Goal: Task Accomplishment & Management: Manage account settings

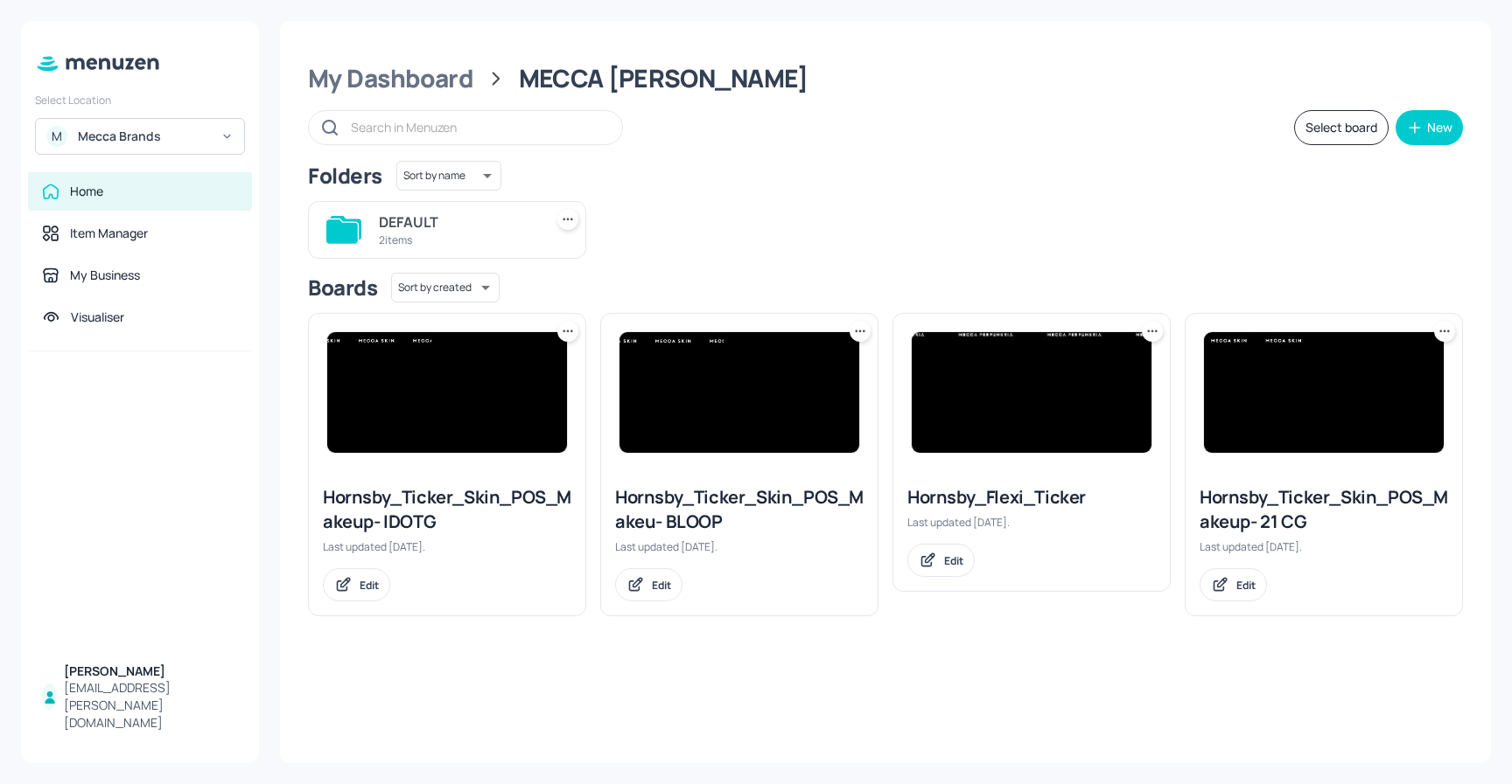
click at [1143, 333] on icon at bounding box center [1152, 331] width 18 height 18
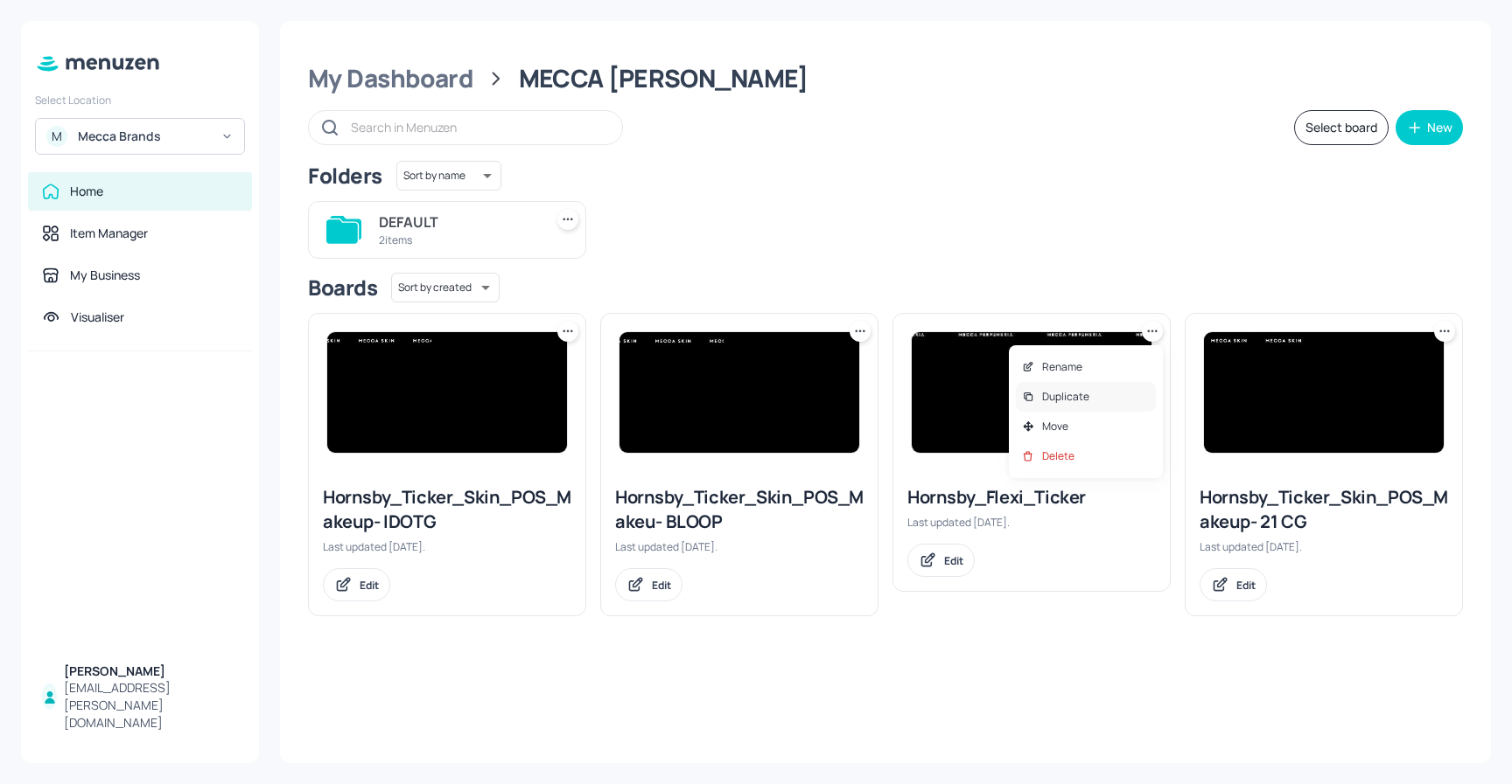
click at [1067, 384] on div "Duplicate" at bounding box center [1085, 396] width 140 height 29
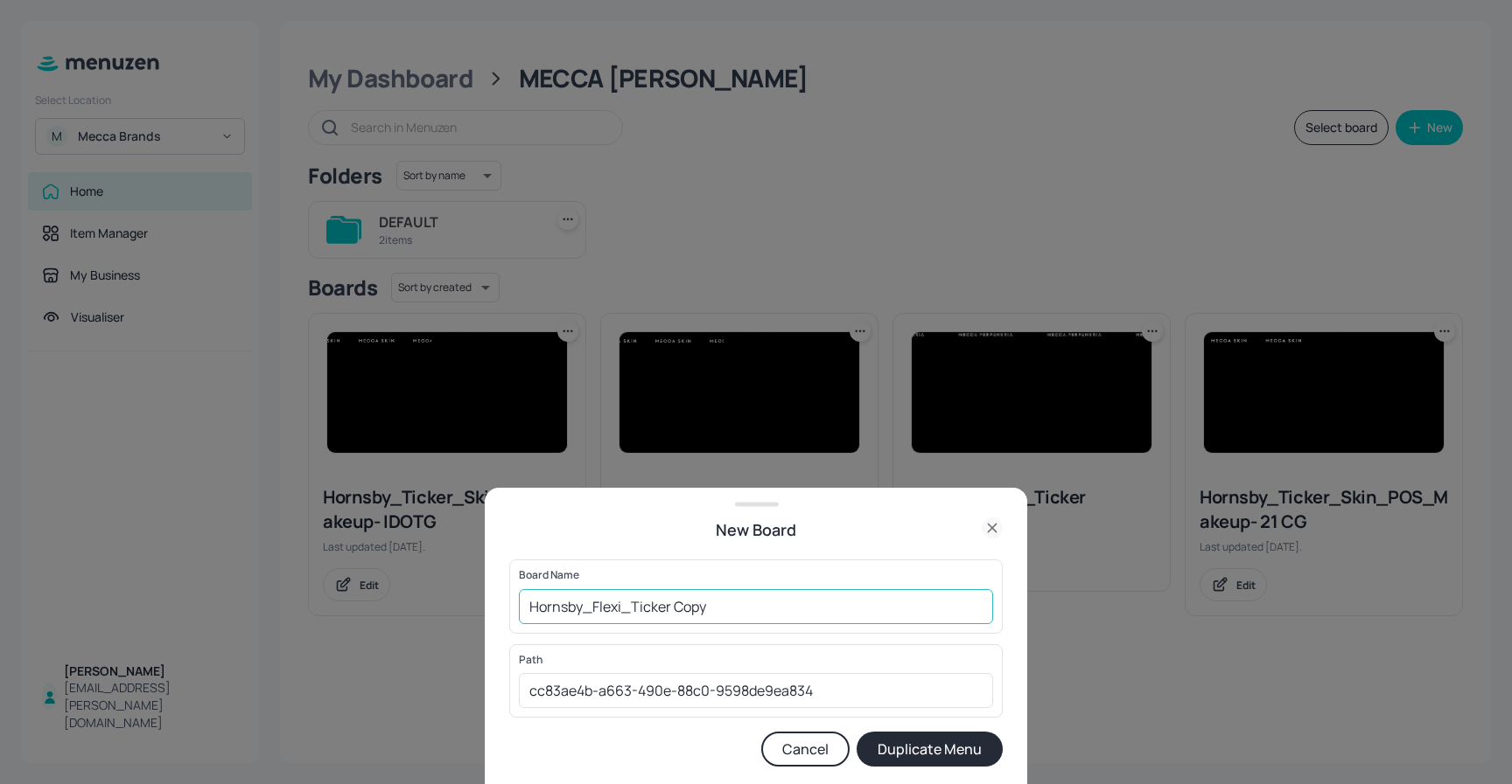
click at [746, 614] on input "Hornsby_Flexi_Ticker Copy" at bounding box center [756, 606] width 474 height 35
type input "Hornsby_Flexi_Ticker- HOLIDAY"
click at [914, 756] on button "Duplicate Menu" at bounding box center [930, 748] width 146 height 35
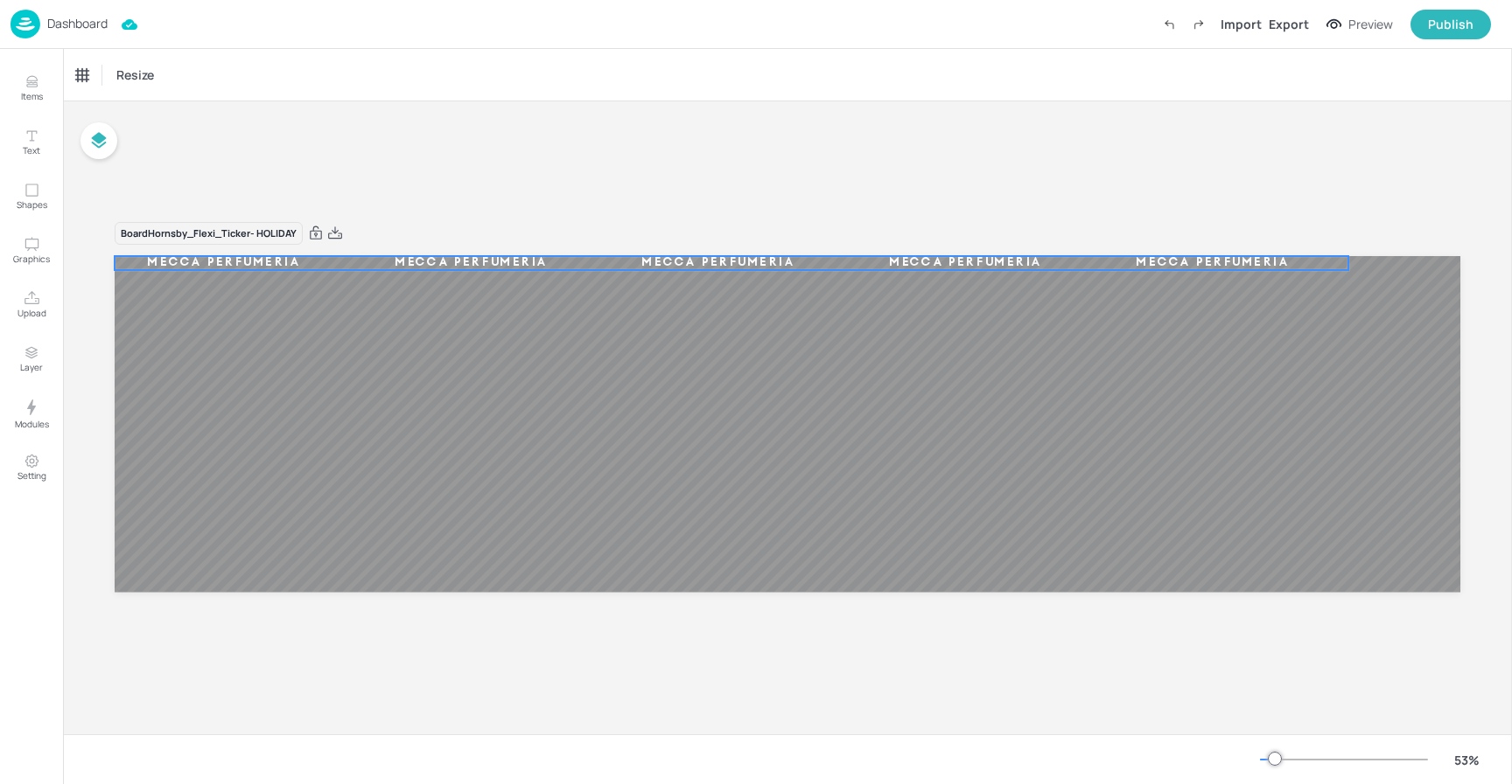
click at [406, 267] on div "MECCA PERFUMERIA MECCA PERFUMERIA MECCA PERFUMERIA MECCA PERFUMERIA MECCA PERFU…" at bounding box center [787, 424] width 1345 height 336
click at [86, 76] on div "Ticker" at bounding box center [91, 75] width 42 height 28
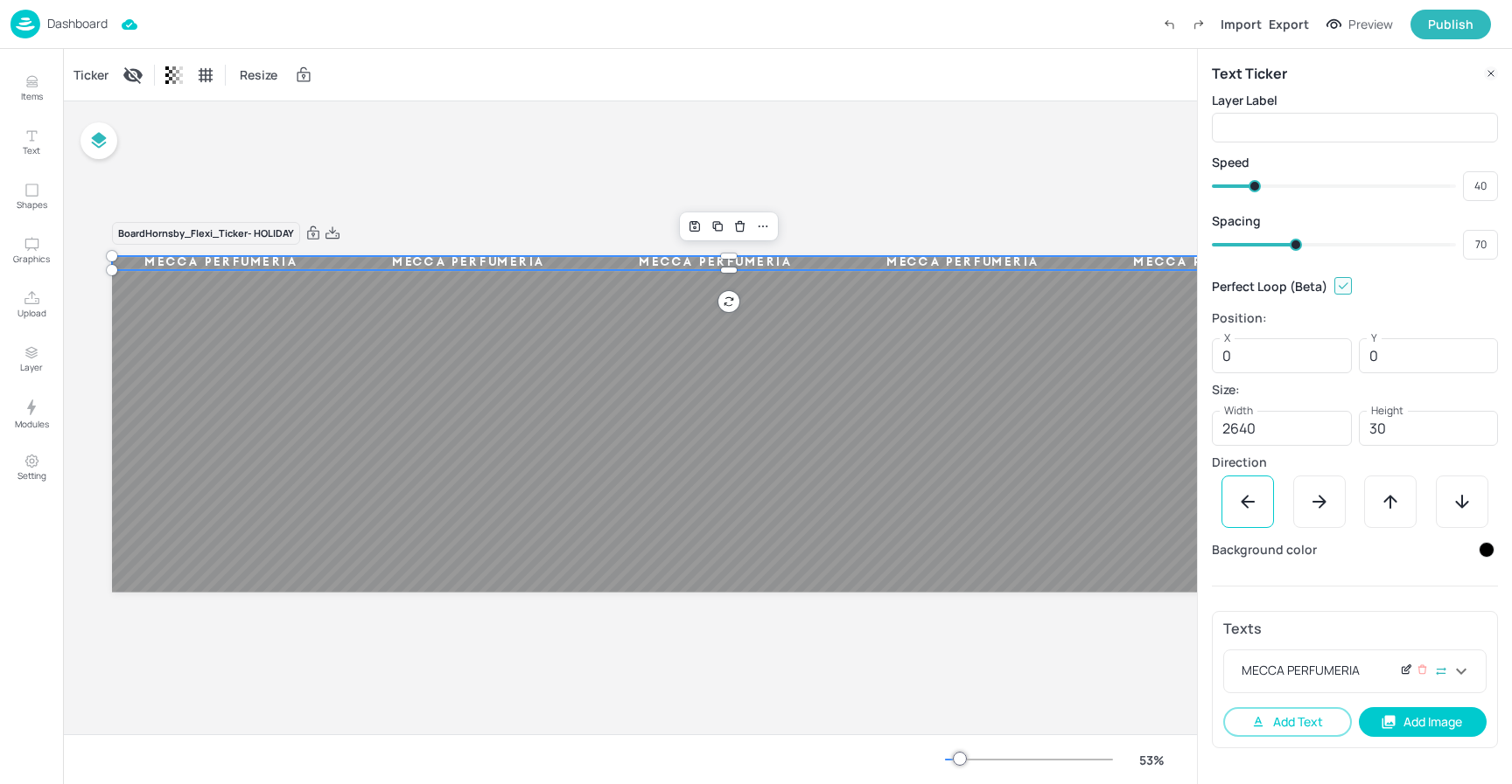
click at [1402, 669] on icon at bounding box center [1405, 671] width 7 height 7
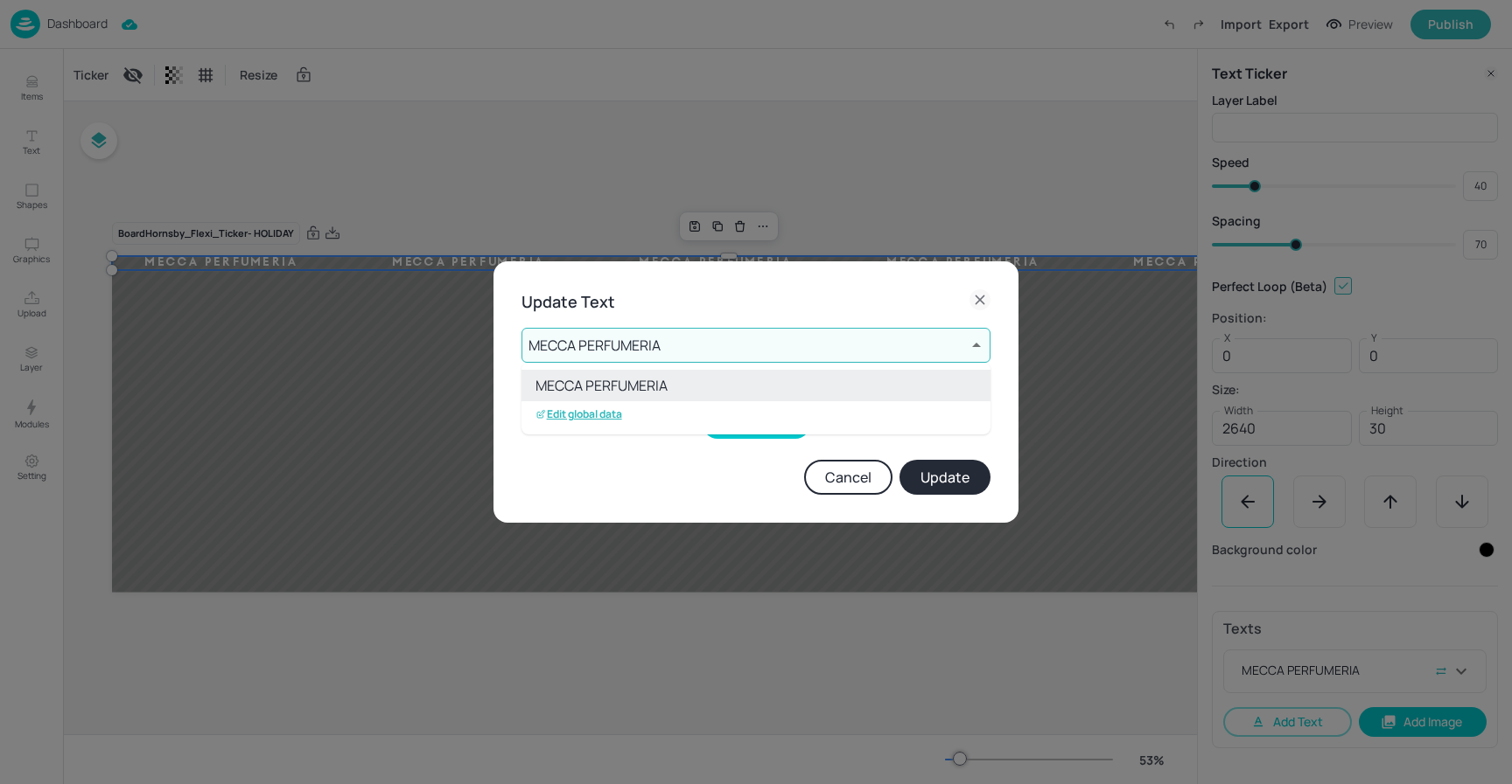
click at [832, 346] on body "Dashboard Import Export Preview Publish Items Text Shapes Graphics Upload Layer…" at bounding box center [756, 392] width 1512 height 784
click at [597, 418] on p "Edit global data" at bounding box center [578, 415] width 86 height 12
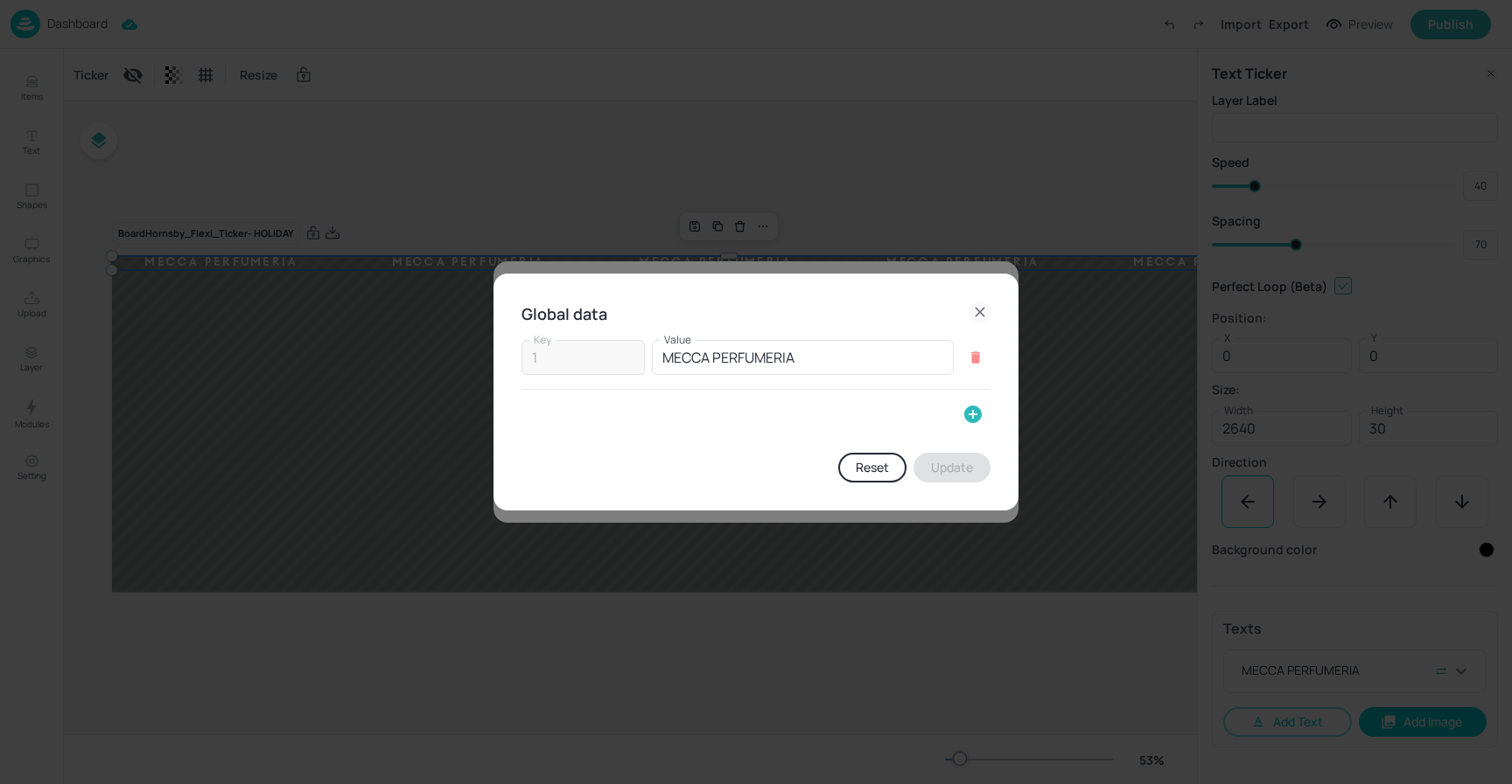
click at [970, 414] on icon "button" at bounding box center [973, 415] width 21 height 21
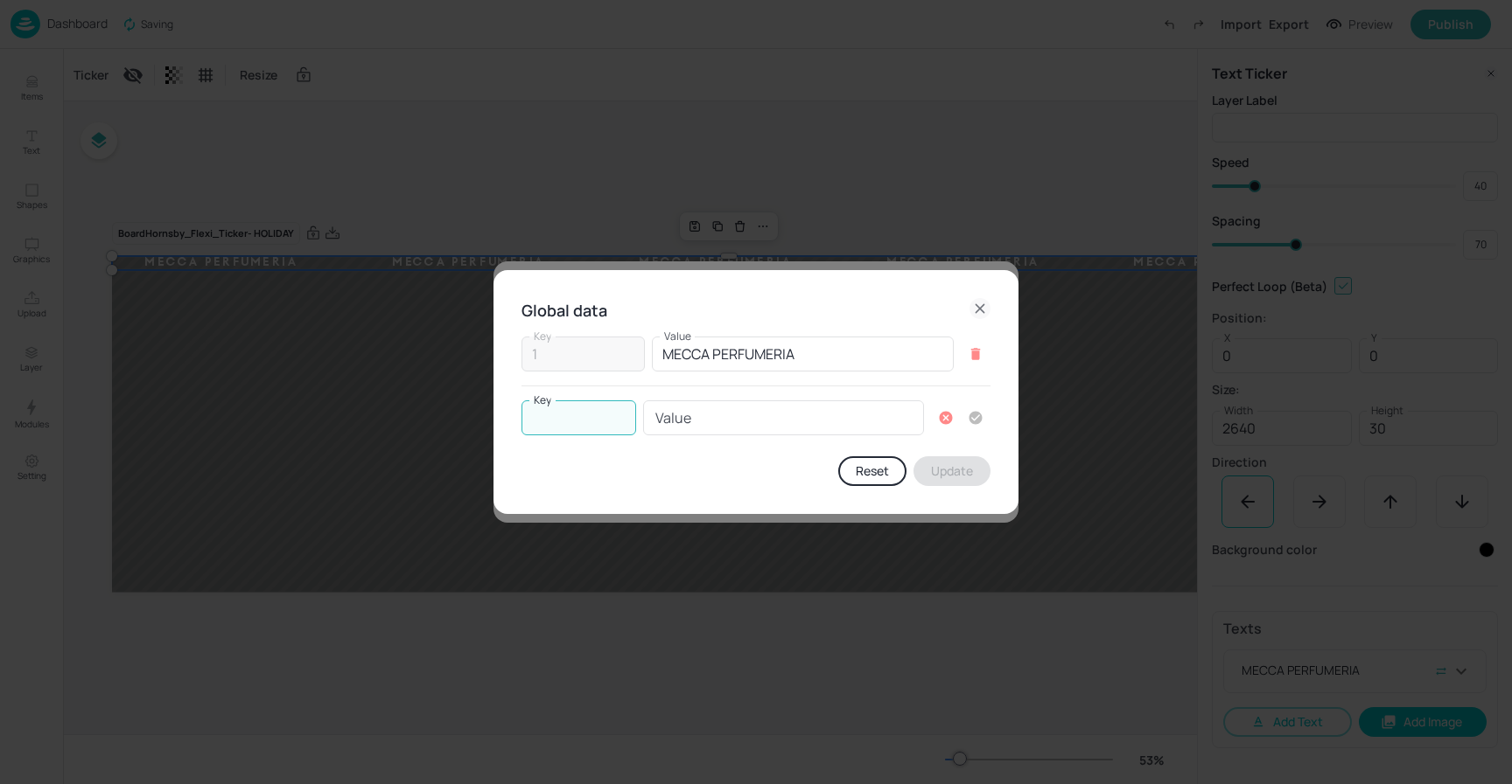
click at [591, 416] on input "Key" at bounding box center [578, 417] width 115 height 35
type input "2"
click at [711, 413] on input "Value" at bounding box center [783, 417] width 280 height 35
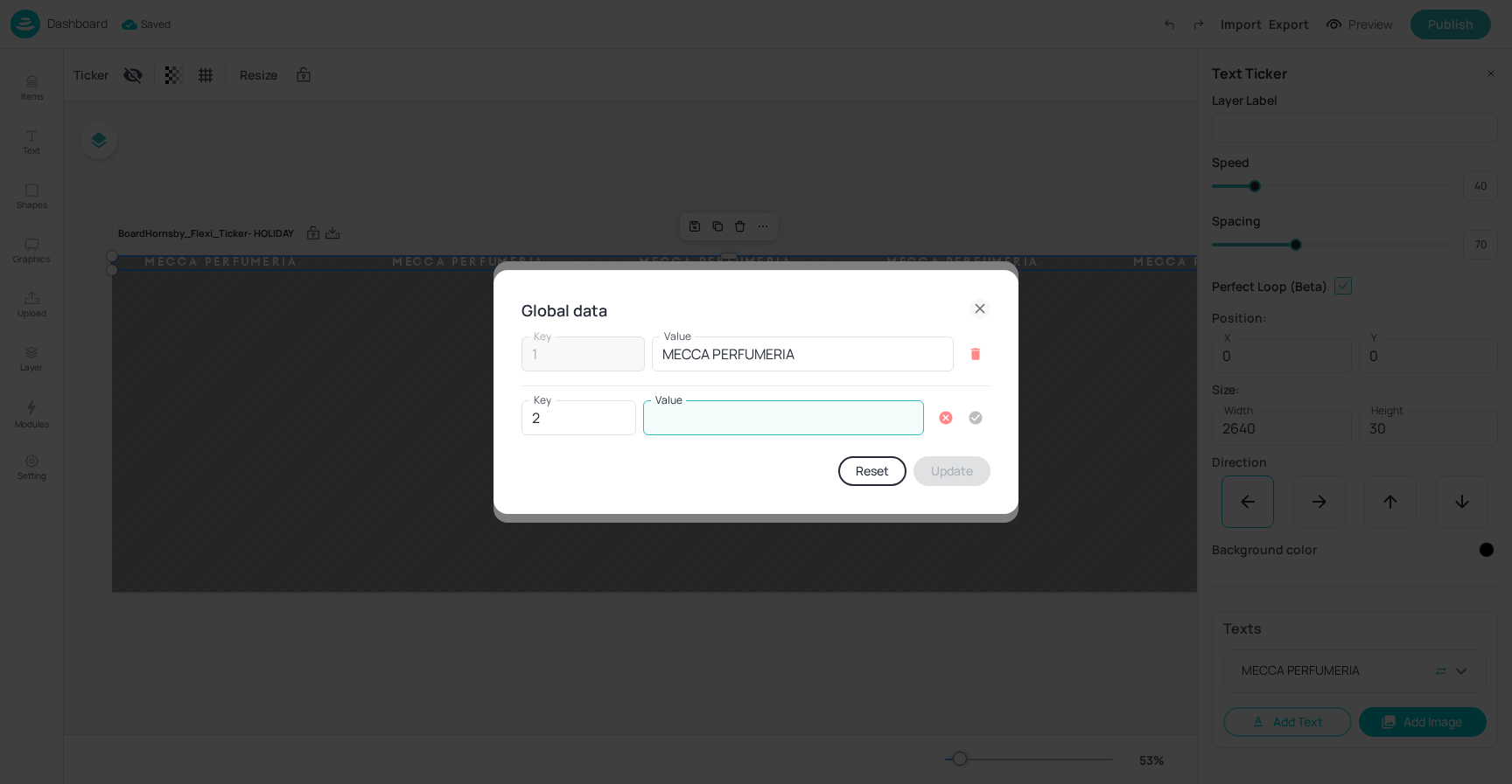
paste input "Signage to hit stores on the 4th November."
type input "Signage to hit stores on the 4th November."
paste input "BEAUTY ALL AROUND"
type input "BEAUTY ALL AROUND"
click at [973, 417] on icon "button" at bounding box center [975, 418] width 13 height 13
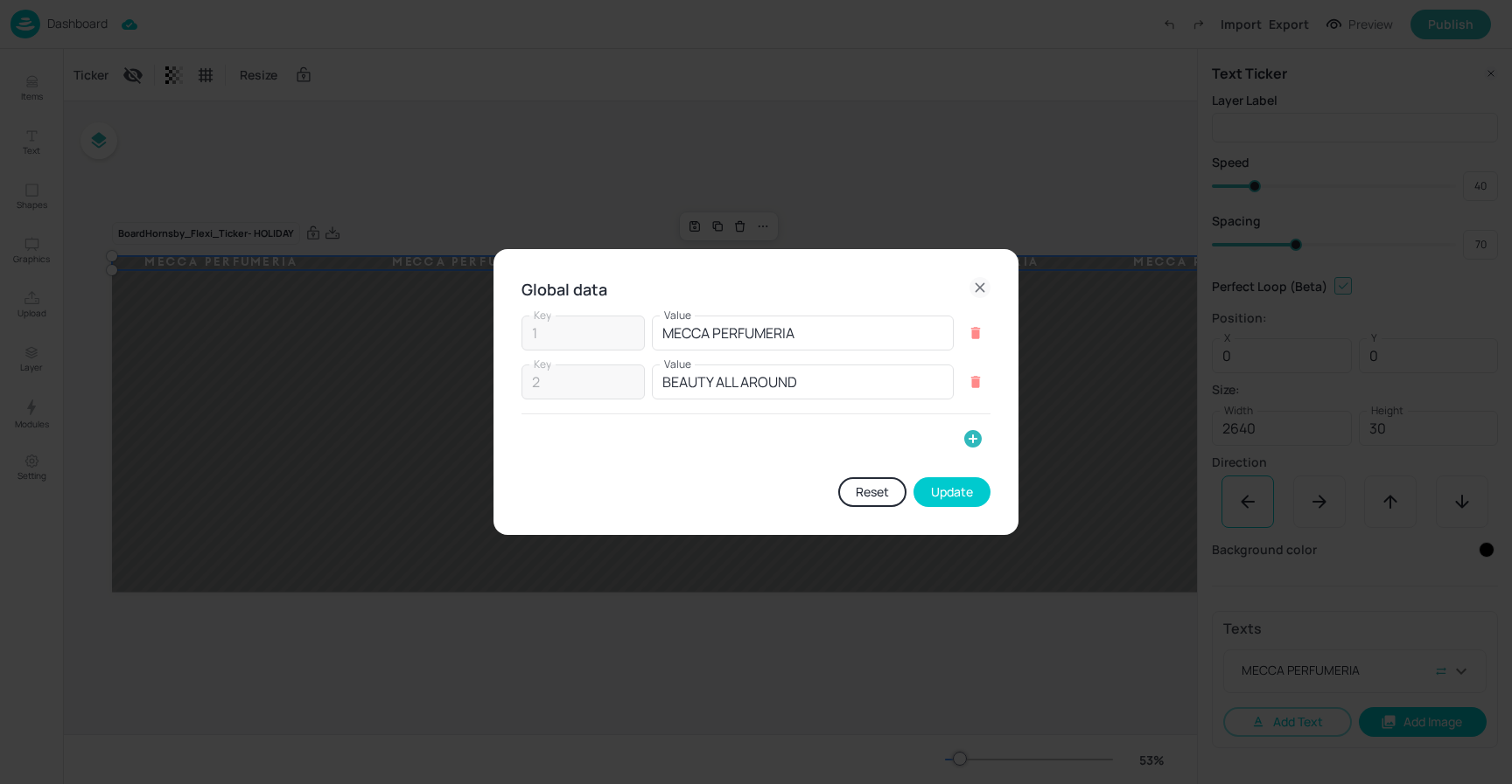
click at [951, 489] on button "Update" at bounding box center [952, 491] width 77 height 29
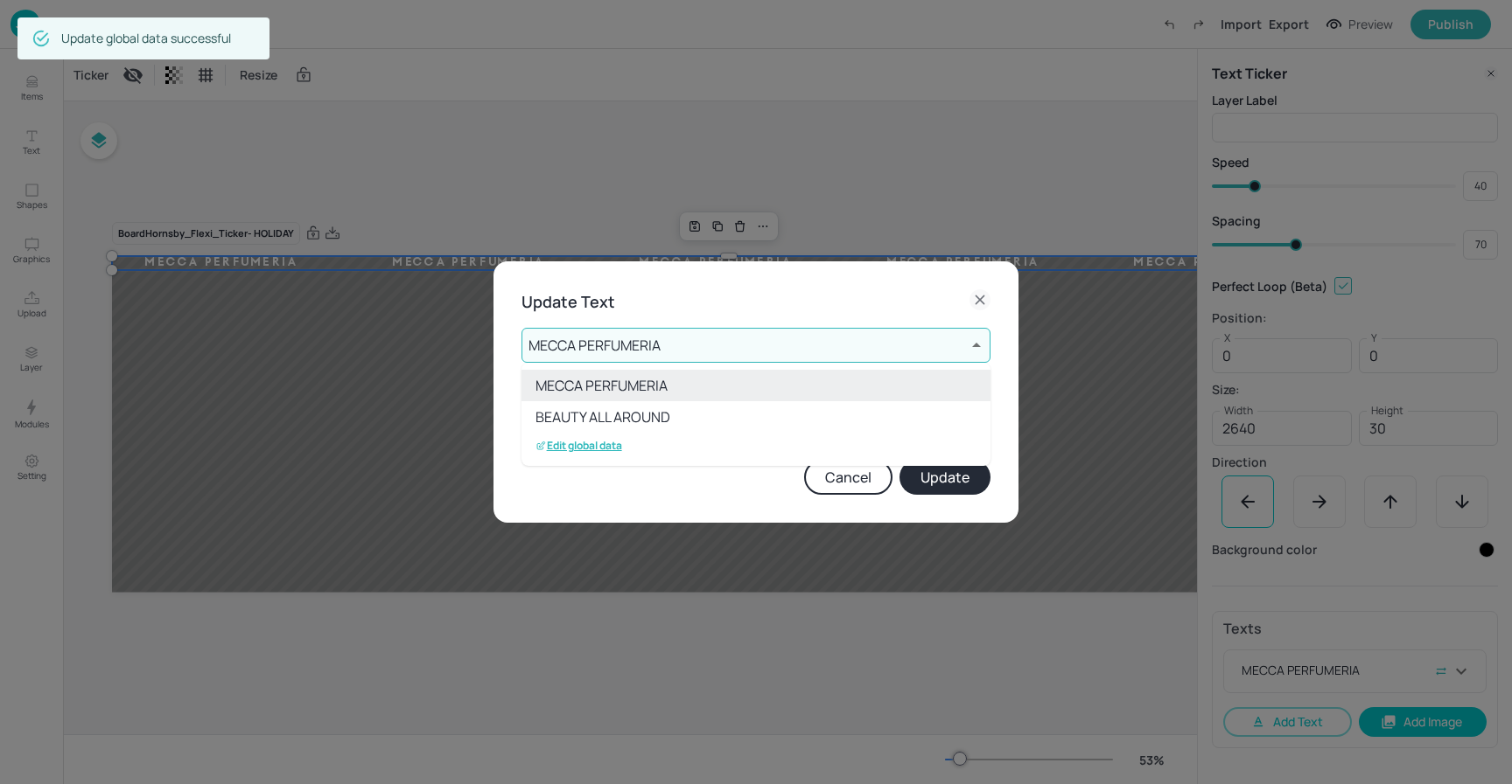
click at [703, 414] on li "BEAUTY ALL AROUND" at bounding box center [755, 416] width 469 height 31
type input "2"
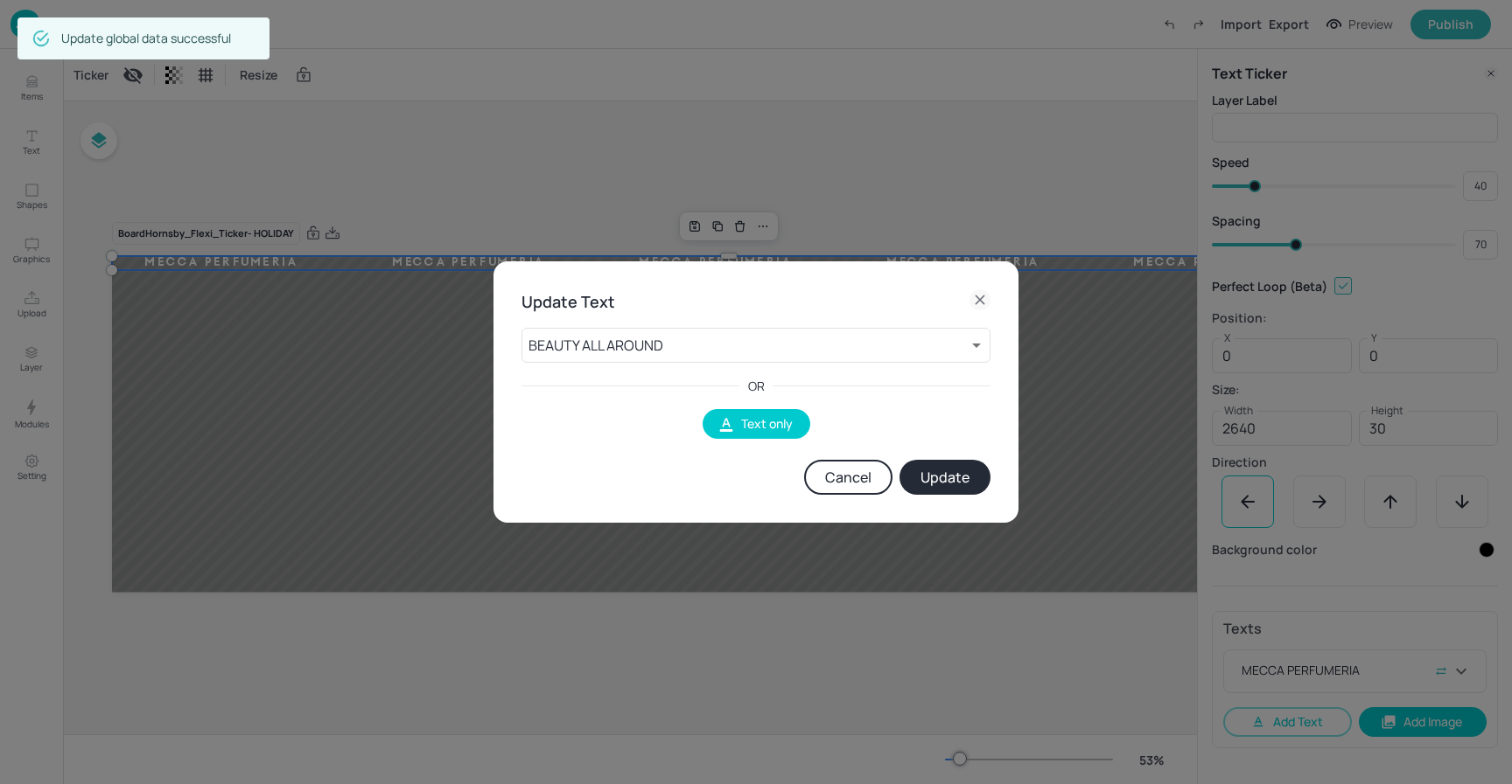
click at [939, 474] on button "Update" at bounding box center [945, 477] width 91 height 35
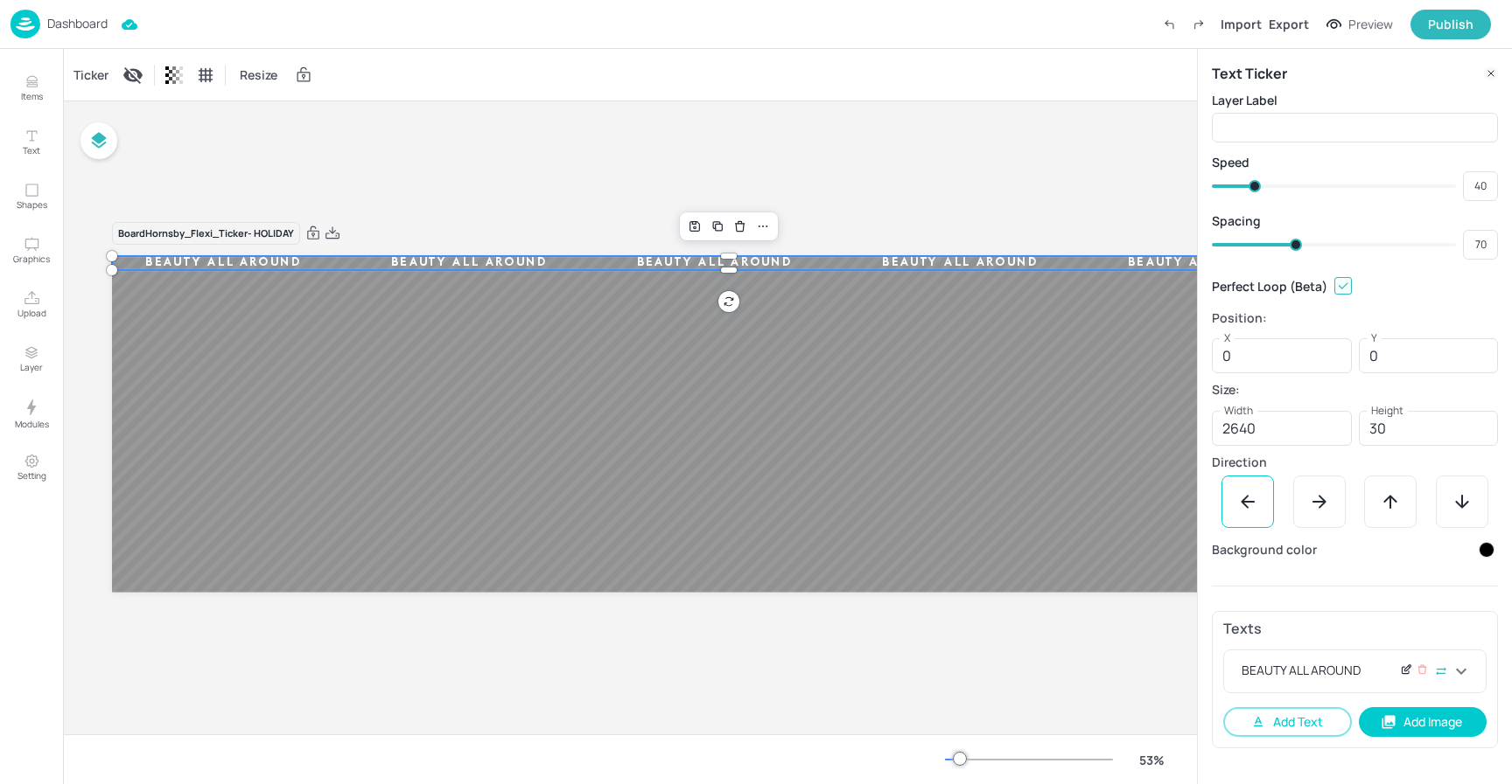
click at [1409, 678] on div at bounding box center [1406, 672] width 13 height 21
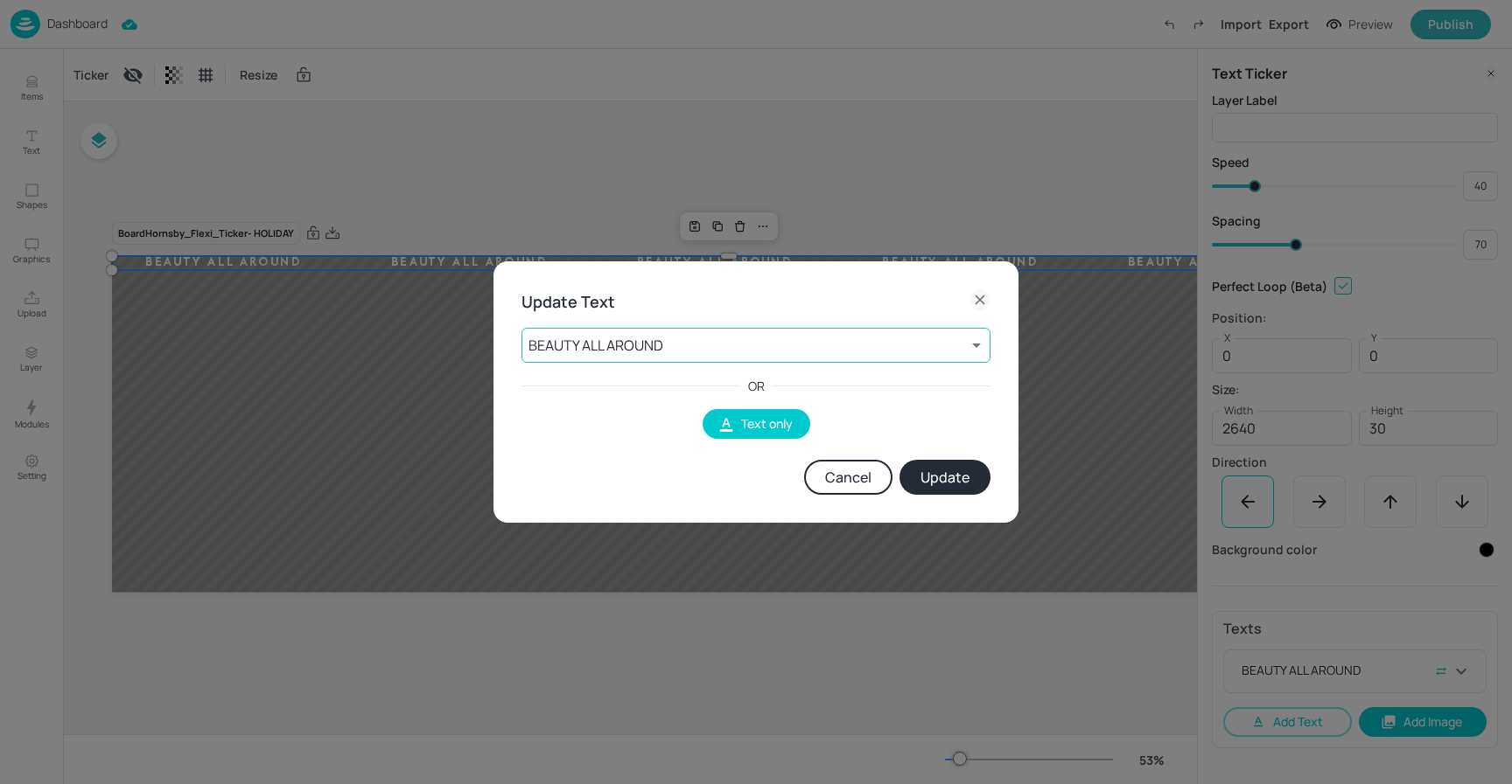
click at [743, 347] on body "Dashboard Import Export Preview Publish Items Text Shapes Graphics Upload Layer…" at bounding box center [756, 392] width 1512 height 784
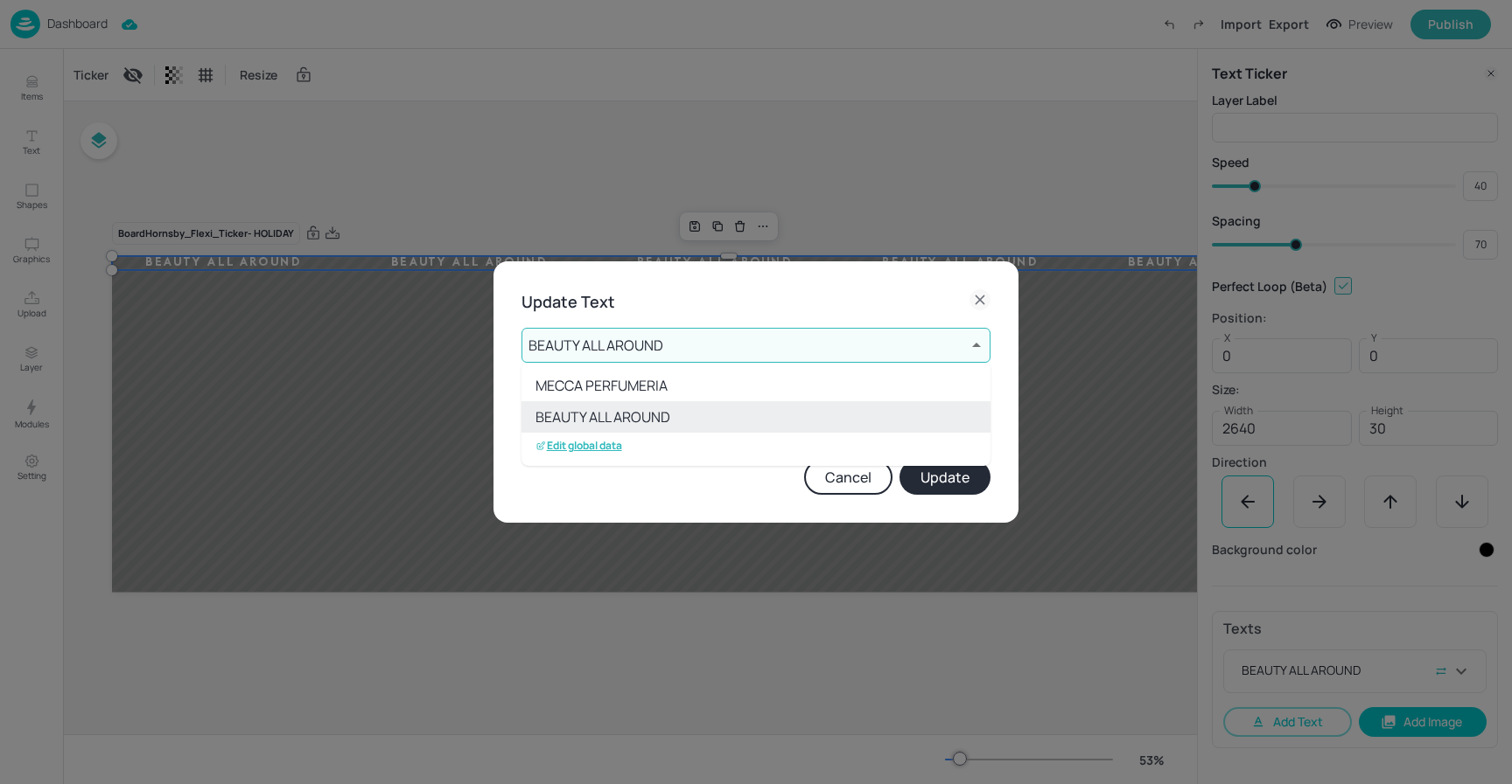
click at [735, 317] on div at bounding box center [756, 392] width 1512 height 784
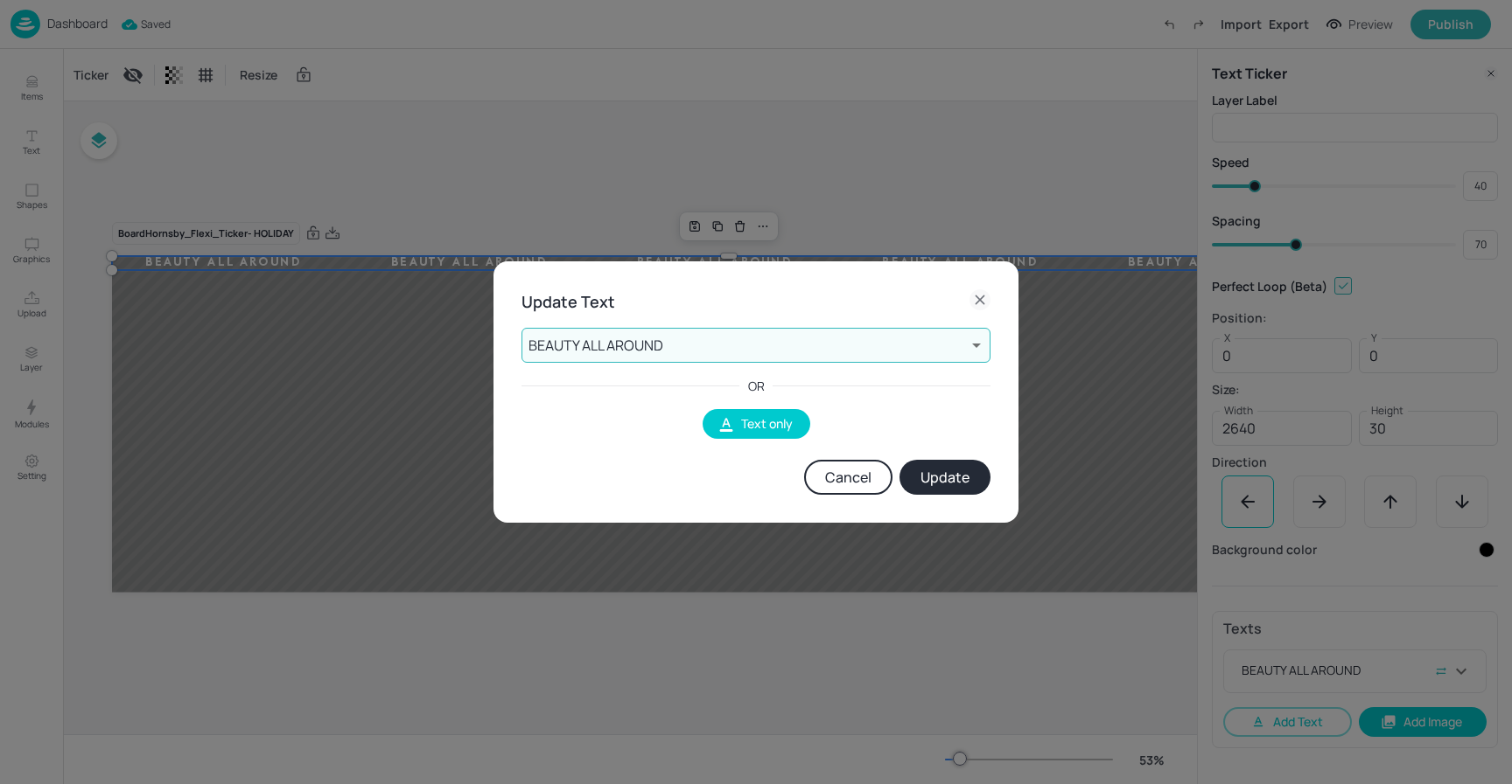
click at [861, 478] on button "Cancel" at bounding box center [848, 477] width 88 height 35
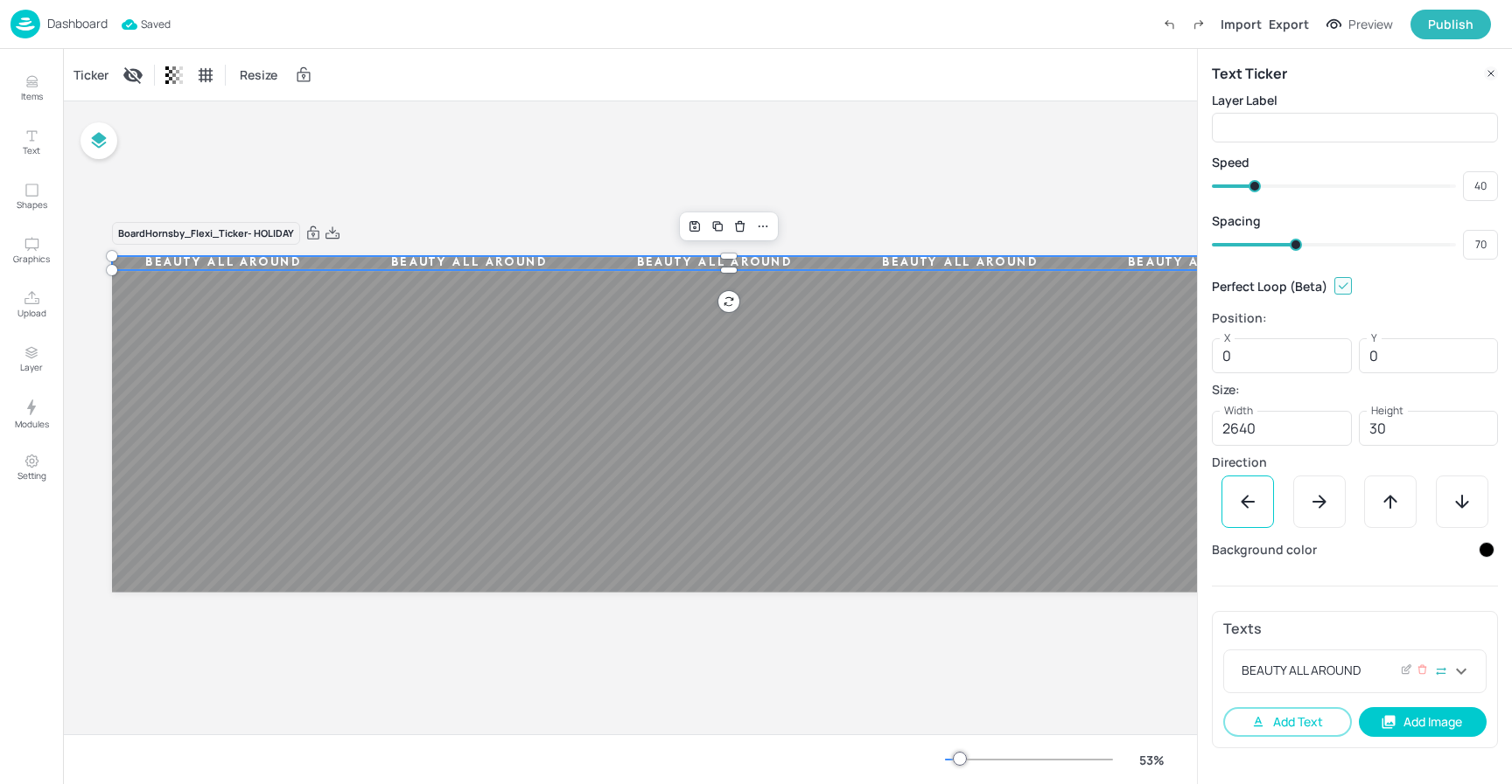
click at [1464, 671] on icon at bounding box center [1461, 672] width 21 height 21
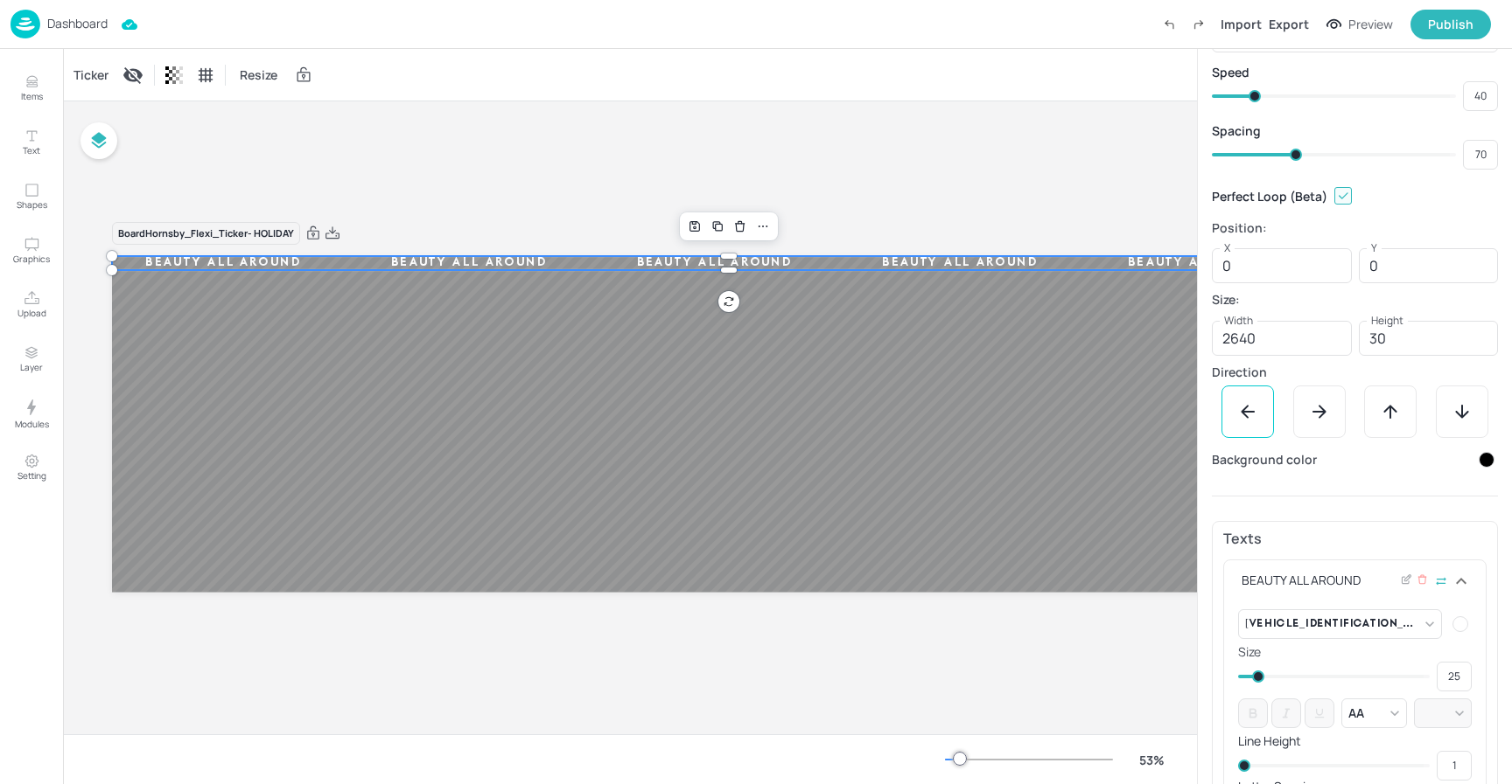
scroll to position [131, 0]
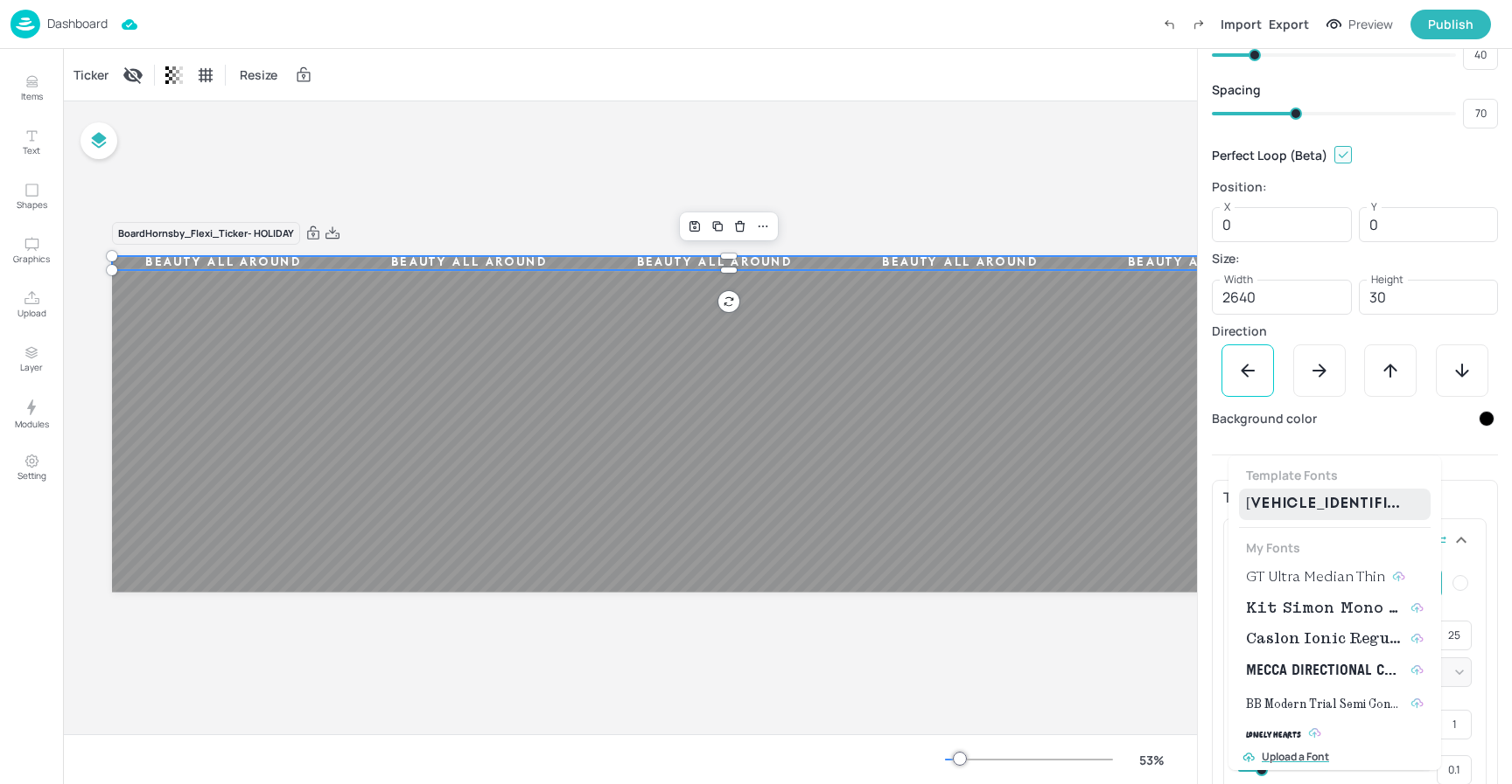
click at [1346, 582] on body "Dashboard Import Export Preview Publish Items Text Shapes Graphics Upload Layer…" at bounding box center [756, 392] width 1512 height 784
click at [1325, 586] on span "GT Ultra Median Thin" at bounding box center [1315, 578] width 139 height 21
type input "{"font":"GTUltraMedianThin","group":"template"}"
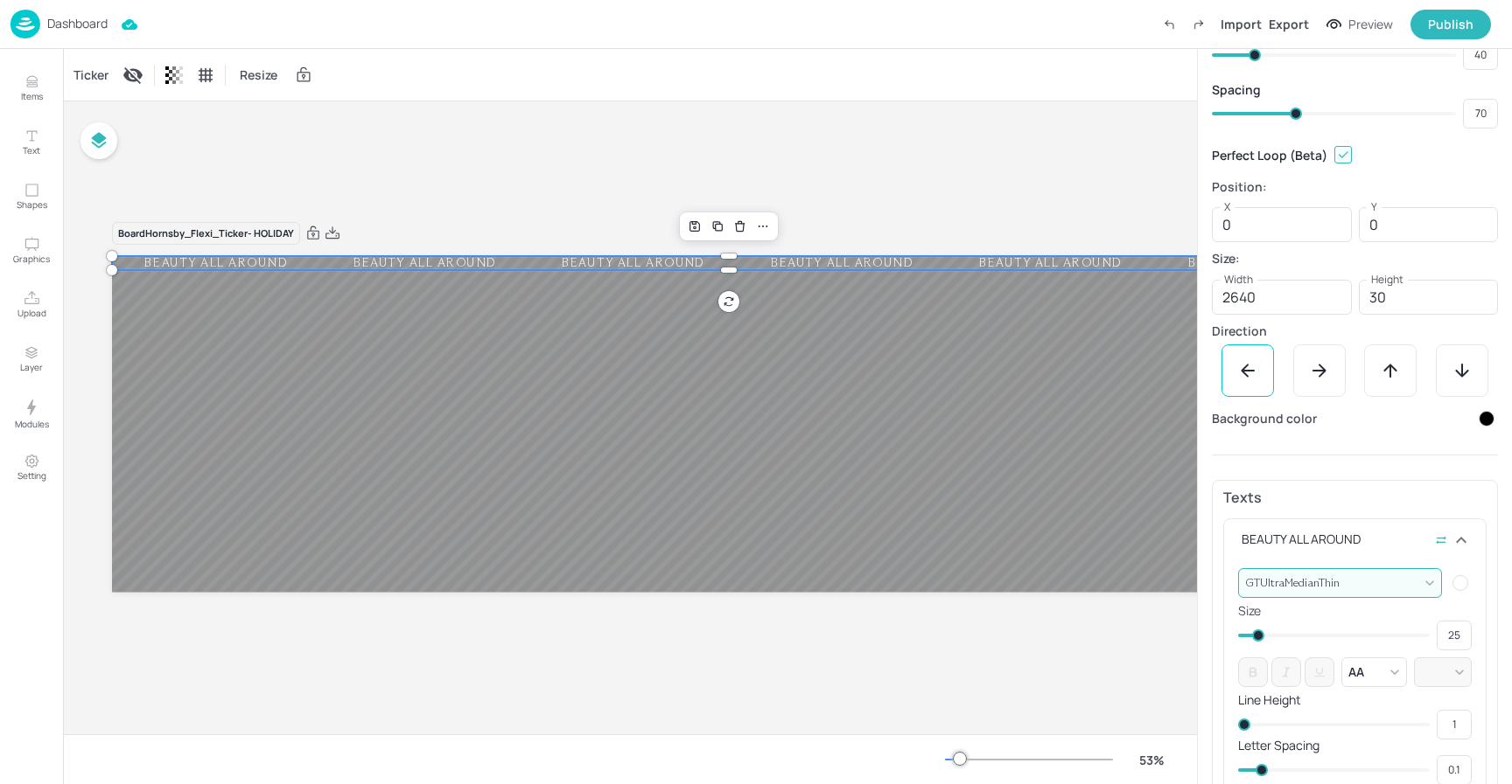
type input "65"
type input "61"
type input "64"
type input "55"
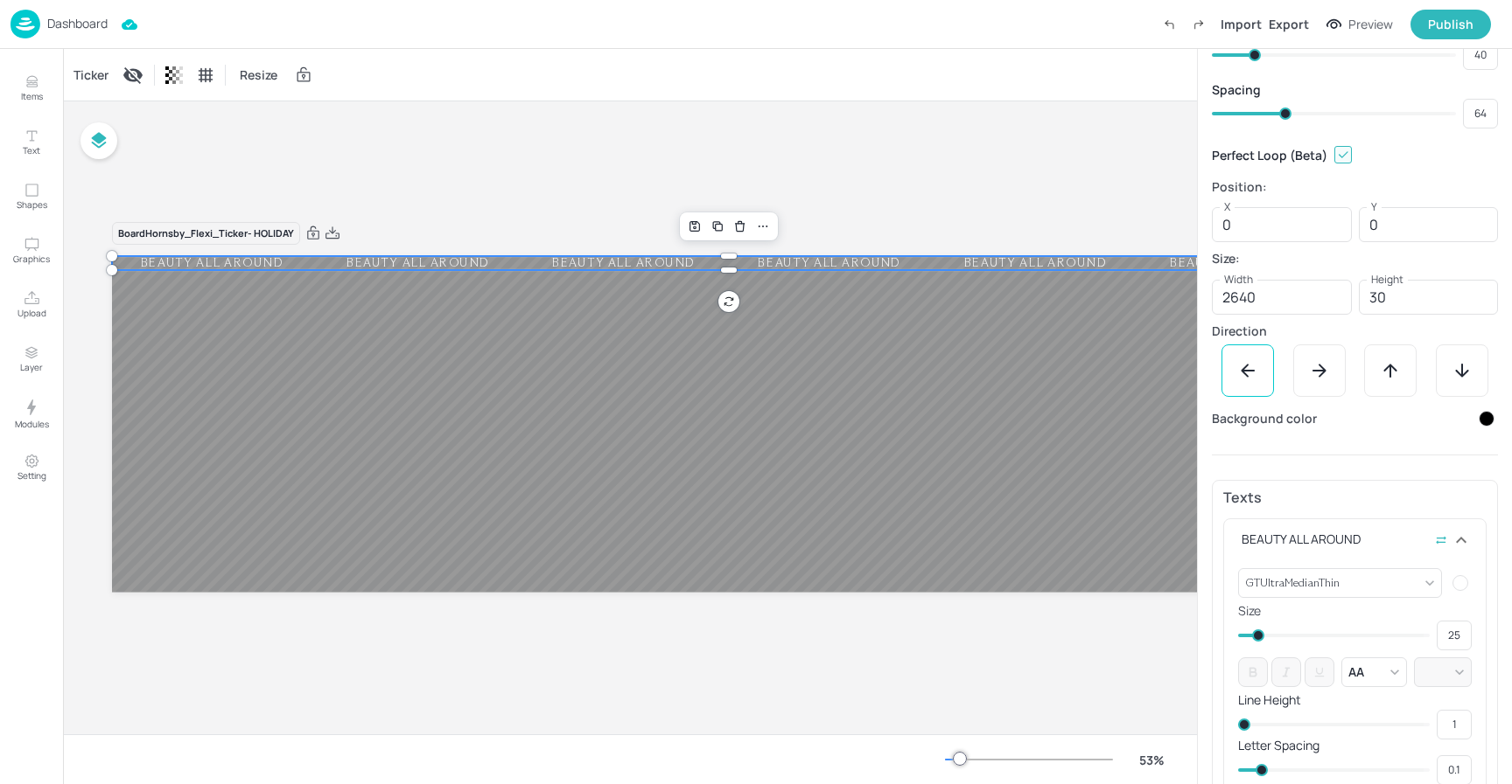
type input "61"
type input "48"
type input "55"
type input "45"
type input "48"
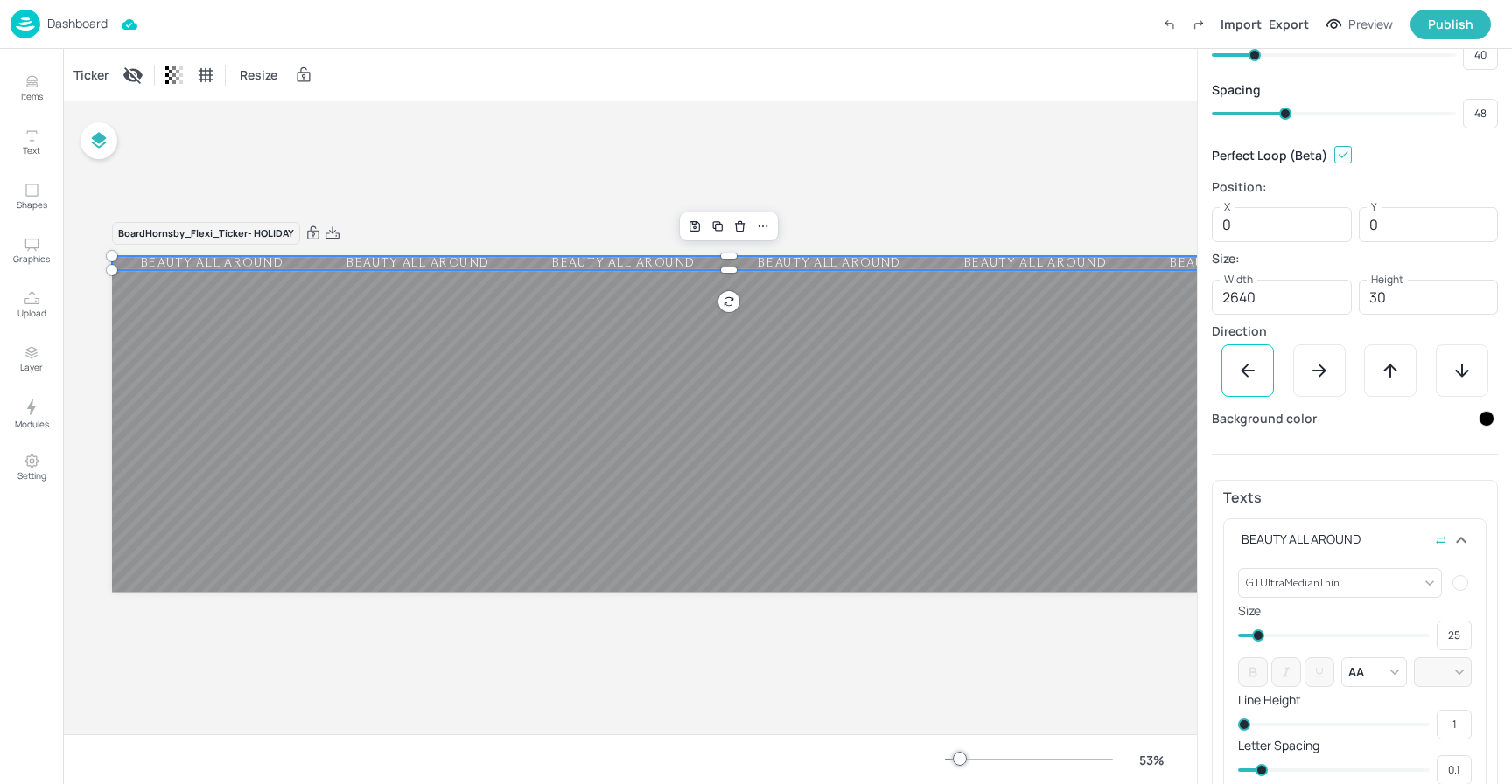
type input "44"
type input "45"
type input "43"
type input "42"
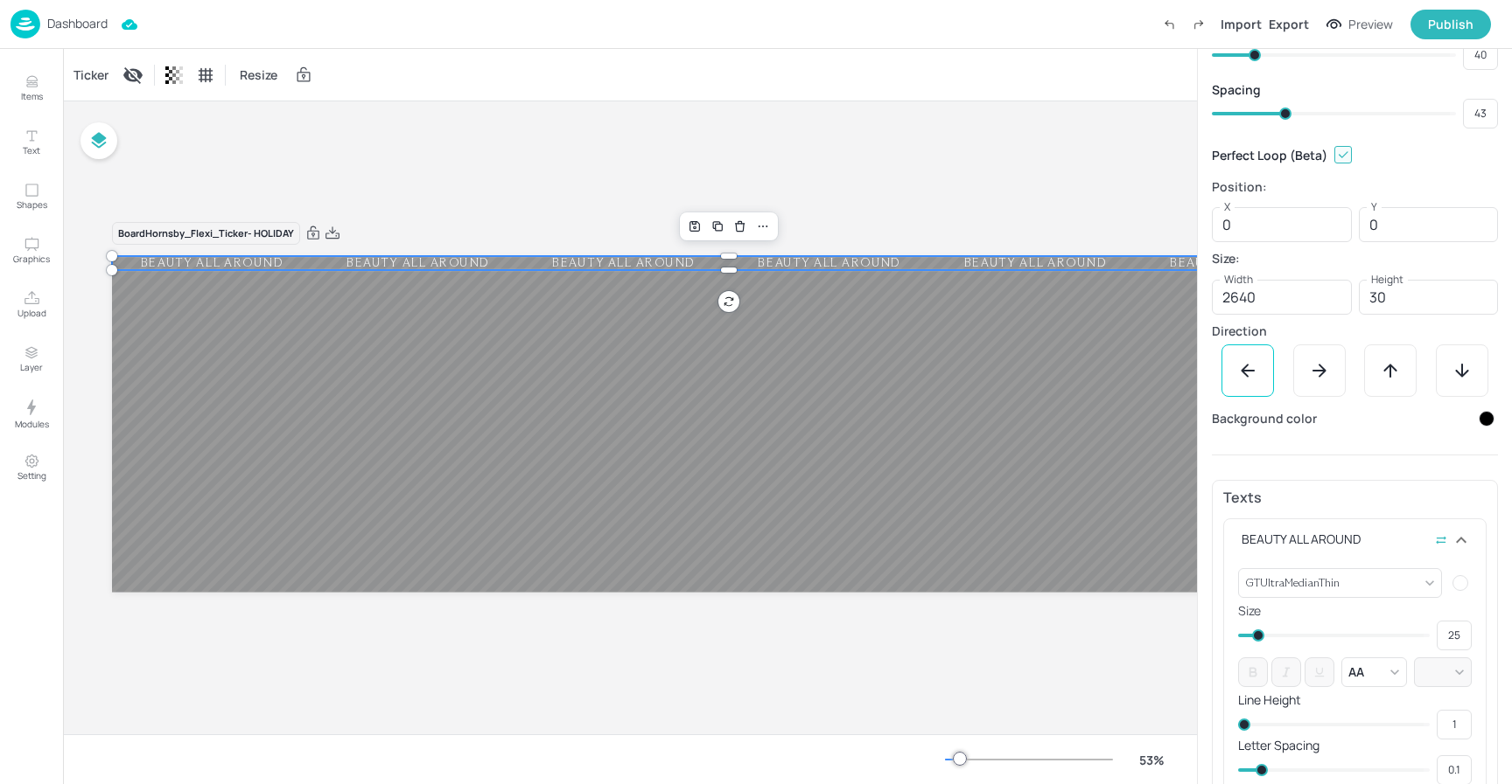
type input "42"
type input "38"
type input "40"
type input "37"
type input "38"
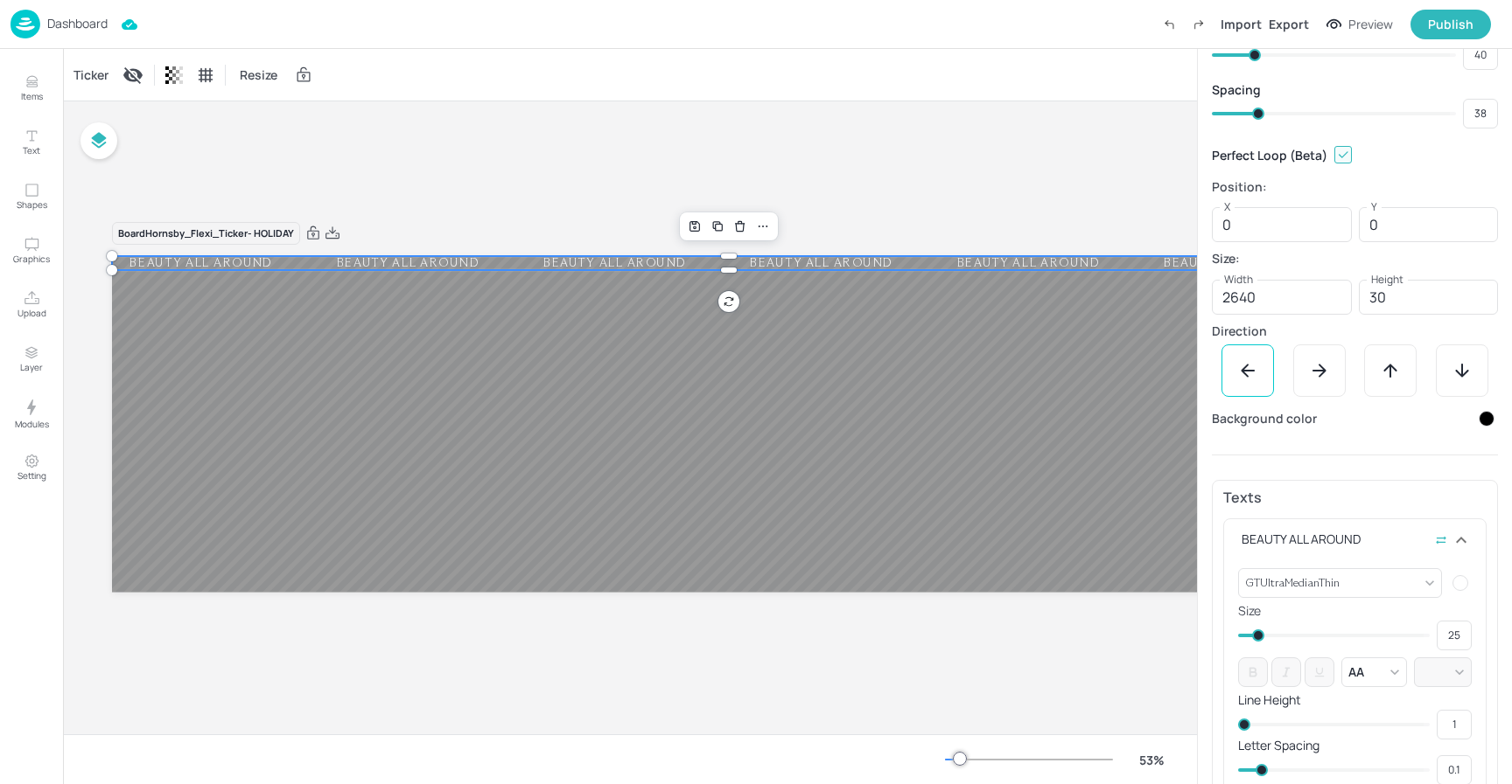
type input "34"
type input "37"
type input "33"
type input "32"
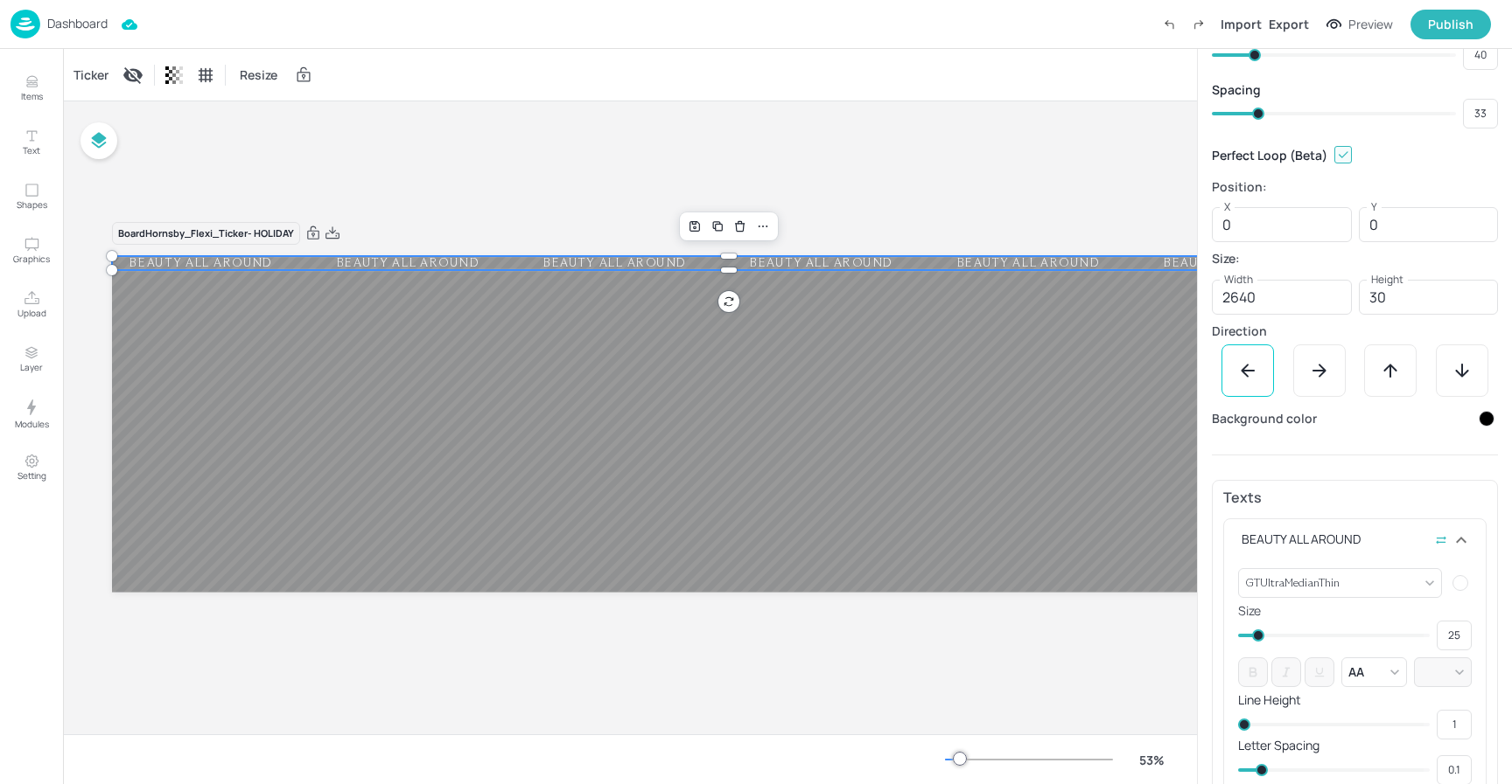
type input "32"
type input "31"
type input "27"
type input "30"
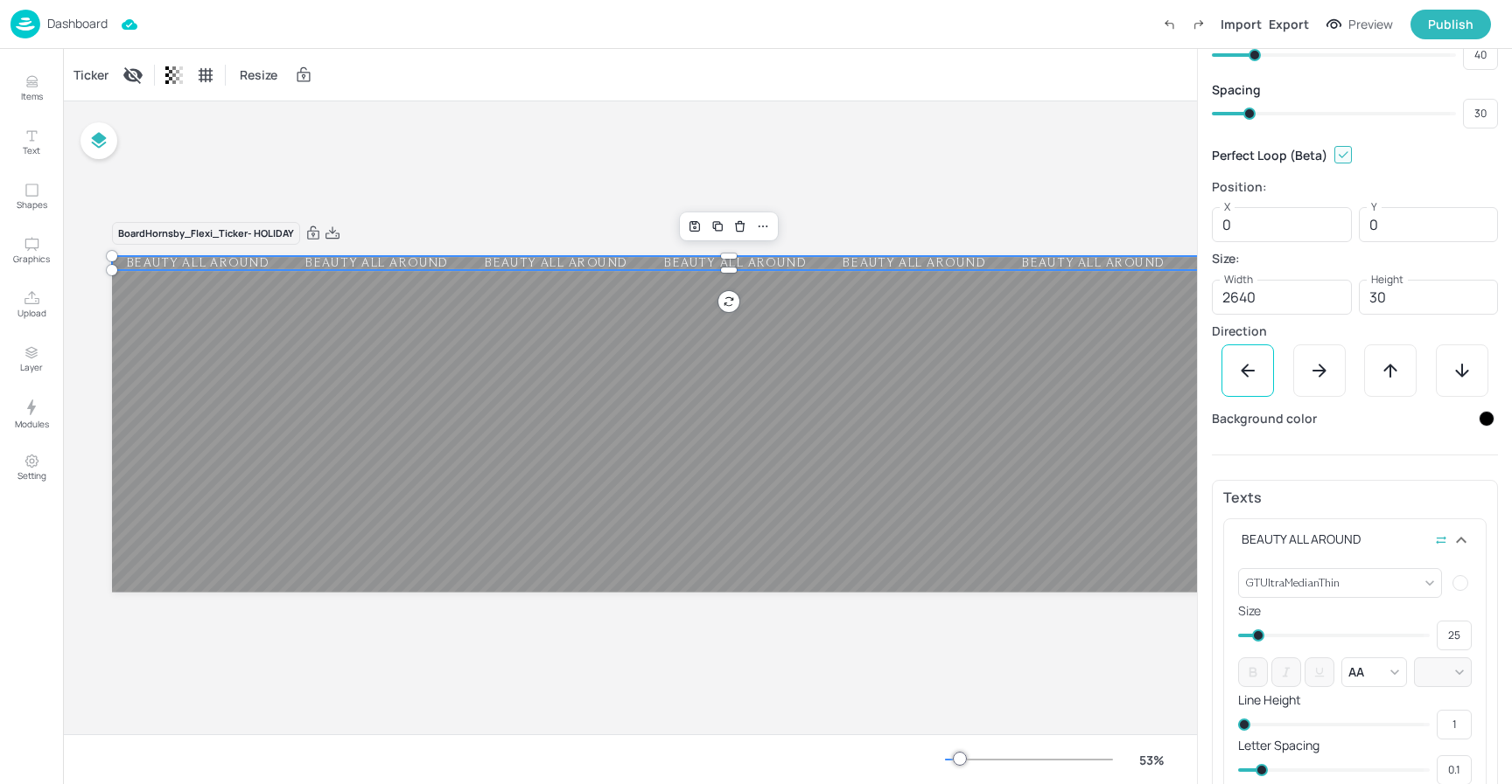
type input "25"
type input "26"
type input "27"
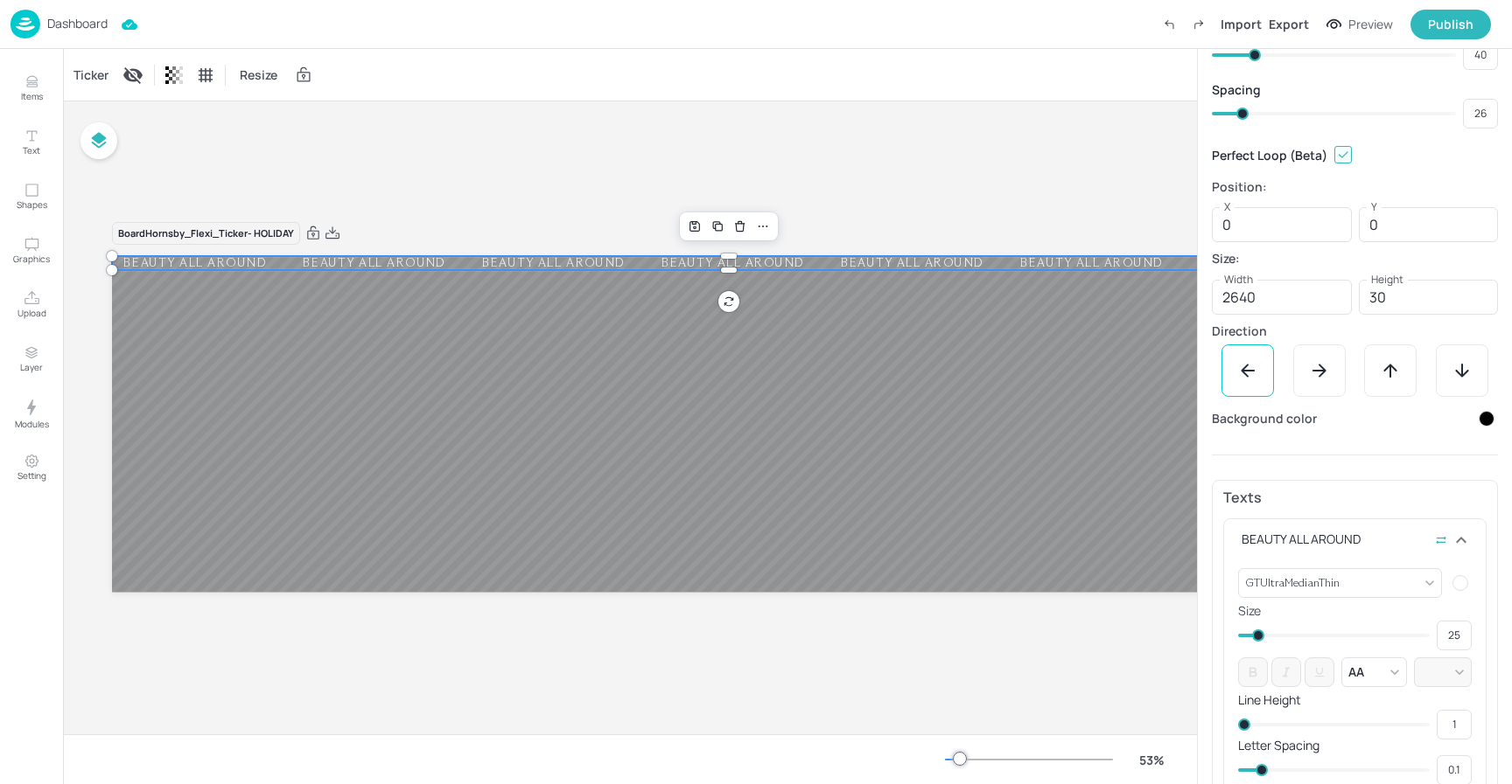
type input "27"
drag, startPoint x: 1288, startPoint y: 116, endPoint x: 1243, endPoint y: 109, distance: 45.5
click at [1243, 110] on span at bounding box center [1245, 114] width 12 height 12
type input "26"
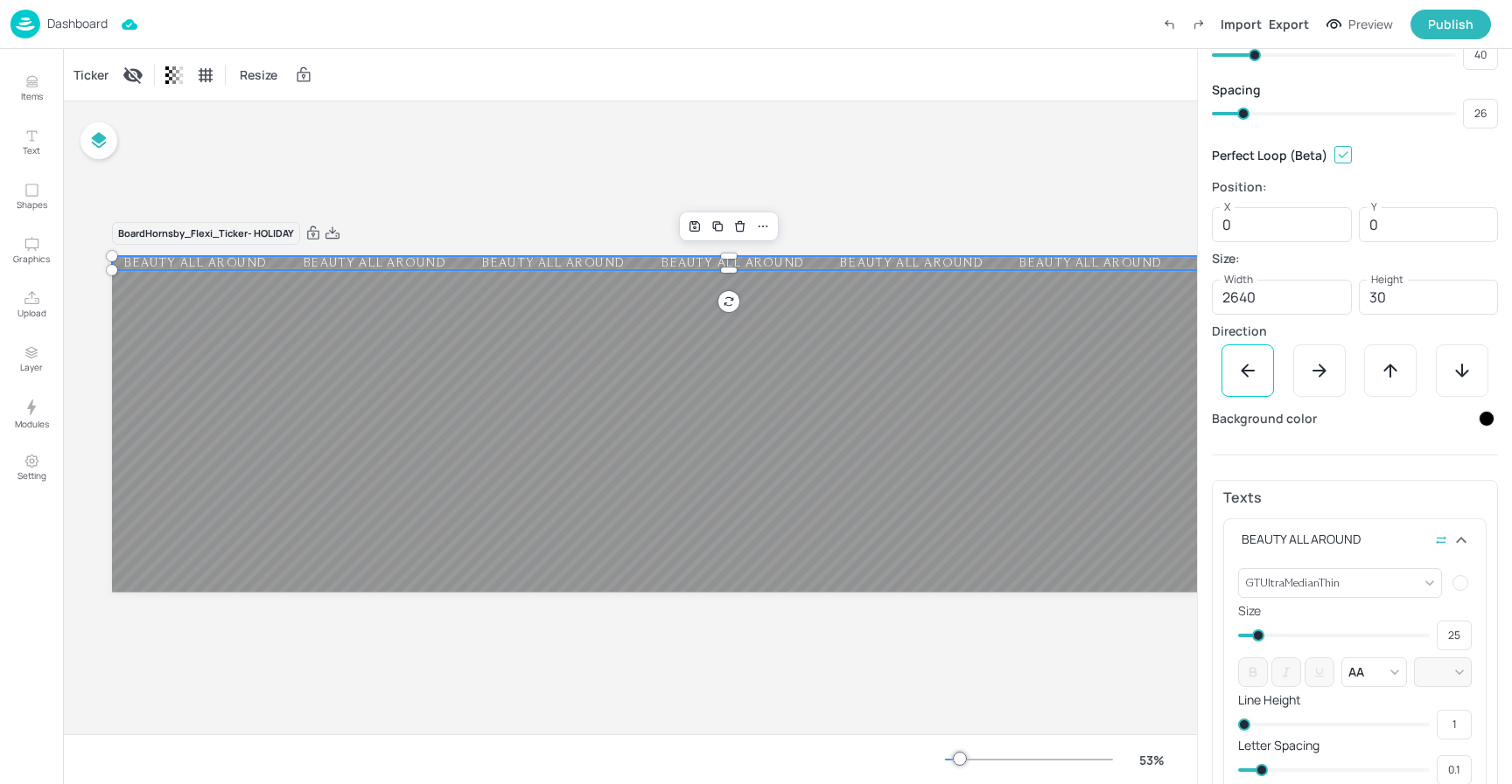
click at [916, 119] on div "Board Hornsby_Flexi_Ticker- HOLIDAY BEAUTY ALL AROUND BEAUTY ALL AROUND BEAUTY …" at bounding box center [784, 417] width 1443 height 633
click at [65, 27] on p "Dashboard" at bounding box center [77, 24] width 61 height 12
click at [618, 88] on div "Ticker Resize" at bounding box center [630, 75] width 1134 height 52
click at [88, 24] on p "Dashboard" at bounding box center [77, 24] width 61 height 12
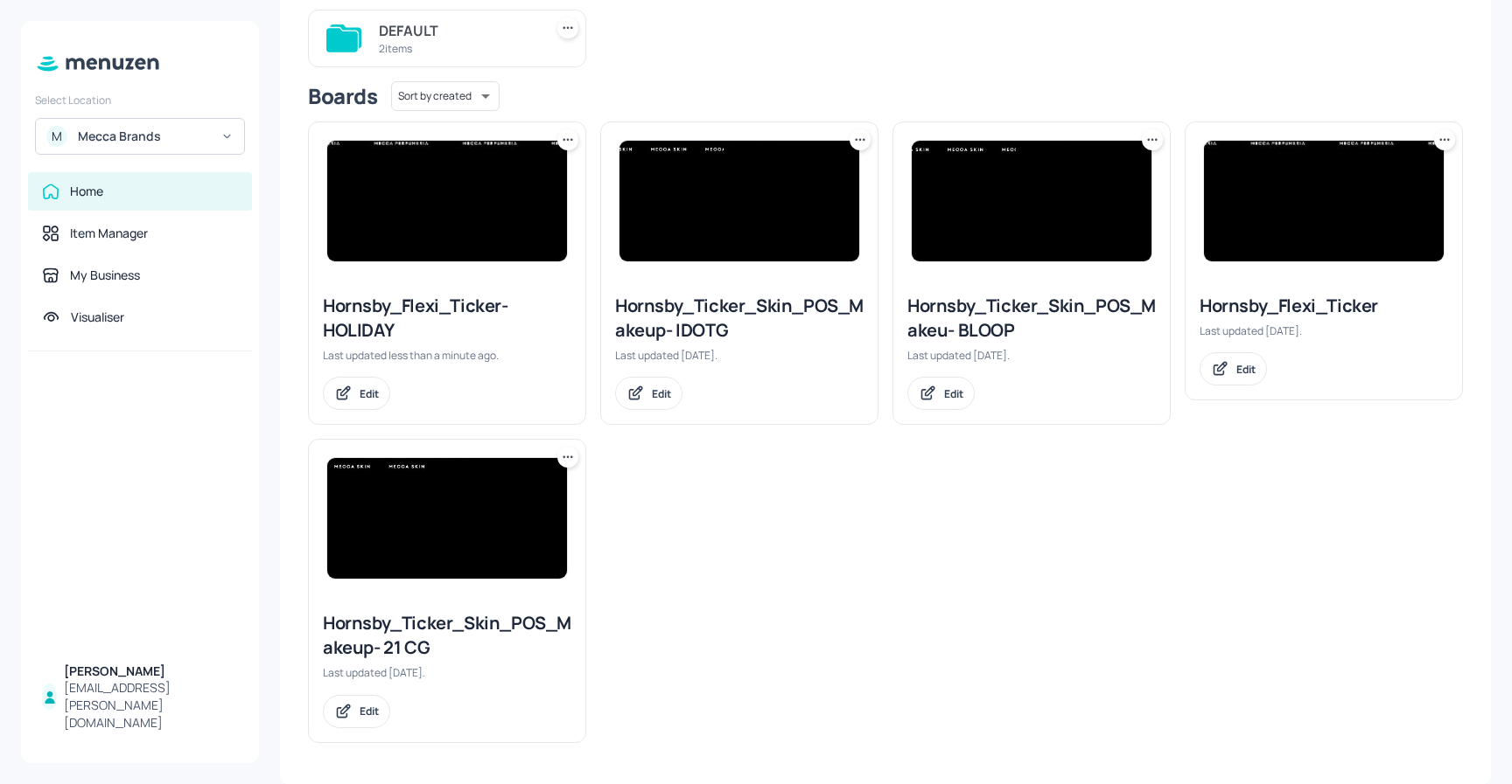
scroll to position [191, 0]
click at [858, 141] on icon at bounding box center [860, 140] width 18 height 18
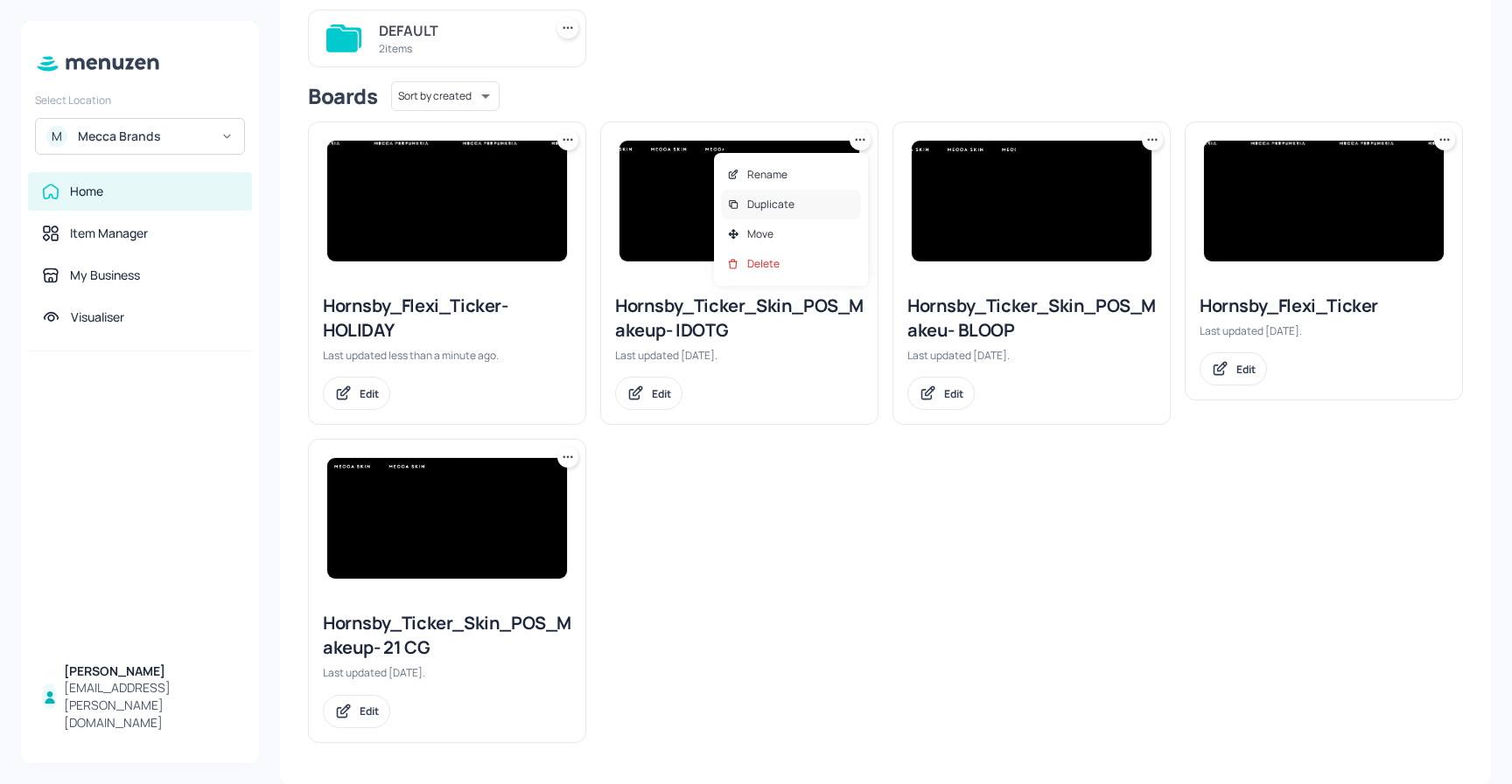
click at [790, 197] on p "Duplicate" at bounding box center [770, 205] width 47 height 16
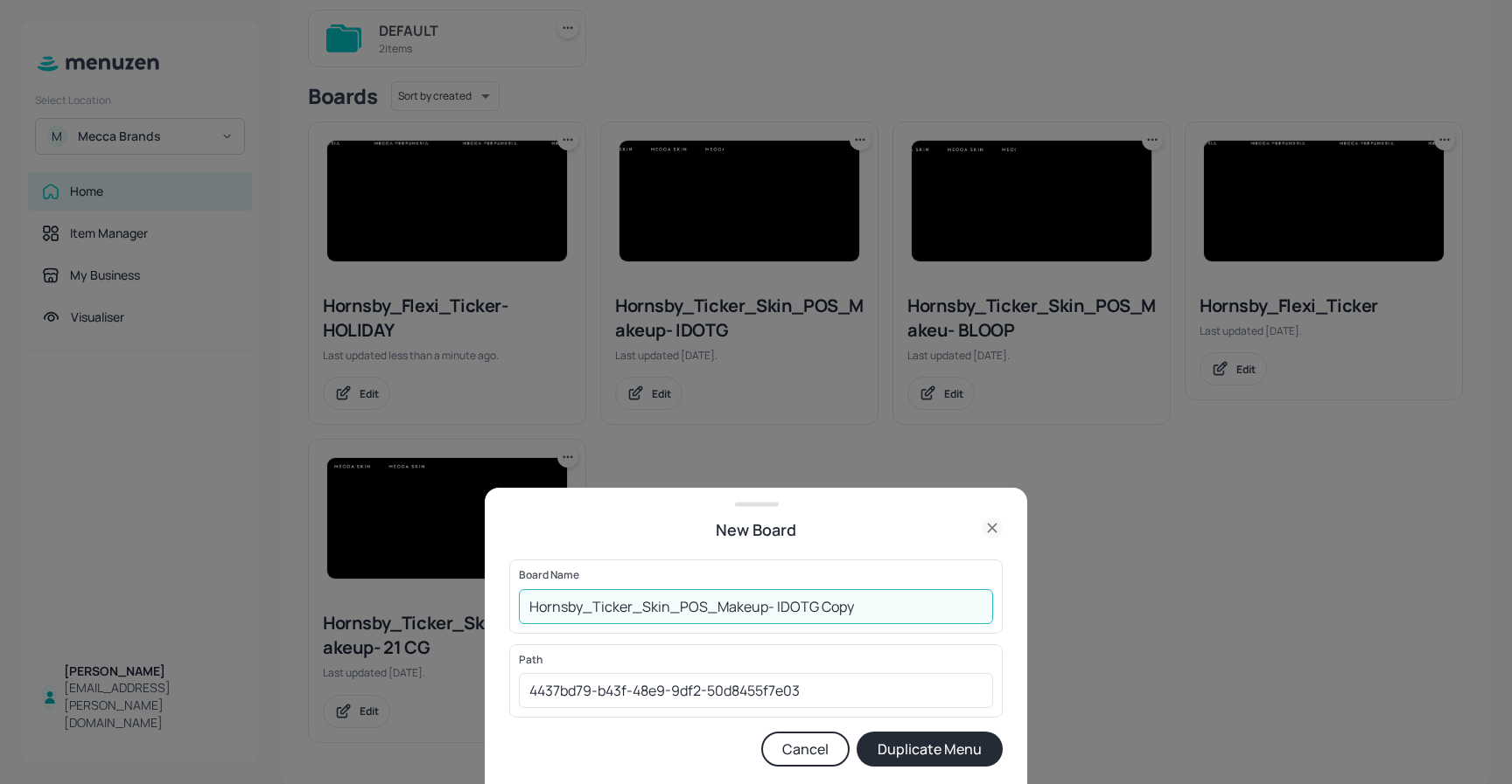
drag, startPoint x: 889, startPoint y: 602, endPoint x: 847, endPoint y: 602, distance: 42.0
click at [847, 602] on input "Hornsby_Ticker_Skin_POS_Makeup- IDOTG Copy" at bounding box center [756, 606] width 474 height 35
type input "Hornsby_Ticker_Skin_POS_Makeup- HOLIDAY"
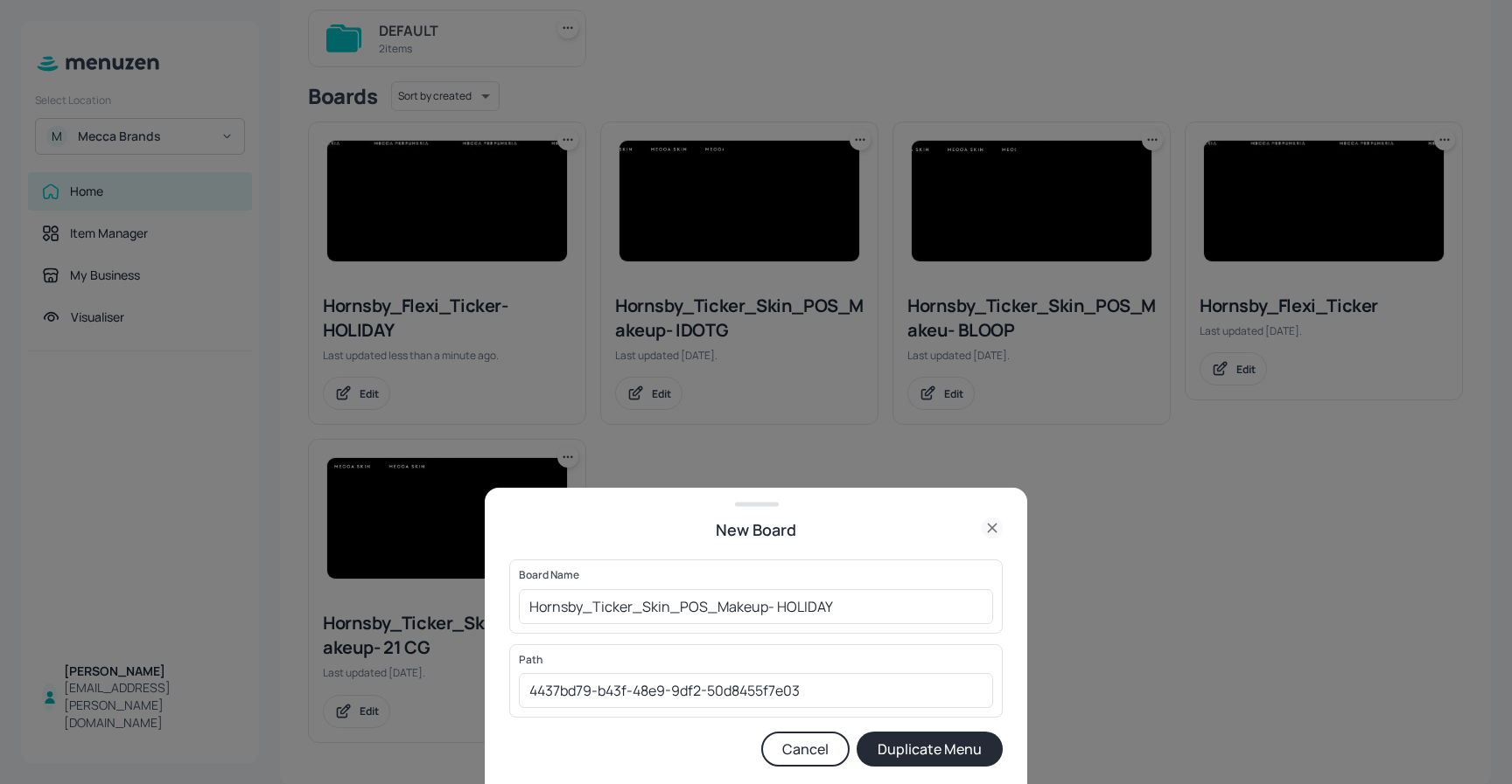
click at [973, 759] on button "Duplicate Menu" at bounding box center [930, 748] width 146 height 35
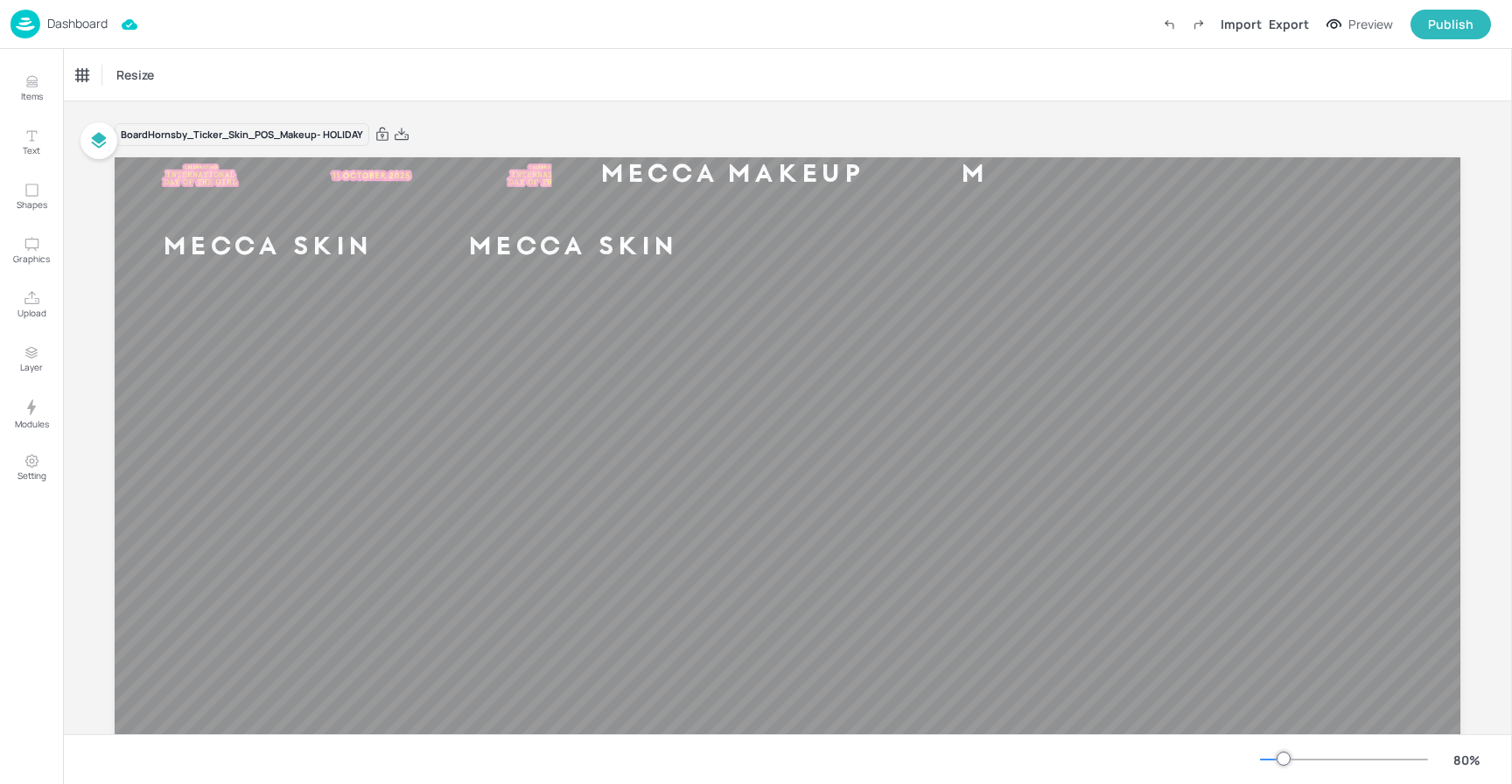
click at [72, 32] on div "Dashboard" at bounding box center [59, 24] width 97 height 28
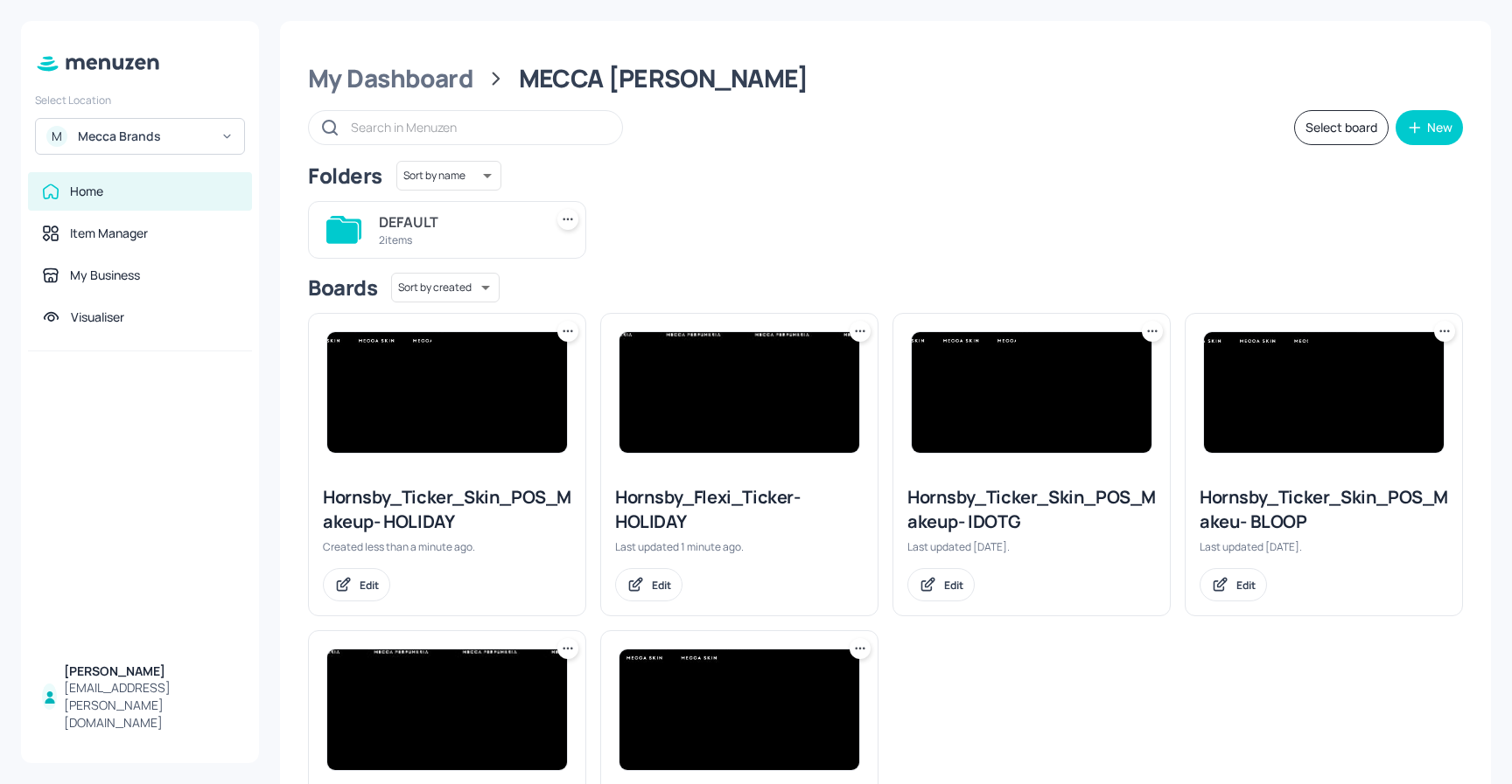
click at [760, 158] on div "My Dashboard MECCA Hornsby Select board New Folders Sort by name name ​ DEFAULT…" at bounding box center [885, 499] width 1211 height 956
drag, startPoint x: 845, startPoint y: 167, endPoint x: 866, endPoint y: 163, distance: 21.4
click at [847, 166] on div "Folders Sort by name name ​" at bounding box center [885, 175] width 1155 height 29
click at [1427, 133] on div "New" at bounding box center [1439, 128] width 25 height 12
click at [1339, 183] on div "Add new folder" at bounding box center [1370, 171] width 175 height 38
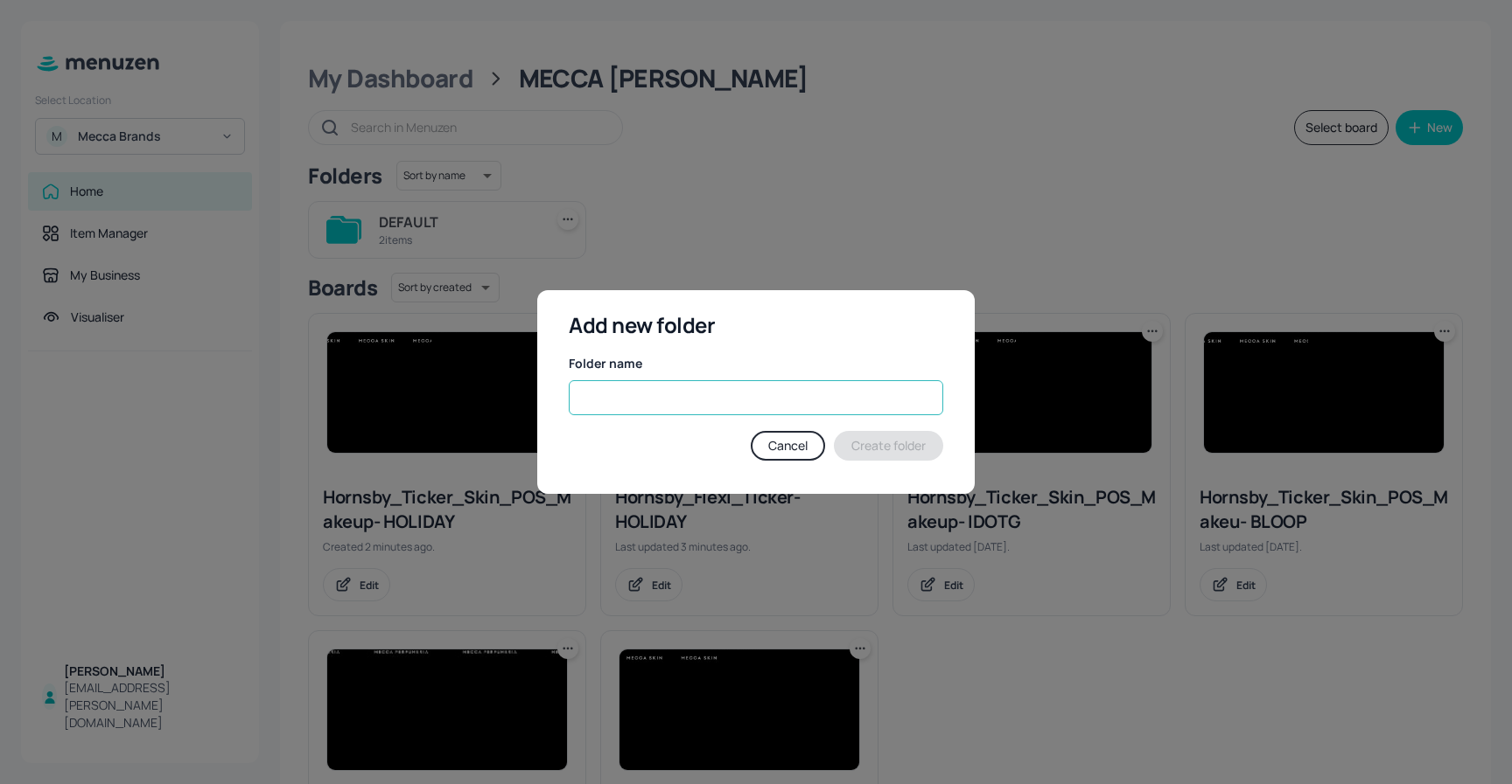
click at [664, 394] on input "text" at bounding box center [756, 397] width 374 height 35
type input "h"
type input "HOLIDAY"
click at [911, 456] on button "Create folder" at bounding box center [888, 445] width 110 height 29
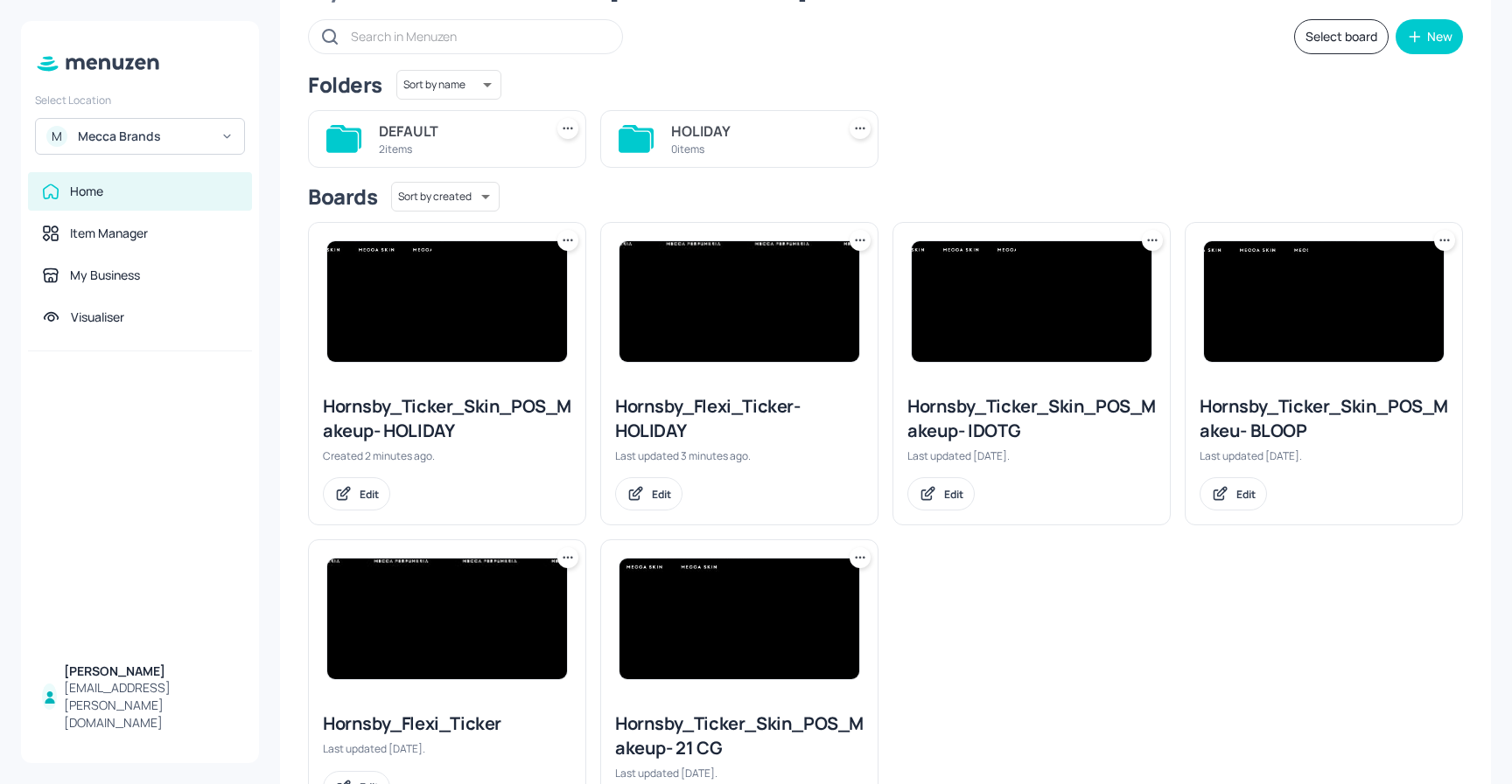
scroll to position [92, 0]
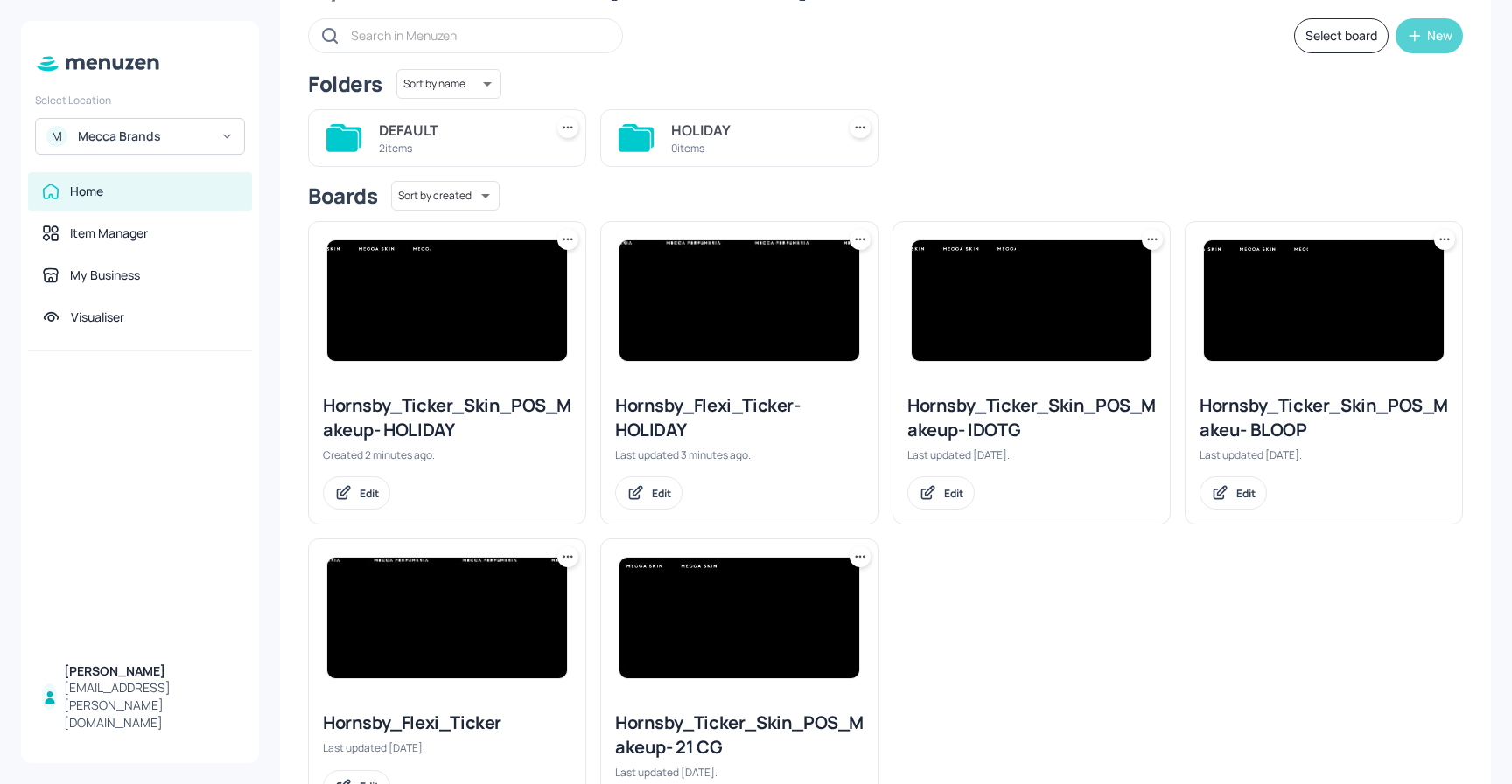
click at [1427, 35] on div "New" at bounding box center [1439, 36] width 25 height 12
click at [1364, 76] on div "Add new folder" at bounding box center [1370, 79] width 175 height 38
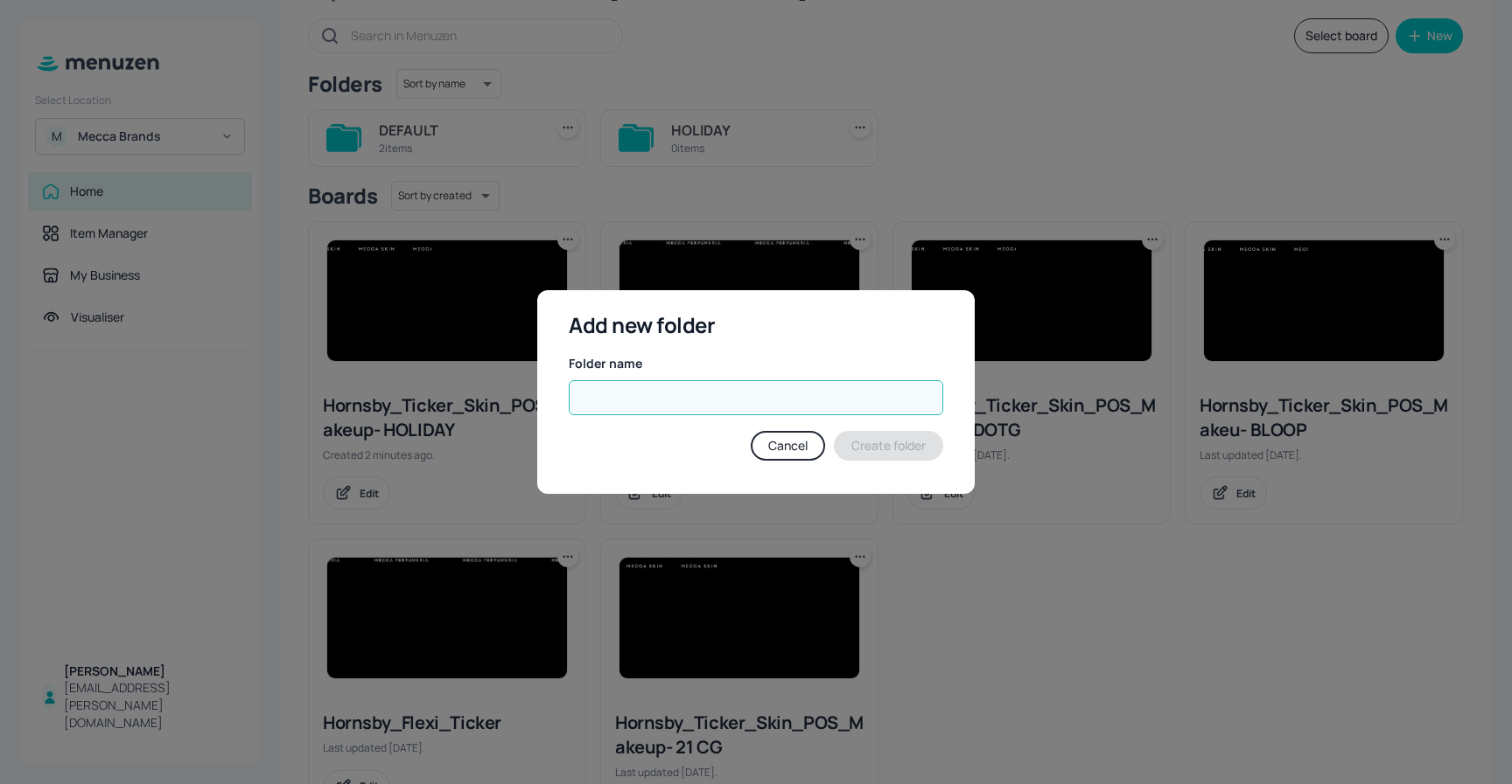
click at [655, 401] on input "text" at bounding box center [756, 397] width 374 height 35
type input "BEAUTY LOOP"
click at [890, 442] on button "Create folder" at bounding box center [888, 445] width 110 height 29
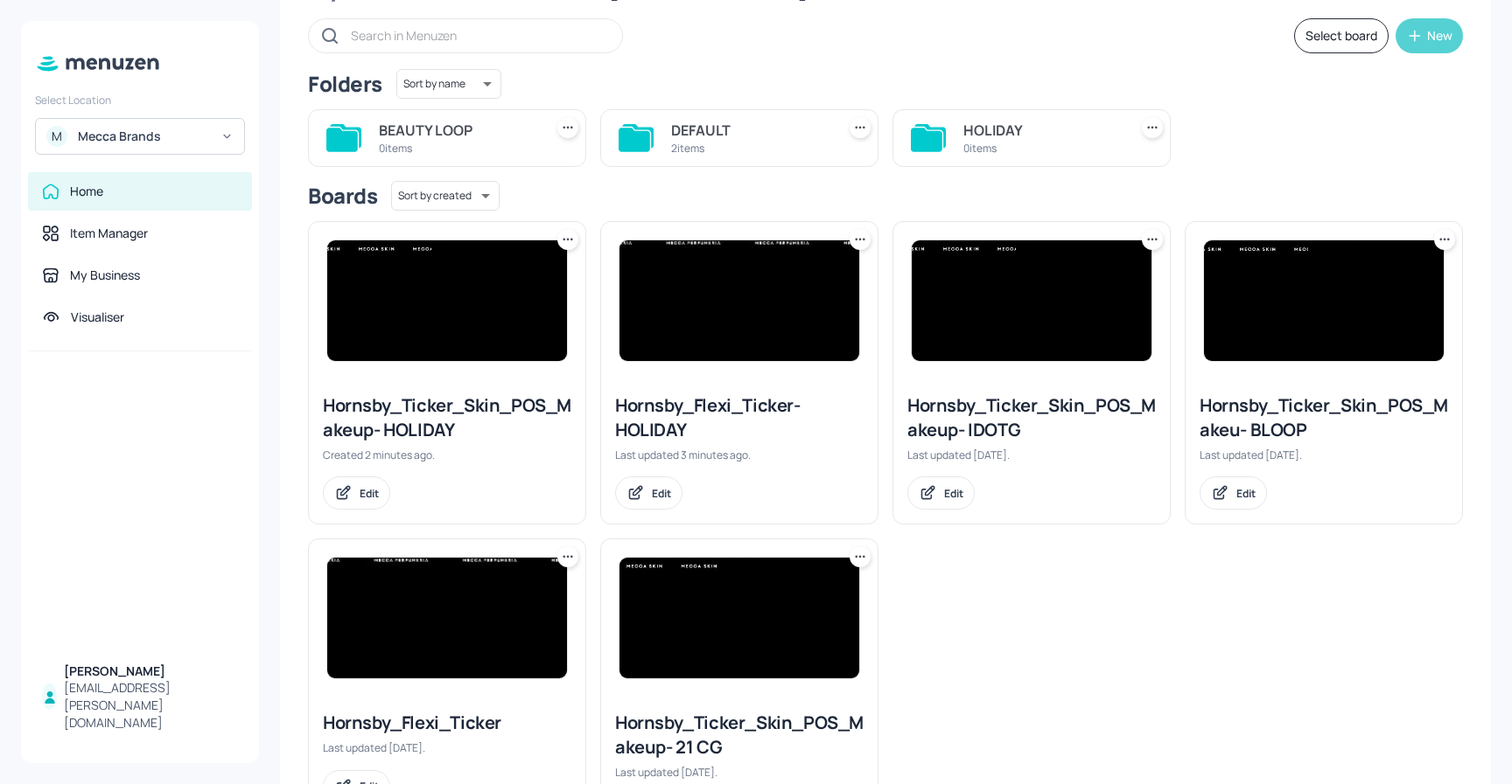
click at [1402, 48] on button "New" at bounding box center [1429, 36] width 68 height 35
click at [1345, 85] on div "Add new folder" at bounding box center [1370, 79] width 175 height 38
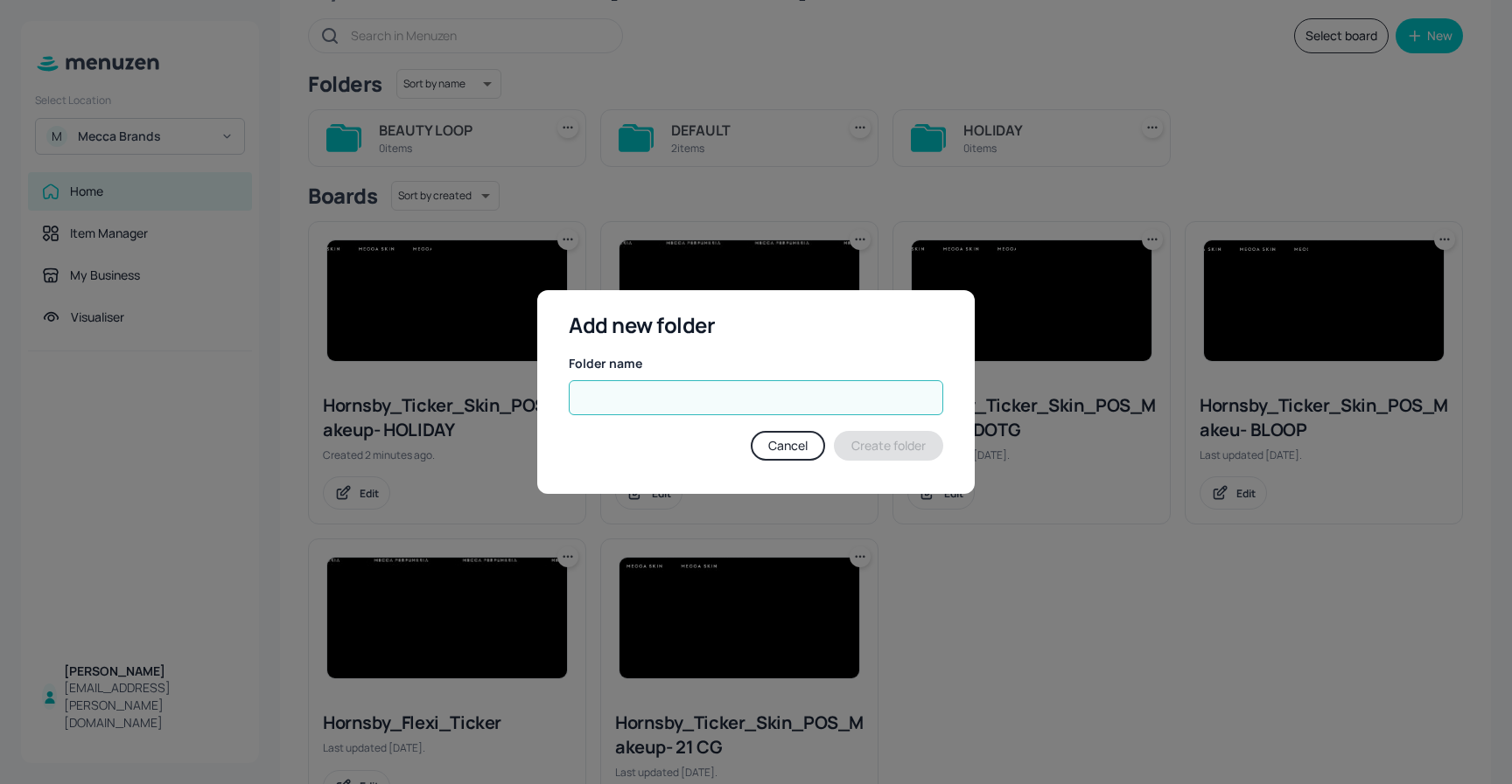
click at [739, 410] on input "text" at bounding box center [756, 397] width 374 height 35
type input "CAMPAIGN"
click at [920, 452] on button "Create folder" at bounding box center [888, 445] width 110 height 29
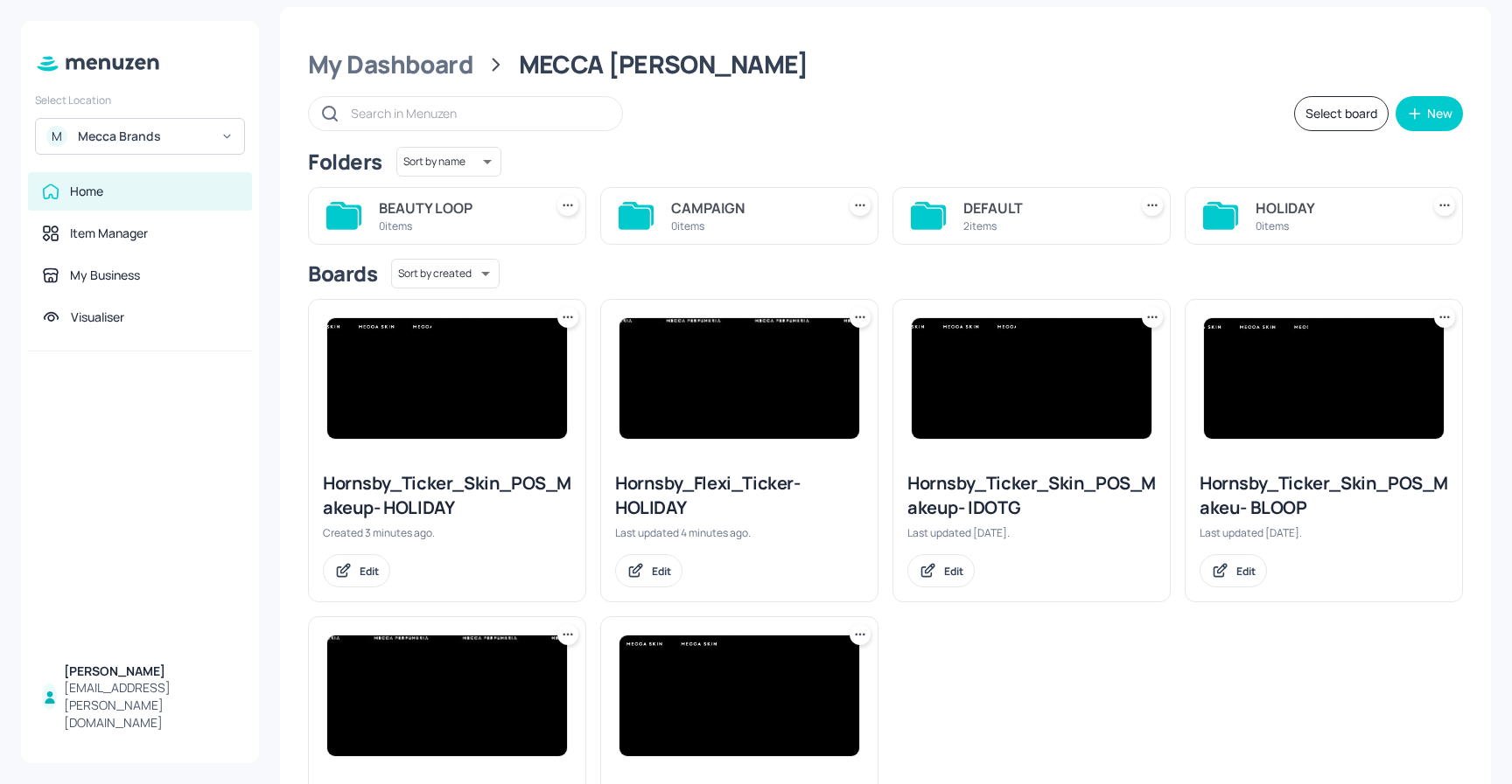
scroll to position [0, 0]
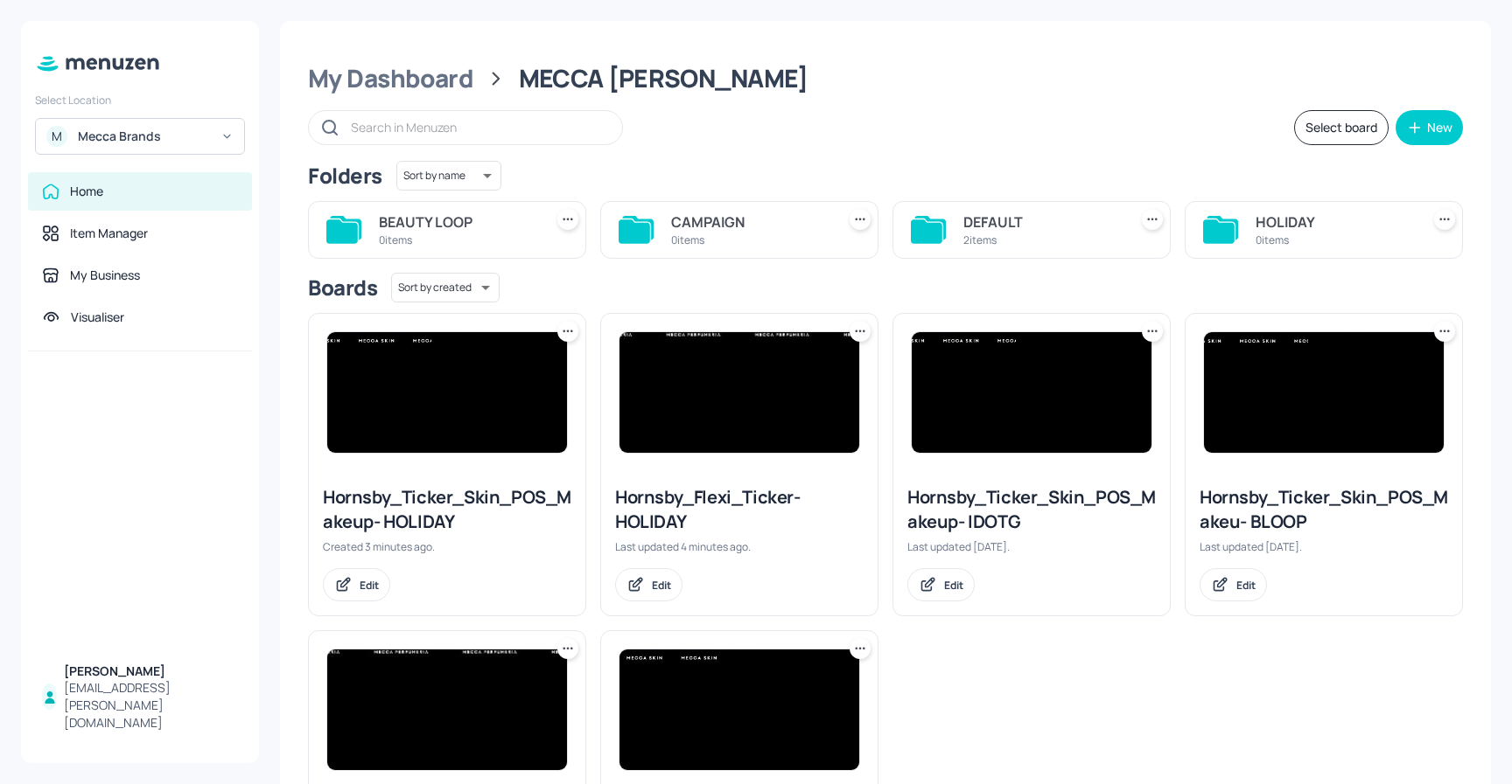
click at [562, 332] on icon at bounding box center [568, 331] width 18 height 18
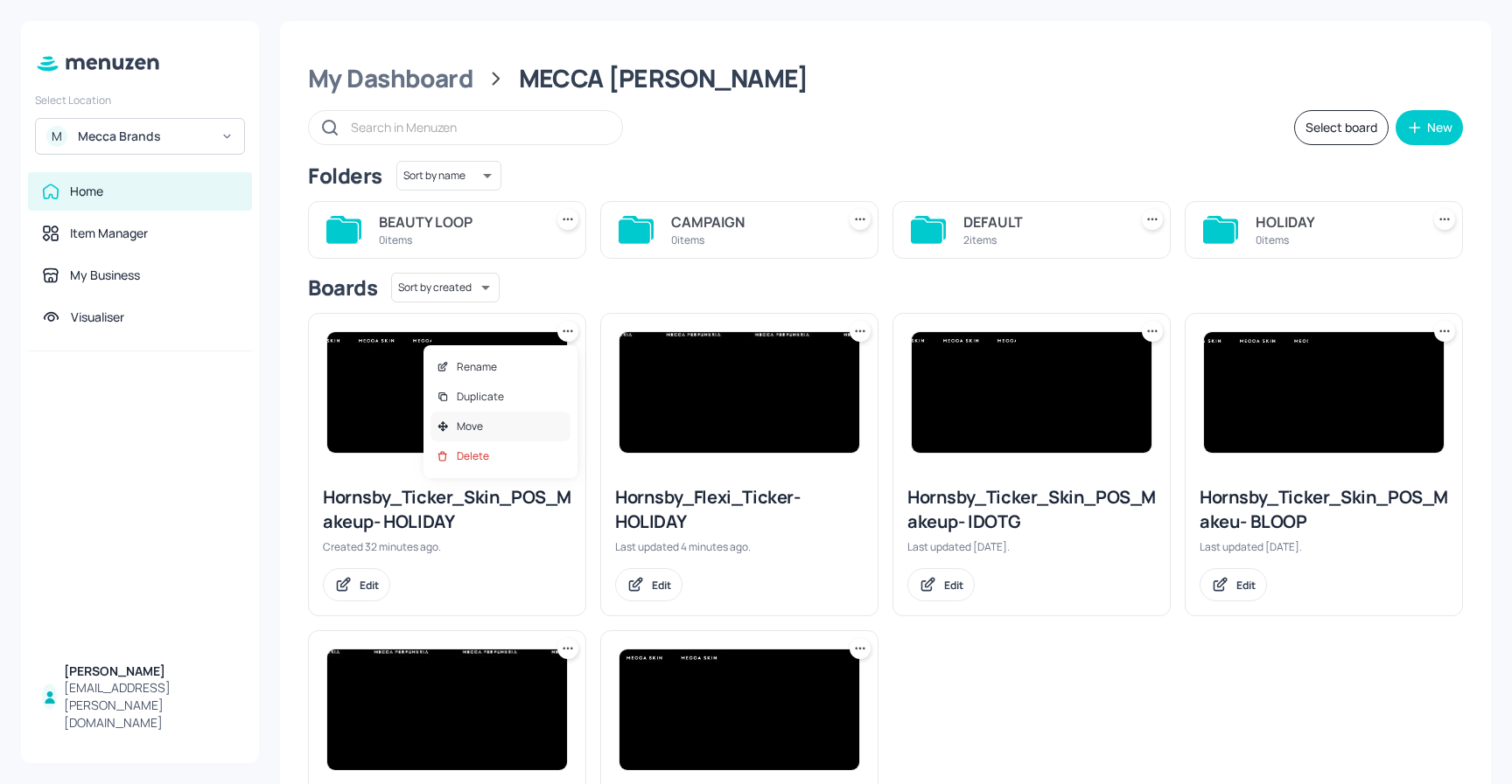
click at [480, 434] on div "Move" at bounding box center [500, 426] width 140 height 29
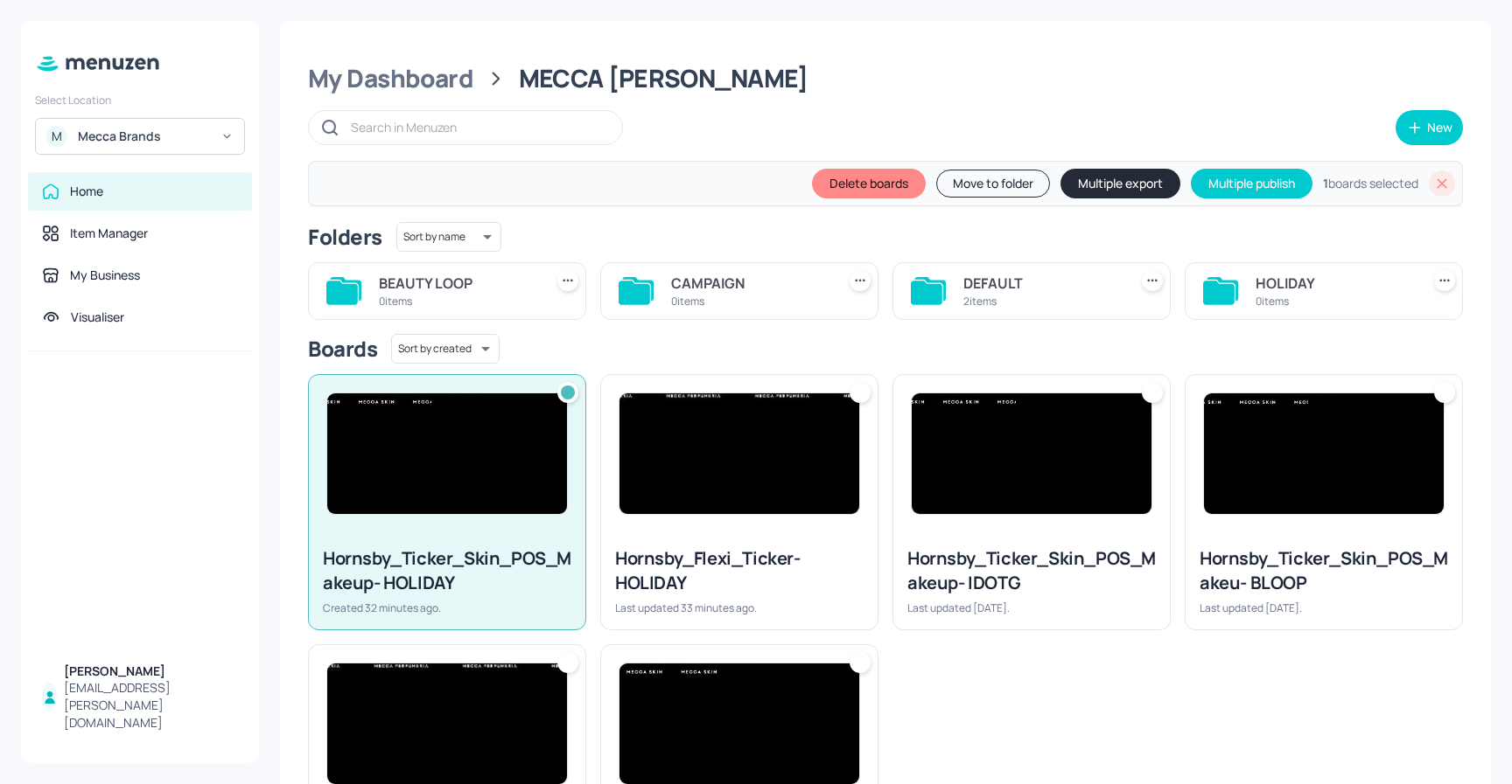
click at [858, 392] on div at bounding box center [860, 392] width 21 height 21
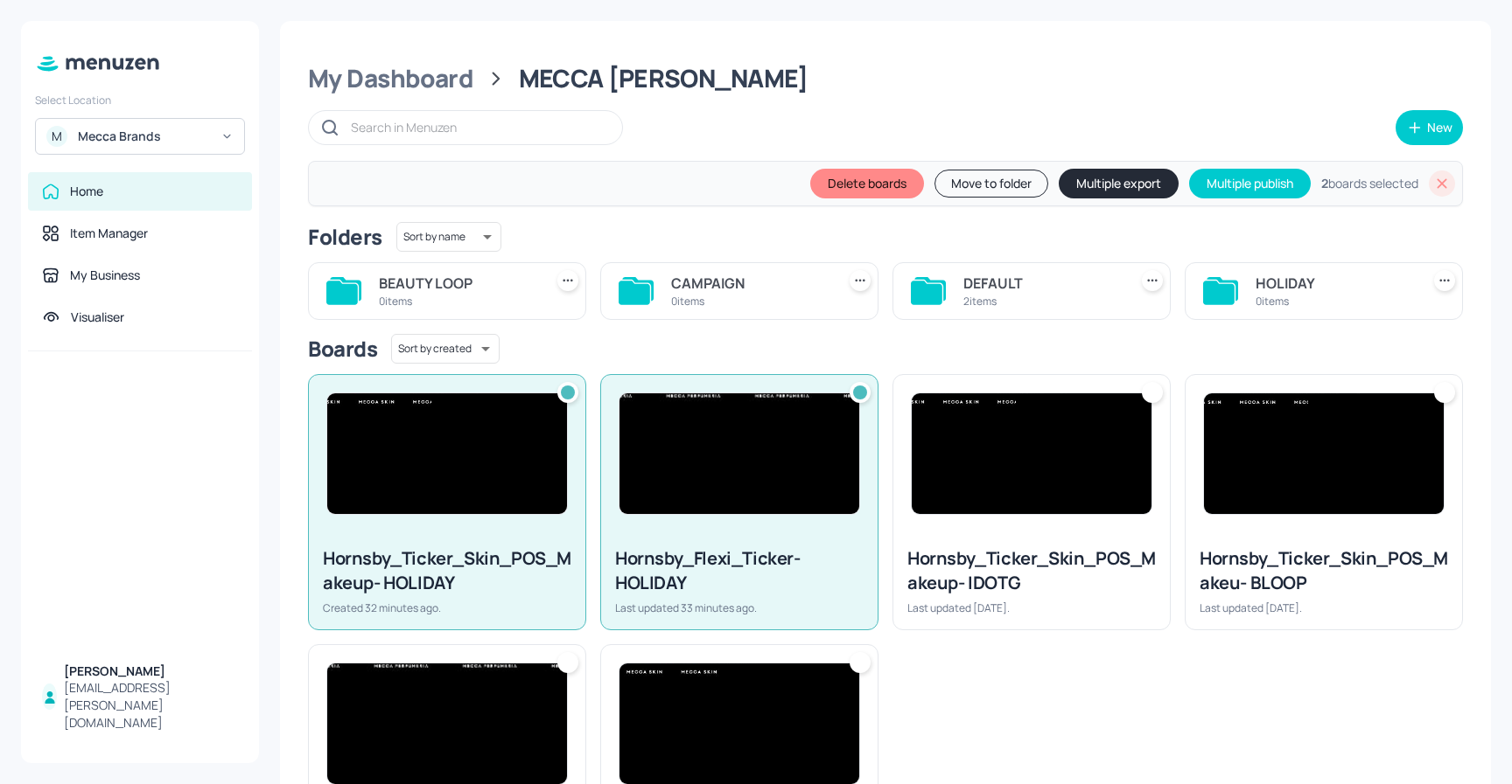
click at [978, 182] on button "Move to folder" at bounding box center [991, 183] width 114 height 28
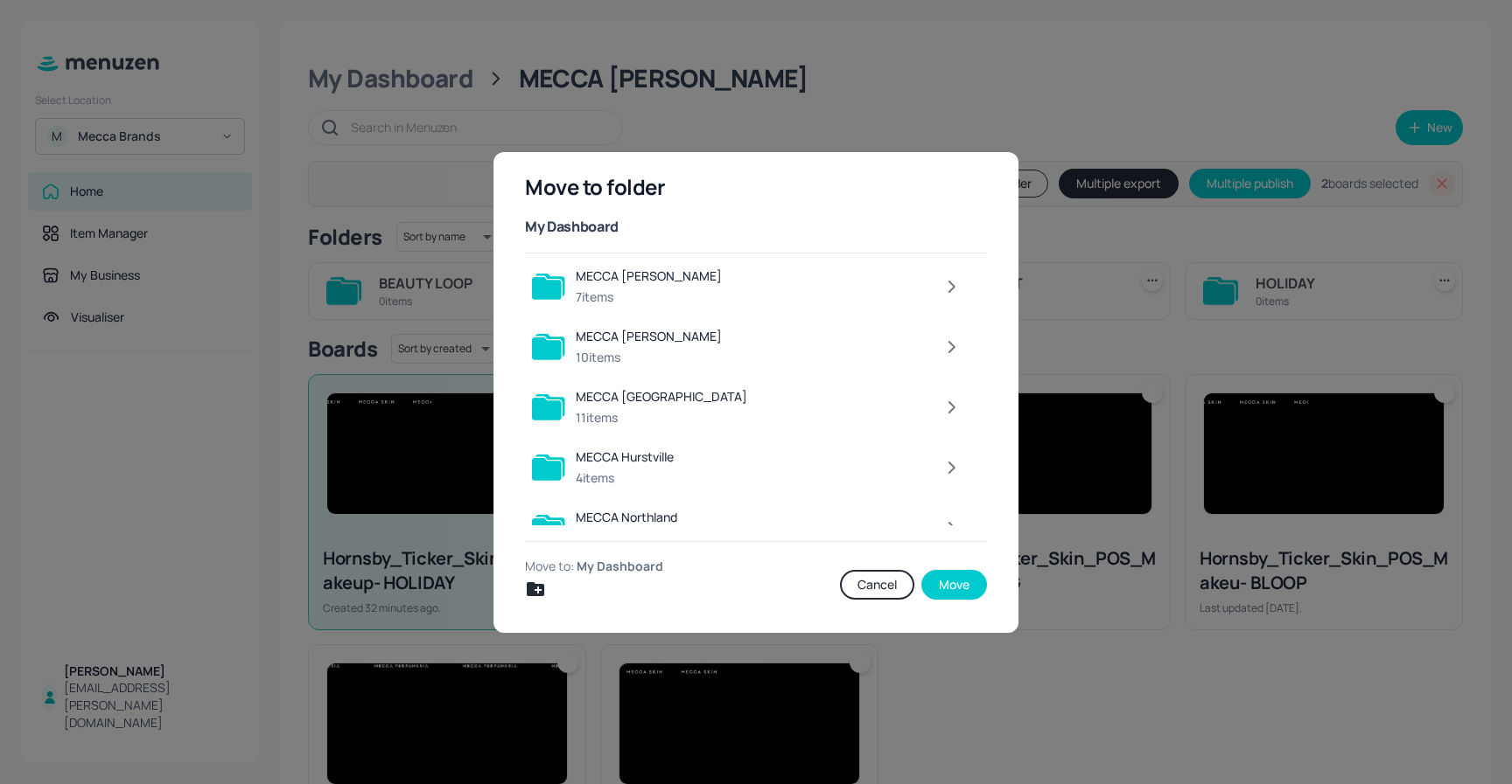
scroll to position [1462, 0]
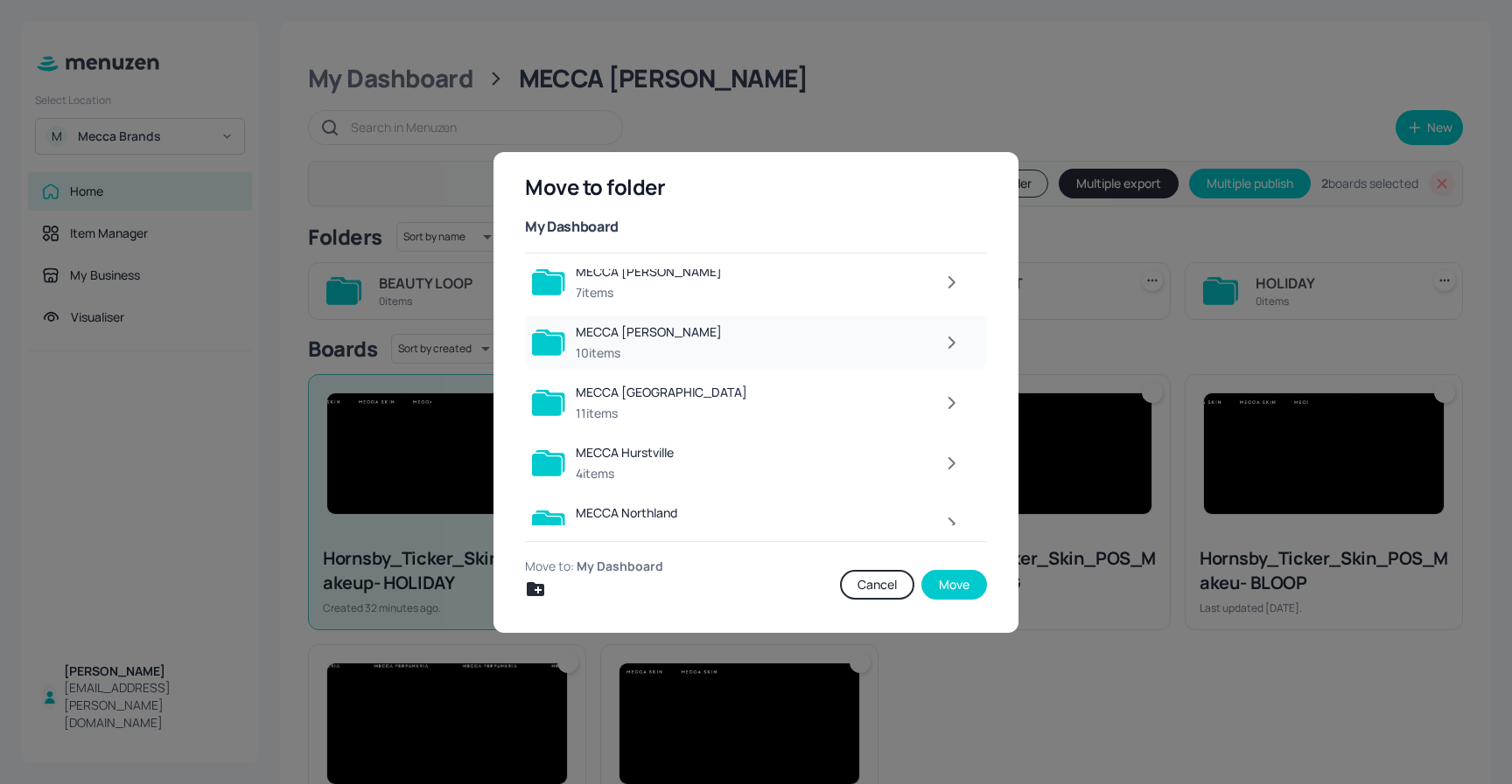
click at [955, 335] on icon "button" at bounding box center [951, 343] width 22 height 21
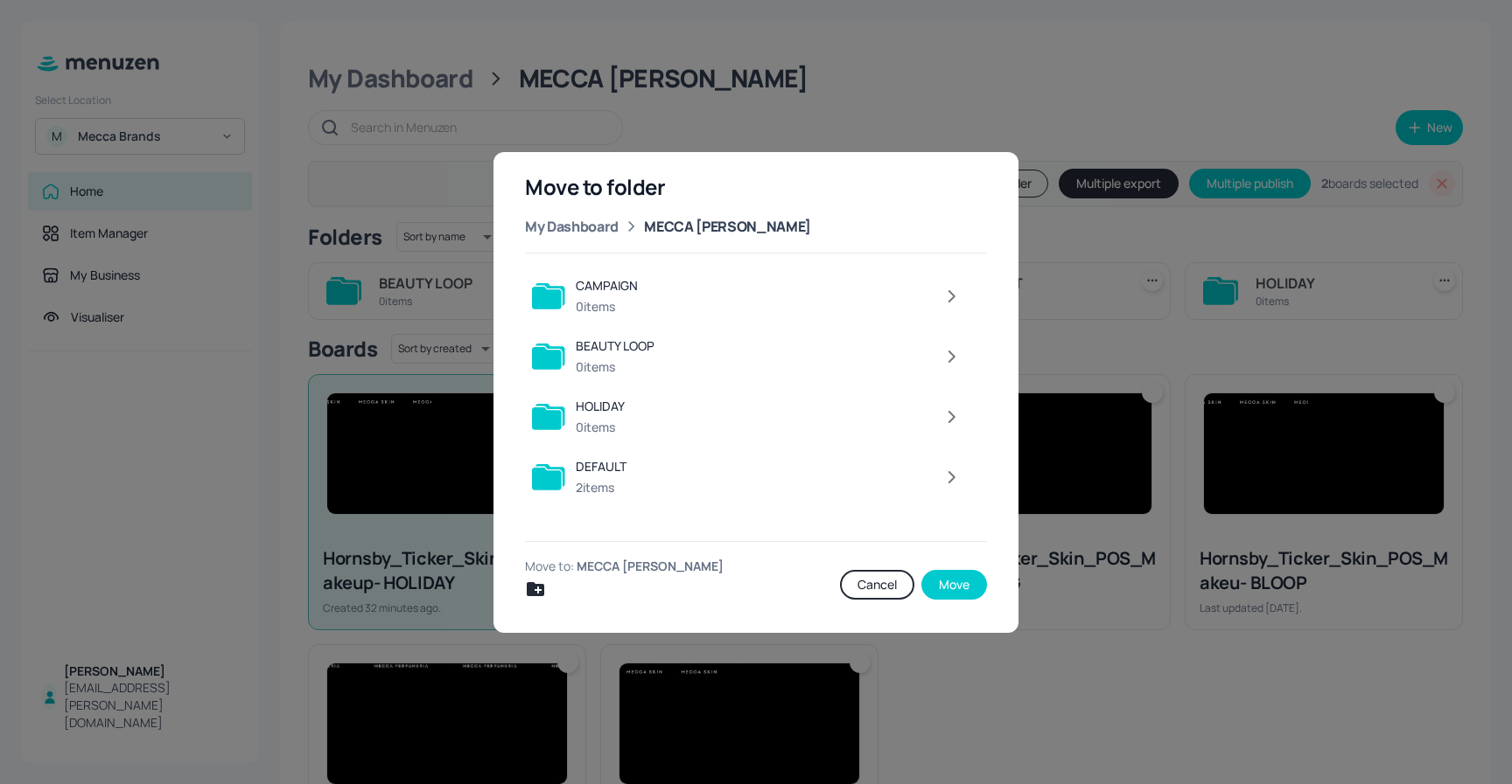
scroll to position [0, 0]
click at [629, 282] on div "CAMPAIGN" at bounding box center [606, 286] width 62 height 18
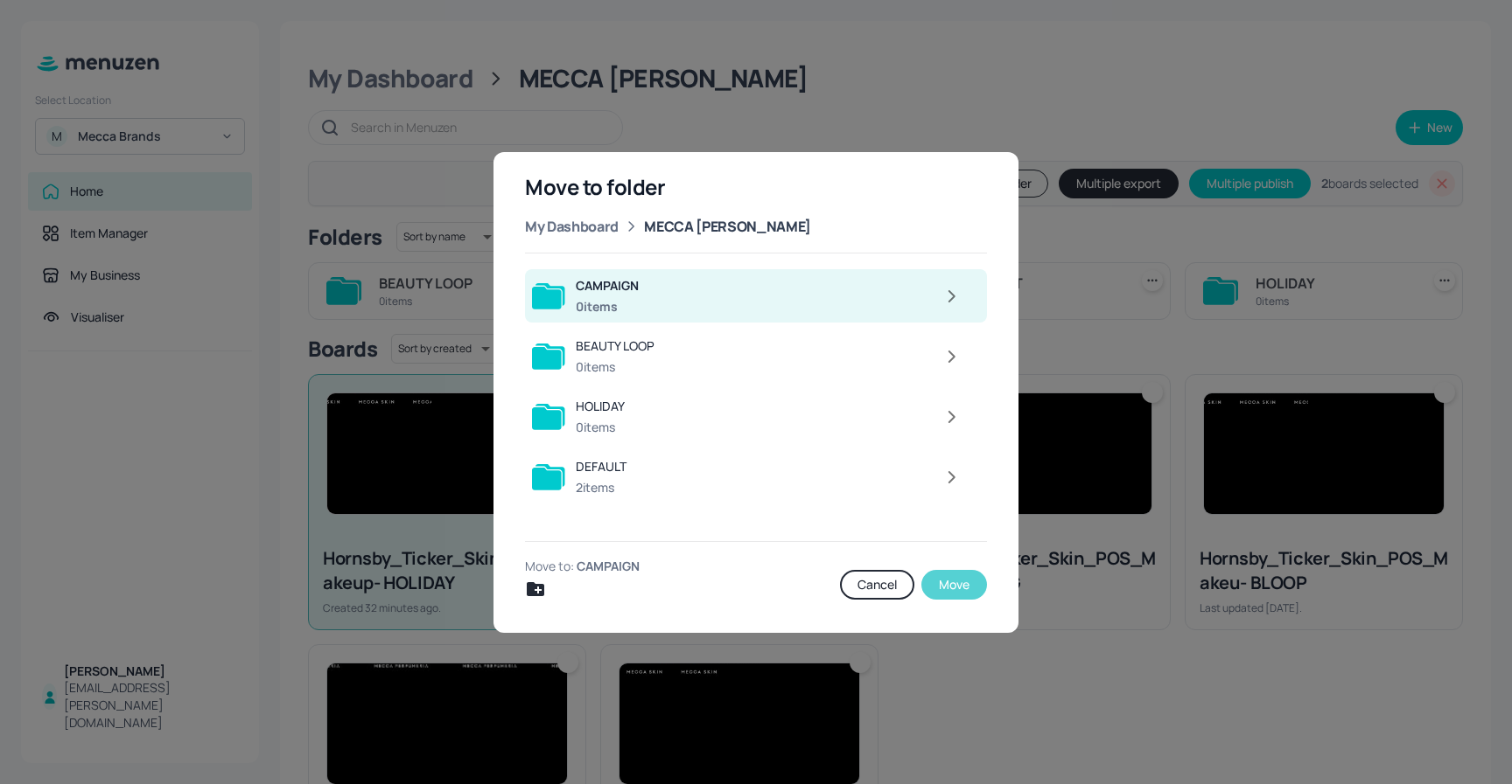
click at [955, 586] on button "Move" at bounding box center [954, 585] width 66 height 29
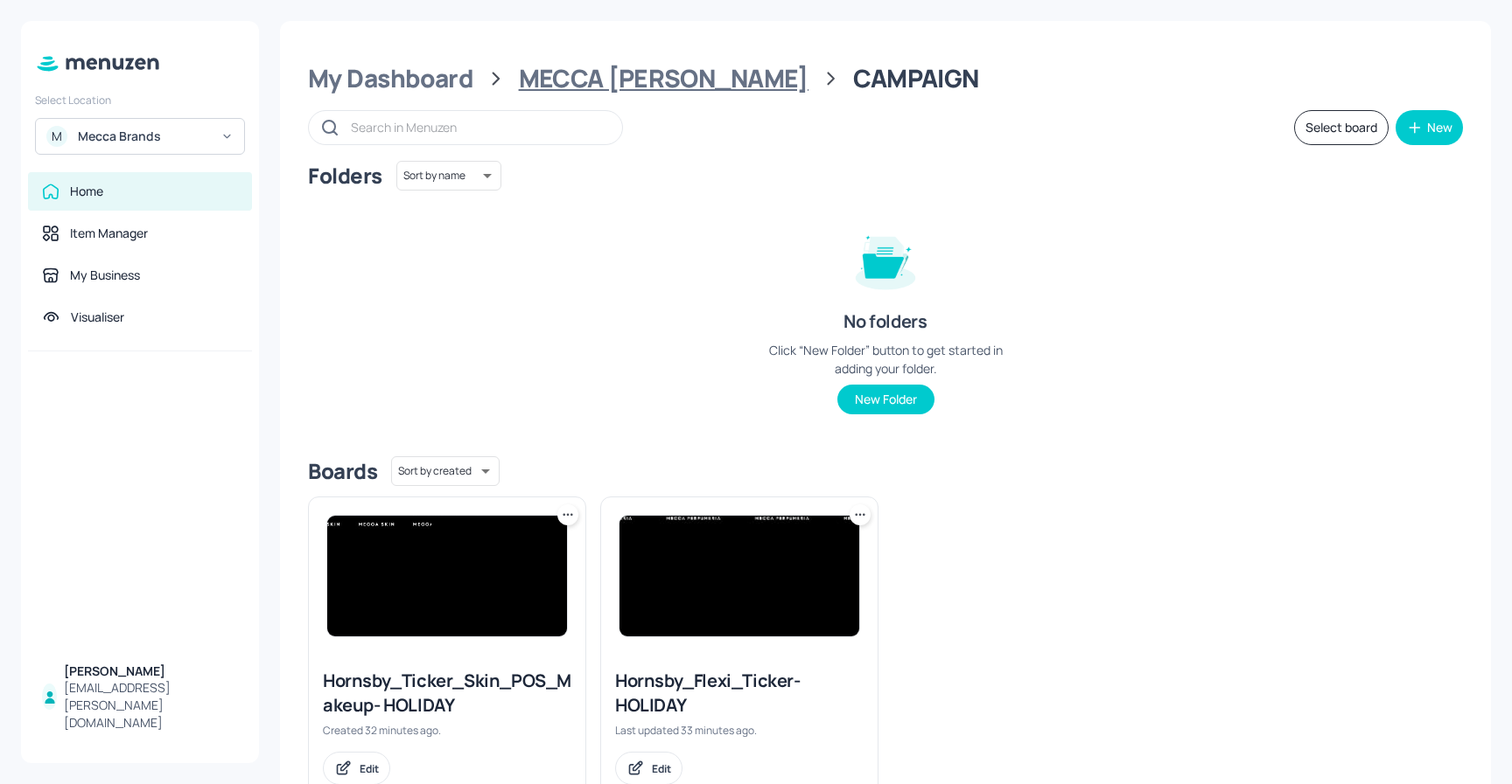
click at [641, 79] on div "MECCA [PERSON_NAME]" at bounding box center [663, 78] width 289 height 31
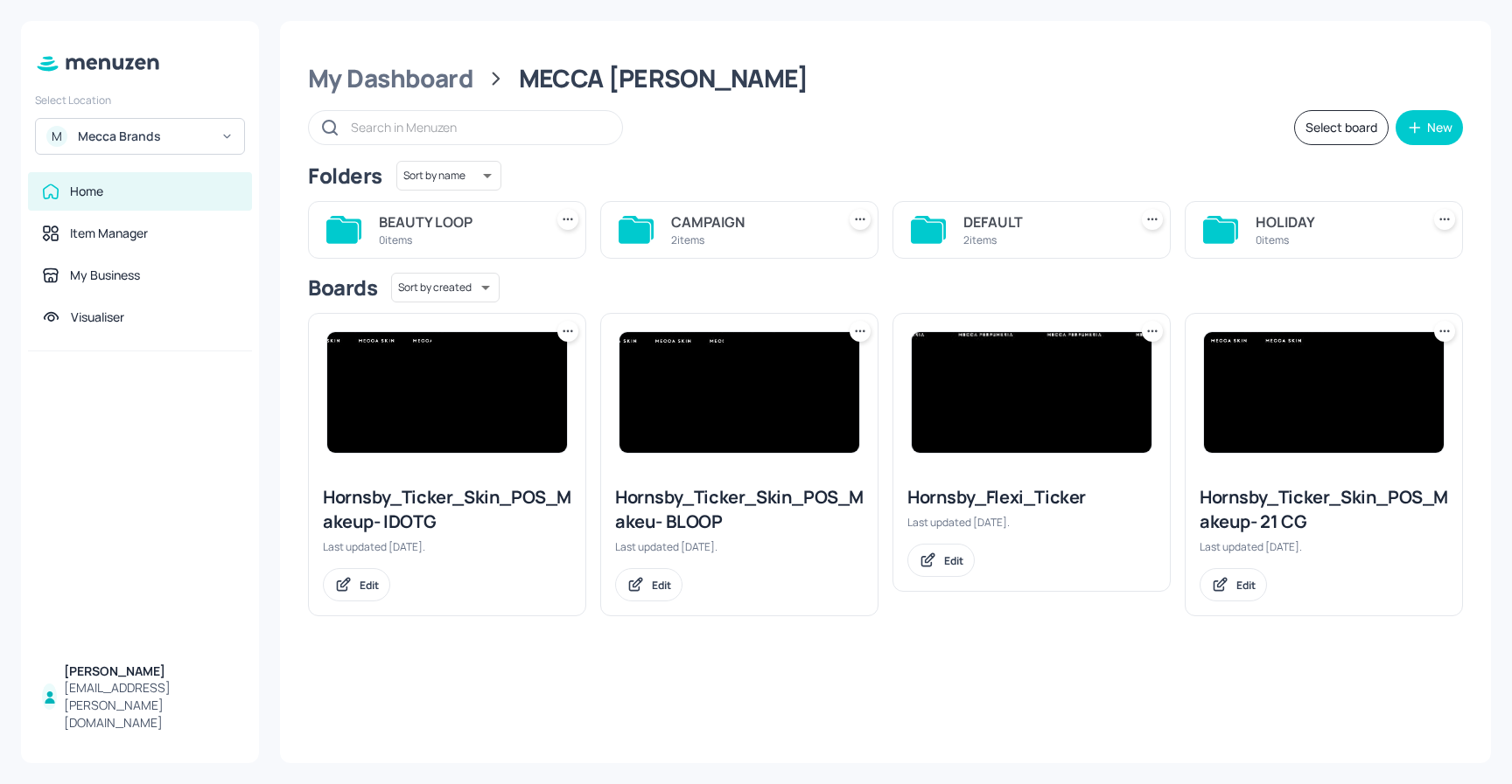
click at [1151, 333] on icon at bounding box center [1152, 331] width 18 height 18
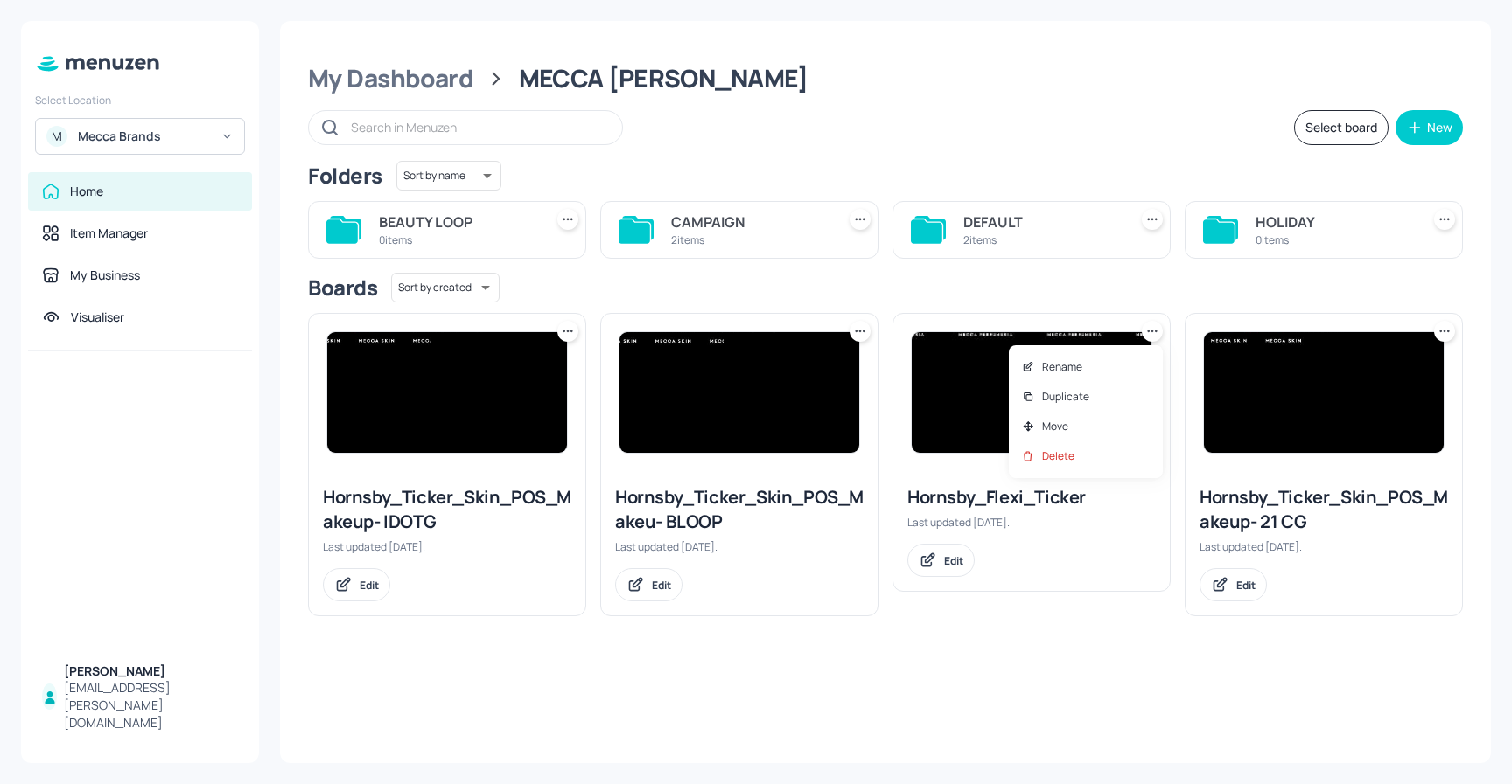
click at [1093, 642] on div at bounding box center [756, 392] width 1512 height 784
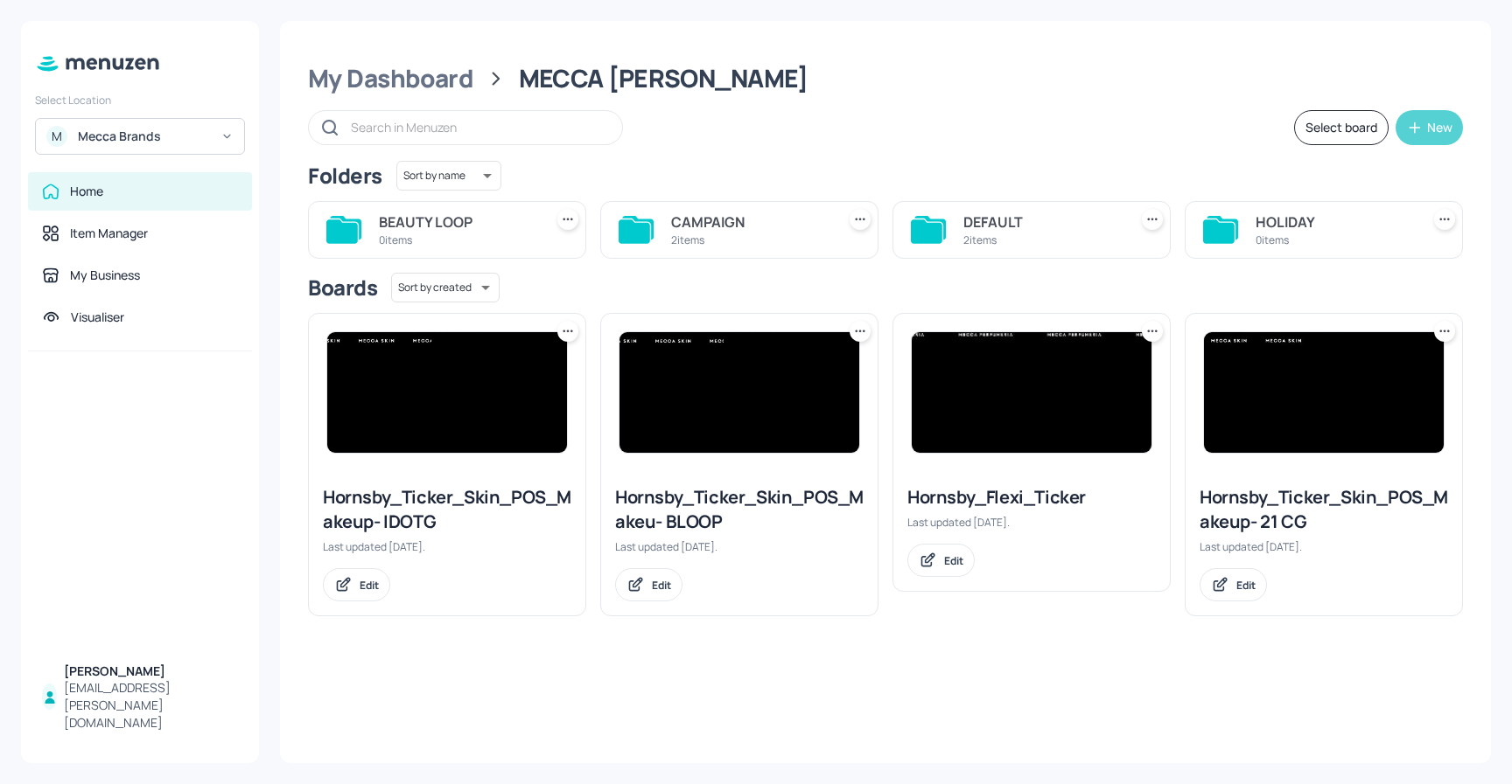
click at [1415, 129] on icon "button" at bounding box center [1415, 128] width 18 height 18
click at [1370, 166] on div "Add new folder" at bounding box center [1375, 171] width 175 height 38
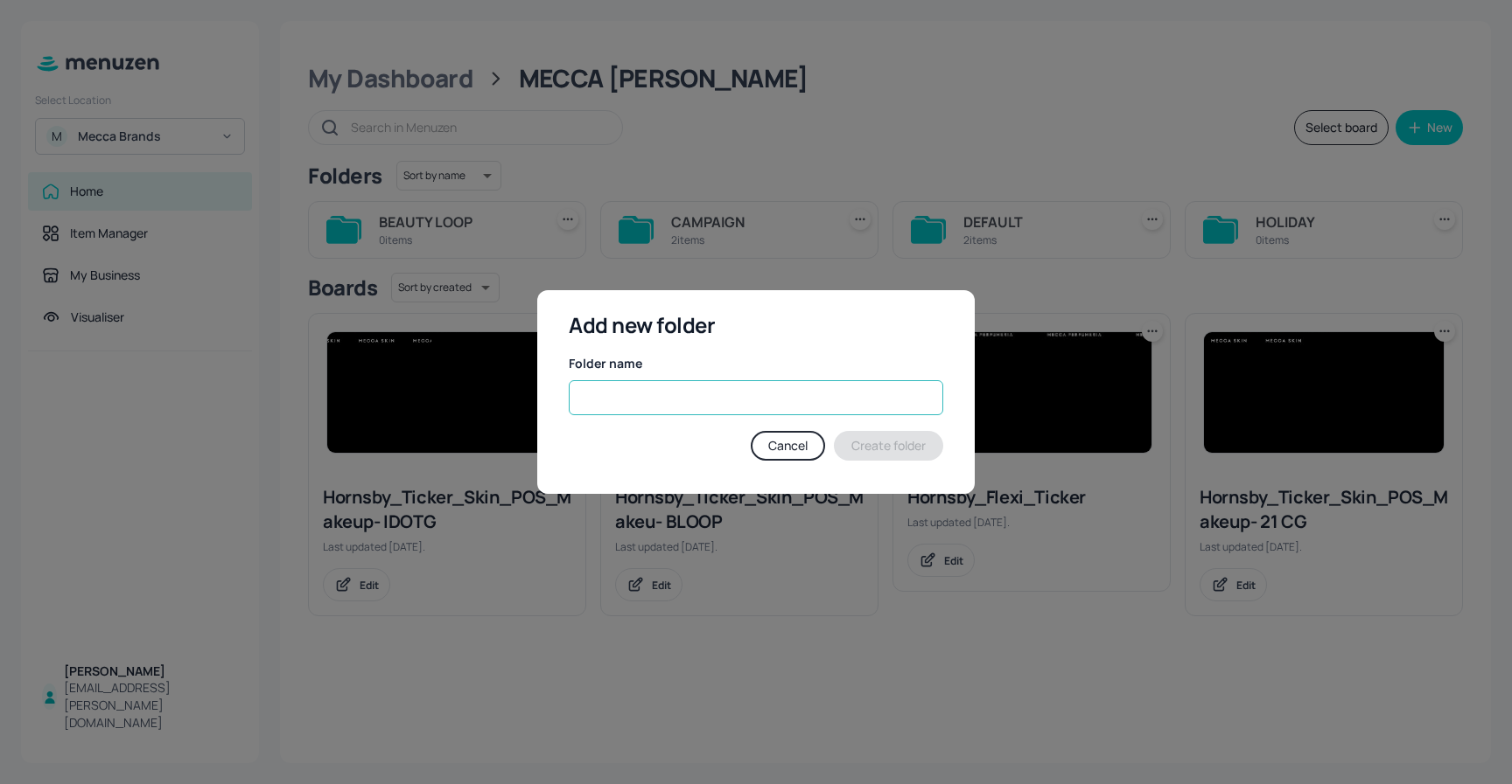
click at [758, 403] on input "text" at bounding box center [756, 397] width 374 height 35
type input "F"
type input "PERFUMERIA"
click at [879, 444] on button "Create folder" at bounding box center [888, 445] width 110 height 29
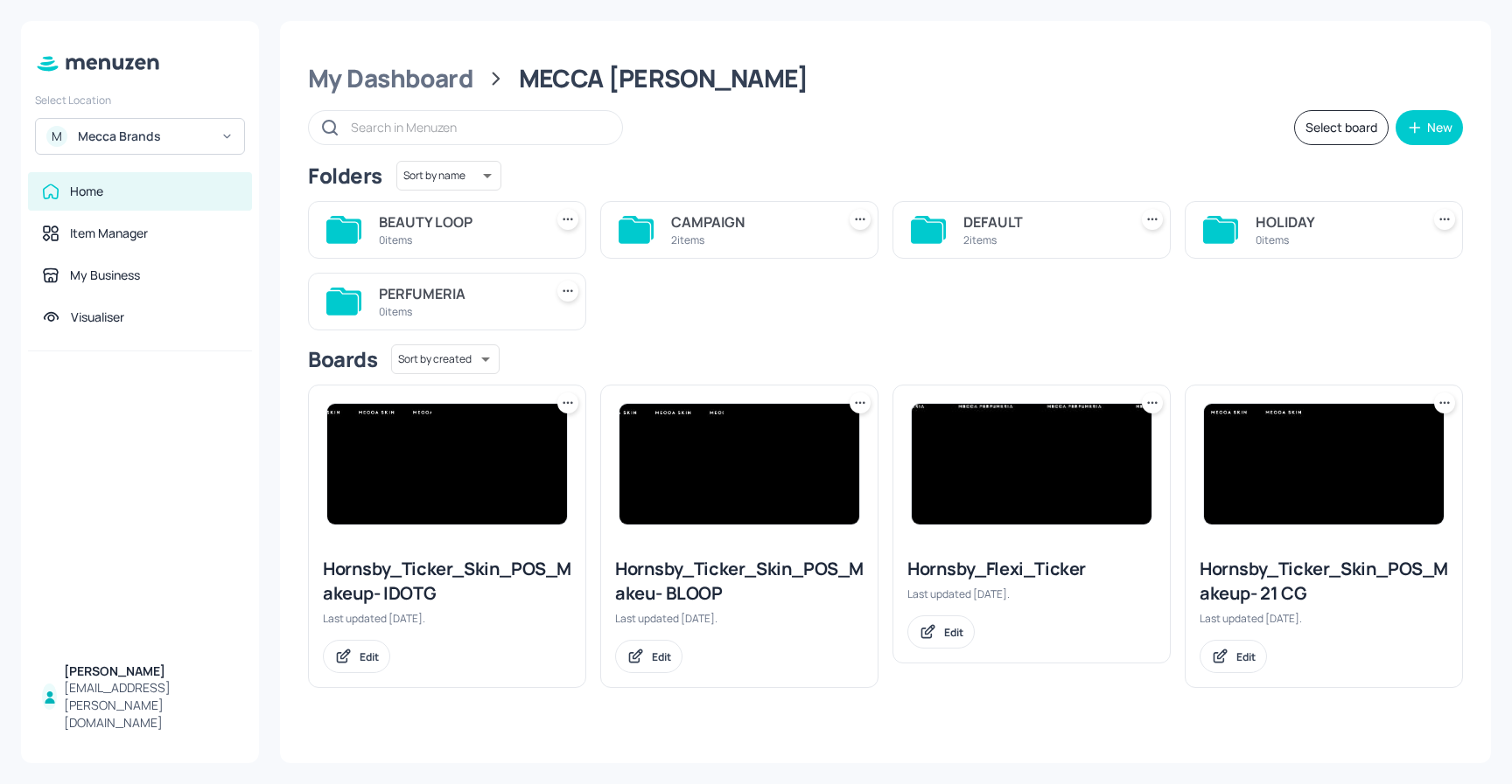
click at [1150, 403] on icon at bounding box center [1152, 403] width 18 height 18
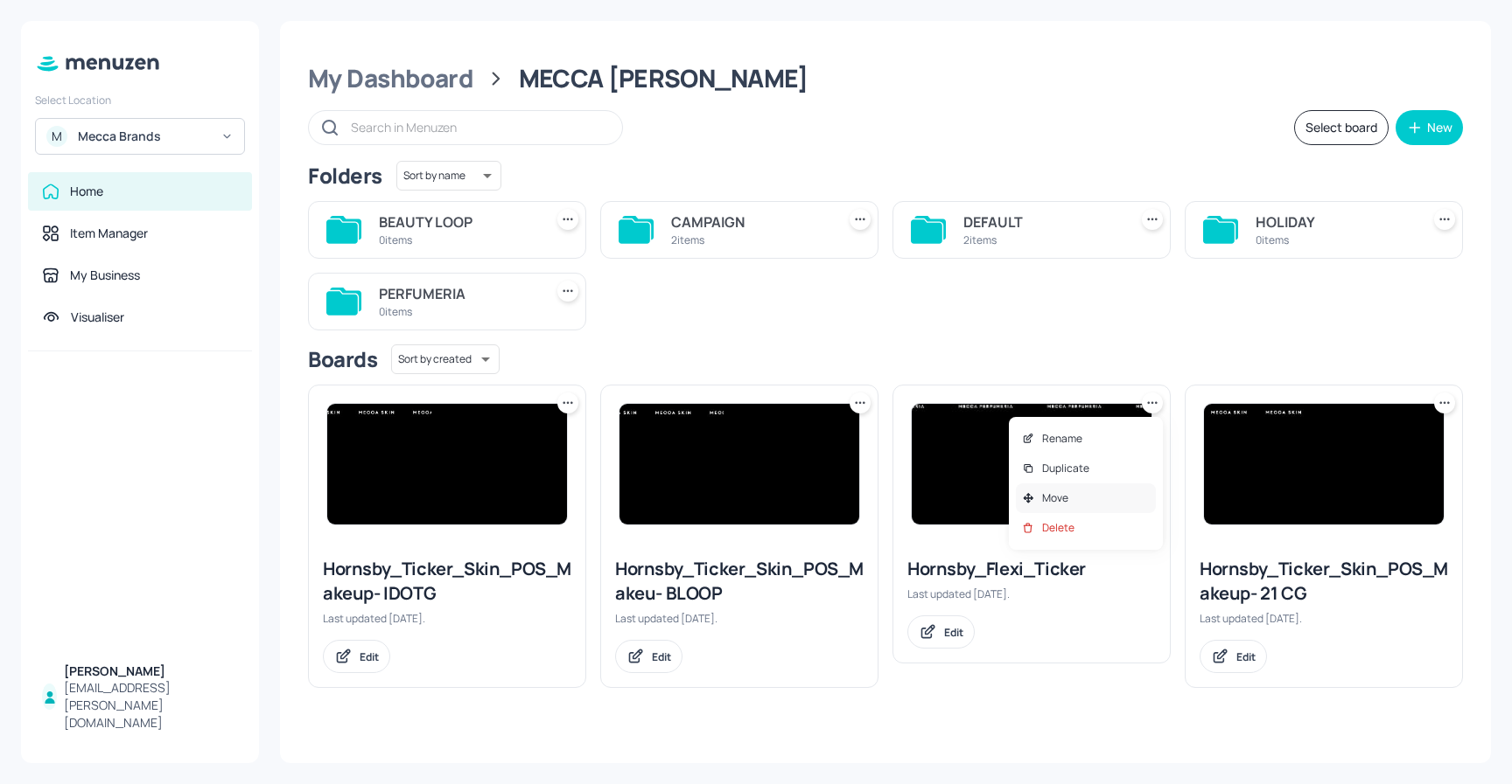
click at [1052, 498] on p "Move" at bounding box center [1054, 498] width 26 height 16
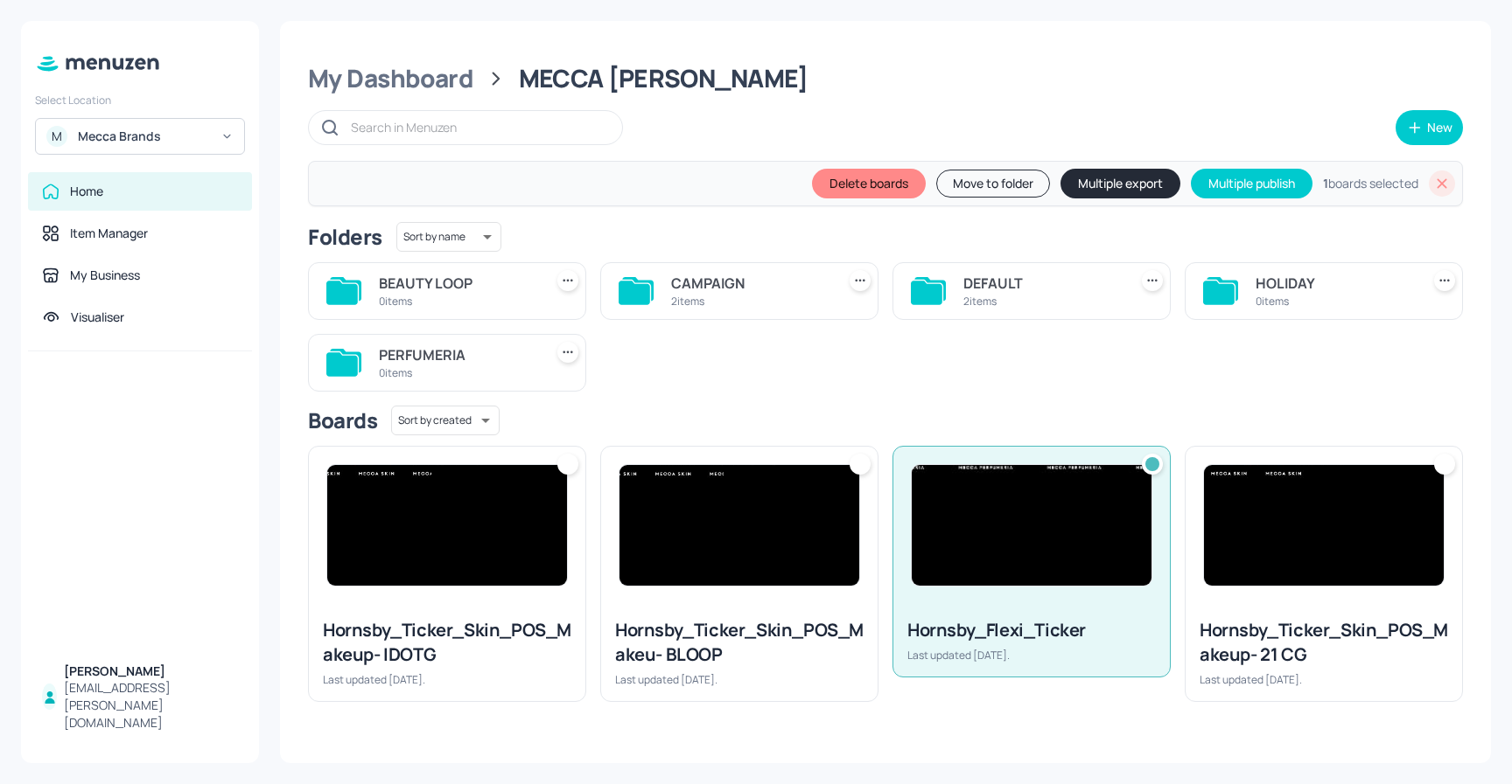
click at [988, 179] on button "Move to folder" at bounding box center [993, 183] width 114 height 28
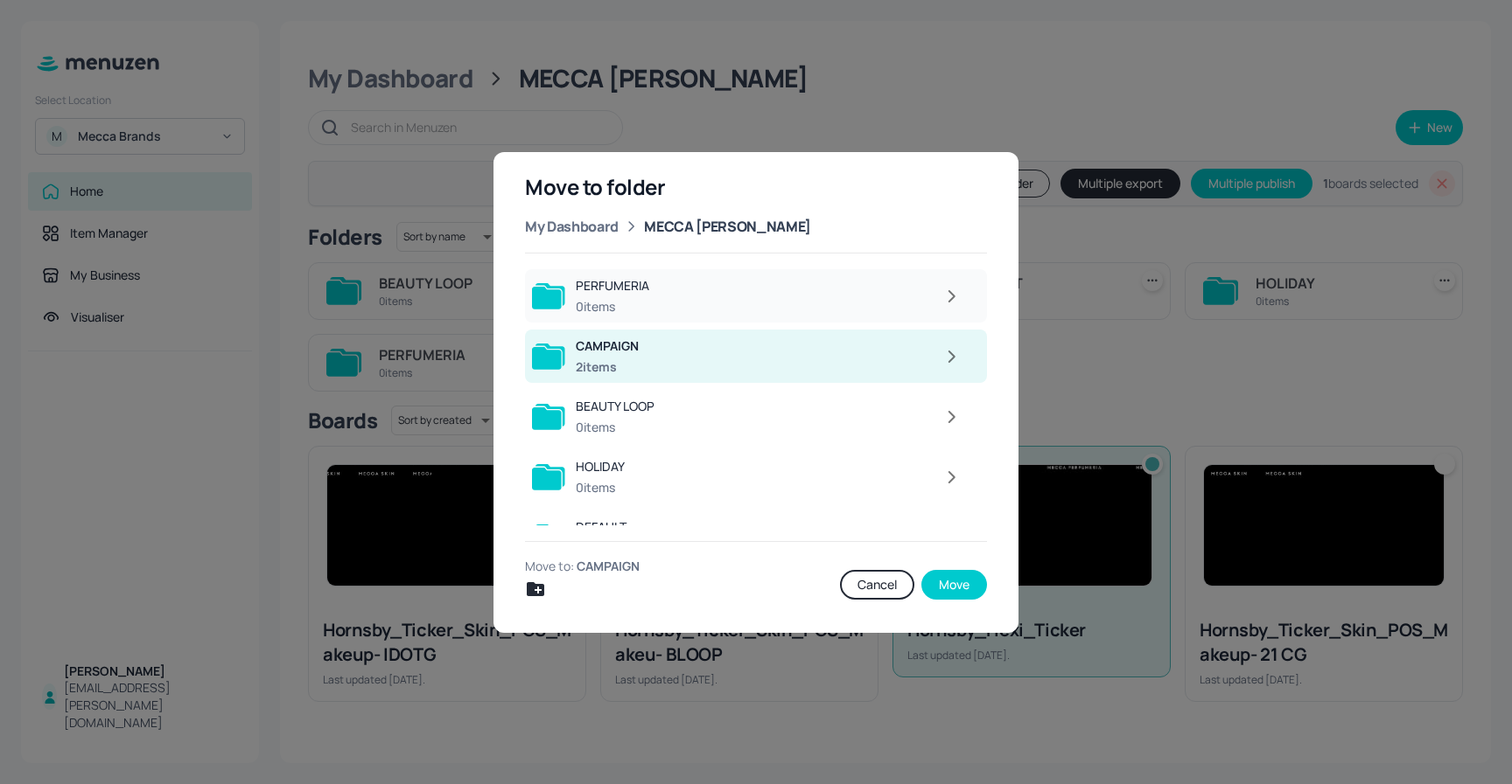
click at [719, 303] on div at bounding box center [815, 295] width 311 height 35
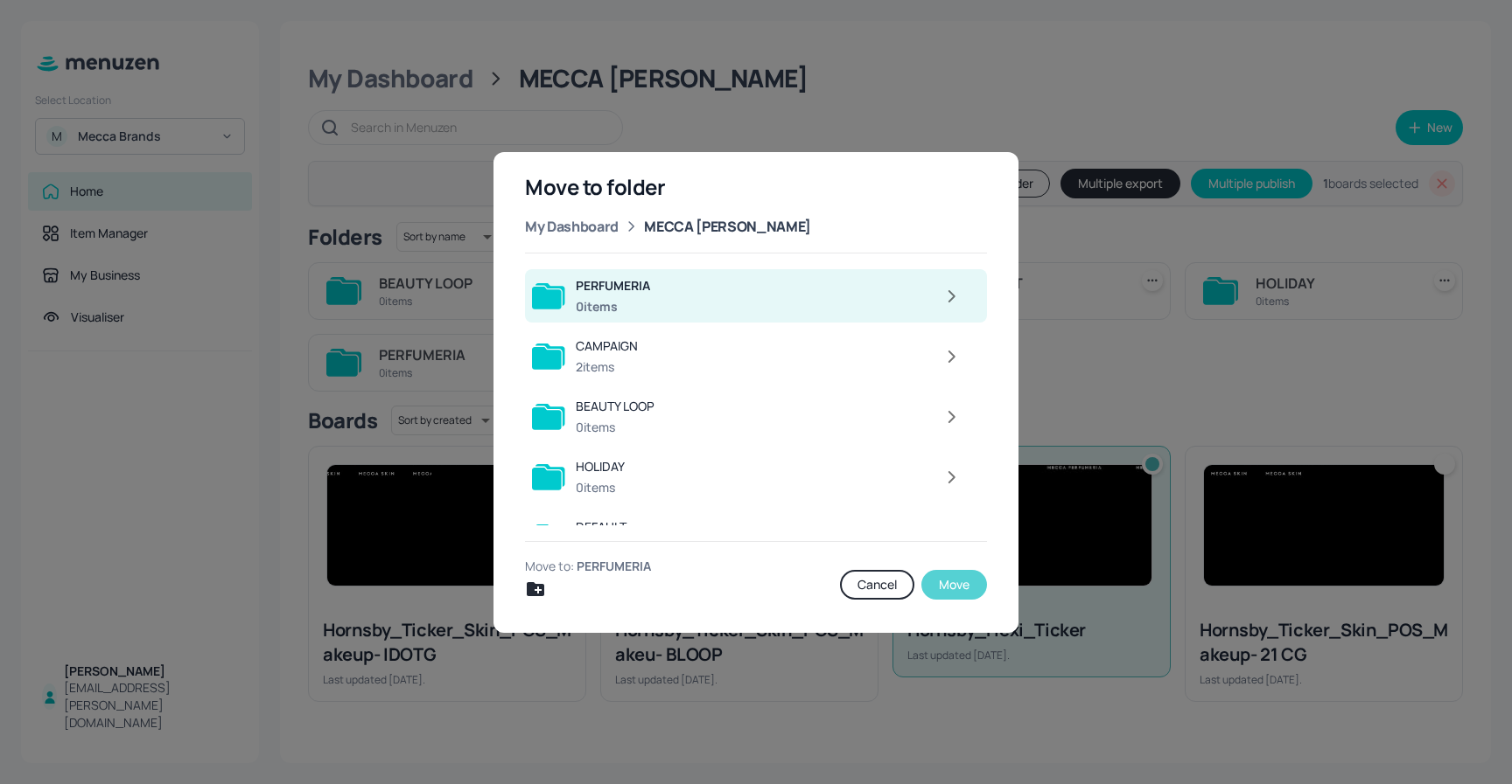
click at [935, 583] on button "Move" at bounding box center [954, 585] width 66 height 29
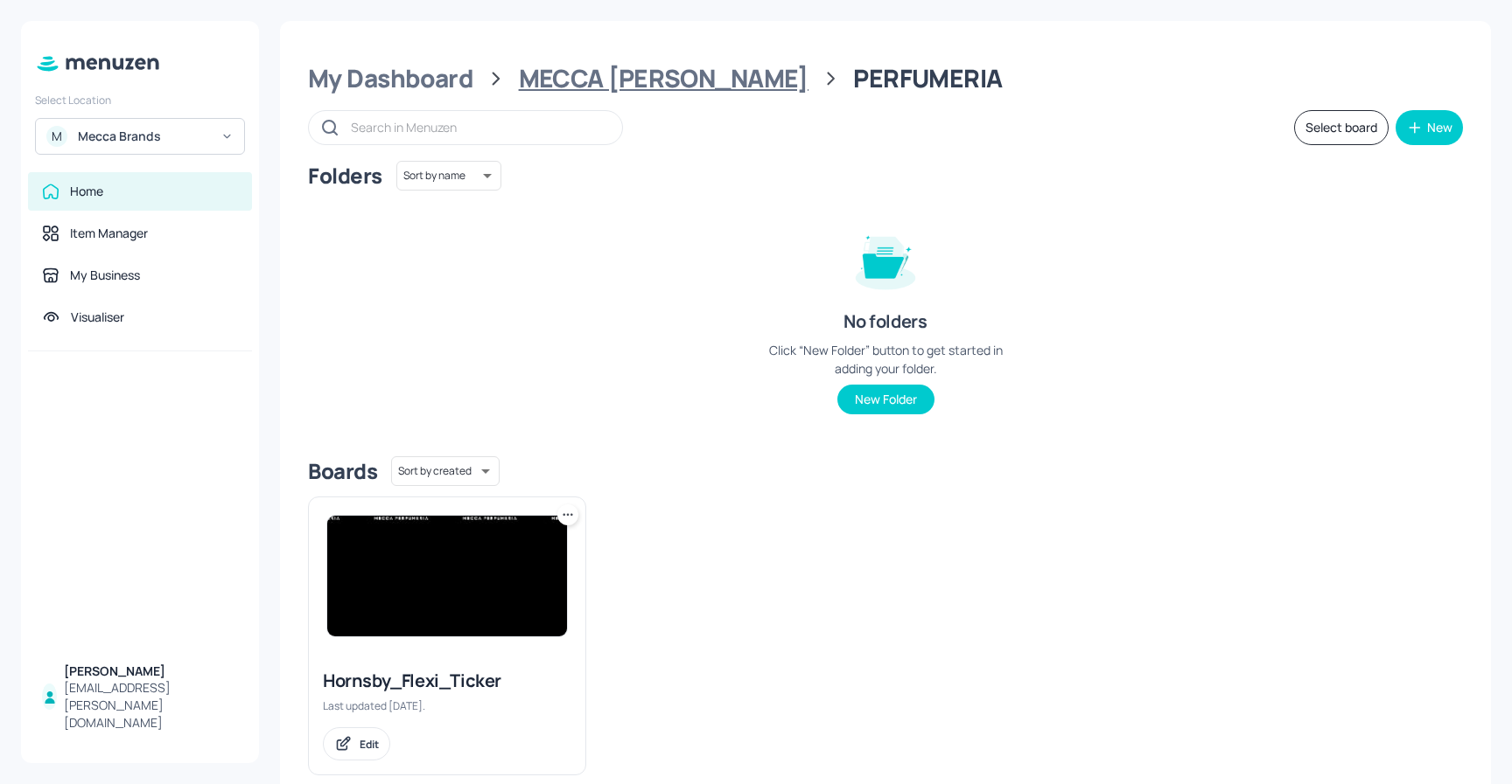
click at [638, 78] on div "MECCA [PERSON_NAME]" at bounding box center [663, 78] width 289 height 31
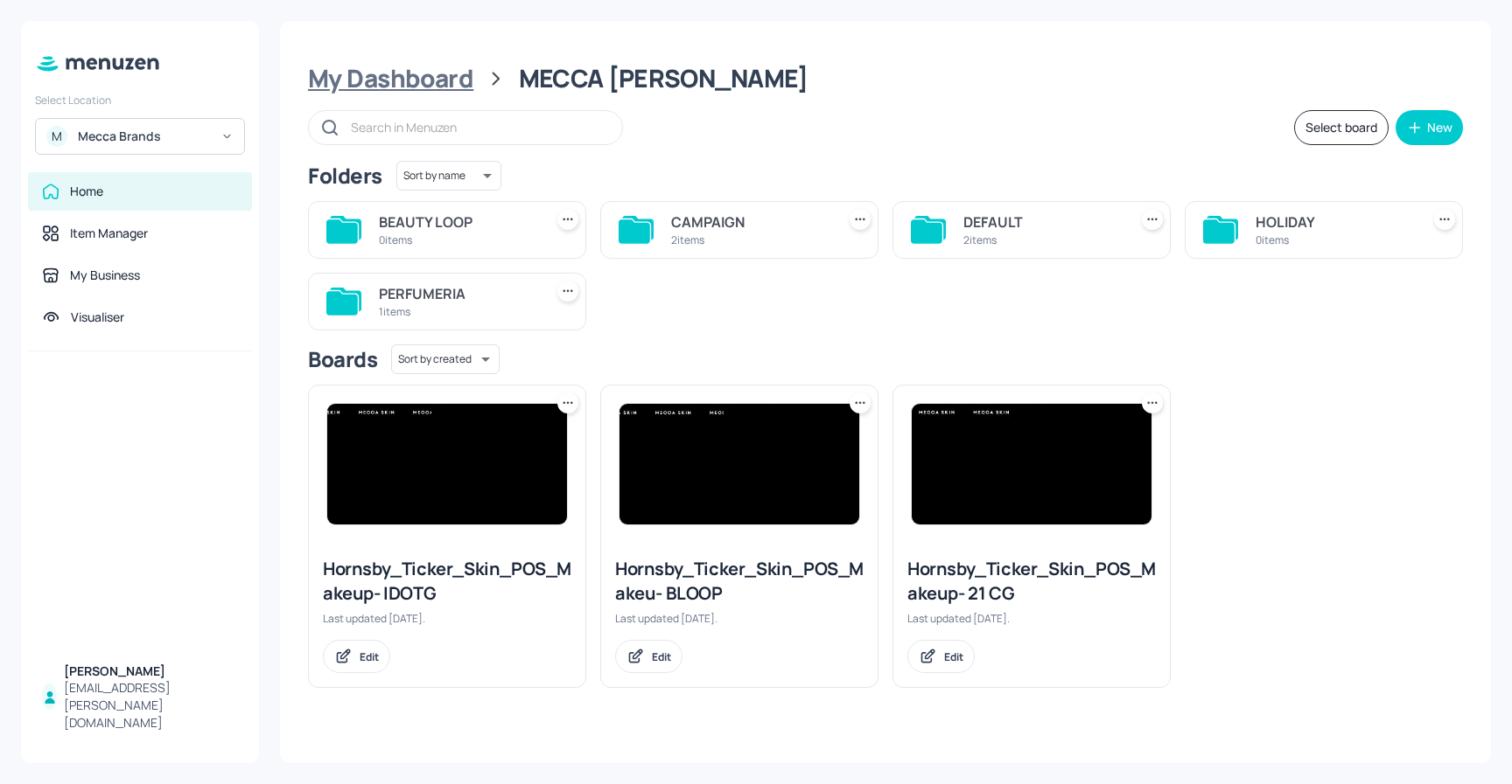
click at [430, 77] on div "My Dashboard" at bounding box center [391, 78] width 166 height 31
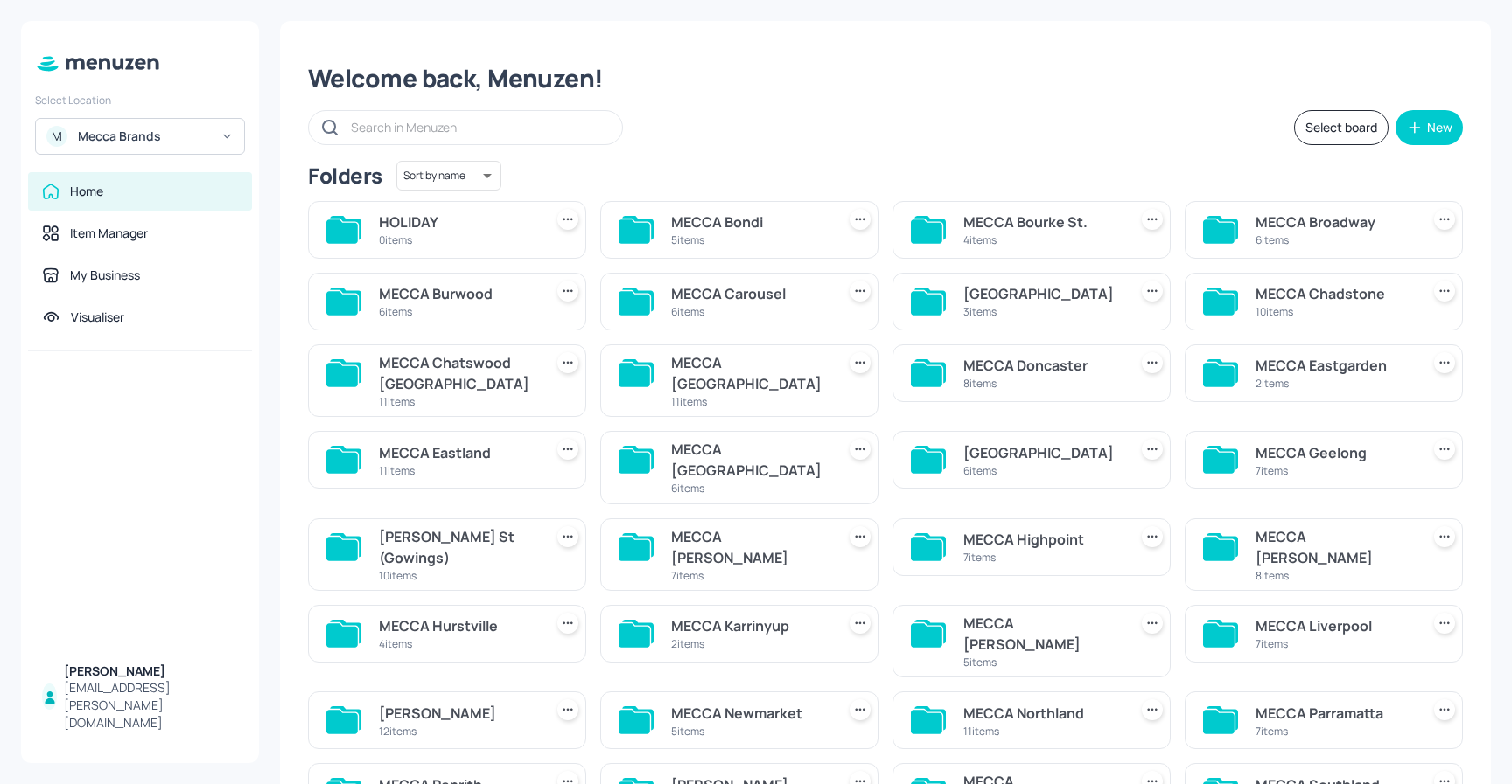
click at [561, 222] on icon at bounding box center [568, 220] width 18 height 18
click at [479, 311] on p "Delete" at bounding box center [473, 315] width 32 height 16
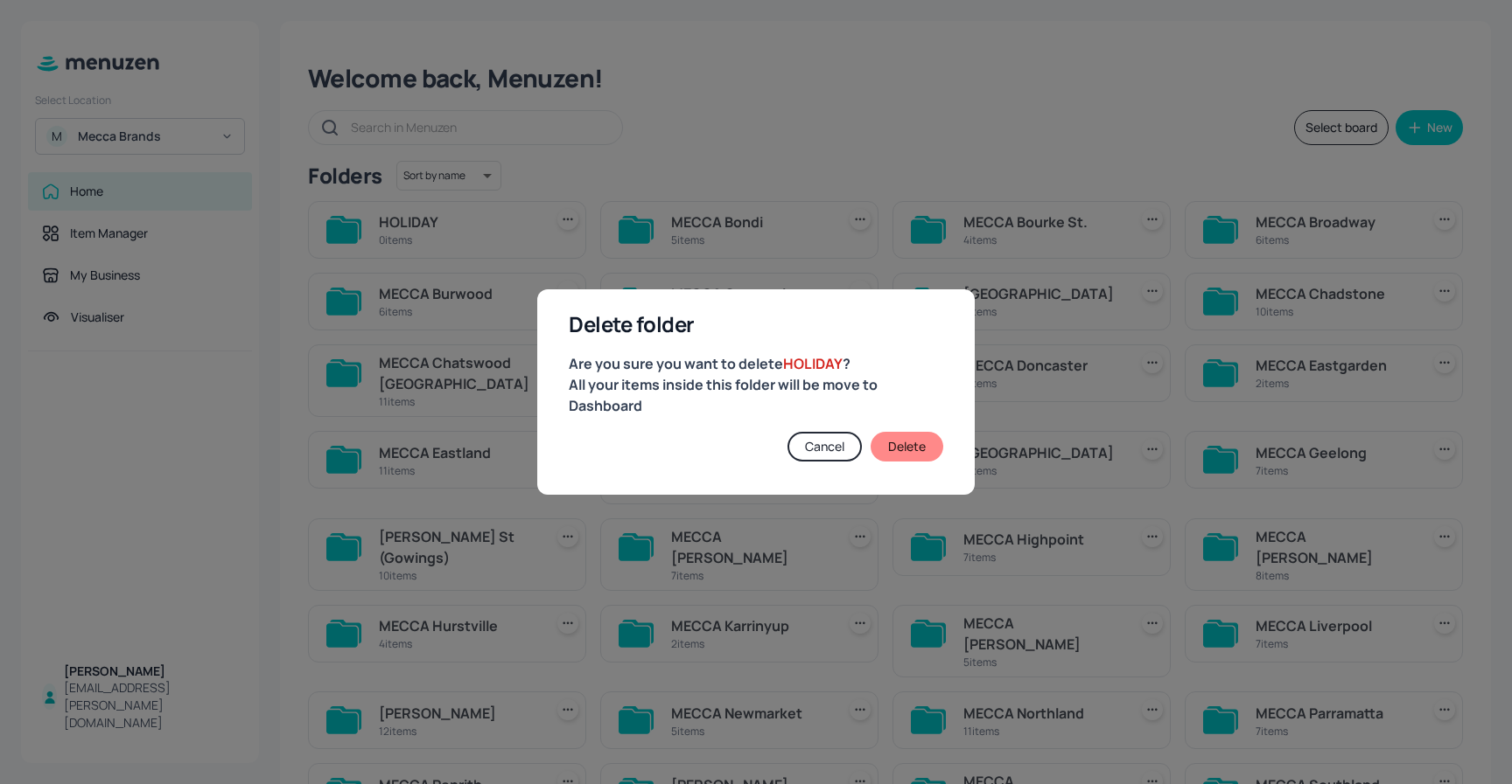
click at [912, 452] on button "Delete" at bounding box center [906, 446] width 73 height 29
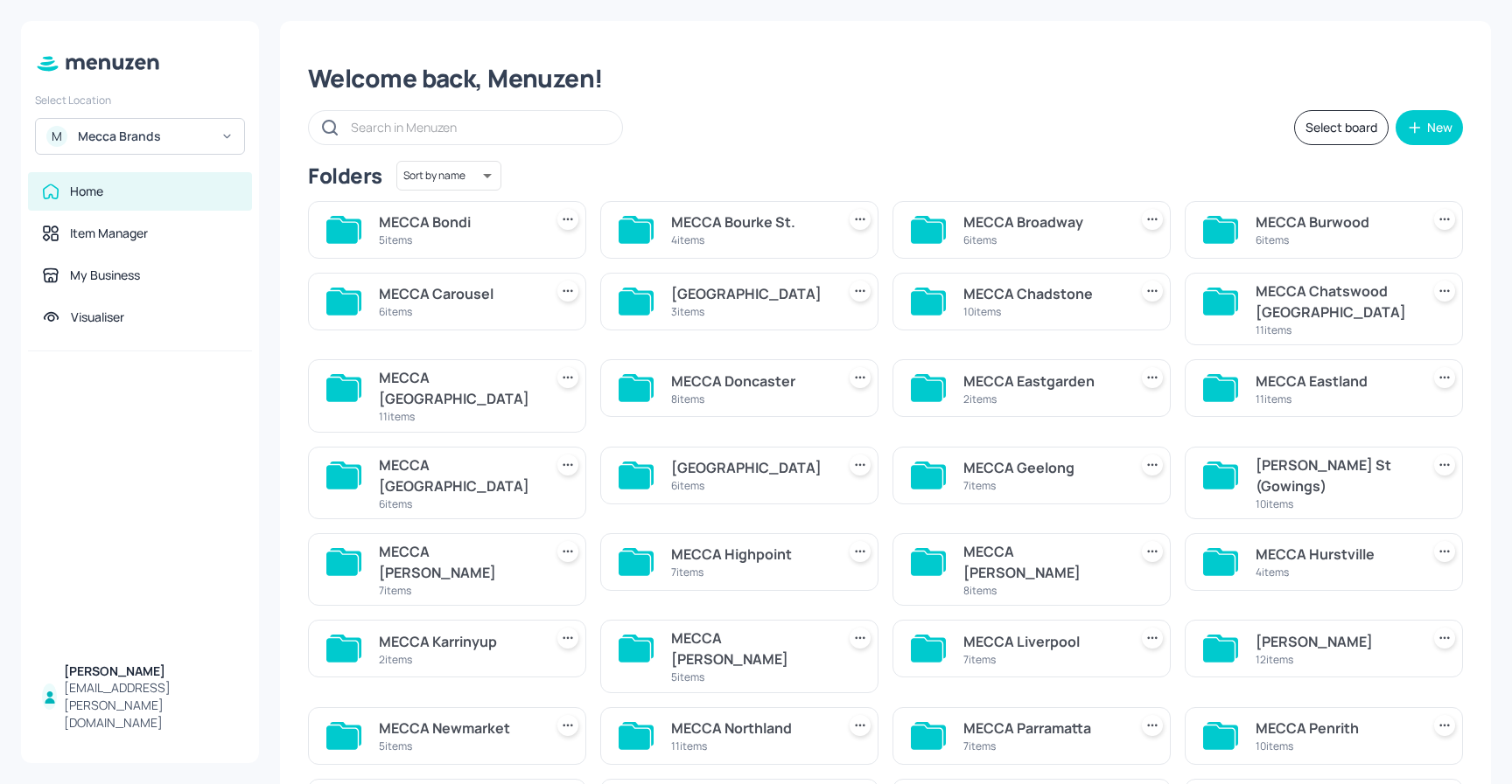
click at [536, 235] on div "MECCA Bondi 5 items" at bounding box center [447, 230] width 278 height 58
click at [1051, 226] on div "MECCA Broadway" at bounding box center [1042, 222] width 158 height 21
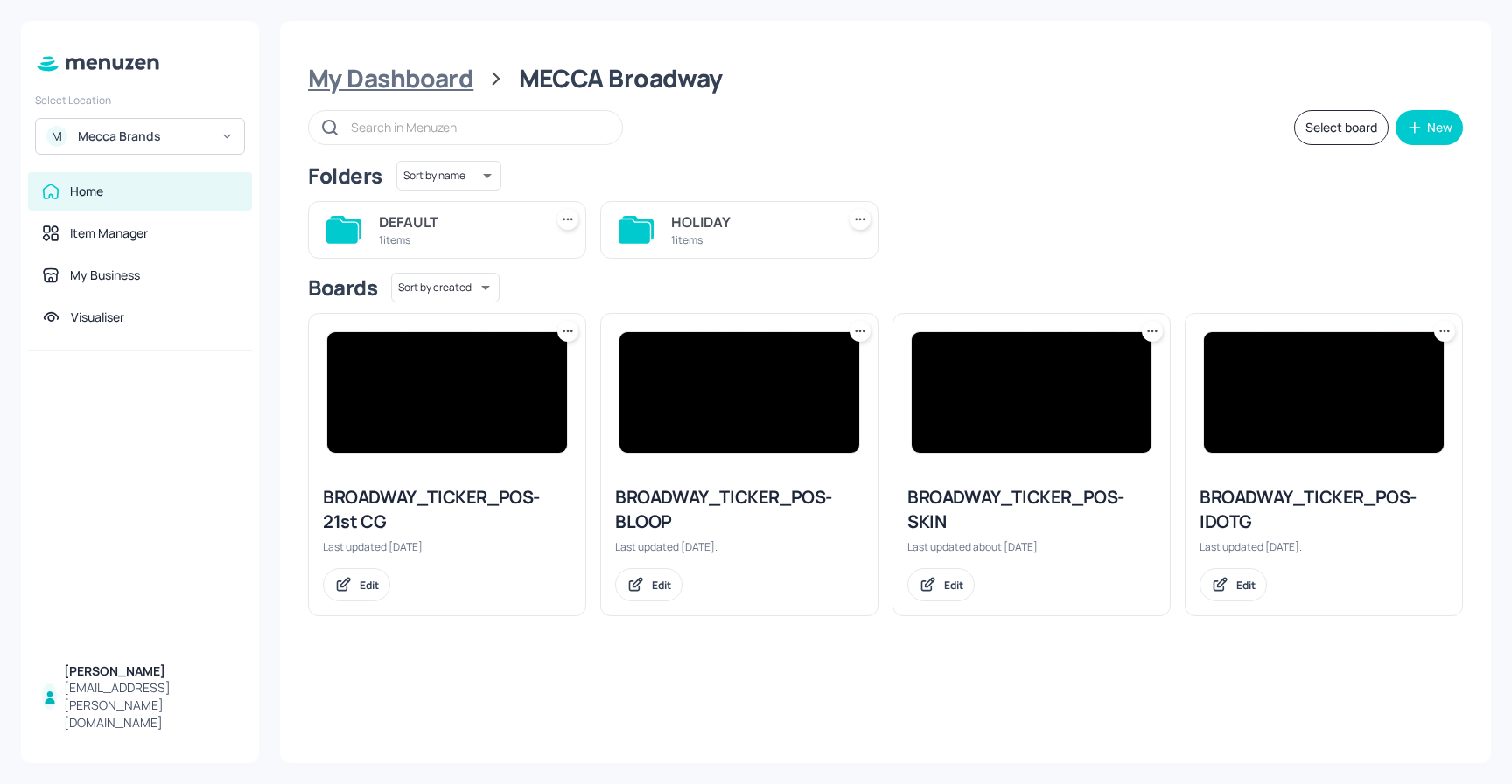
click at [399, 80] on div "My Dashboard" at bounding box center [391, 78] width 166 height 31
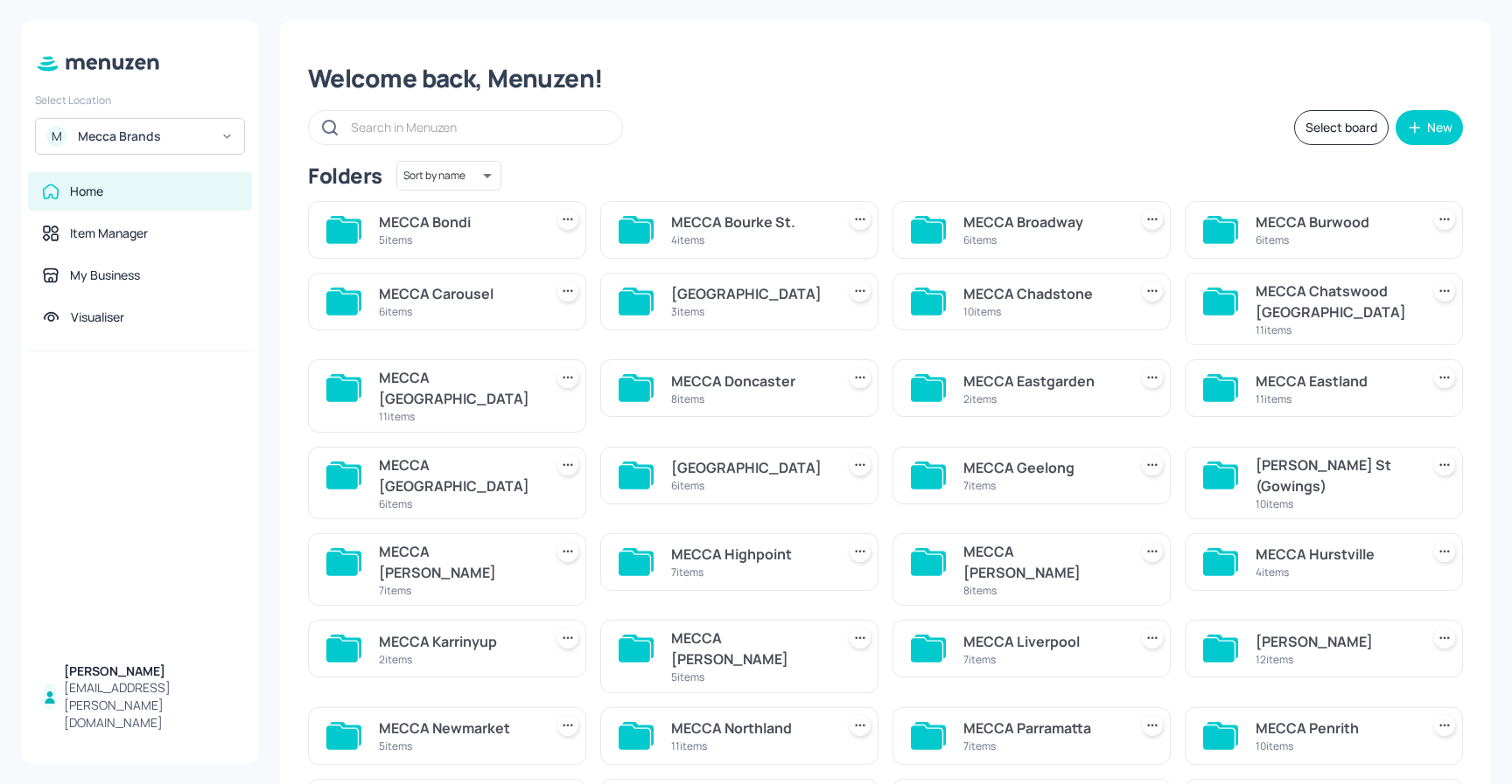
click at [1276, 226] on div "MECCA Burwood" at bounding box center [1334, 222] width 158 height 21
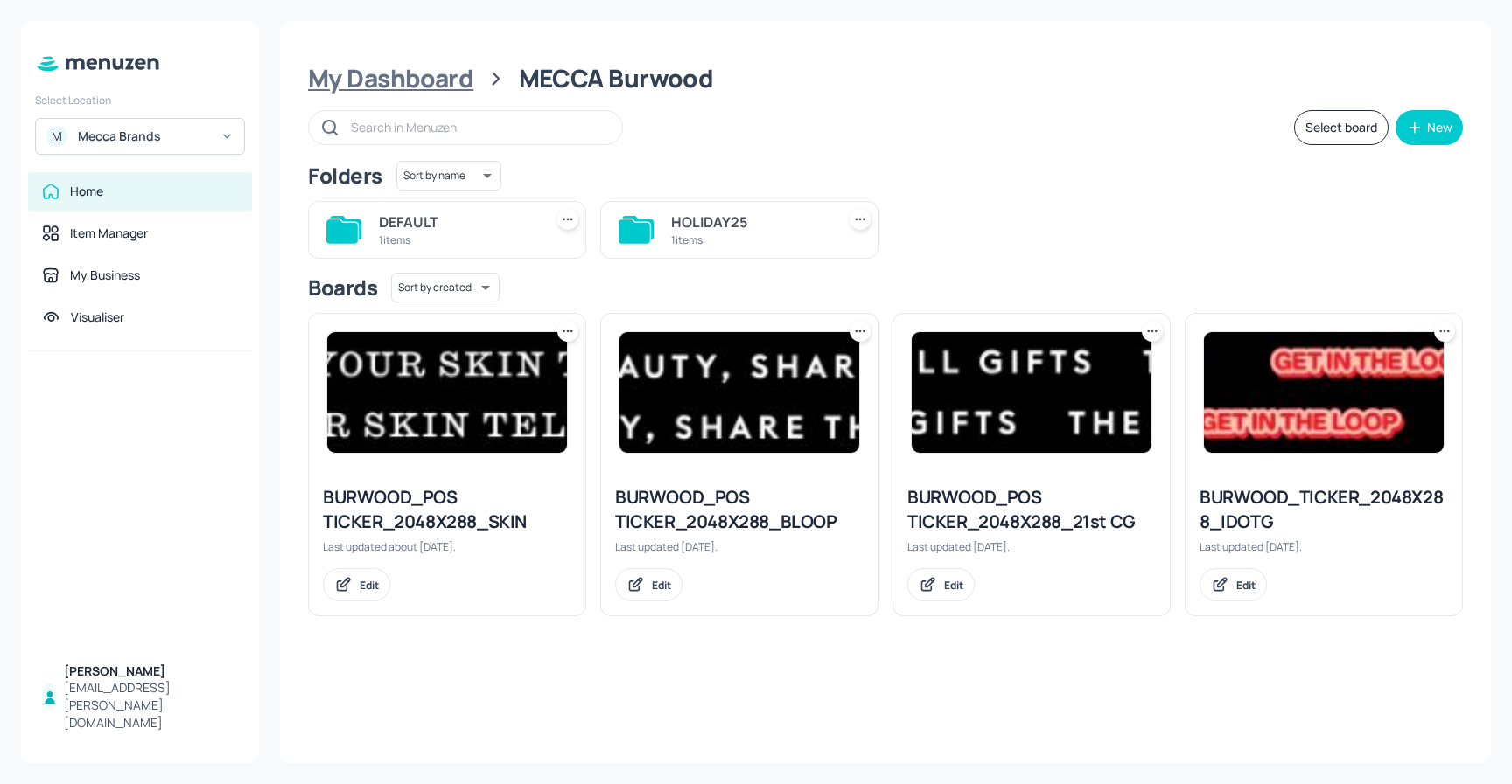
click at [437, 77] on div "My Dashboard" at bounding box center [391, 78] width 166 height 31
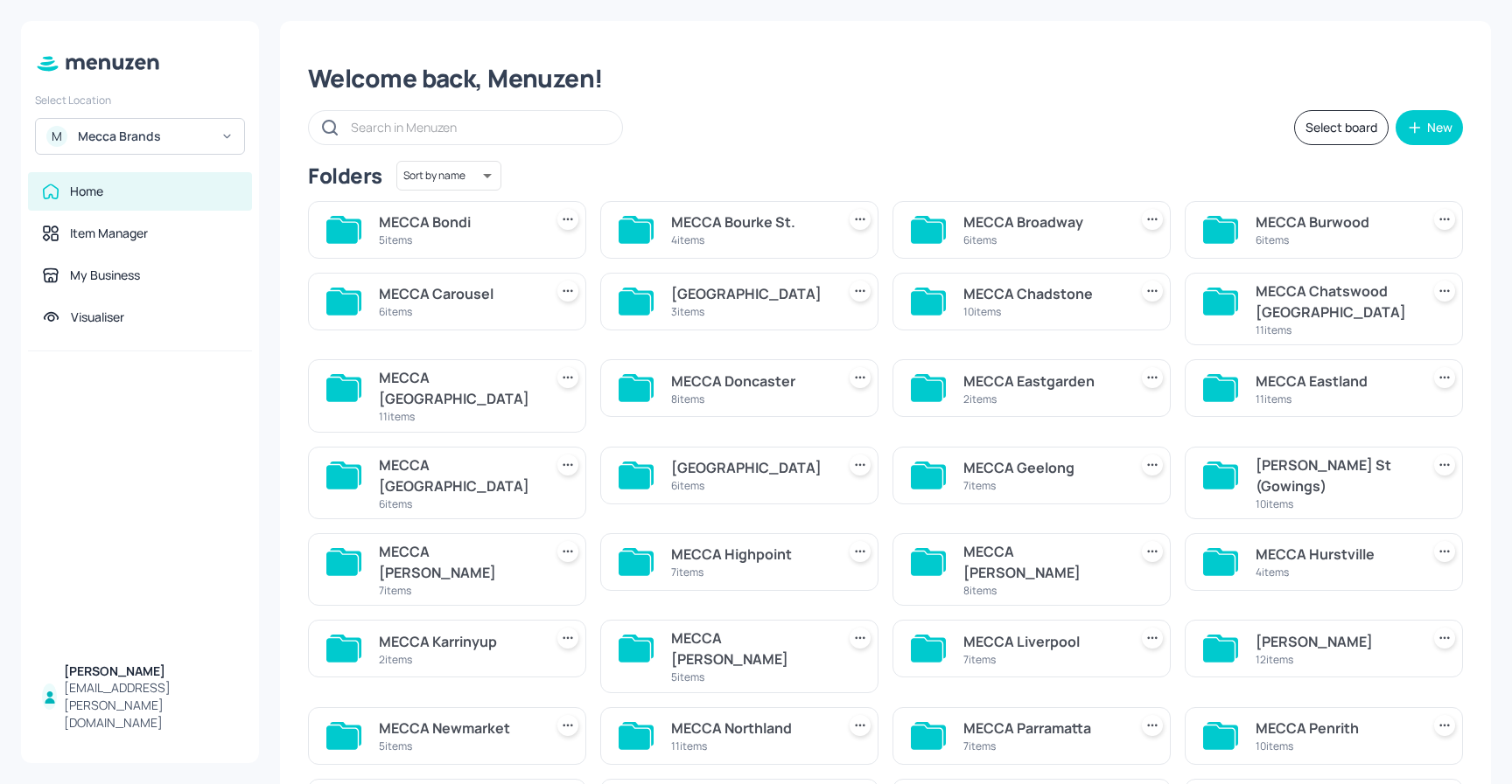
click at [486, 311] on div "6 items" at bounding box center [457, 311] width 158 height 15
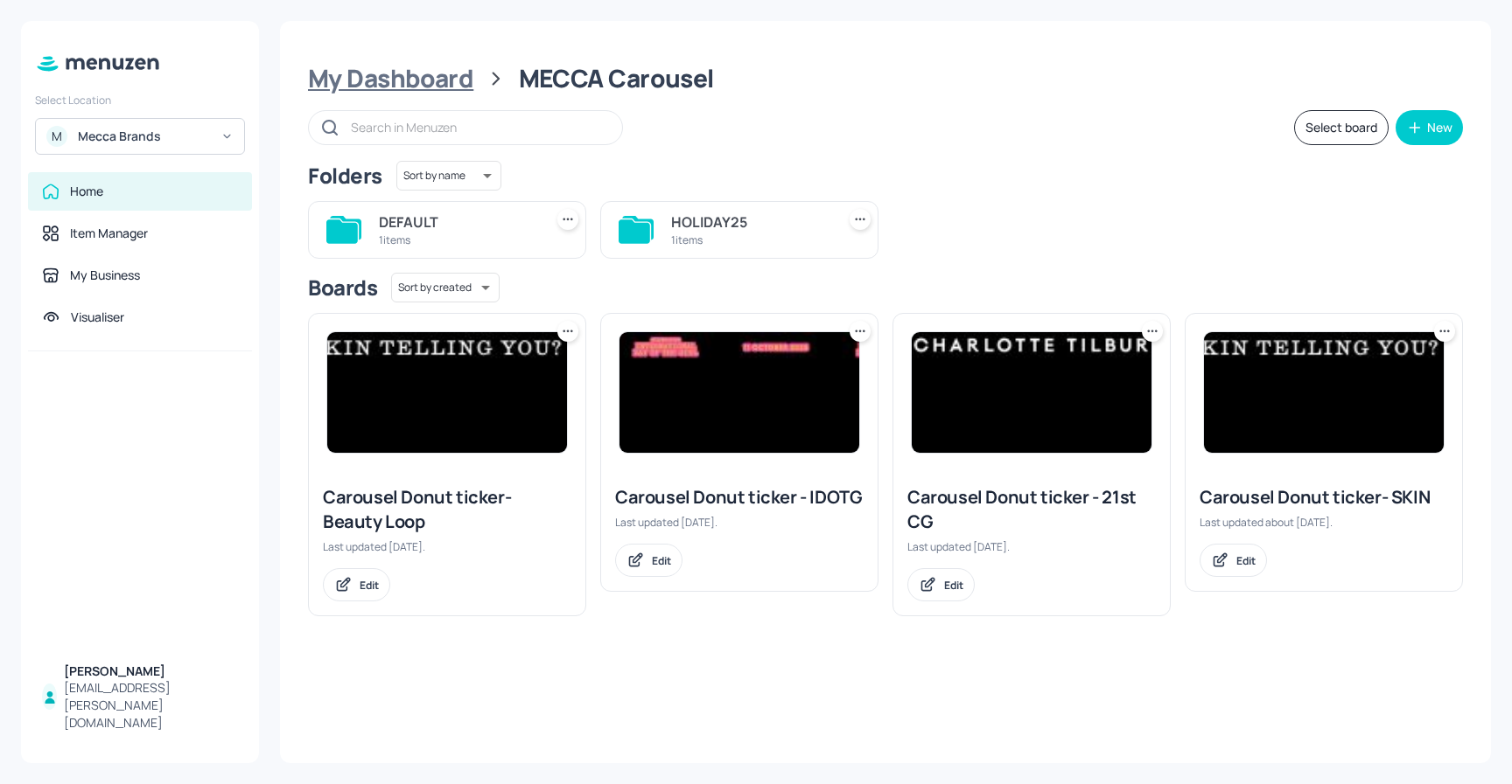
click at [445, 85] on div "My Dashboard" at bounding box center [391, 78] width 166 height 31
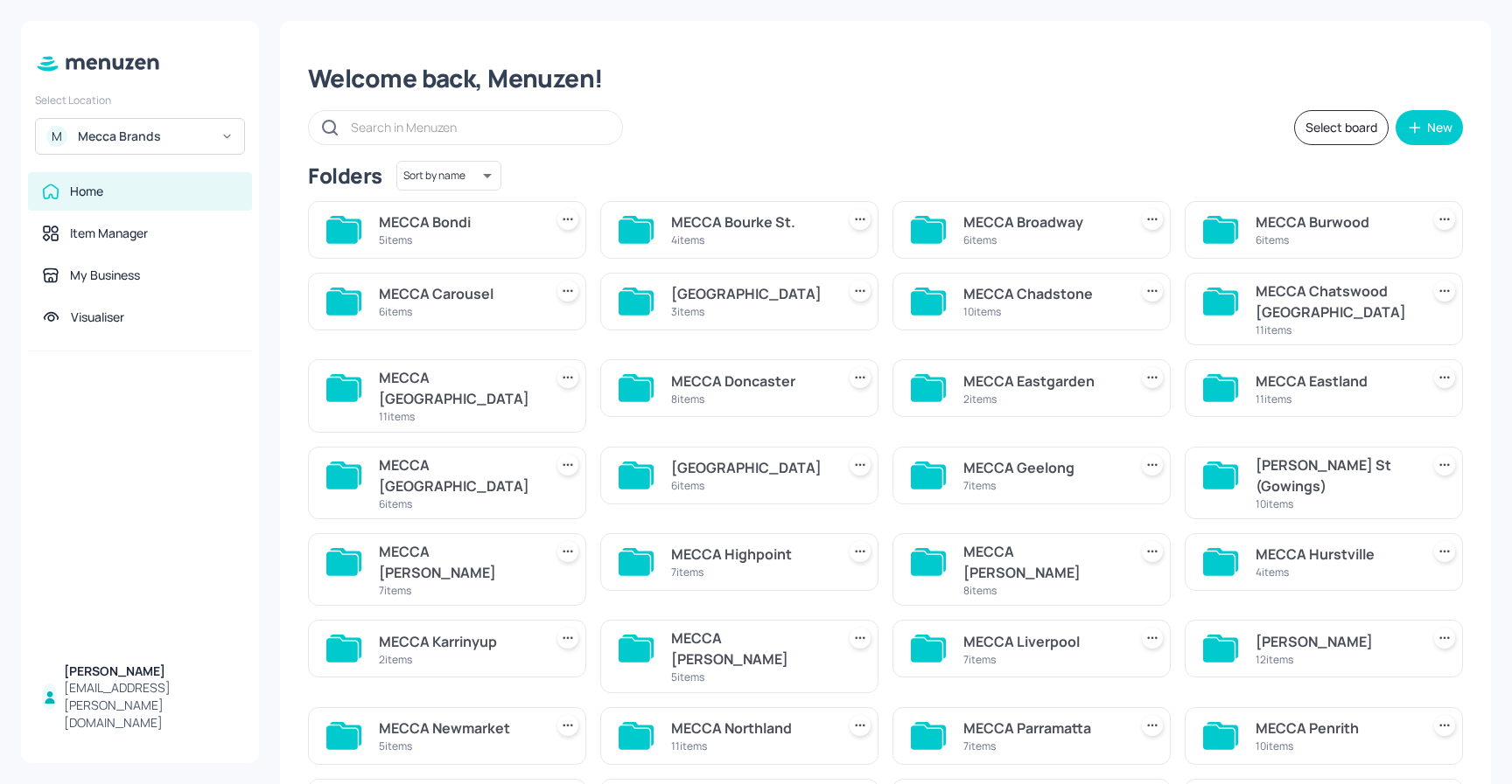
click at [723, 294] on div "[GEOGRAPHIC_DATA]" at bounding box center [749, 294] width 158 height 21
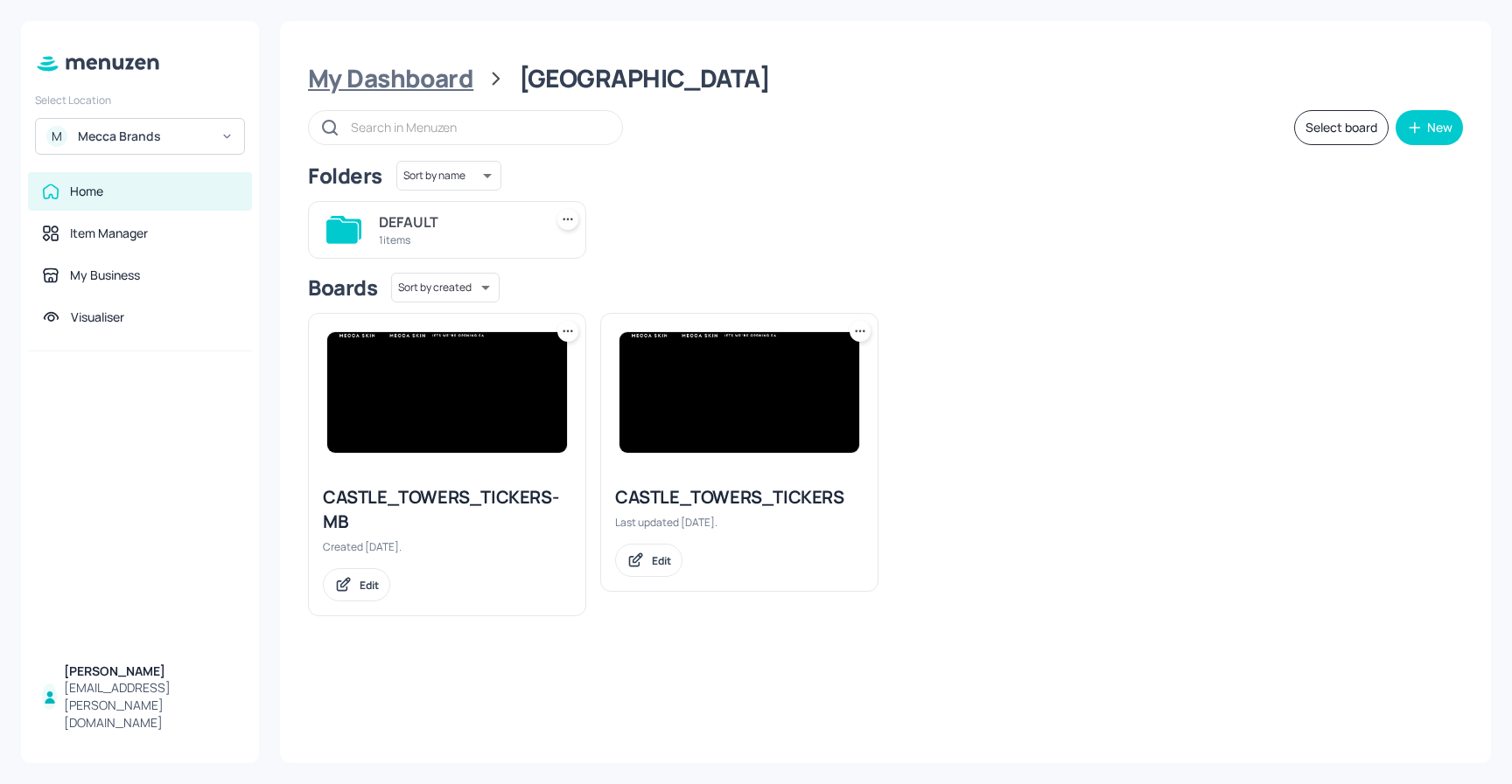
click at [402, 80] on div "My Dashboard" at bounding box center [391, 78] width 166 height 31
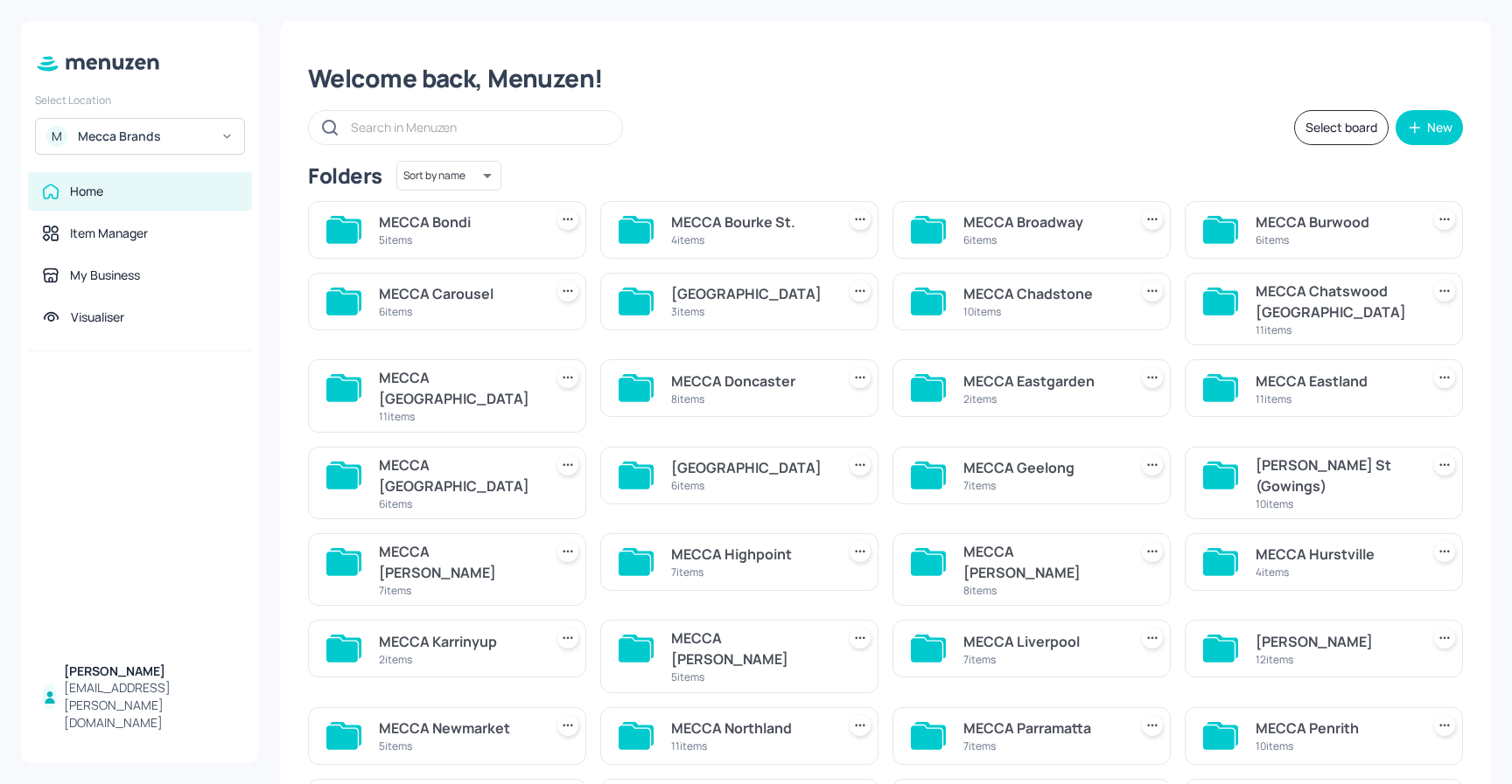
click at [1077, 306] on div "10 items" at bounding box center [1042, 311] width 158 height 15
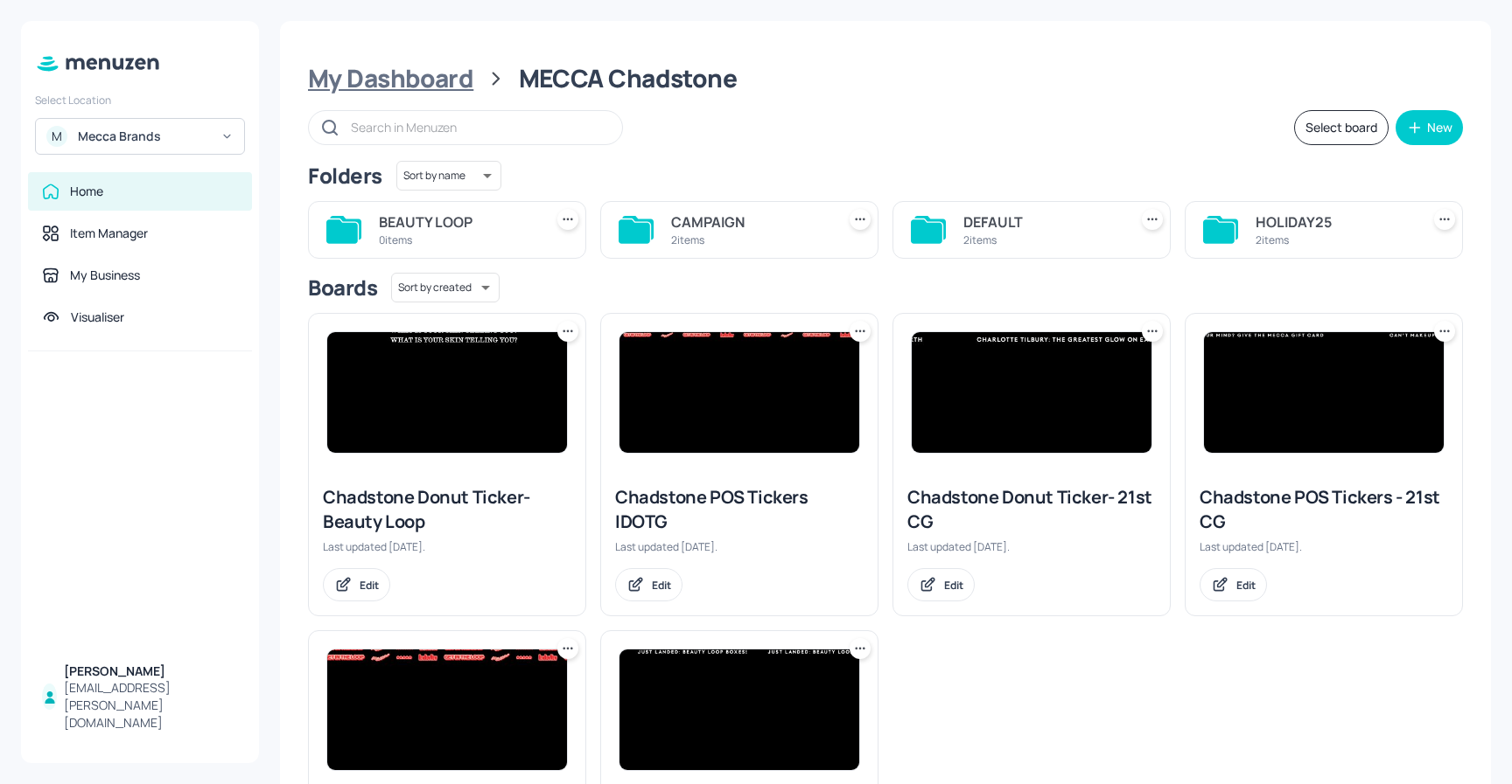
click at [385, 79] on div "My Dashboard" at bounding box center [391, 78] width 166 height 31
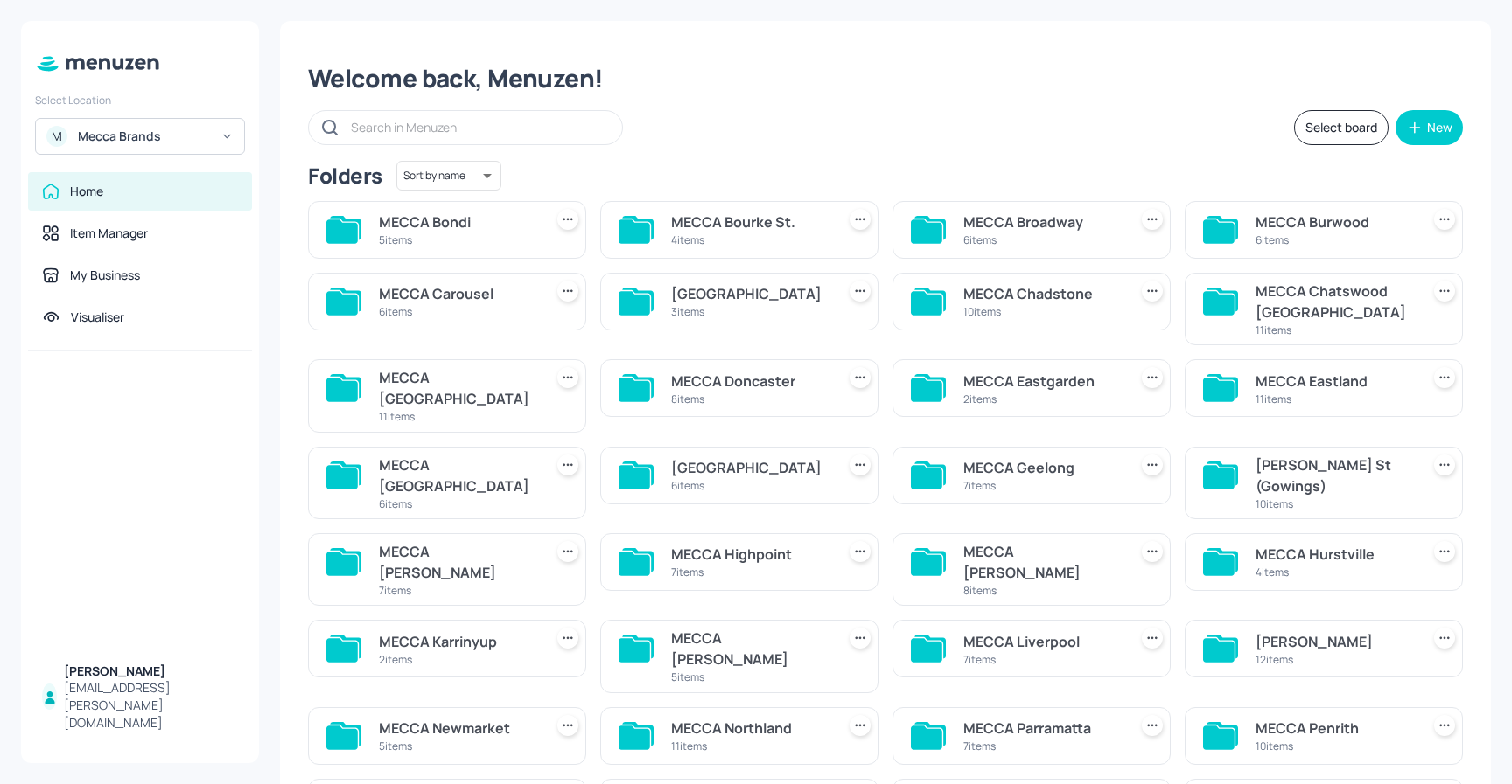
click at [1295, 318] on div "MECCA Chatswood [GEOGRAPHIC_DATA]" at bounding box center [1334, 301] width 158 height 42
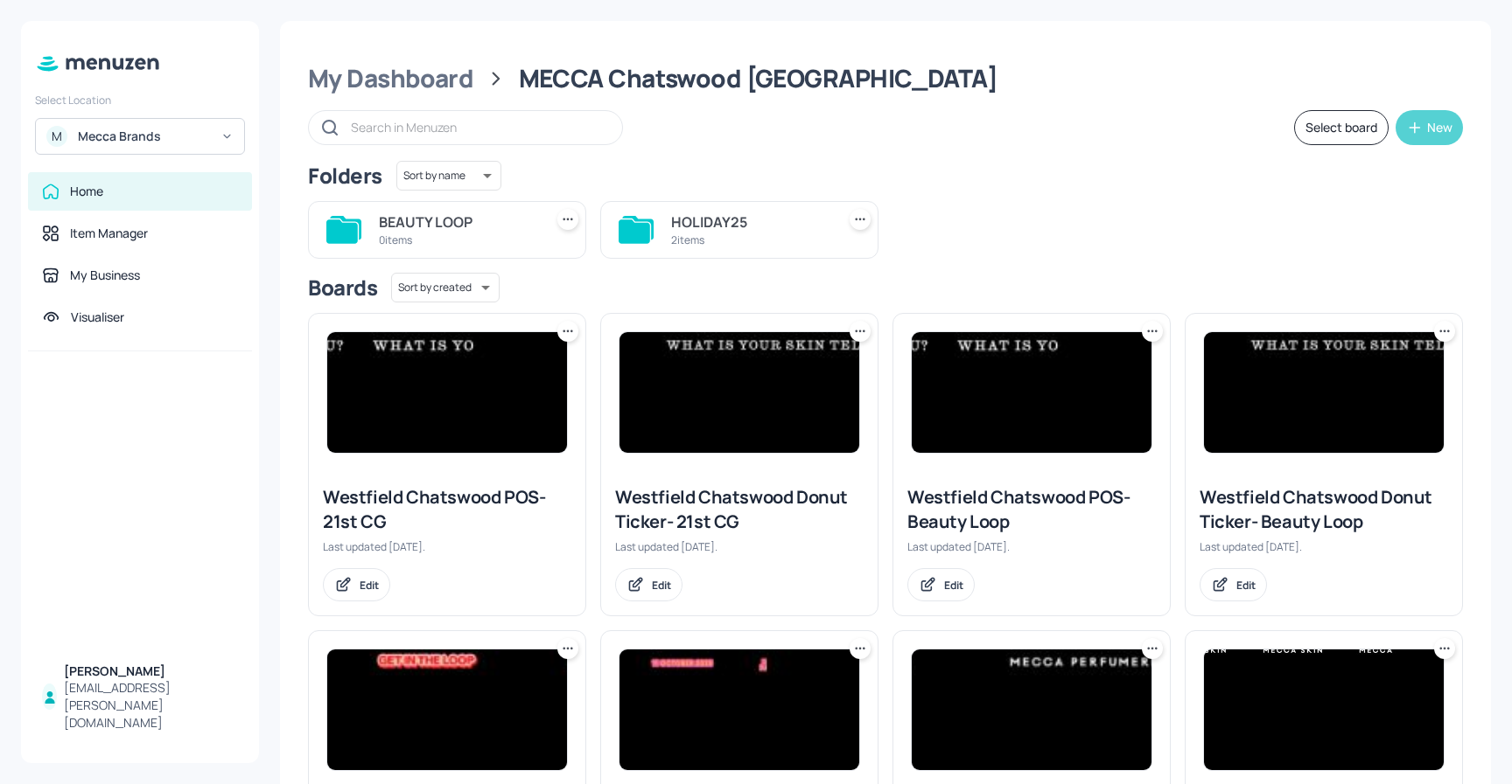
click at [1427, 122] on div "New" at bounding box center [1439, 128] width 25 height 12
click at [1353, 172] on div "Add new folder" at bounding box center [1370, 171] width 175 height 38
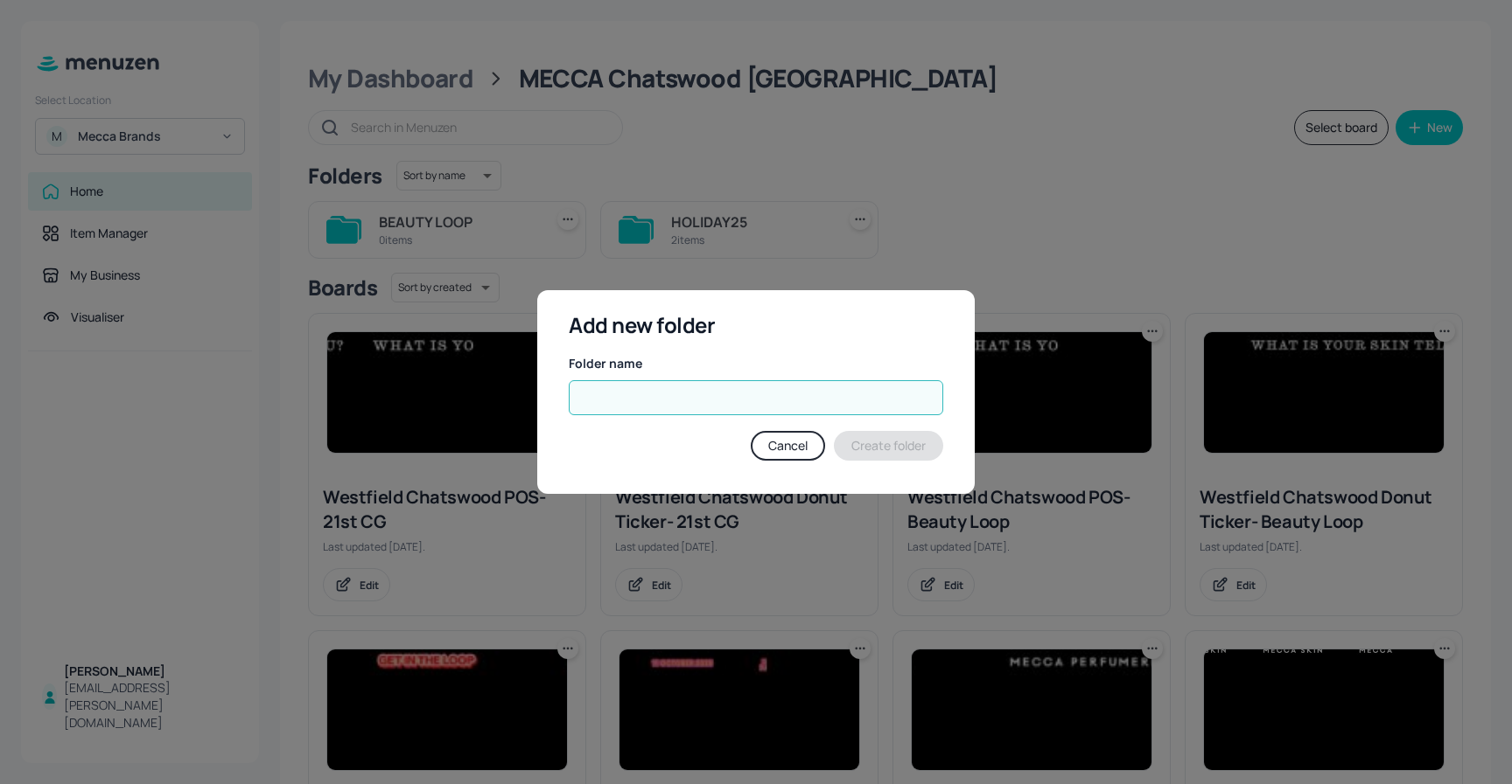
click at [711, 402] on input "text" at bounding box center [756, 397] width 374 height 35
type input "PERFUMERIA"
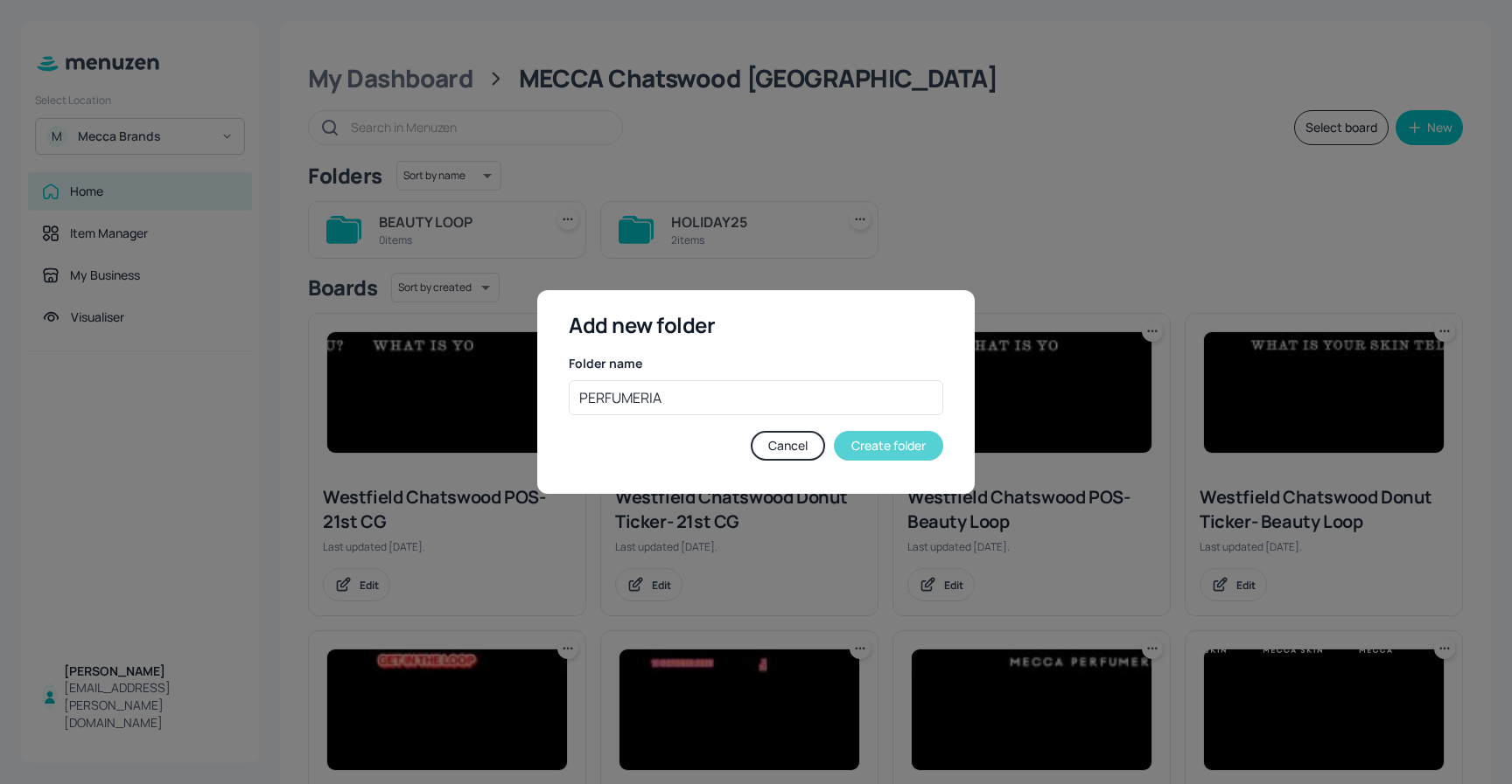
click at [868, 449] on button "Create folder" at bounding box center [888, 445] width 110 height 29
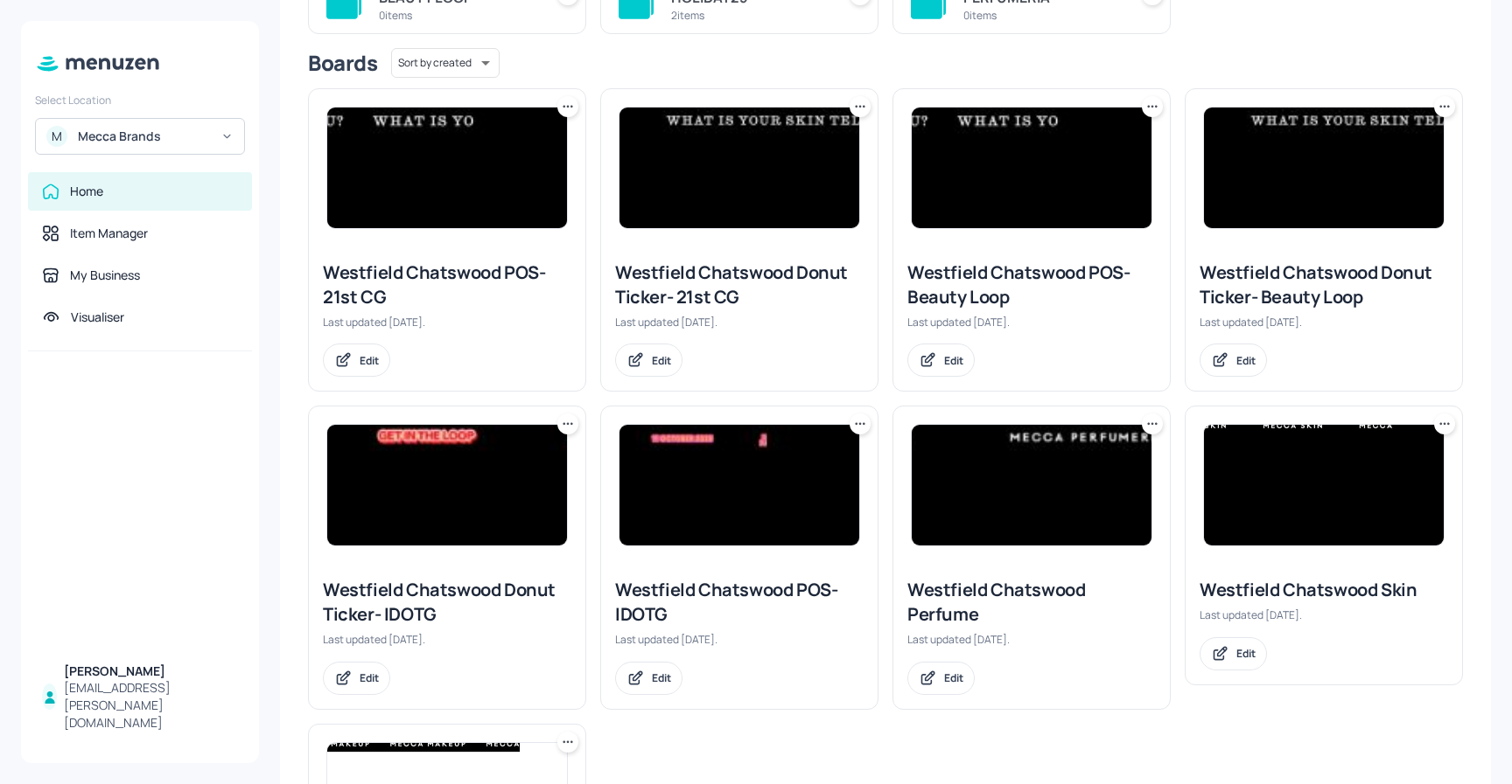
scroll to position [227, 0]
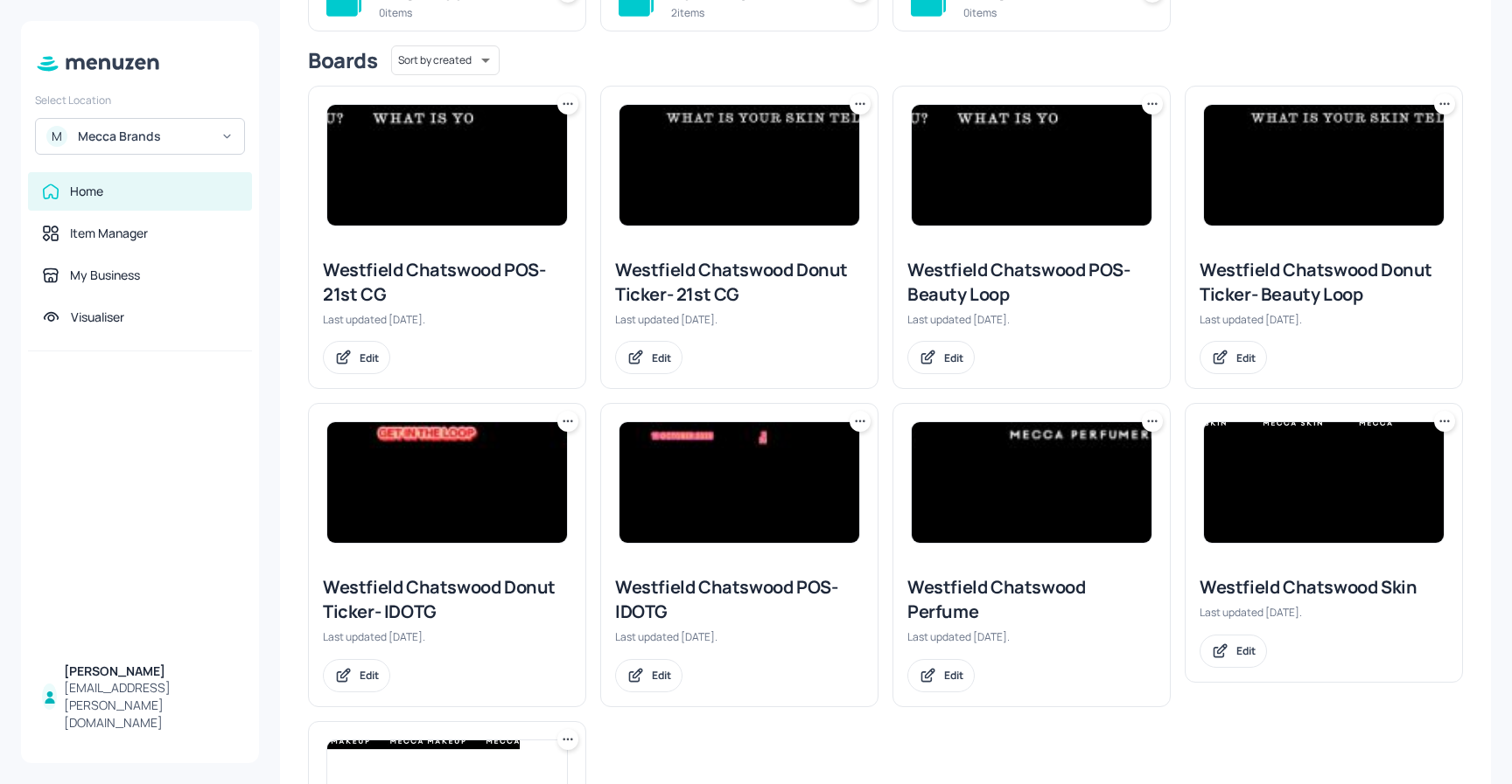
click at [1155, 422] on icon at bounding box center [1156, 422] width 3 height 3
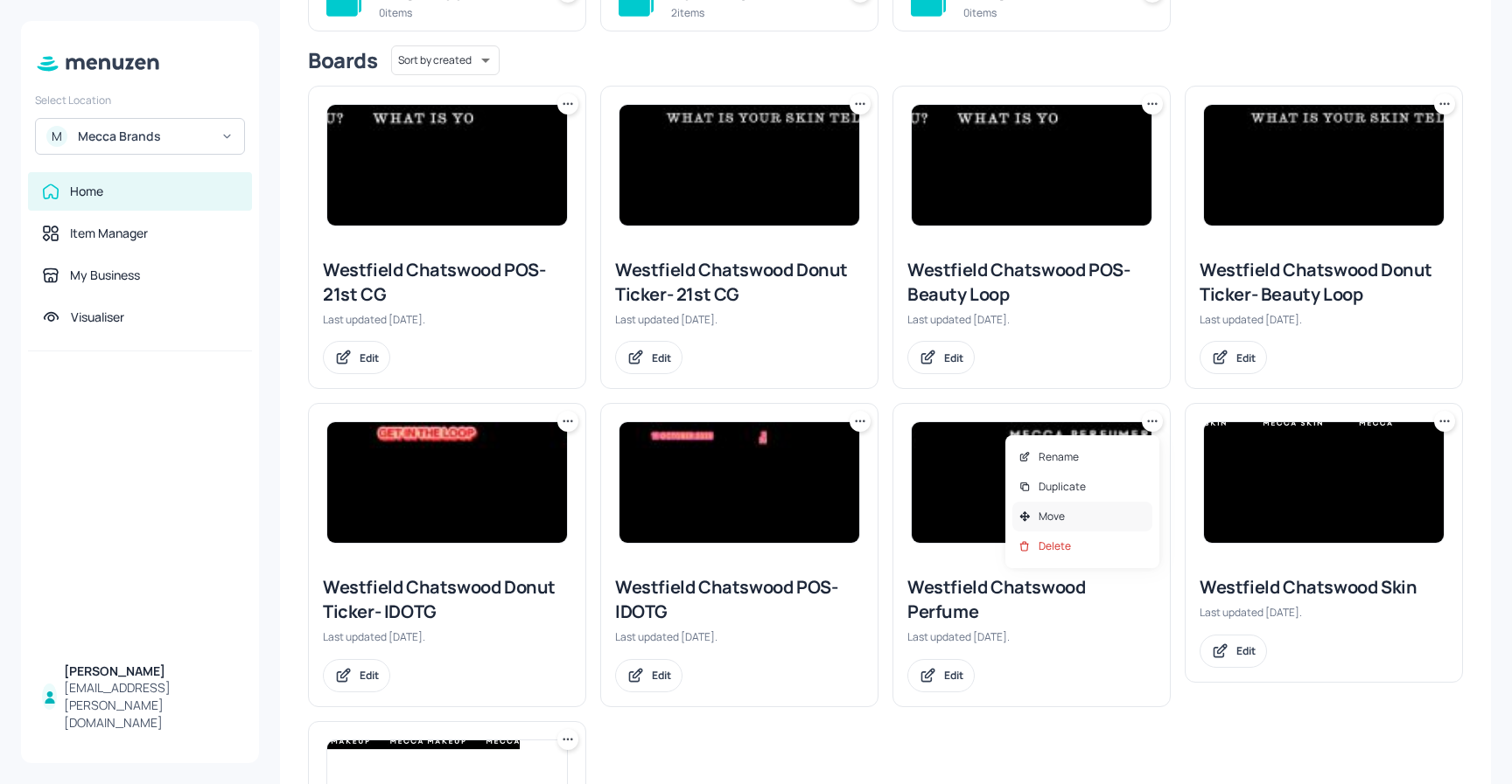
click at [1072, 518] on div "Move" at bounding box center [1082, 516] width 140 height 29
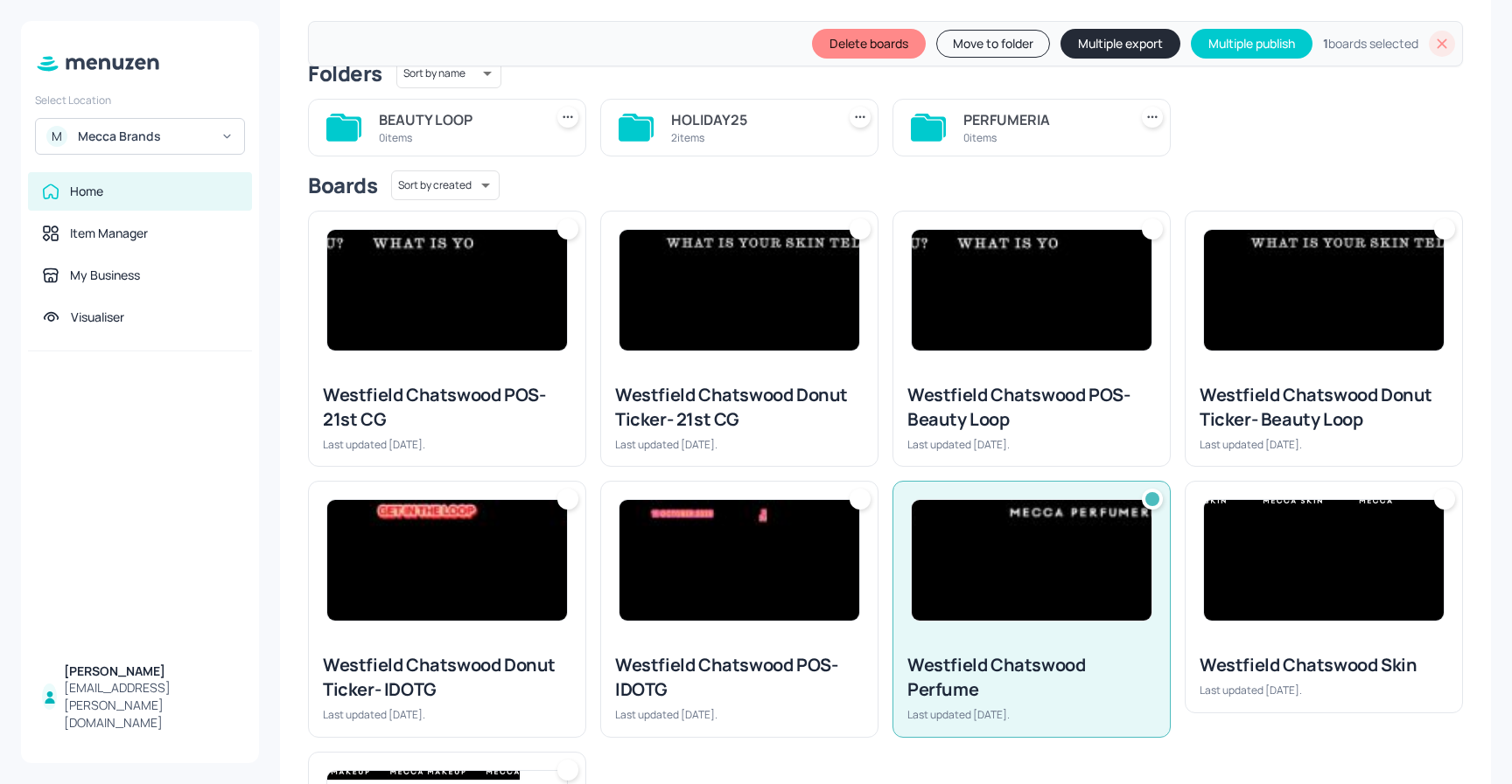
scroll to position [133, 0]
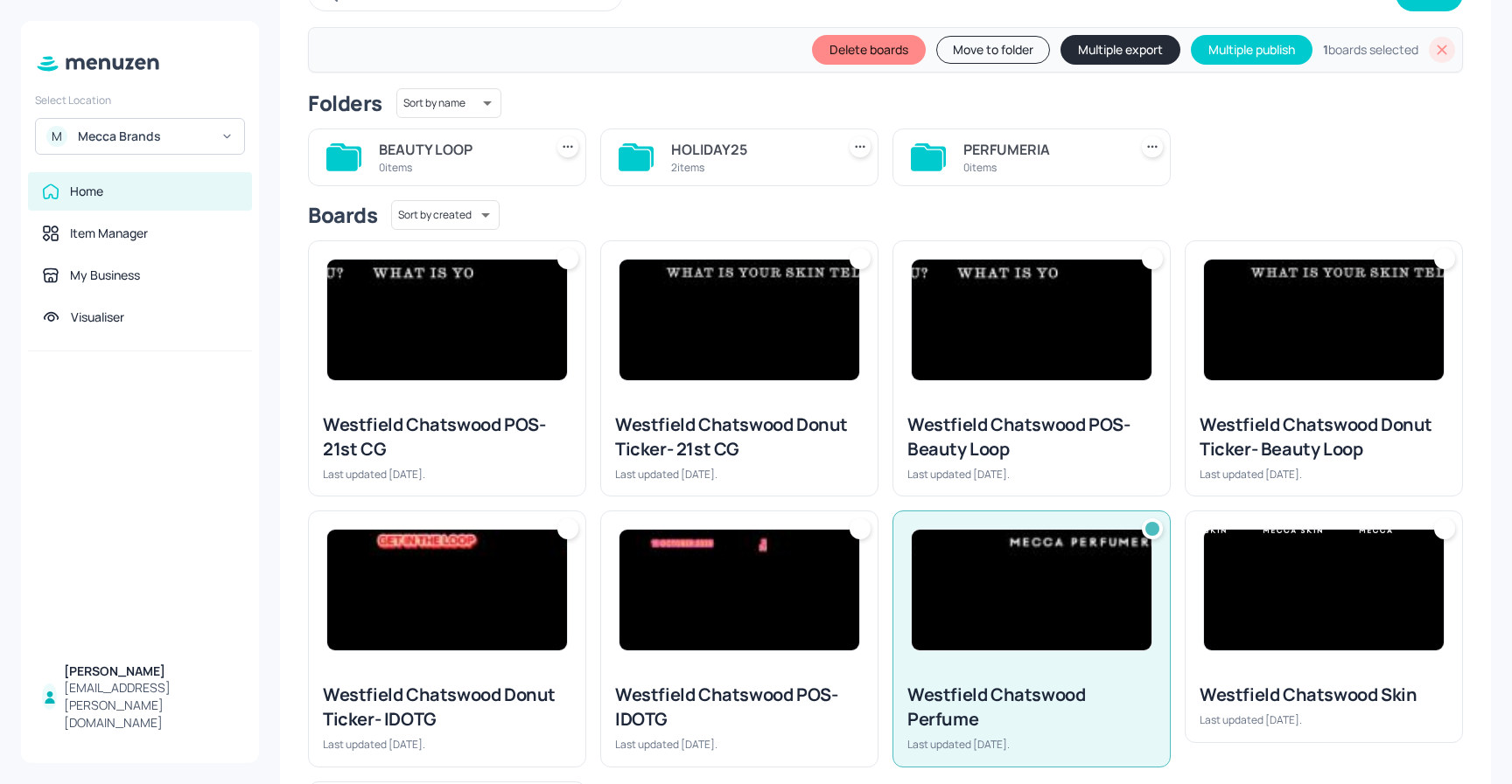
click at [1436, 52] on icon at bounding box center [1442, 50] width 18 height 18
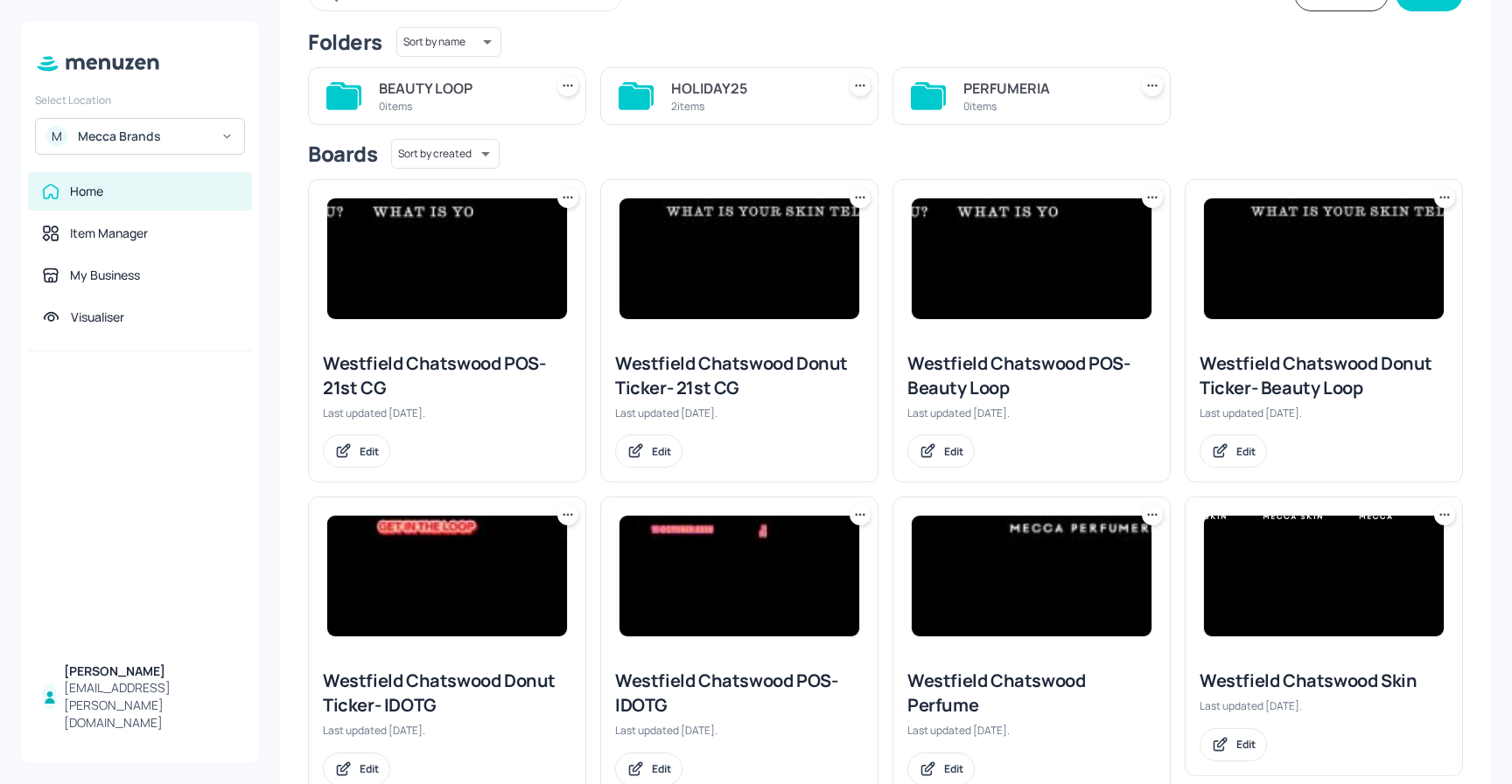
click at [1150, 85] on icon at bounding box center [1152, 85] width 18 height 18
click at [1072, 124] on p "Rename" at bounding box center [1058, 122] width 40 height 16
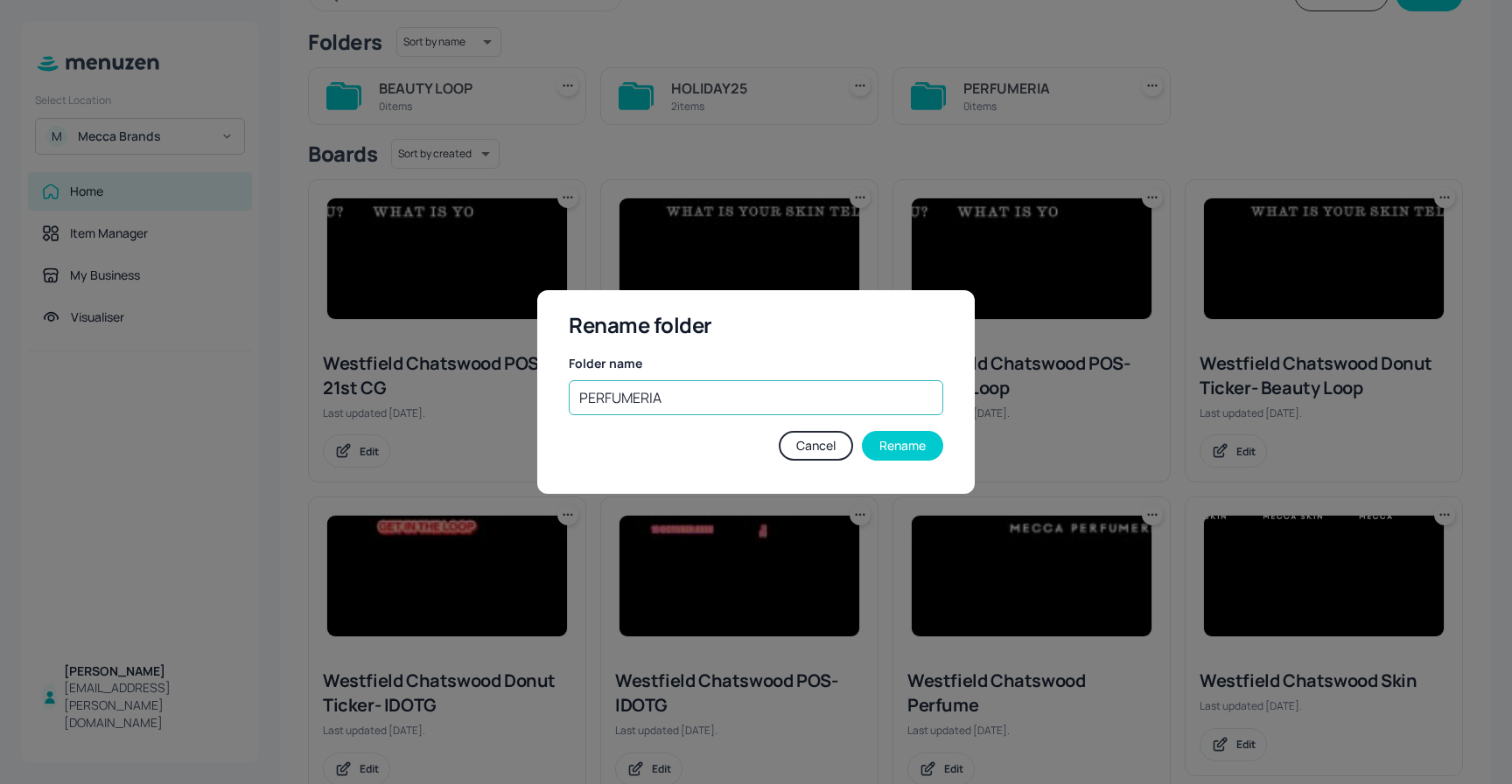
click at [684, 400] on input "PERFUMERIA" at bounding box center [756, 397] width 374 height 35
type input "PERFUMERIA, MAKEUP"
click at [907, 449] on button "Rename" at bounding box center [902, 445] width 81 height 29
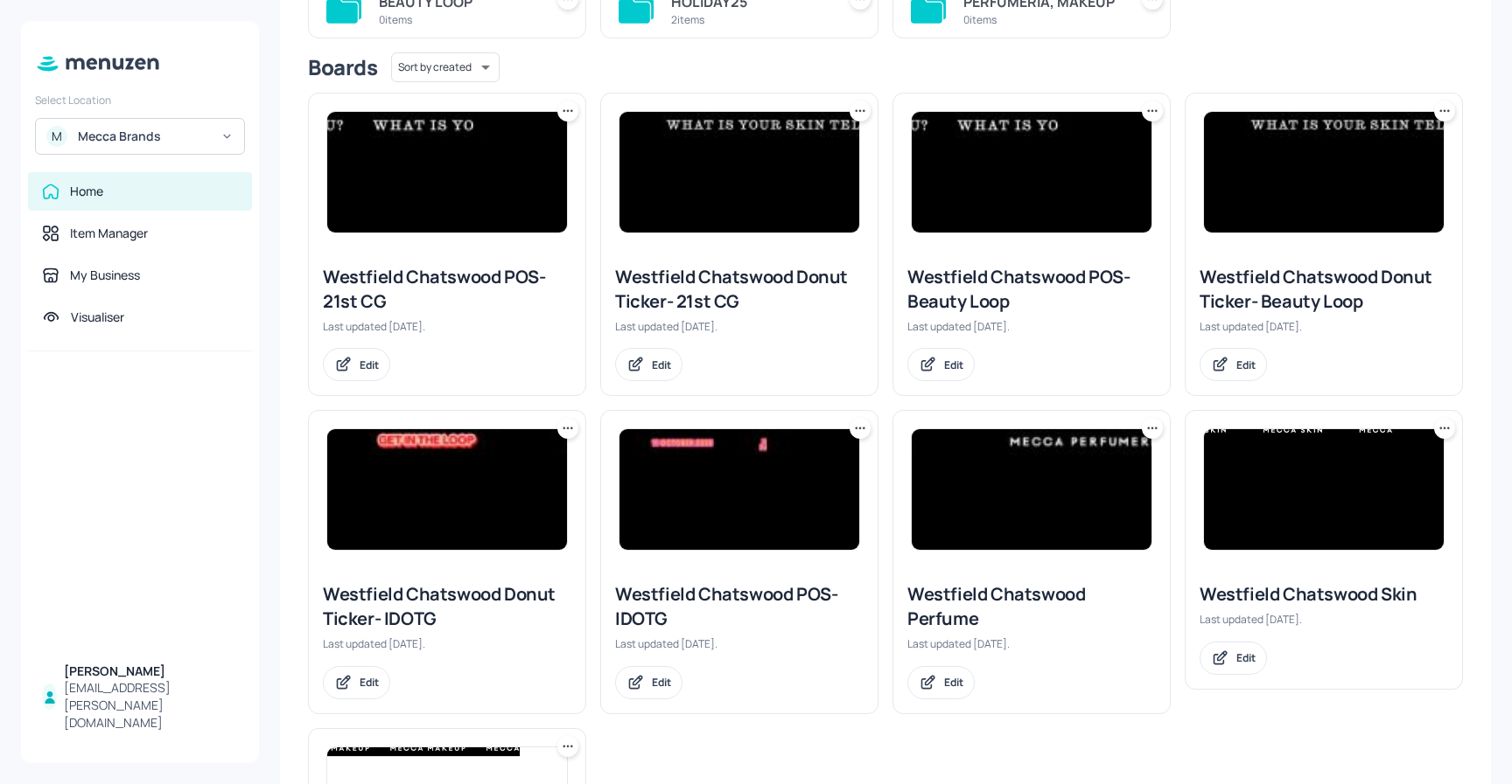
scroll to position [223, 0]
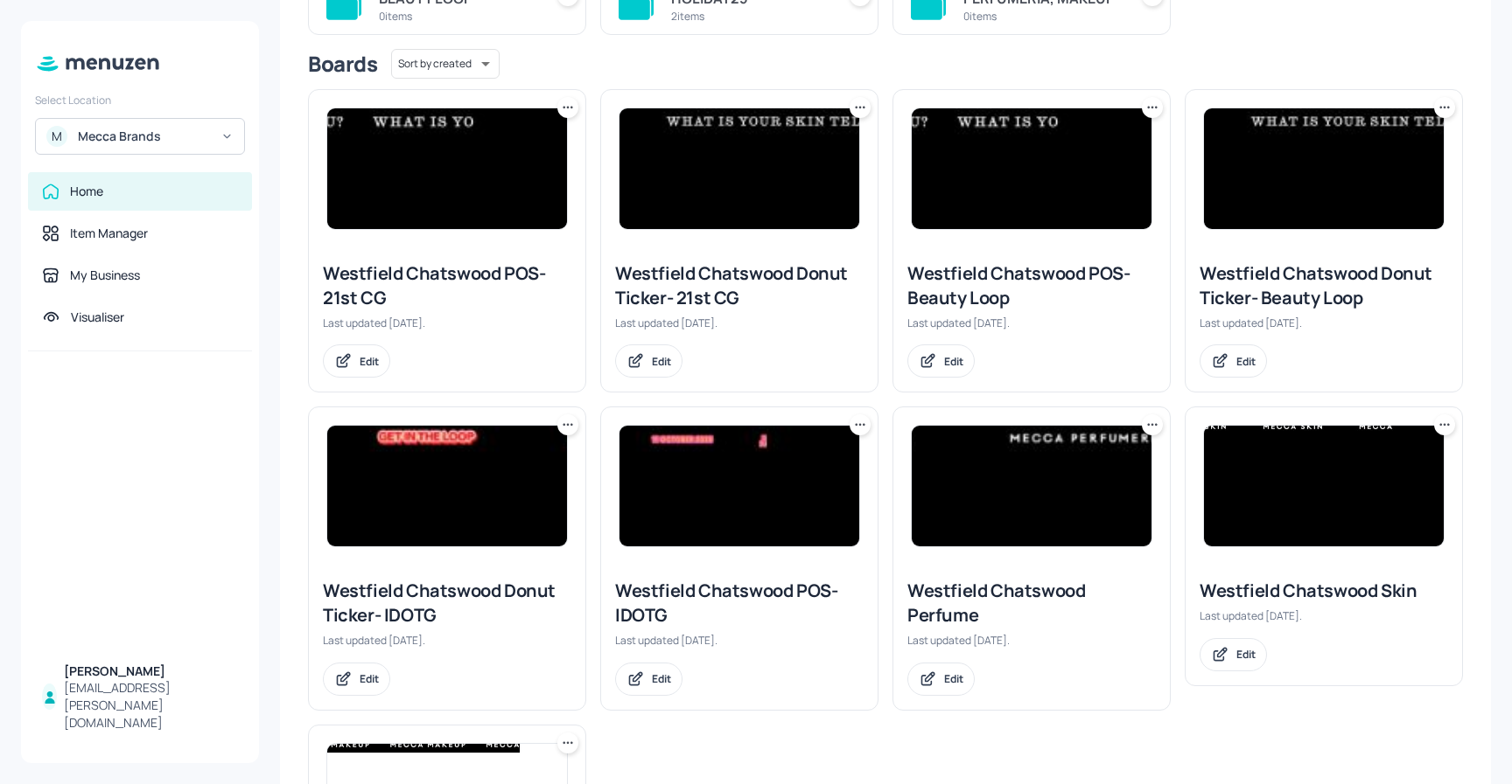
click at [1143, 427] on icon at bounding box center [1152, 425] width 18 height 18
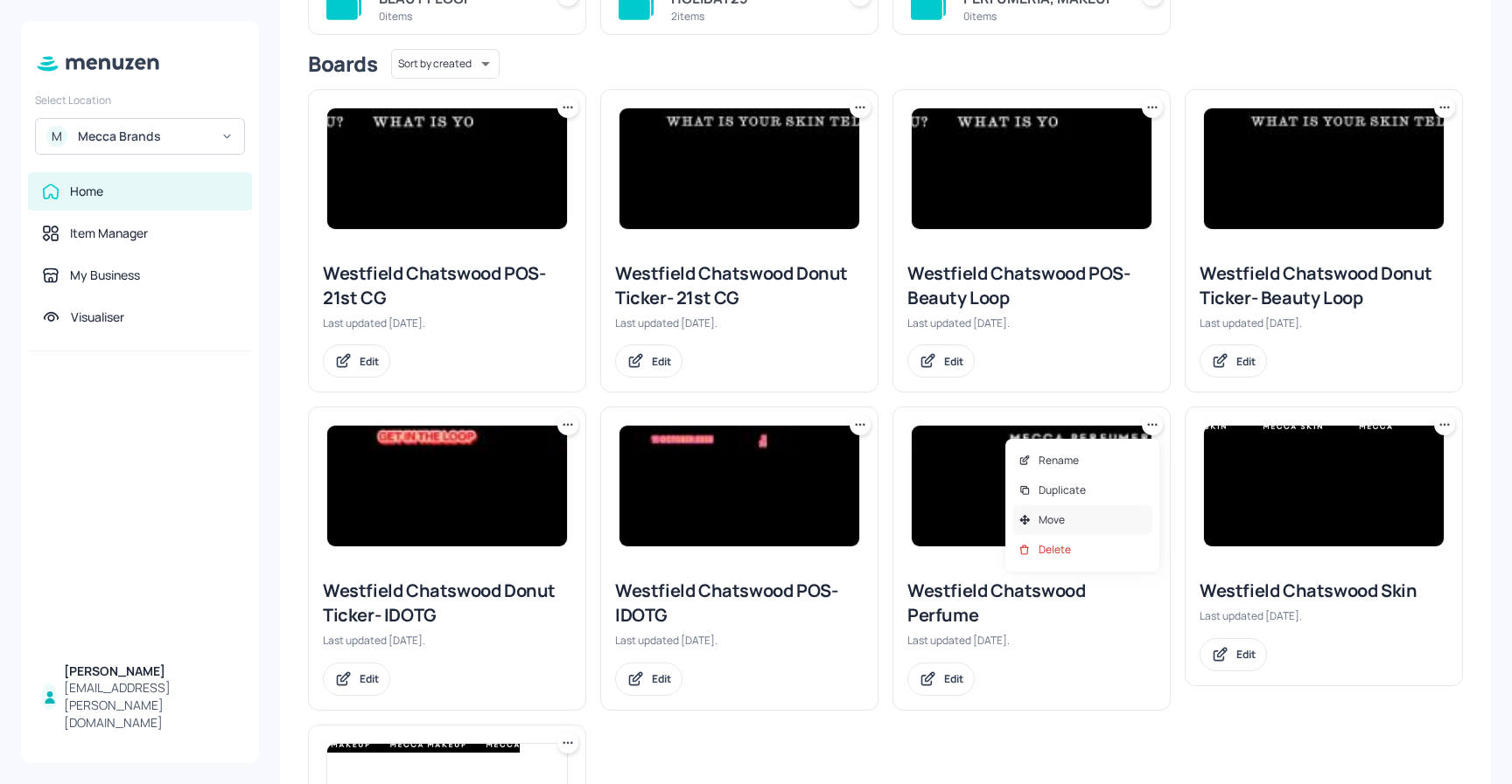
click at [1073, 523] on div "Move" at bounding box center [1082, 520] width 140 height 29
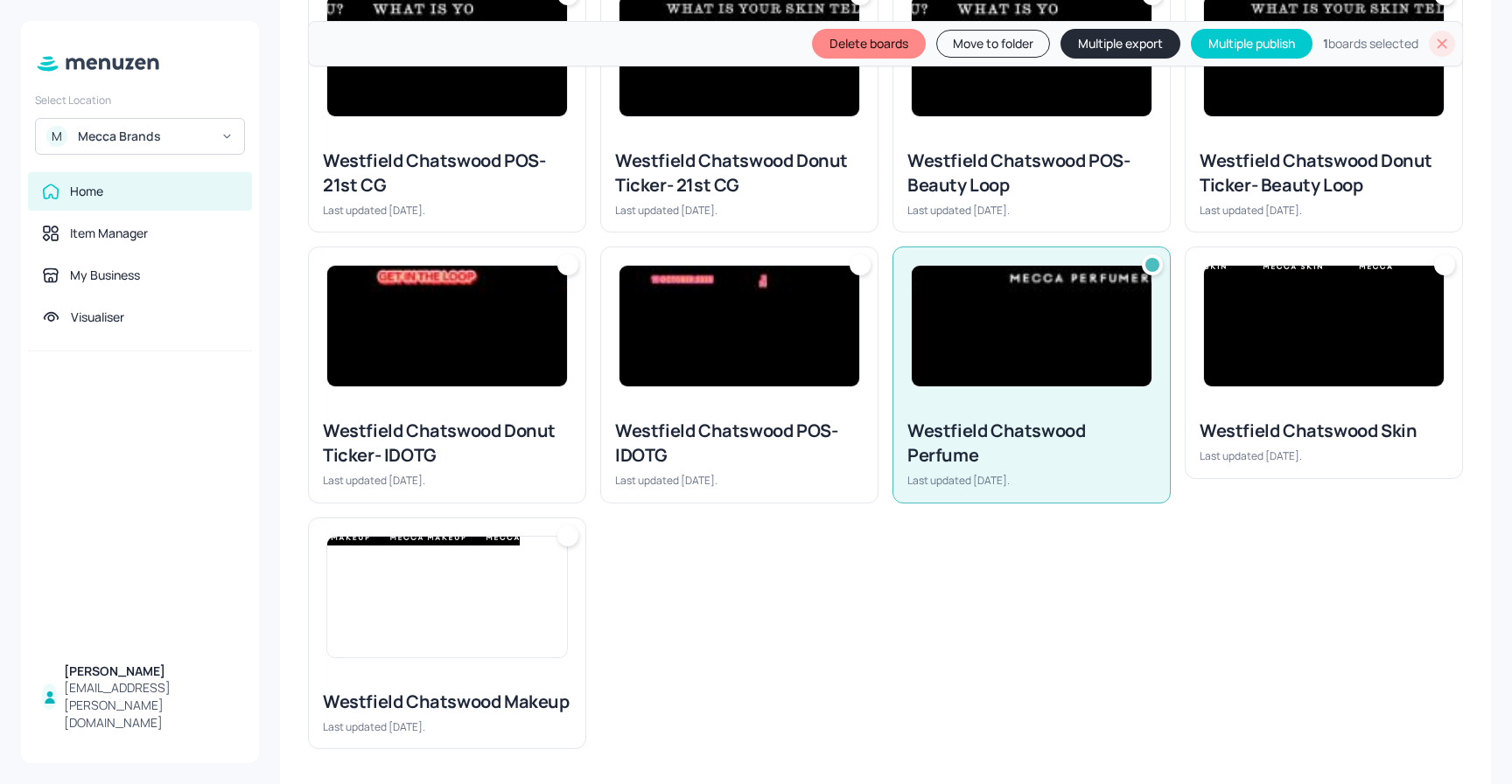
scroll to position [405, 0]
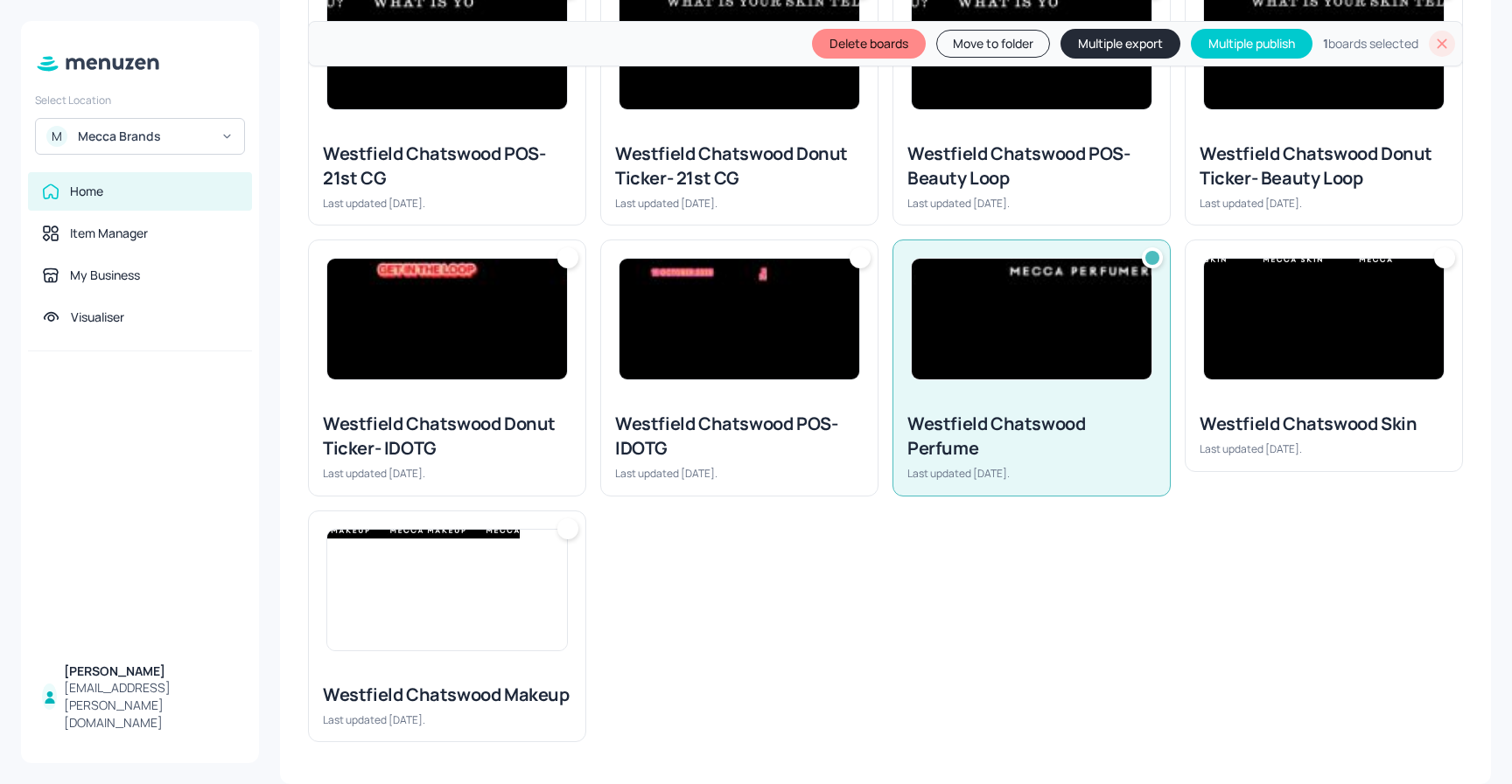
click at [570, 529] on div at bounding box center [568, 529] width 21 height 21
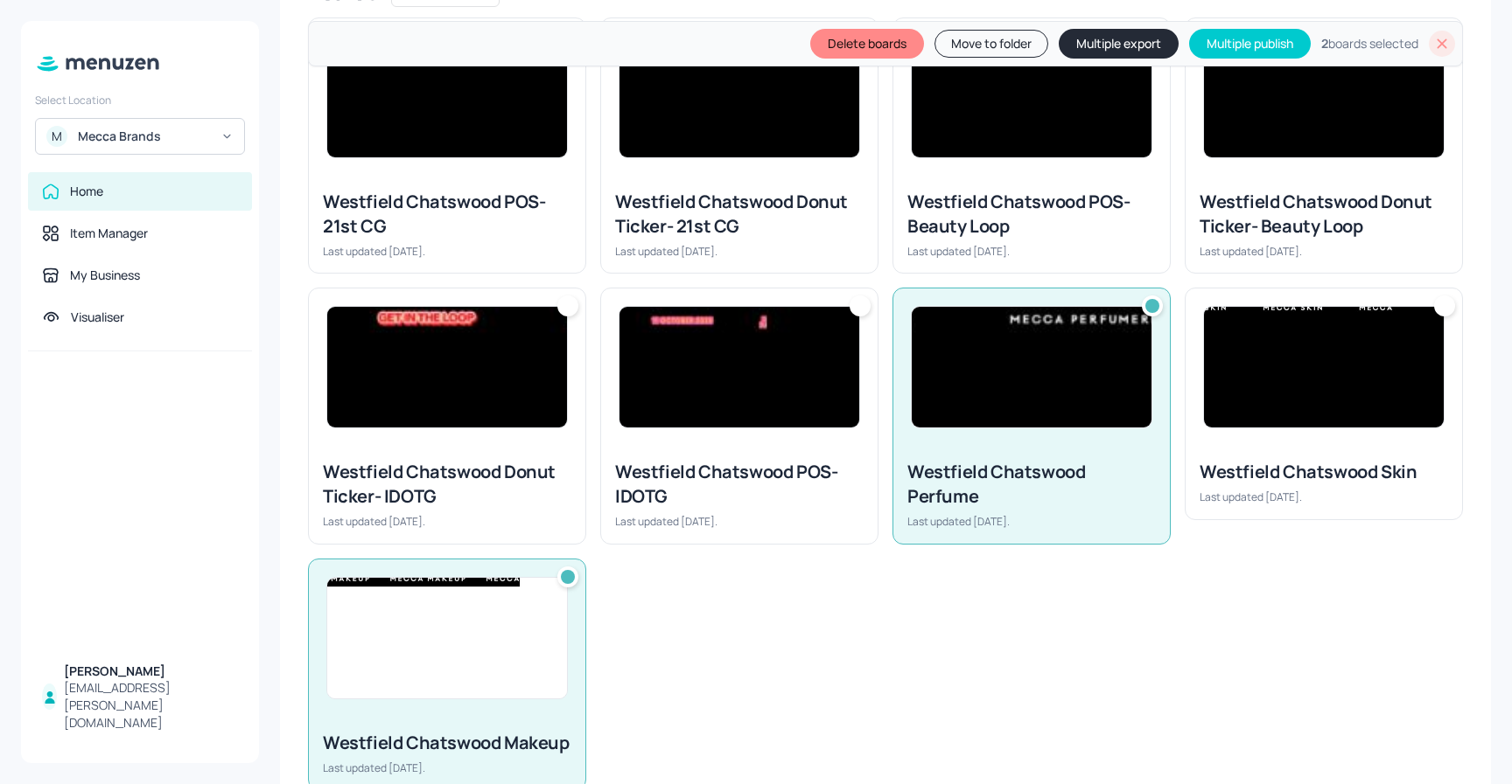
scroll to position [321, 0]
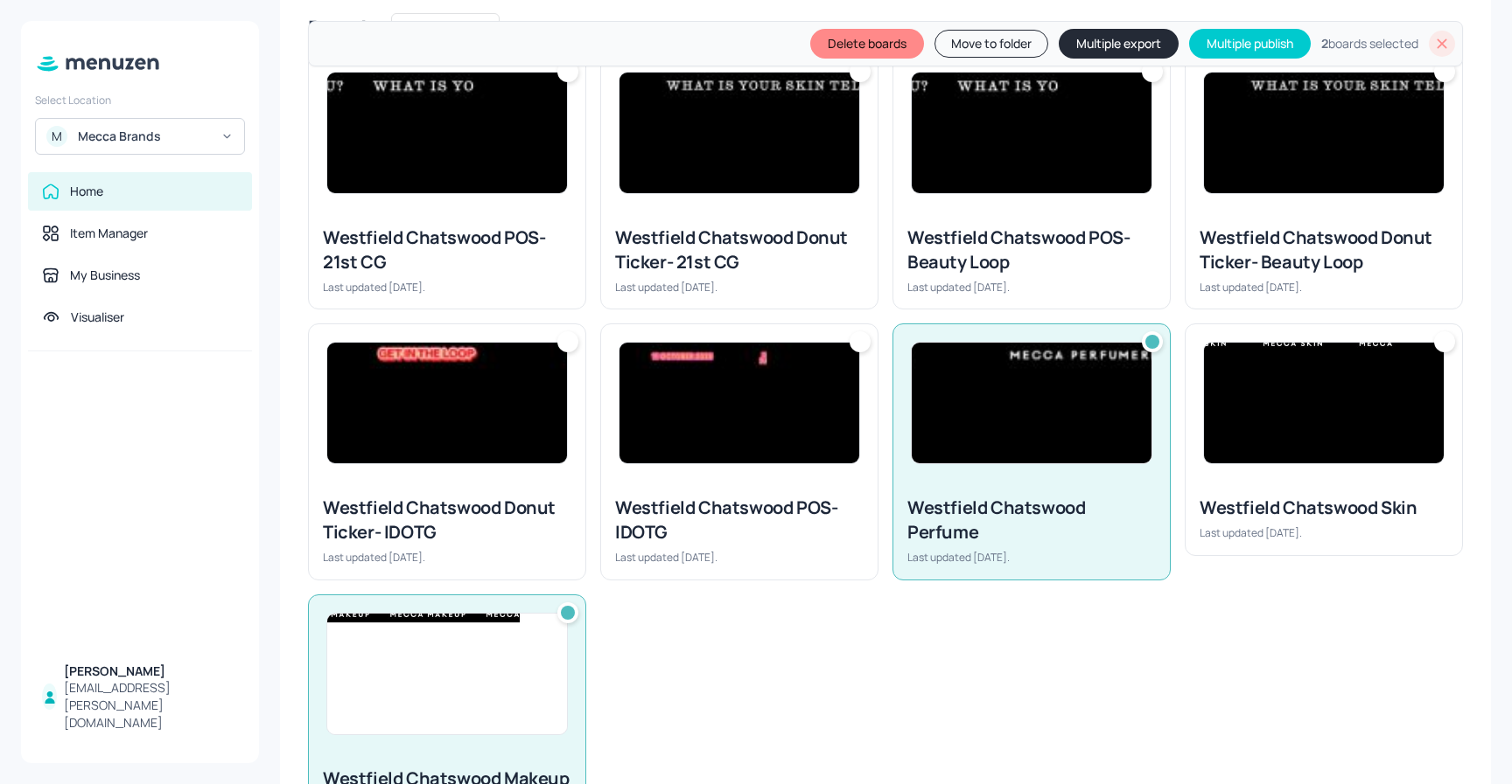
click at [1444, 341] on div at bounding box center [1444, 342] width 21 height 21
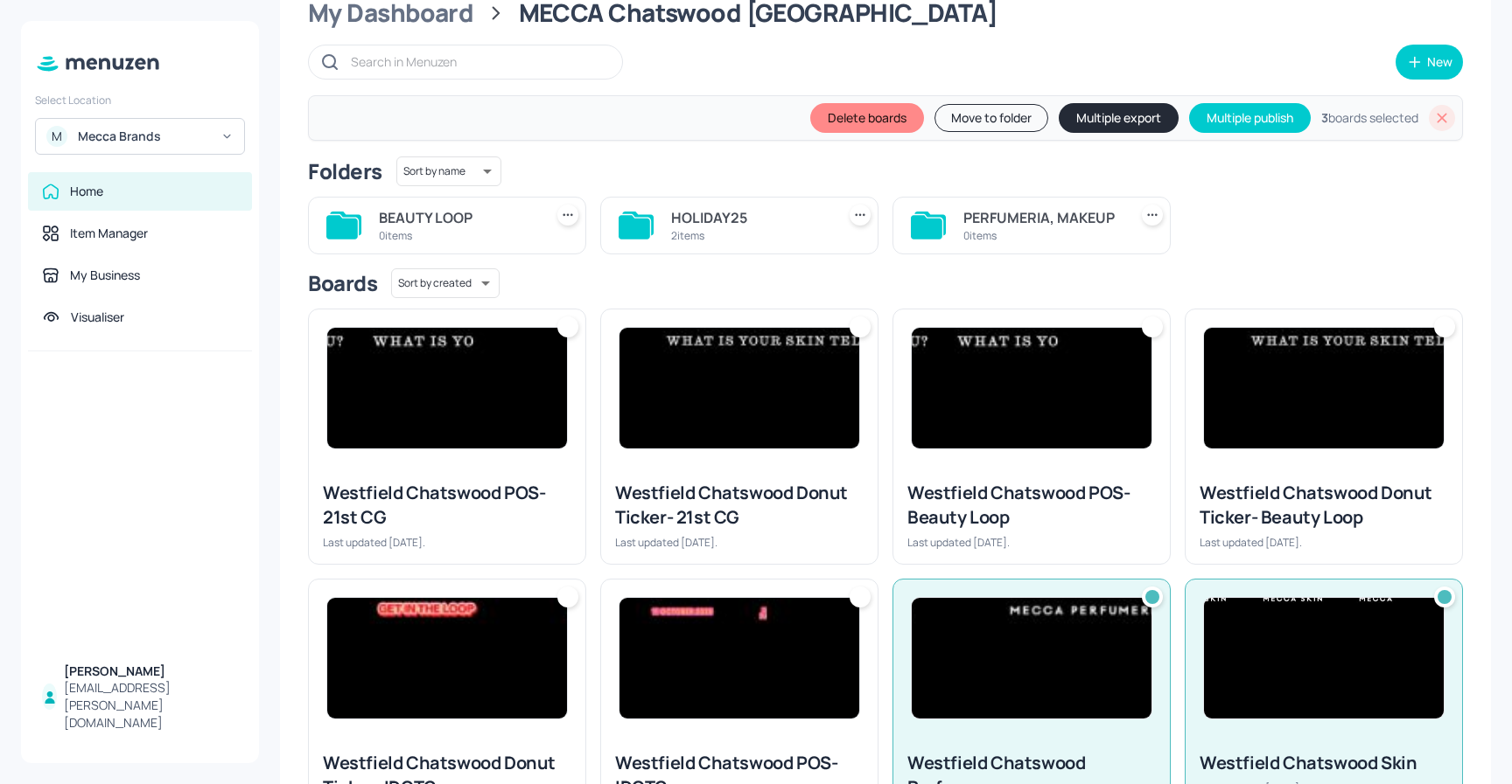
scroll to position [0, 0]
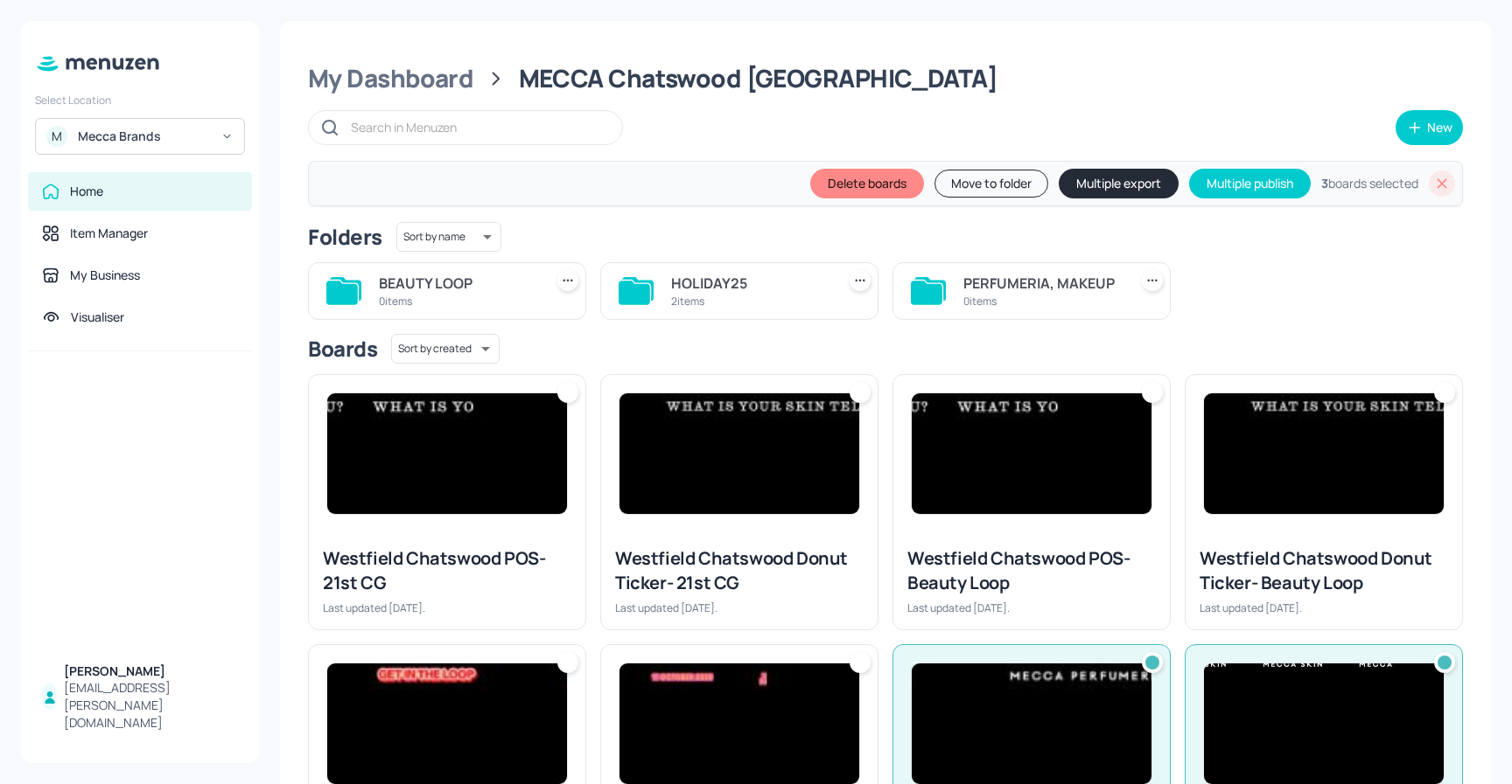
click at [975, 183] on button "Move to folder" at bounding box center [991, 183] width 114 height 28
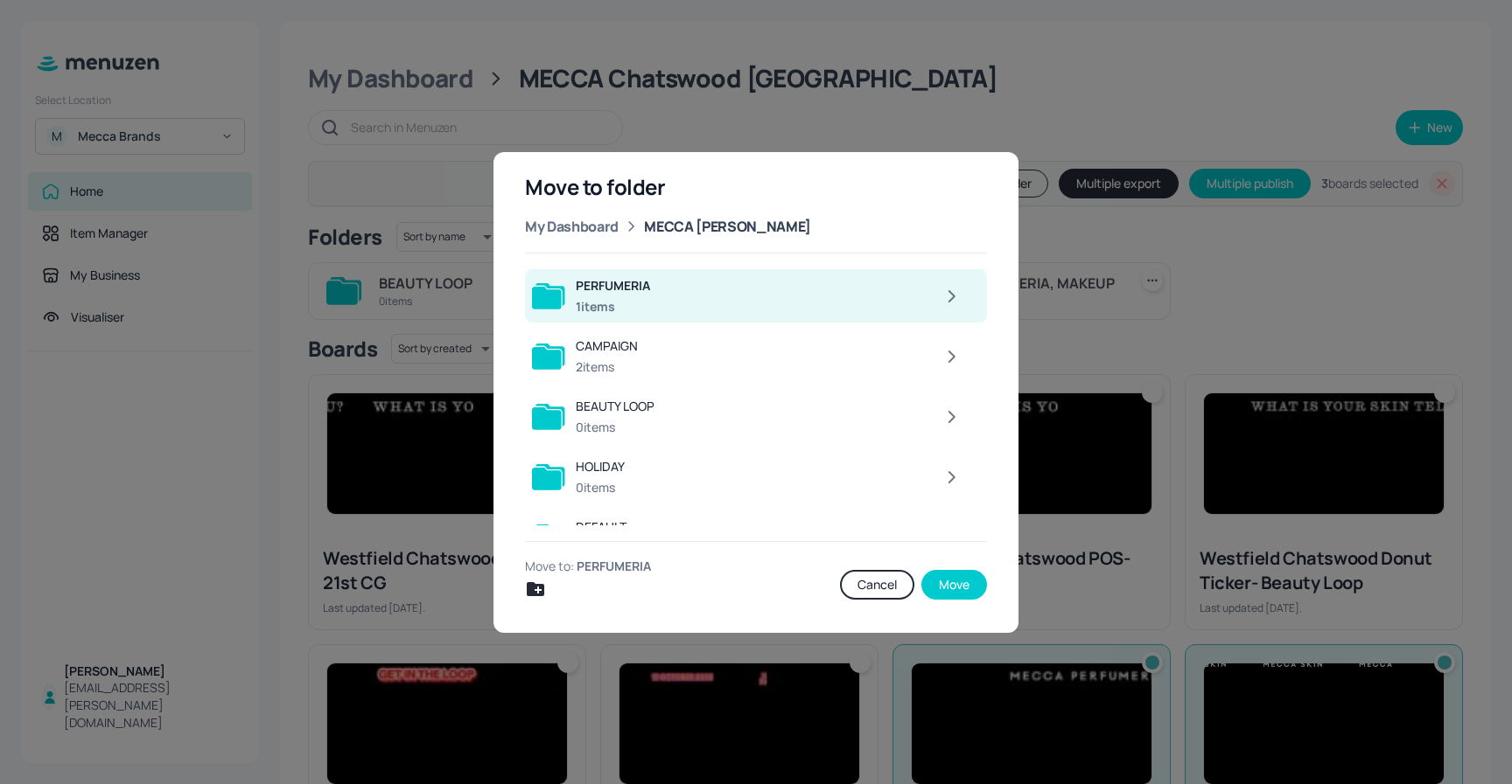
click at [943, 290] on icon "button" at bounding box center [951, 296] width 22 height 21
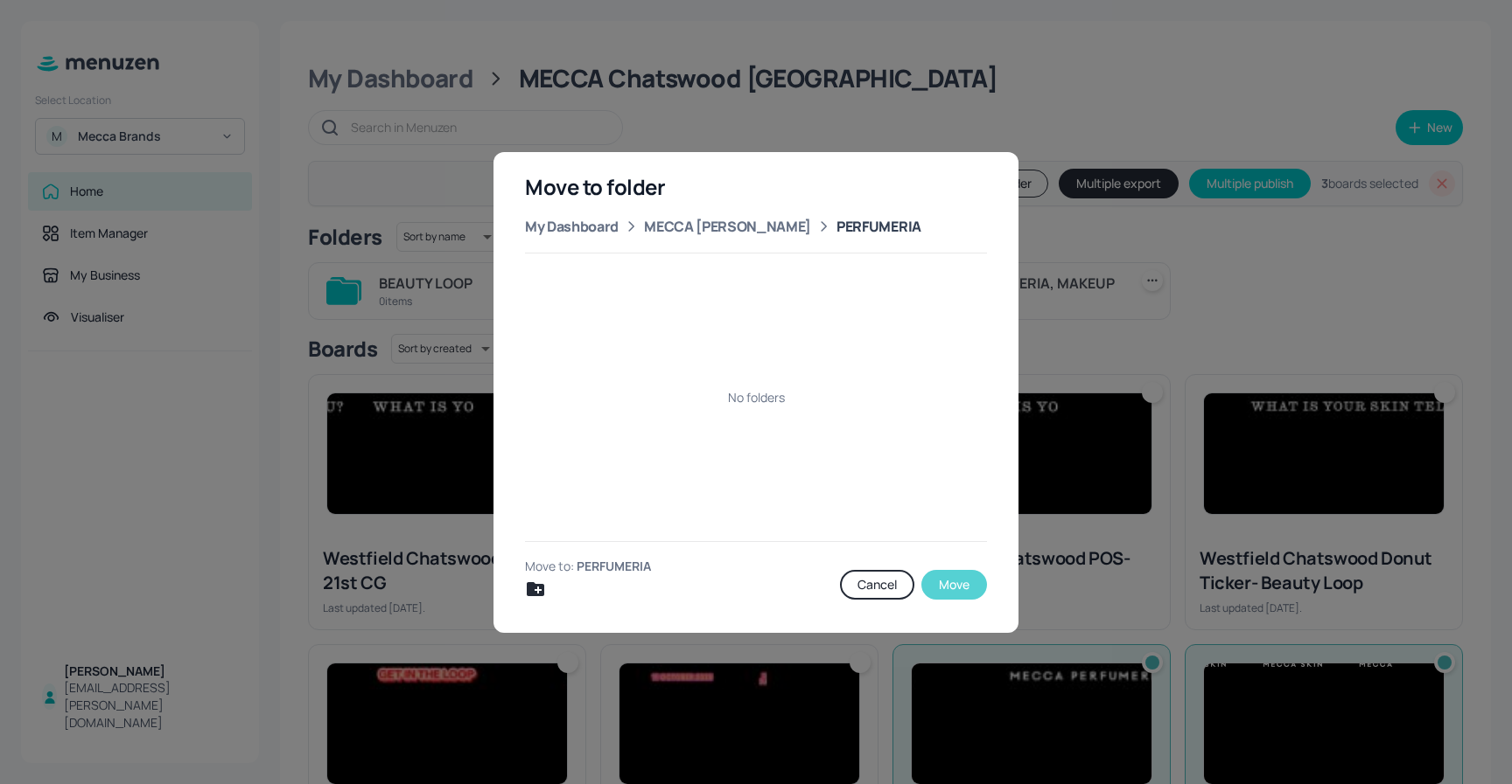
click at [956, 590] on button "Move" at bounding box center [954, 585] width 66 height 29
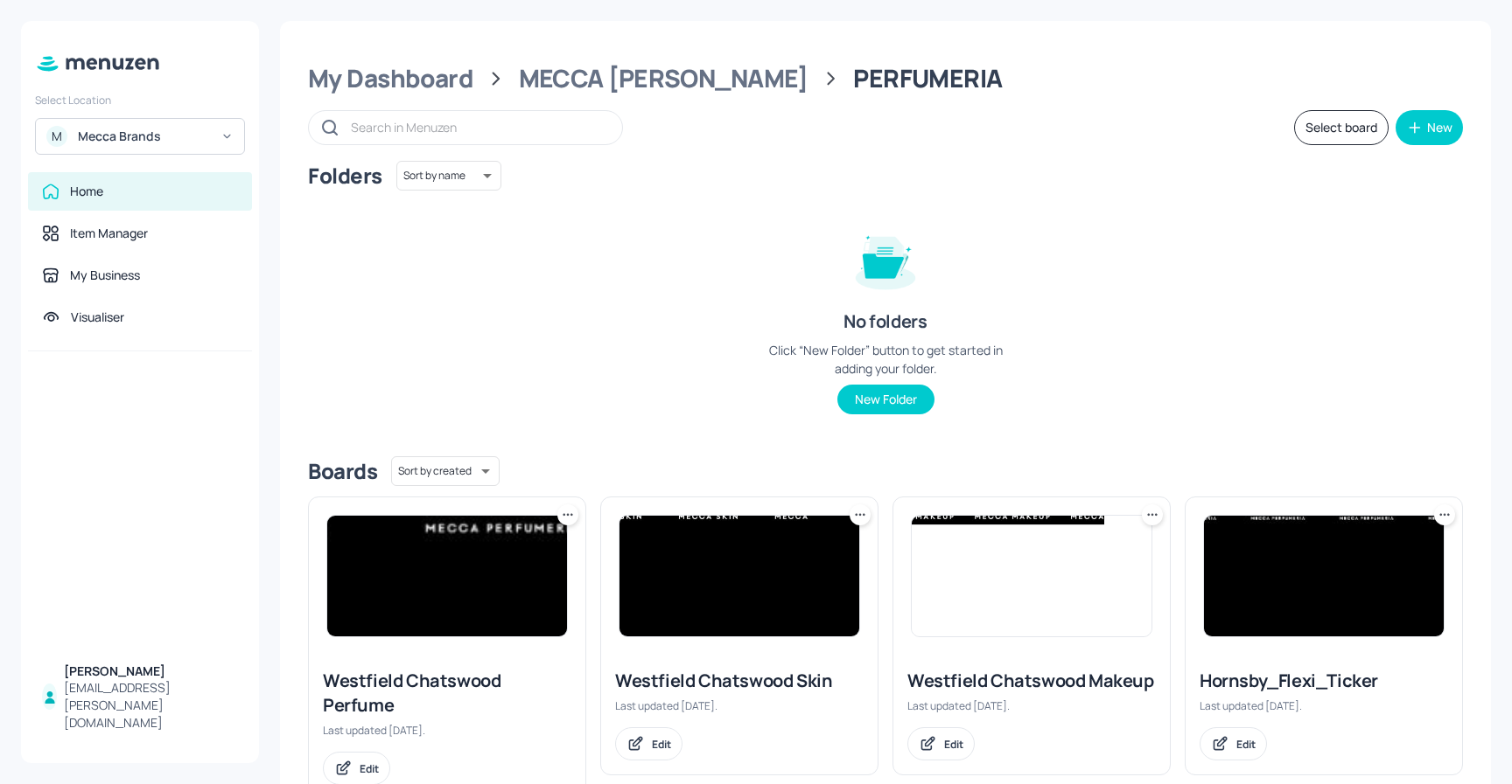
scroll to position [58, 0]
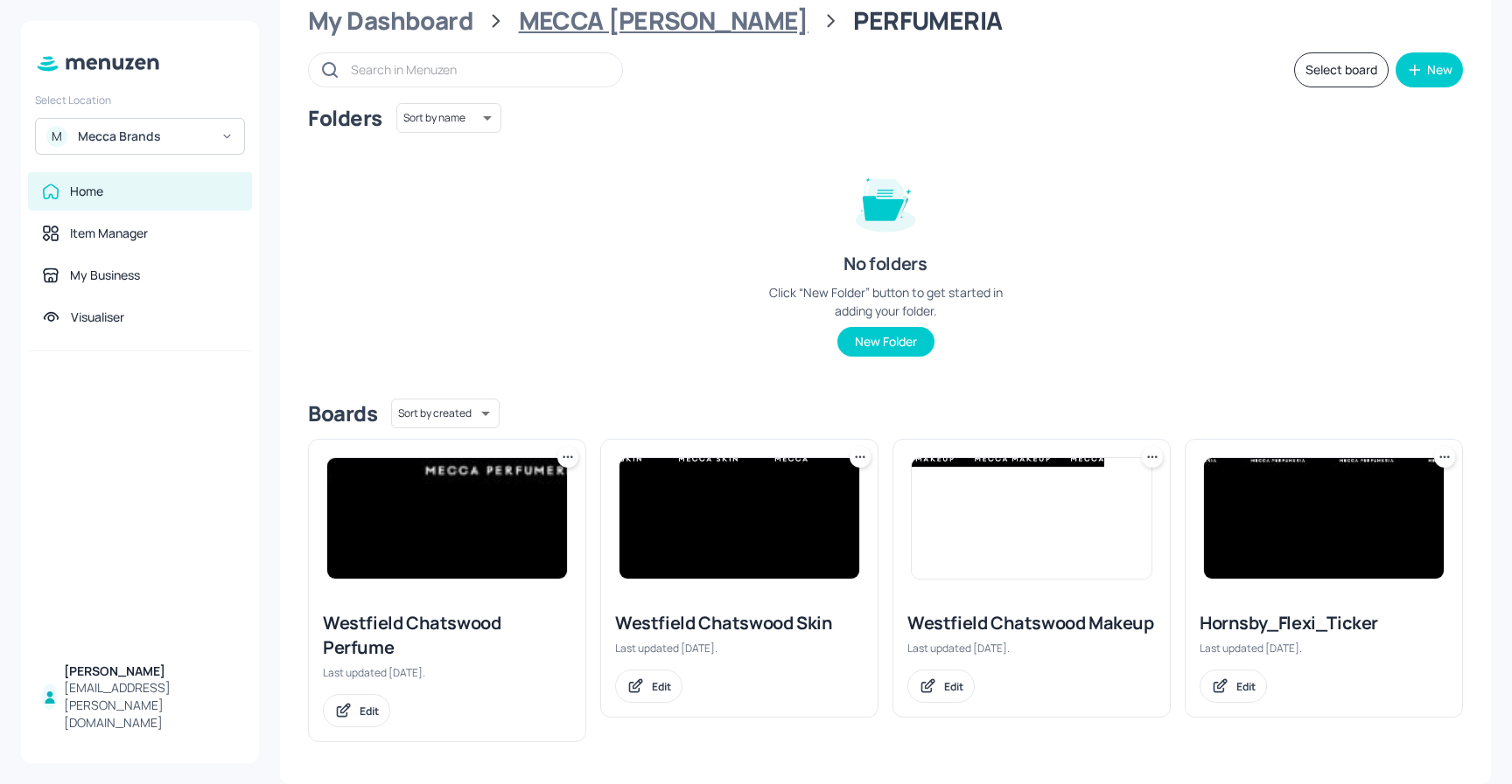
click at [648, 25] on div "MECCA [PERSON_NAME]" at bounding box center [663, 20] width 289 height 31
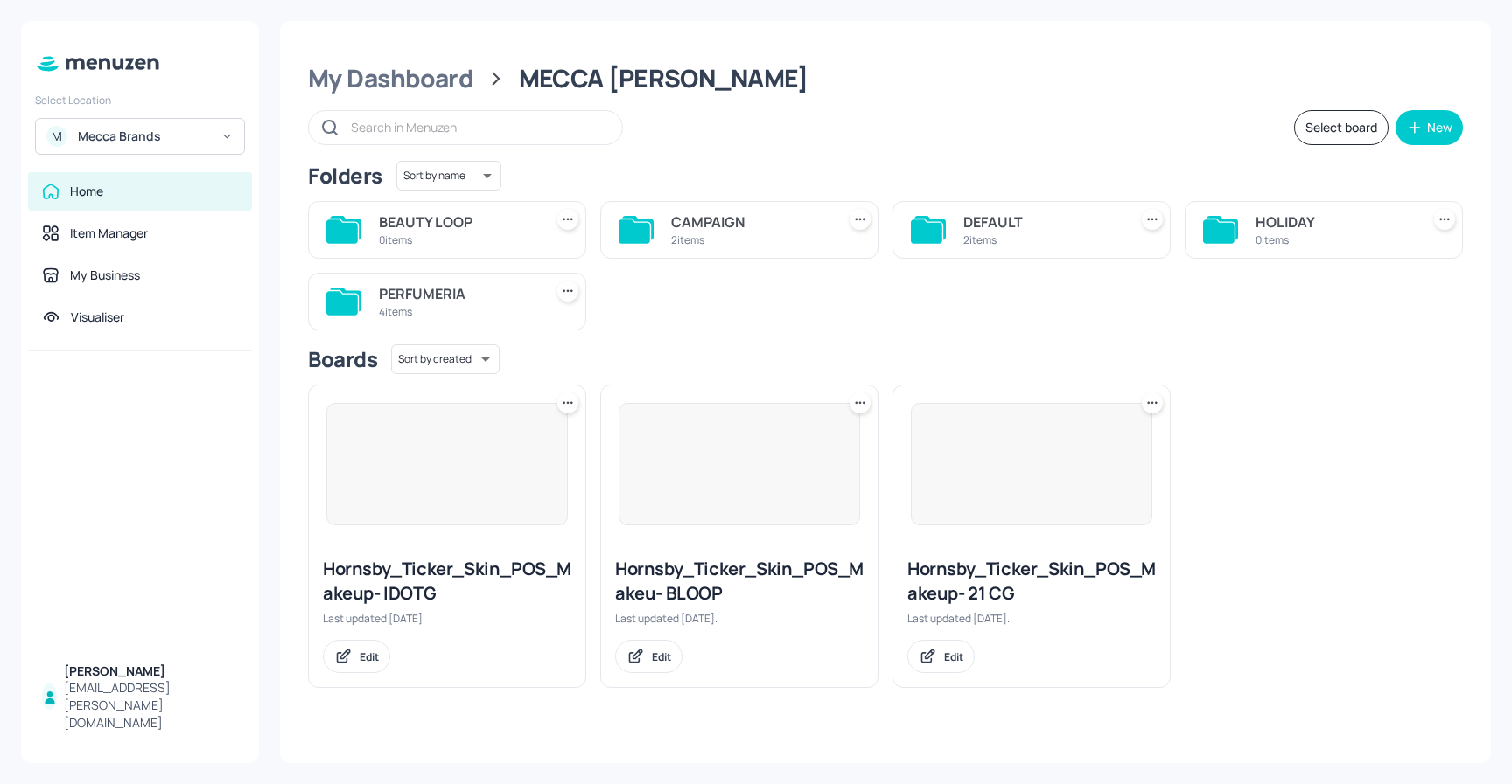
scroll to position [0, 0]
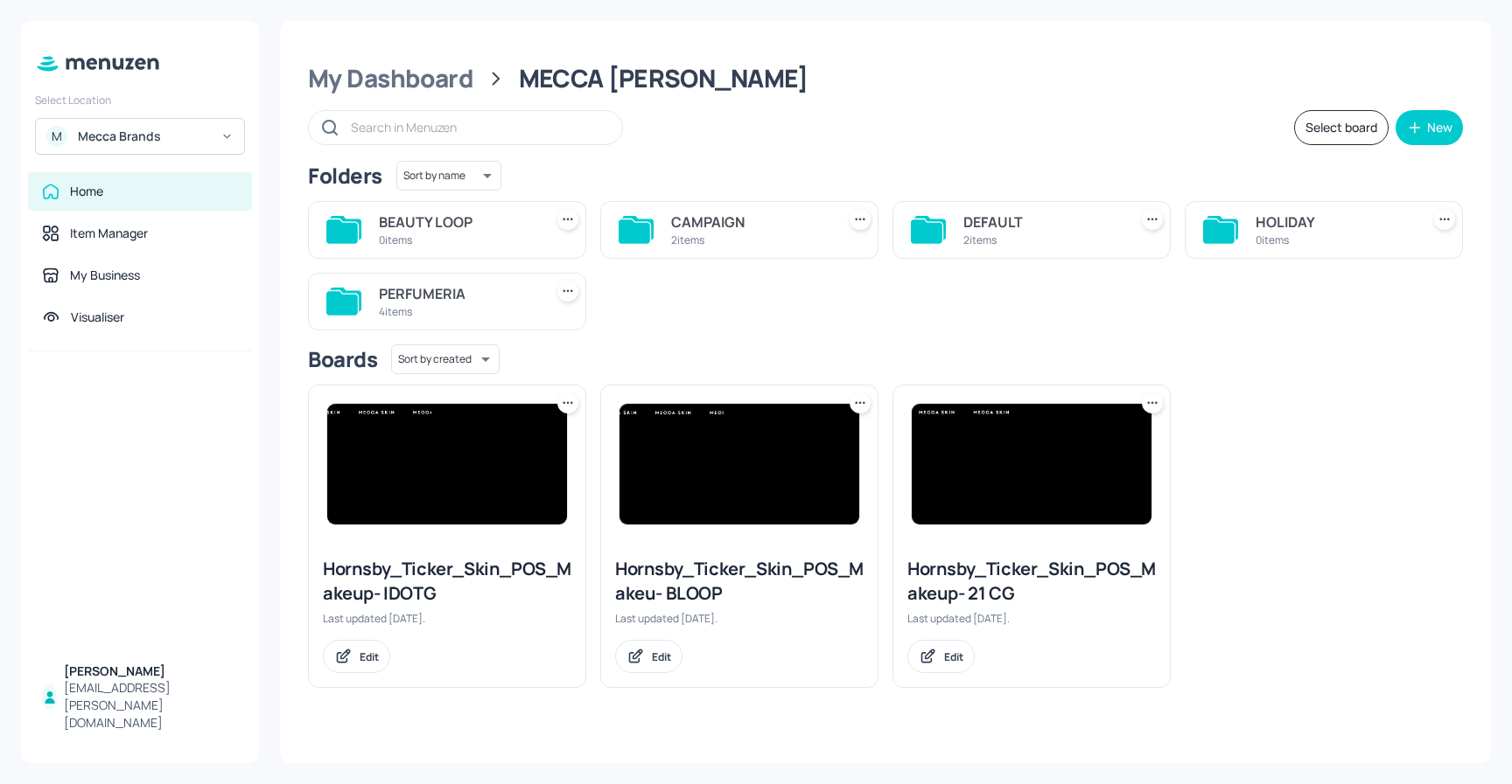
click at [440, 303] on div "PERFUMERIA" at bounding box center [457, 294] width 158 height 21
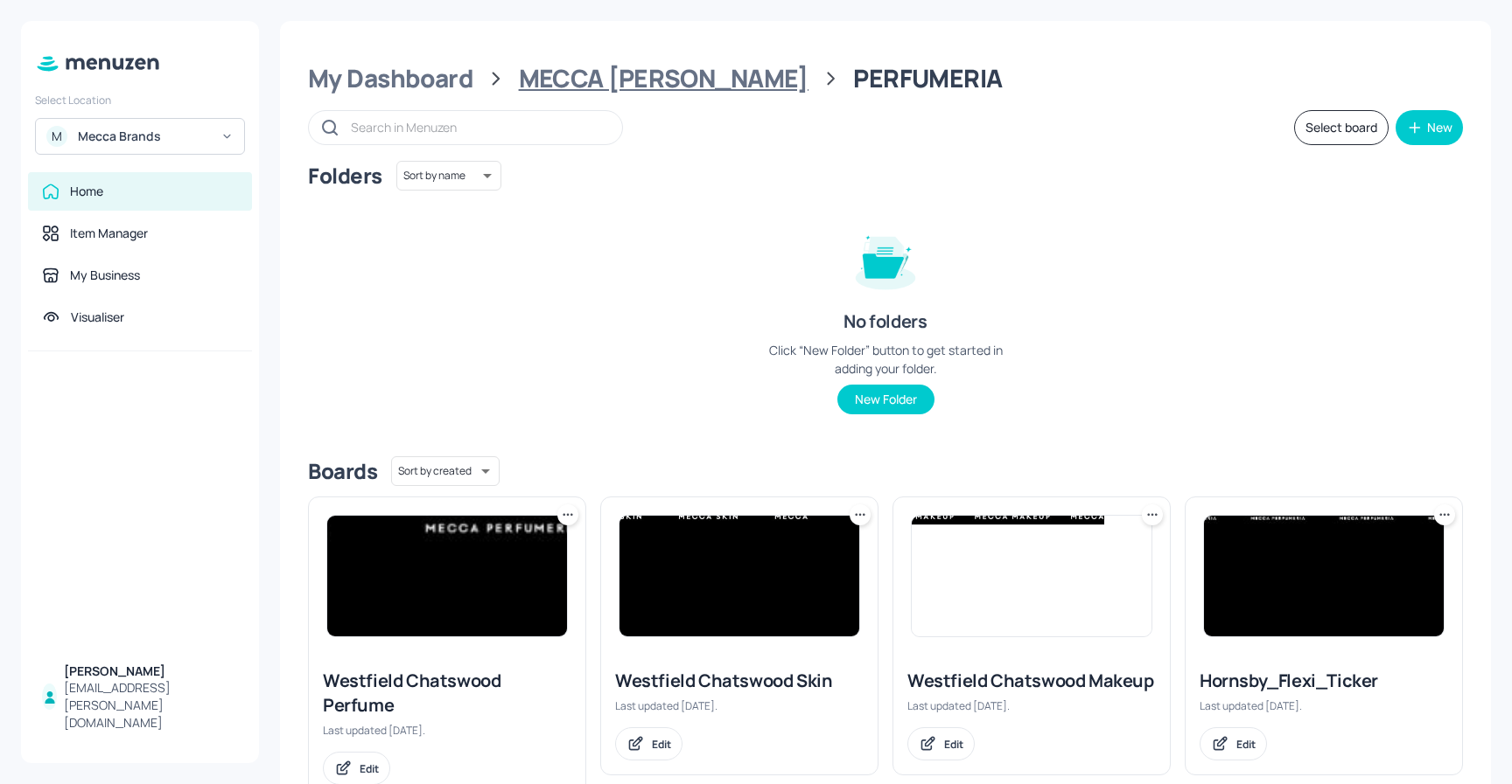
click at [653, 77] on div "MECCA [PERSON_NAME]" at bounding box center [663, 78] width 289 height 31
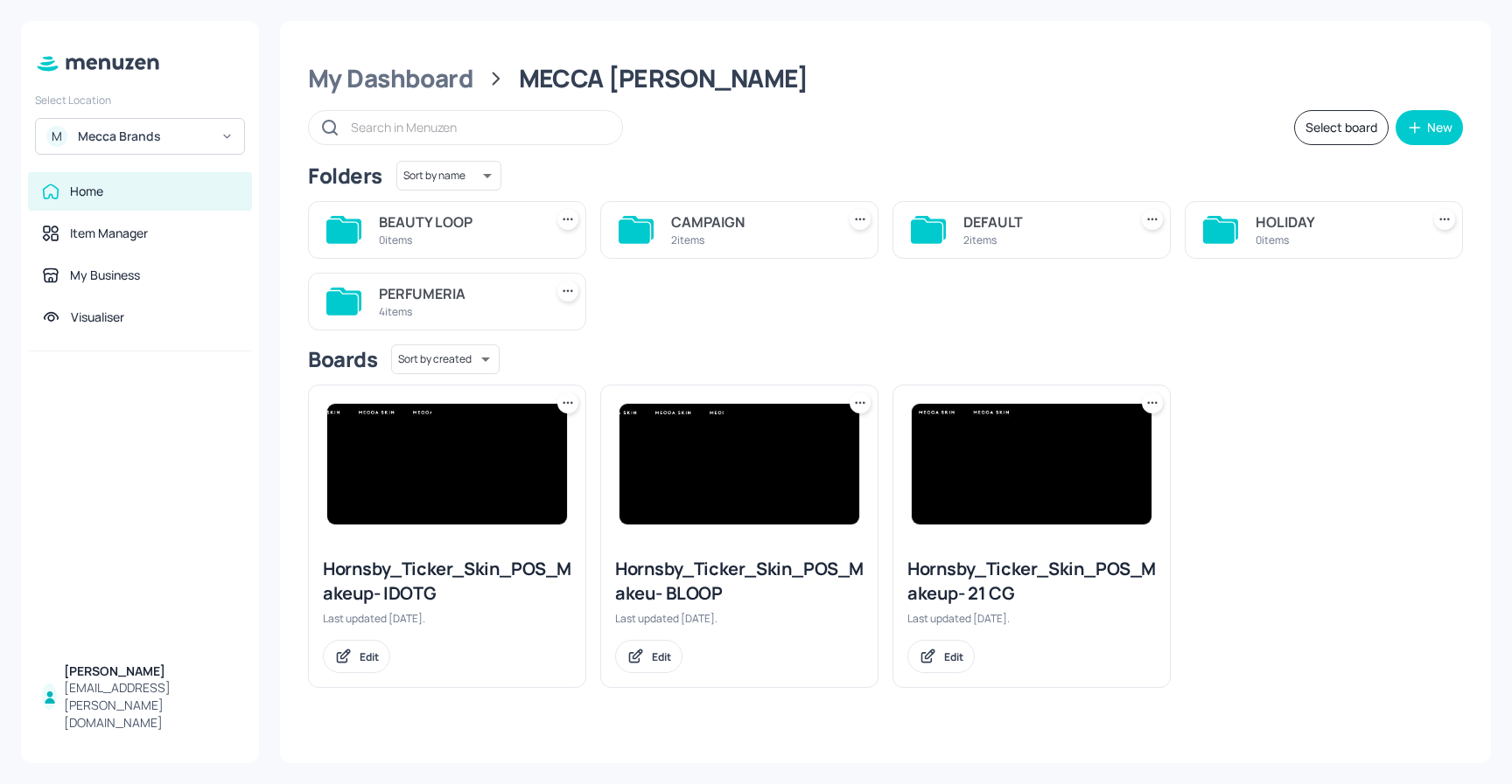
click at [572, 290] on icon at bounding box center [568, 291] width 18 height 18
click at [517, 328] on div "Rename" at bounding box center [500, 327] width 140 height 29
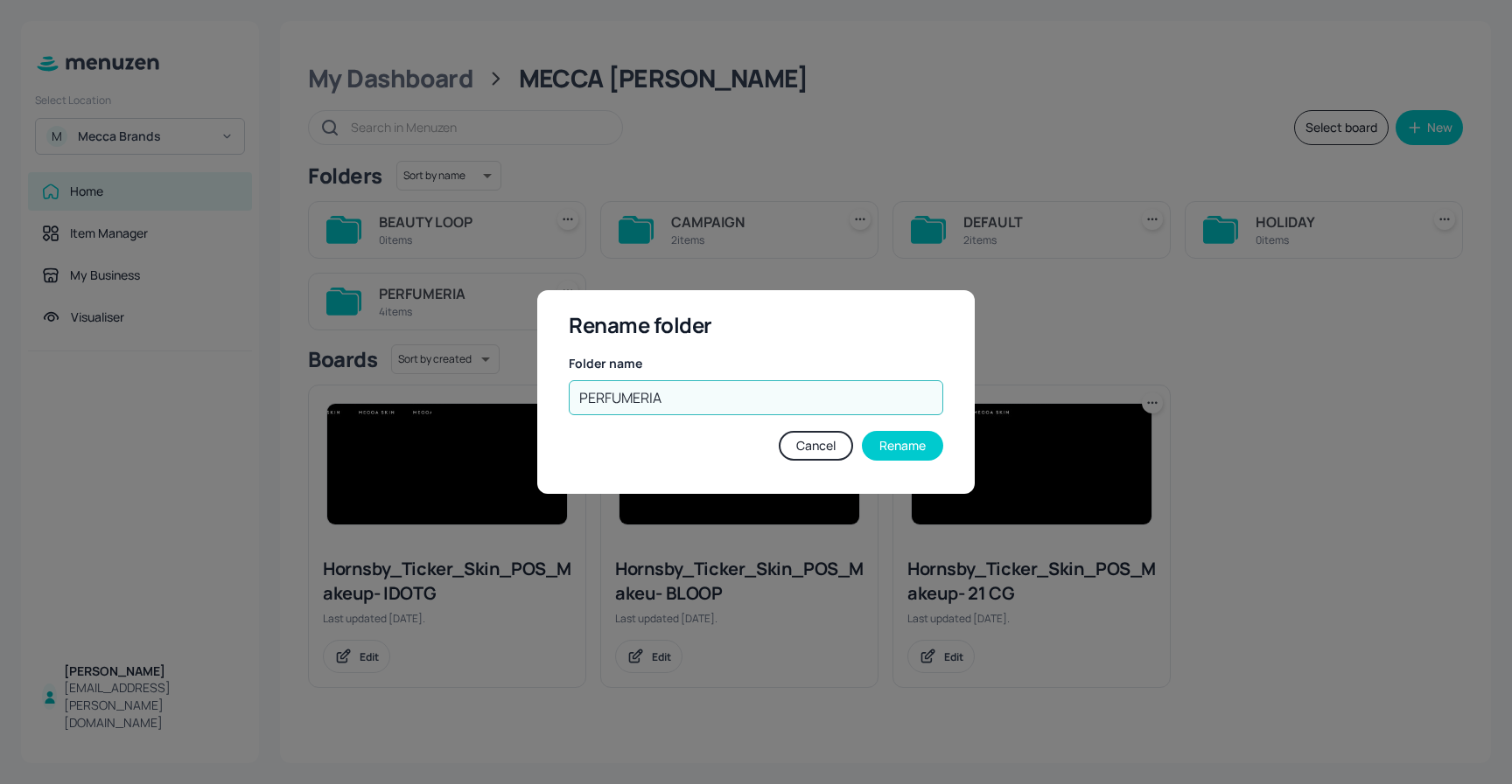
click at [716, 390] on input "PERFUMERIA" at bounding box center [756, 397] width 374 height 35
drag, startPoint x: 671, startPoint y: 399, endPoint x: 692, endPoint y: 399, distance: 21.0
click at [671, 399] on input "PERFUMERIA/SKIN/MAKE UP" at bounding box center [756, 397] width 374 height 35
click at [664, 399] on input "PERFUMERIA- SKIN- MAKE UP" at bounding box center [756, 397] width 374 height 35
click at [704, 401] on input "PERFUMERIA - SKIN- MAKE UP" at bounding box center [756, 397] width 374 height 35
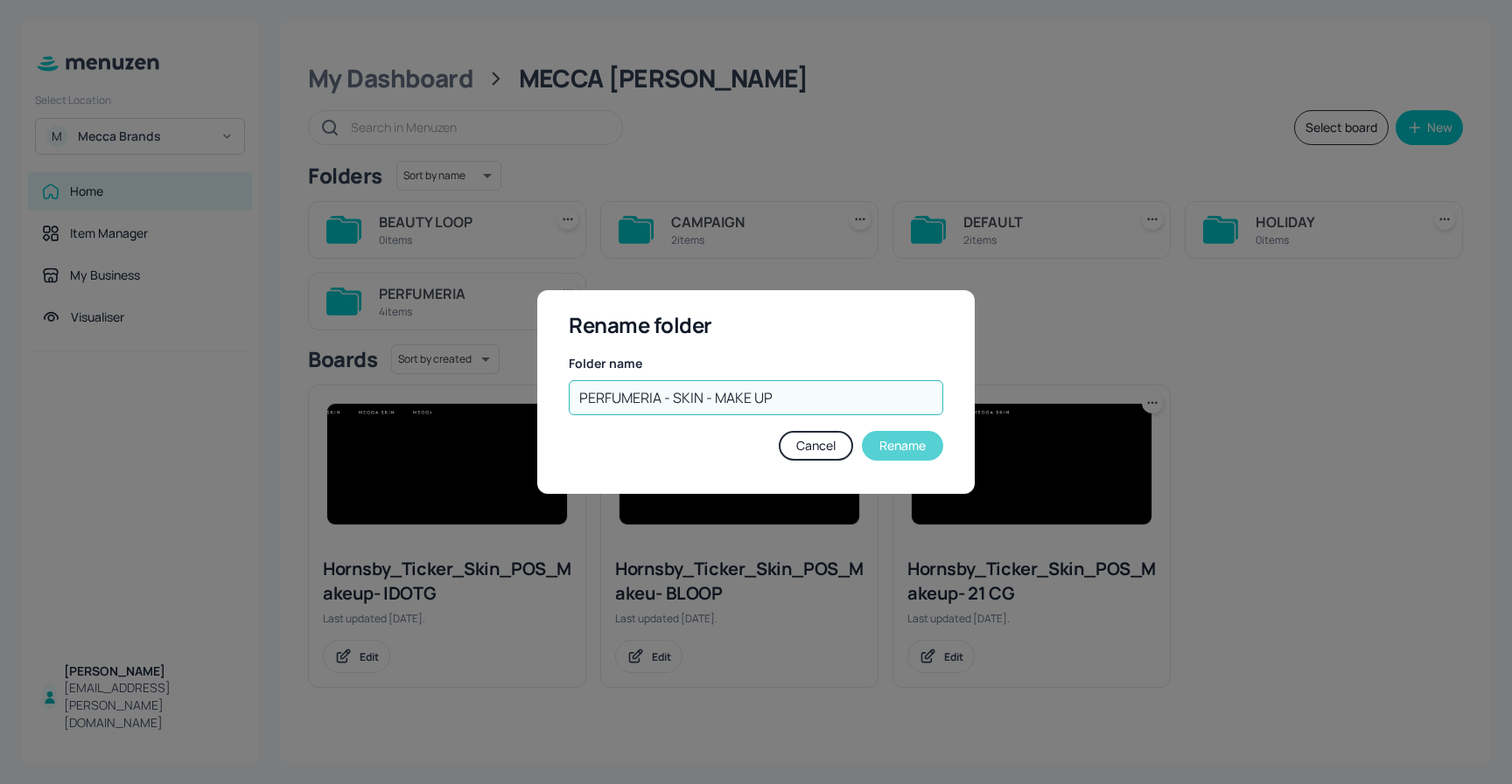
type input "PERFUMERIA - SKIN - MAKE UP"
click at [917, 447] on button "Rename" at bounding box center [902, 445] width 81 height 29
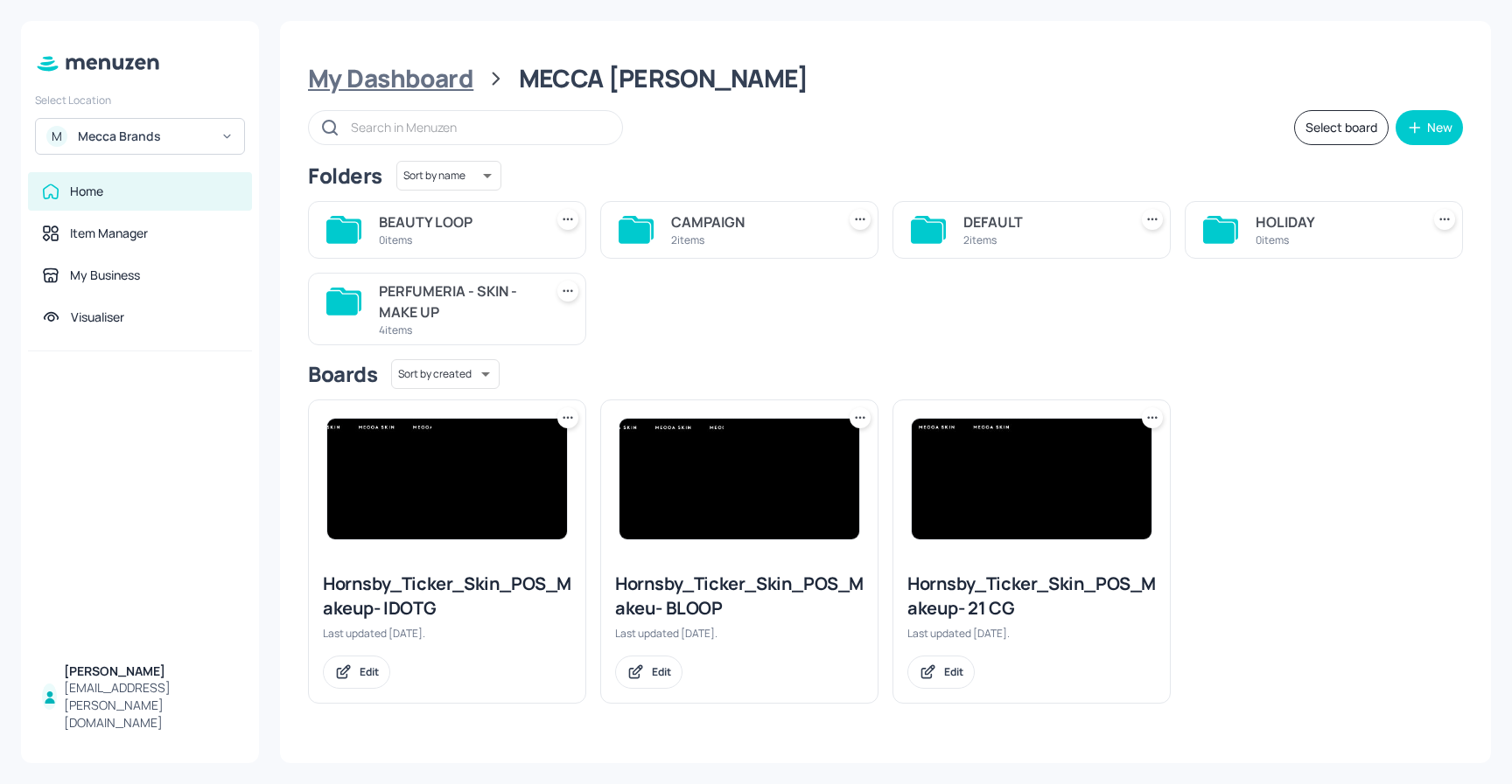
click at [455, 85] on div "My Dashboard" at bounding box center [391, 78] width 166 height 31
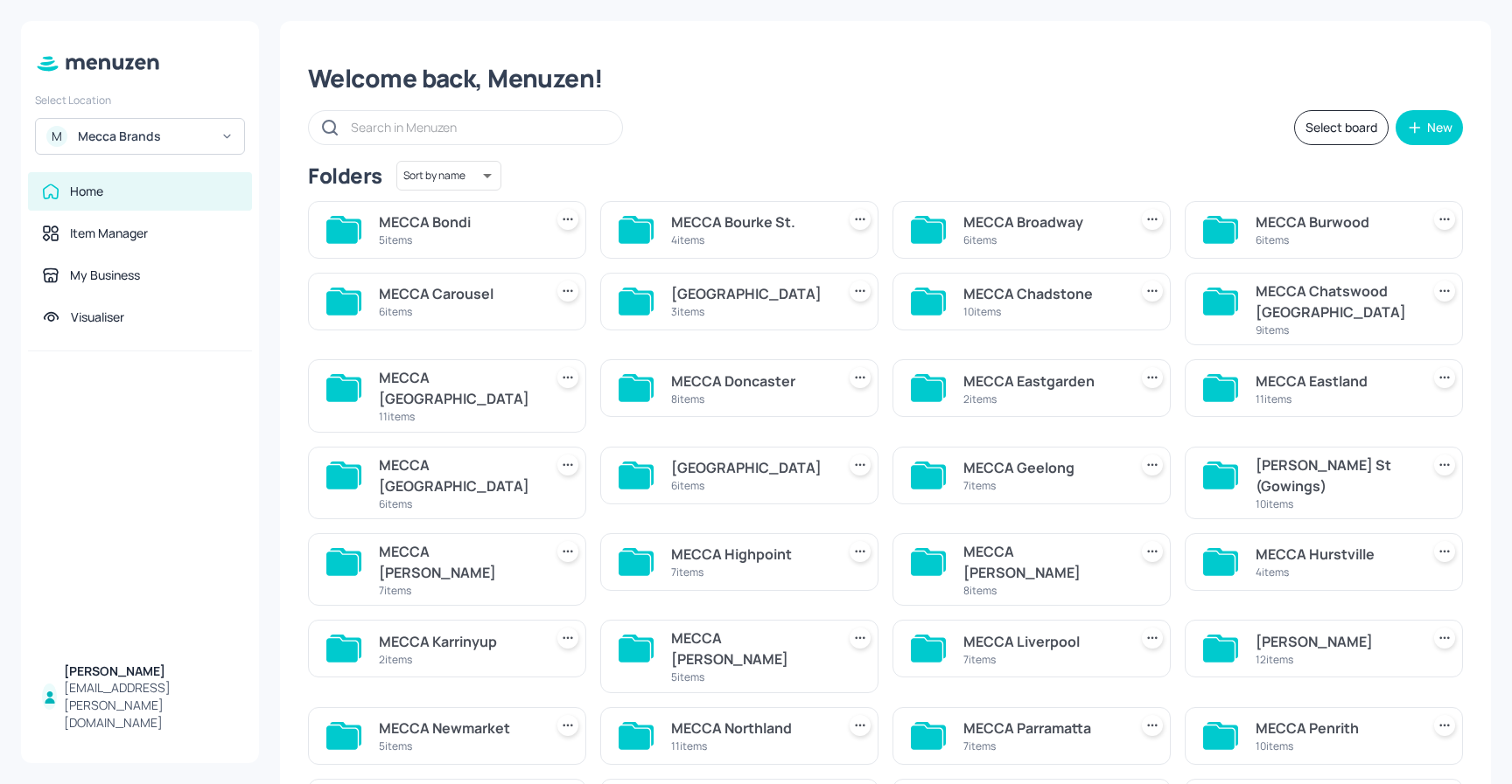
scroll to position [54, 0]
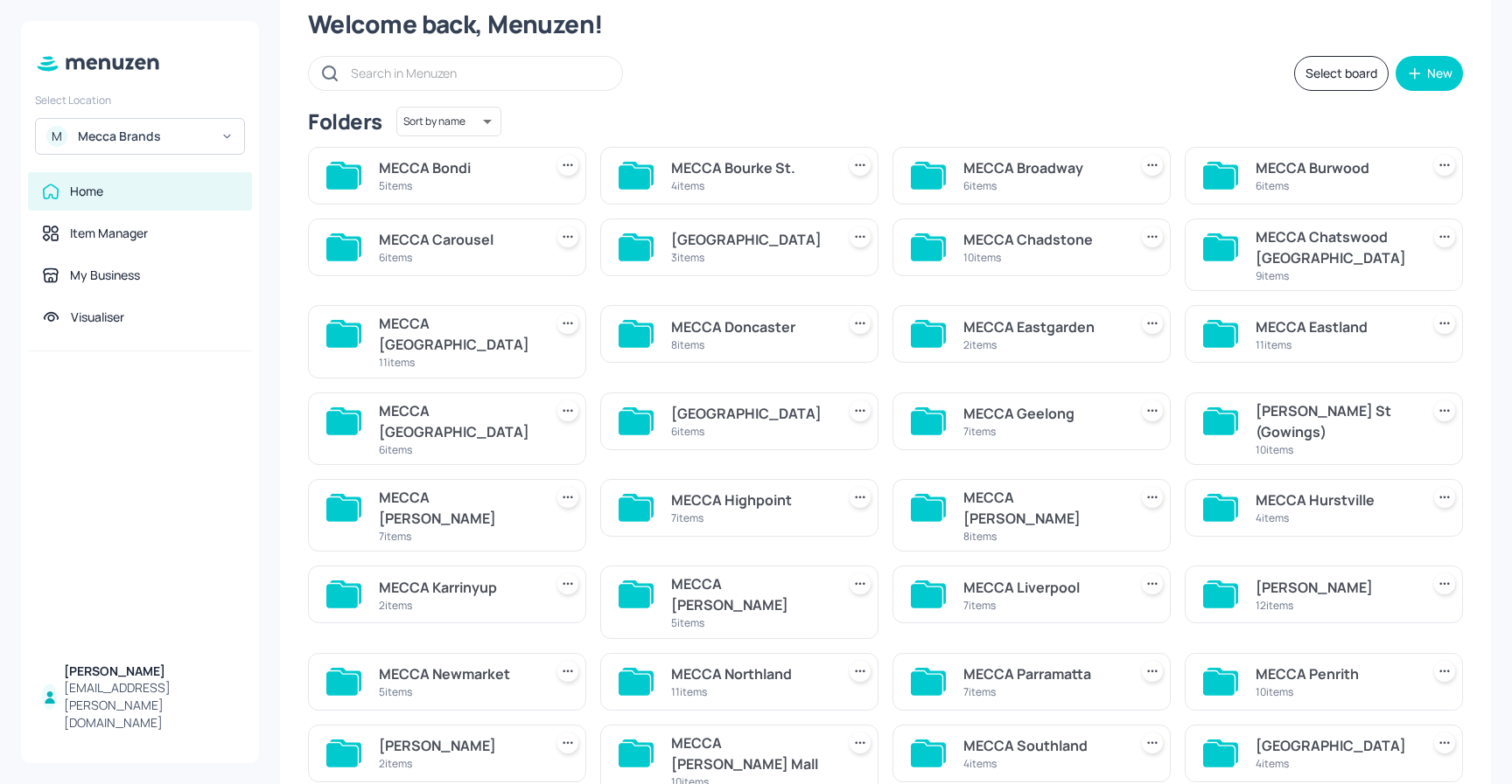
click at [478, 328] on div "MECCA [GEOGRAPHIC_DATA]" at bounding box center [457, 334] width 158 height 42
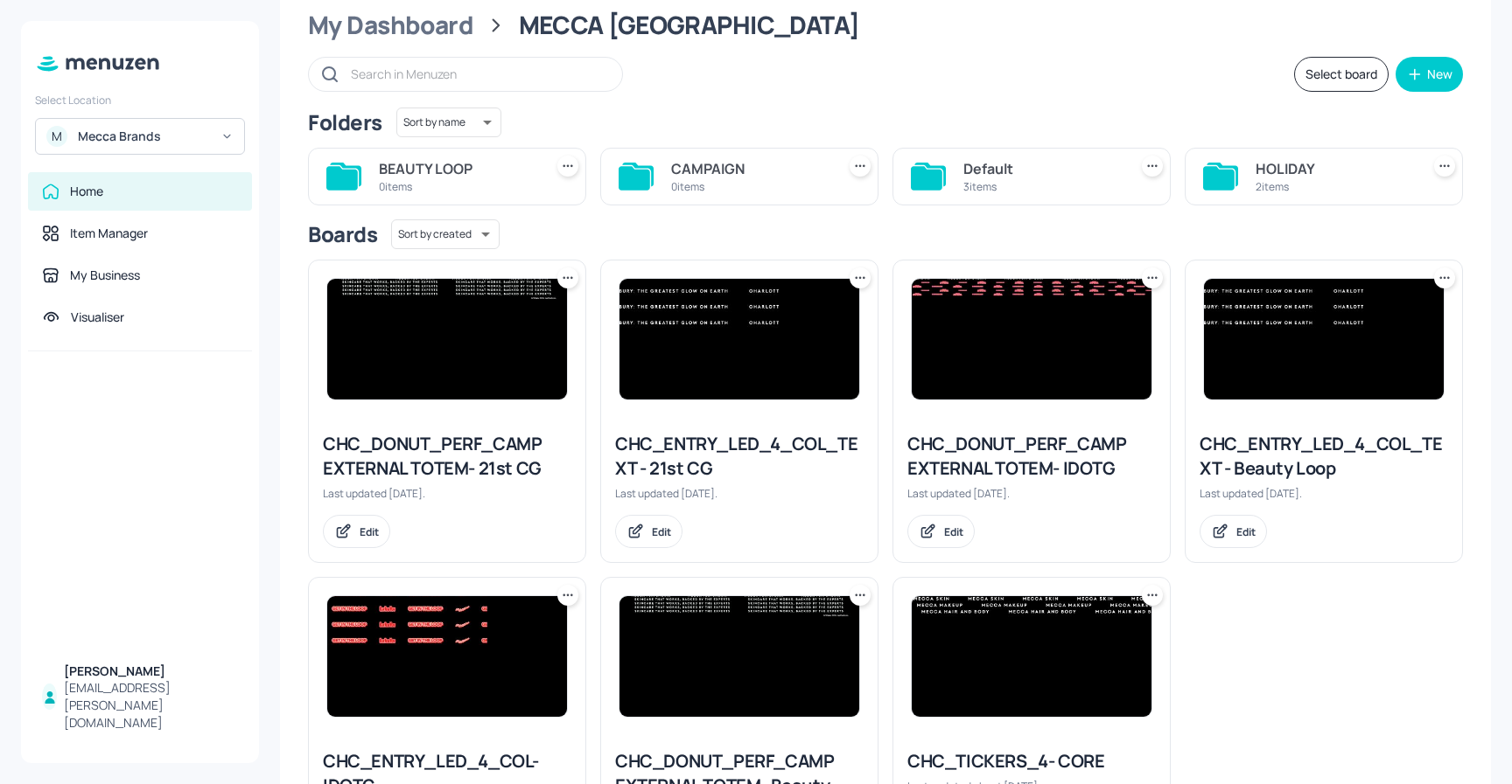
scroll to position [42, 0]
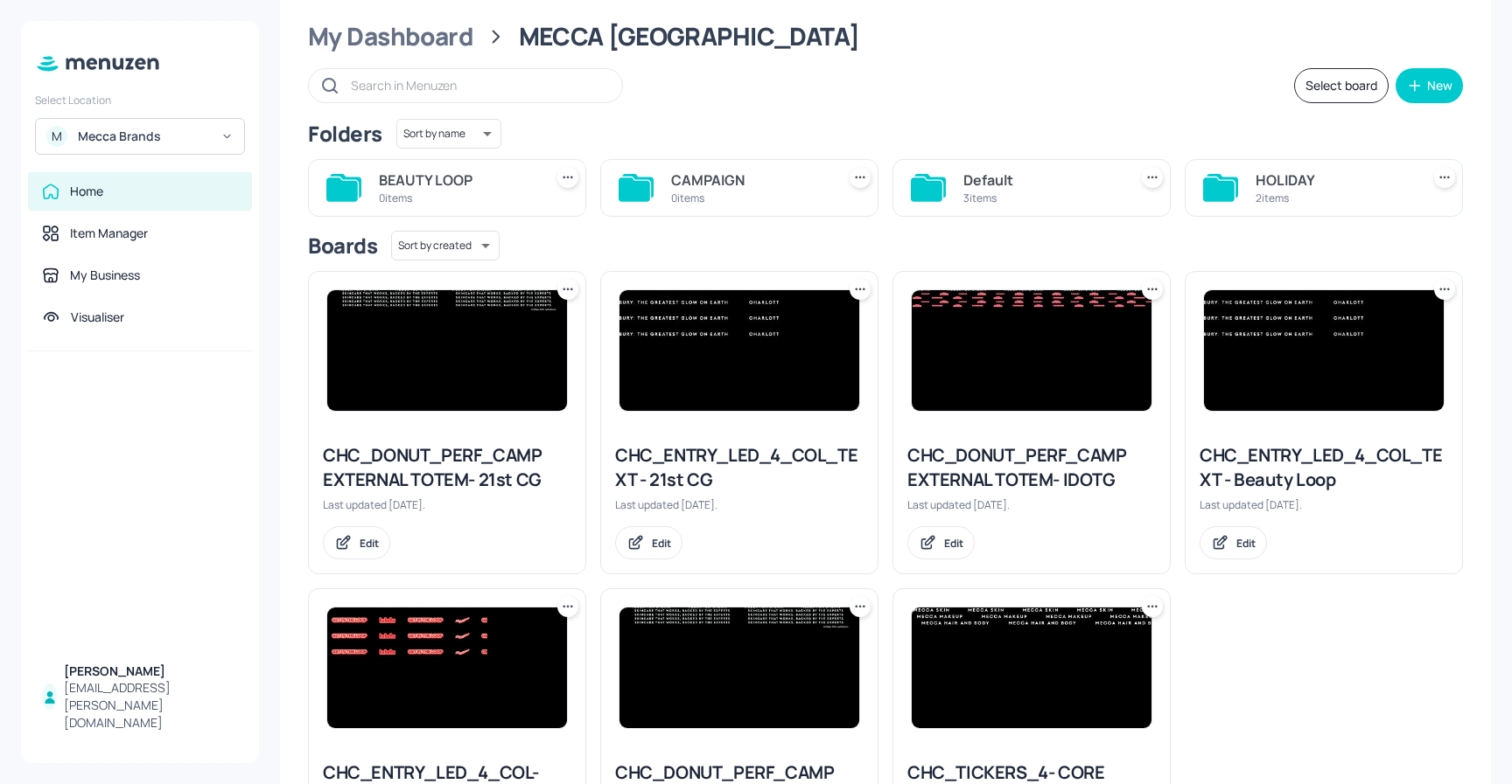
click at [1279, 183] on div "HOLIDAY" at bounding box center [1334, 181] width 158 height 21
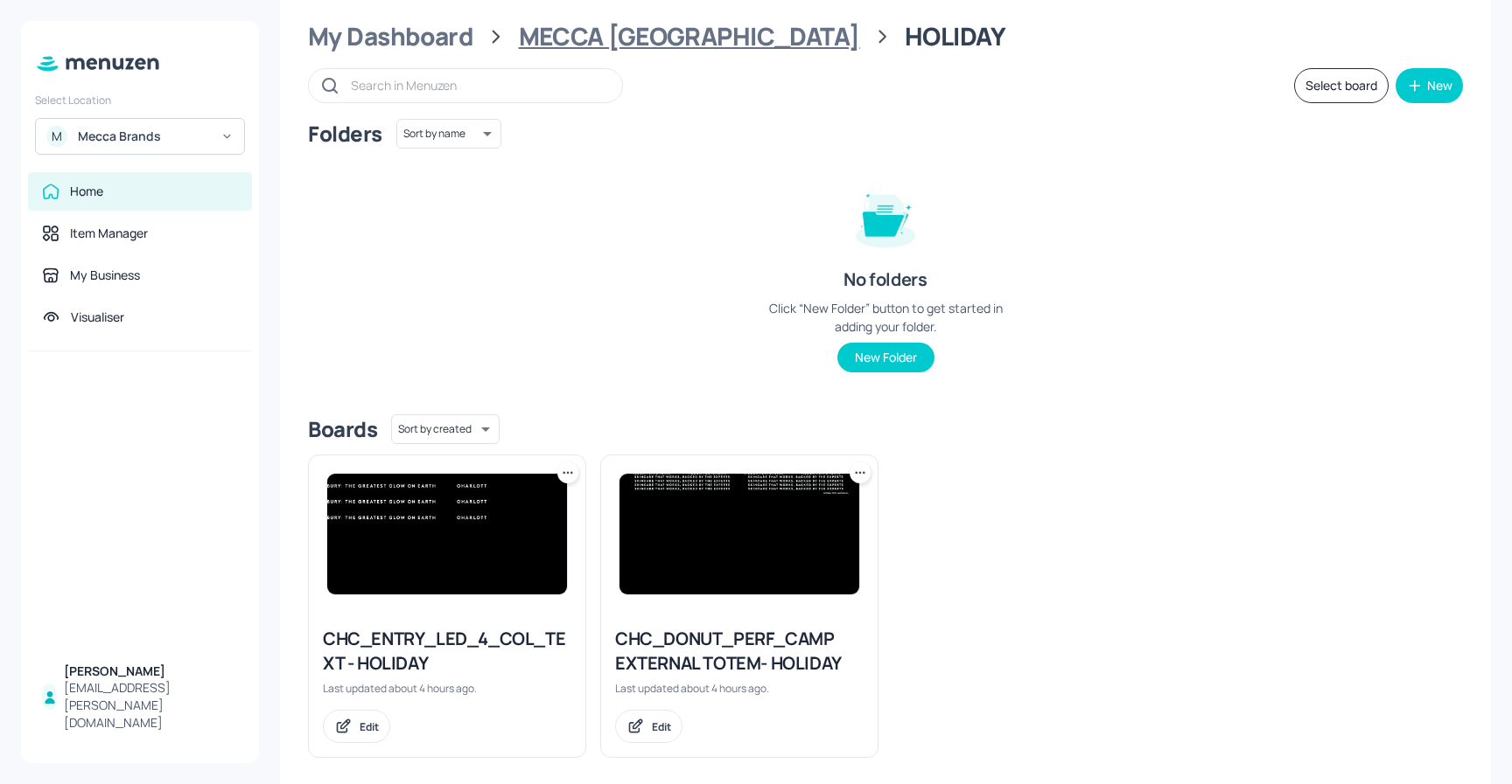
click at [642, 33] on div "MECCA [GEOGRAPHIC_DATA]" at bounding box center [689, 36] width 341 height 31
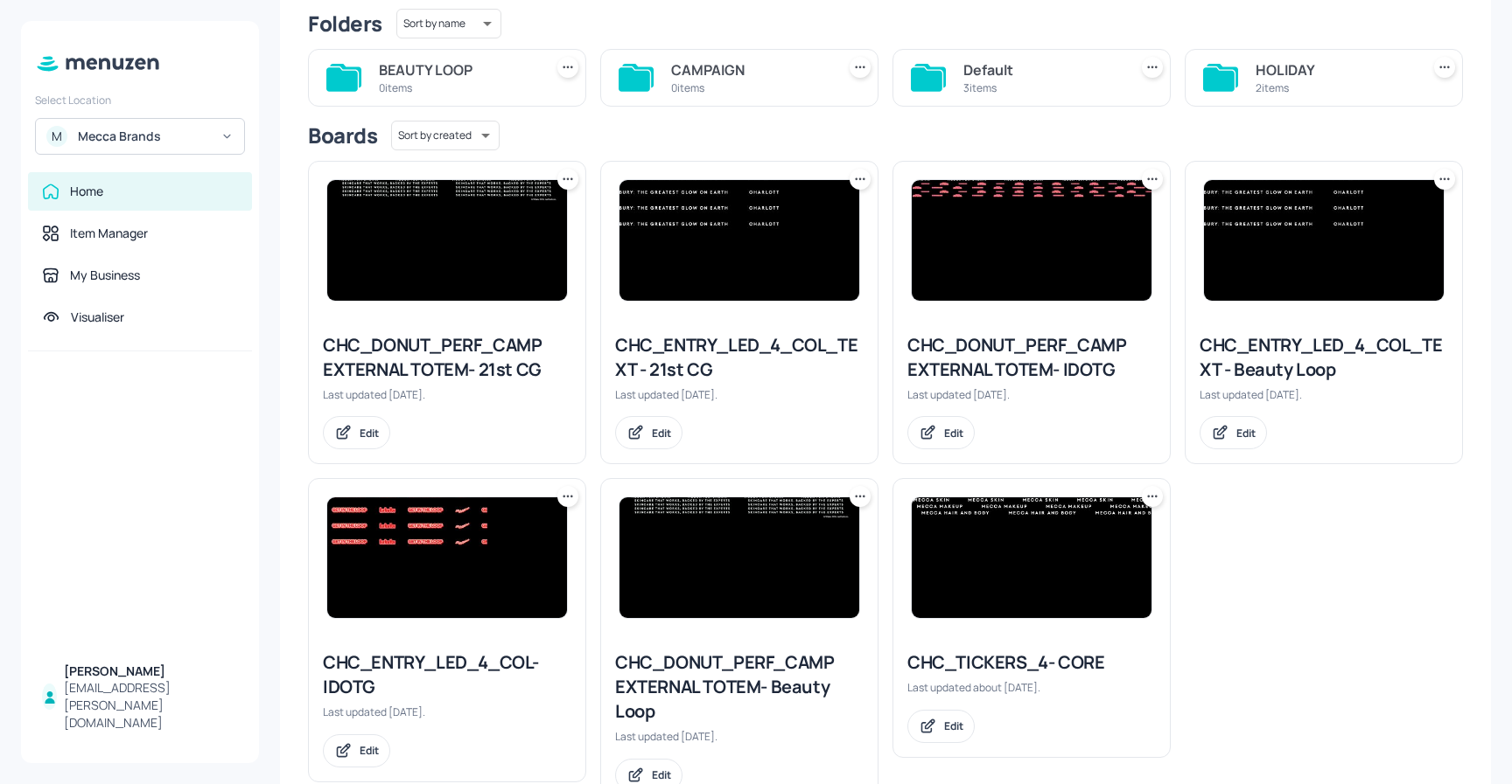
scroll to position [159, 0]
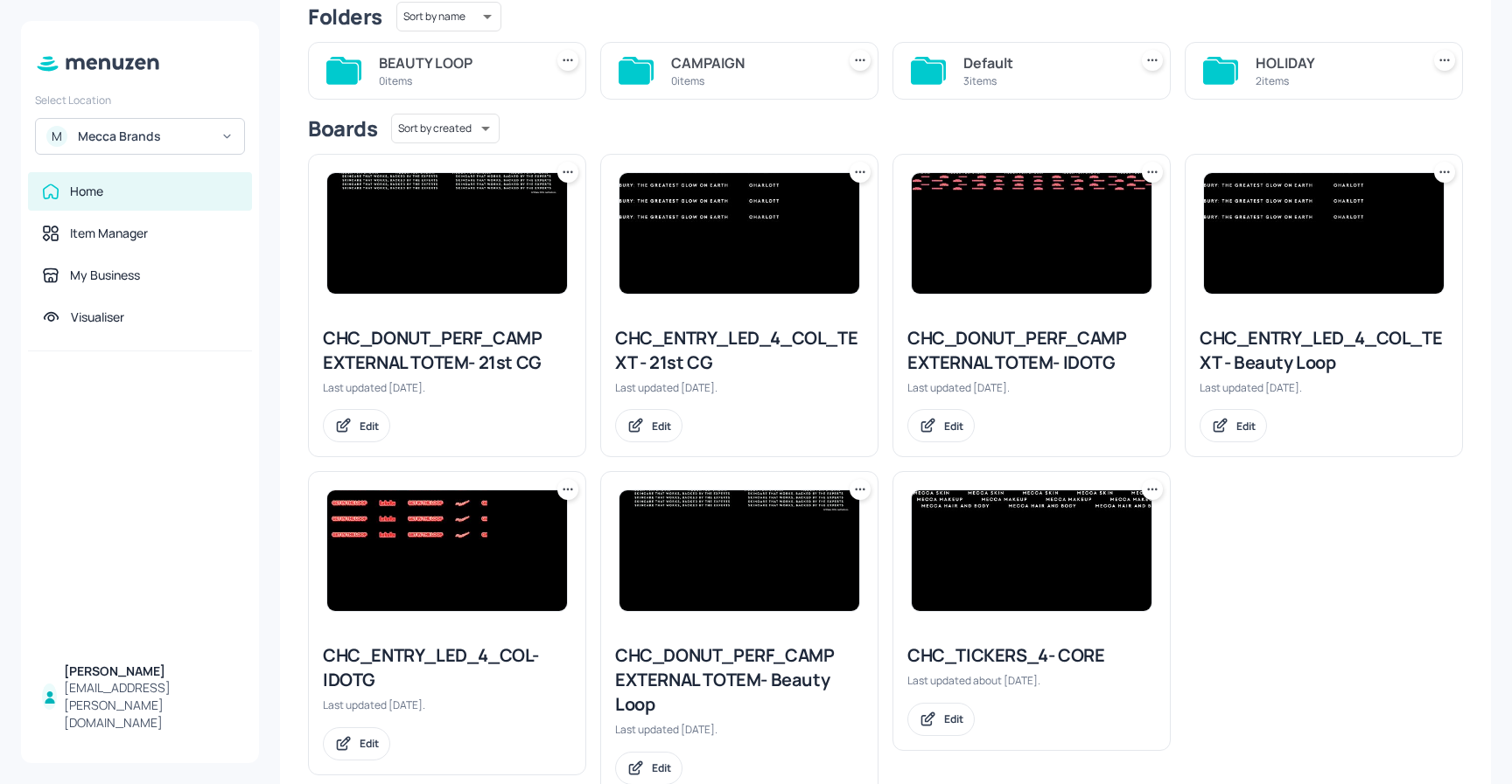
click at [1155, 489] on icon at bounding box center [1156, 489] width 3 height 3
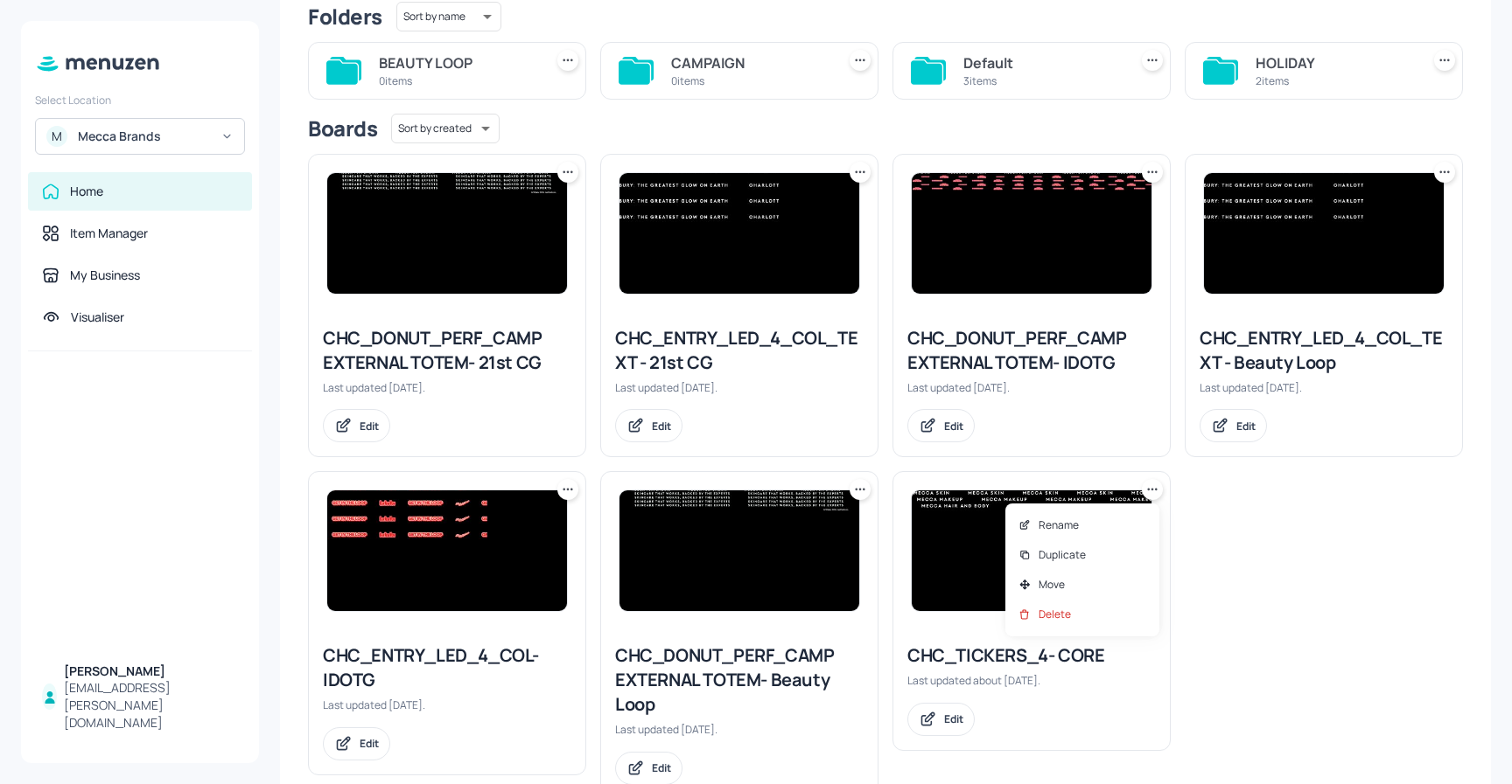
click at [1327, 538] on div at bounding box center [756, 392] width 1512 height 784
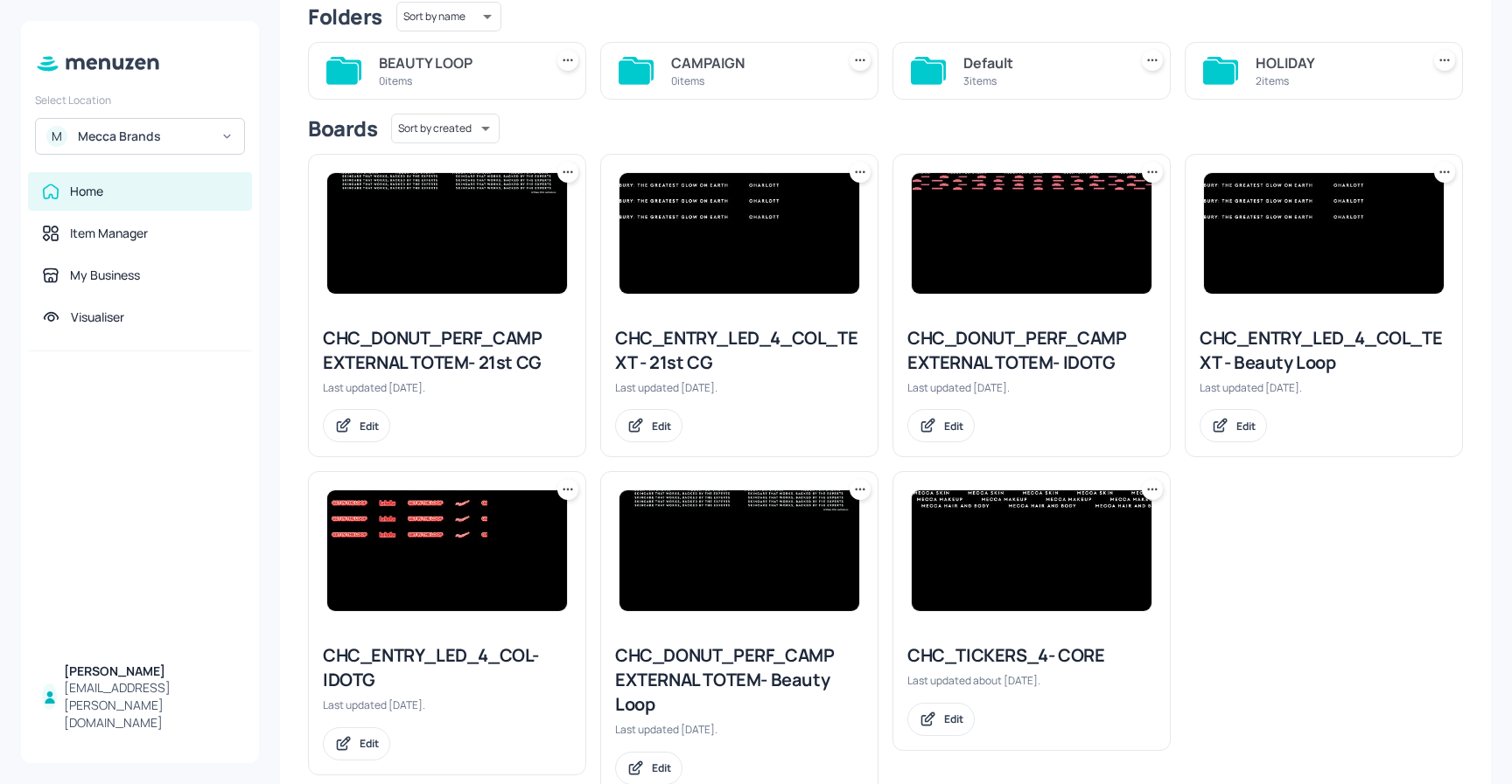
click at [1151, 486] on icon at bounding box center [1152, 489] width 18 height 18
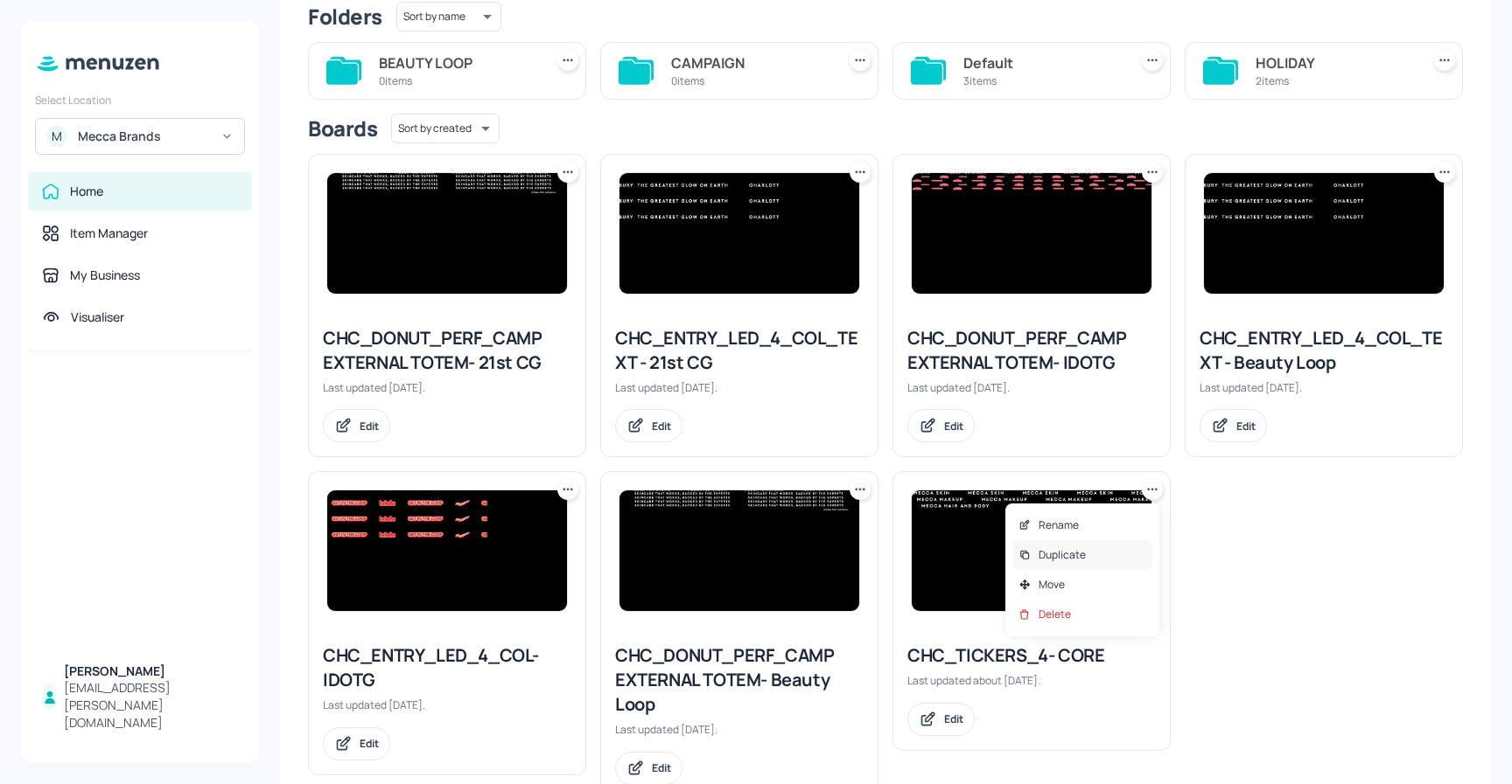
click at [1063, 550] on p "Duplicate" at bounding box center [1061, 555] width 47 height 16
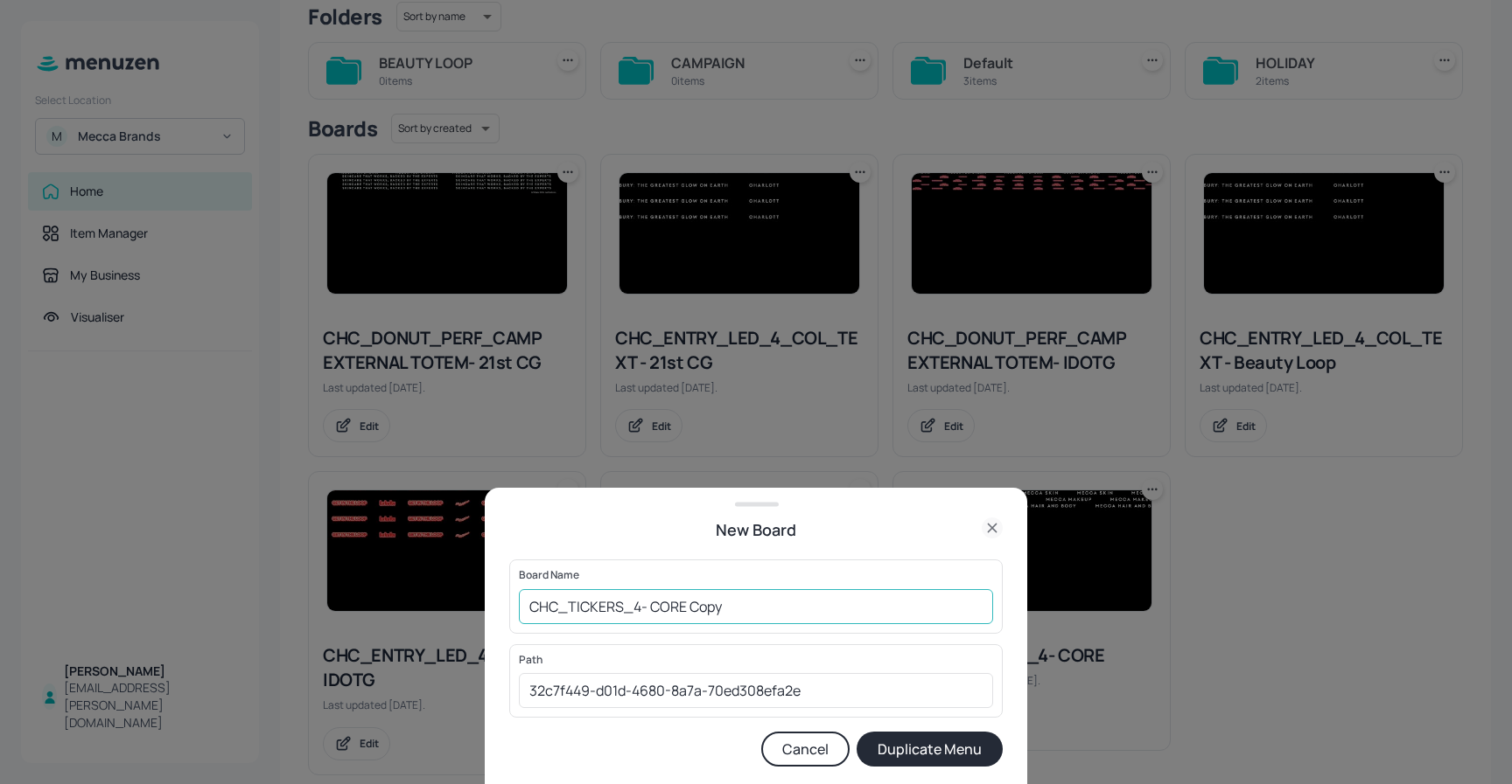
click at [764, 602] on input "CHC_TICKERS_4- CORE Copy" at bounding box center [756, 606] width 474 height 35
type input "CHC_TICKERS_4- CORE- HOLIDAY"
click at [915, 743] on button "Duplicate Menu" at bounding box center [930, 748] width 146 height 35
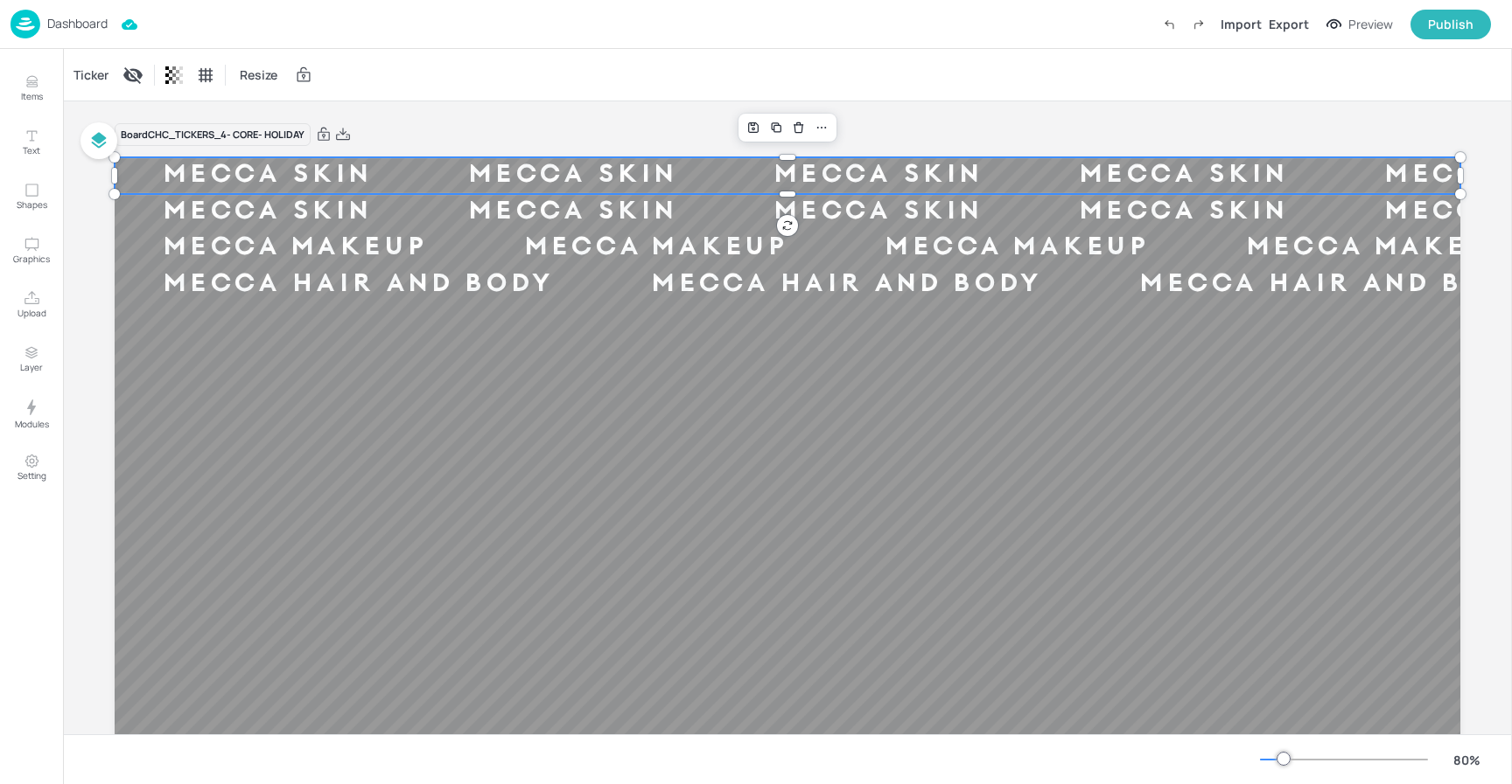
click at [516, 178] on div "MECCA SKIN" at bounding box center [573, 175] width 305 height 33
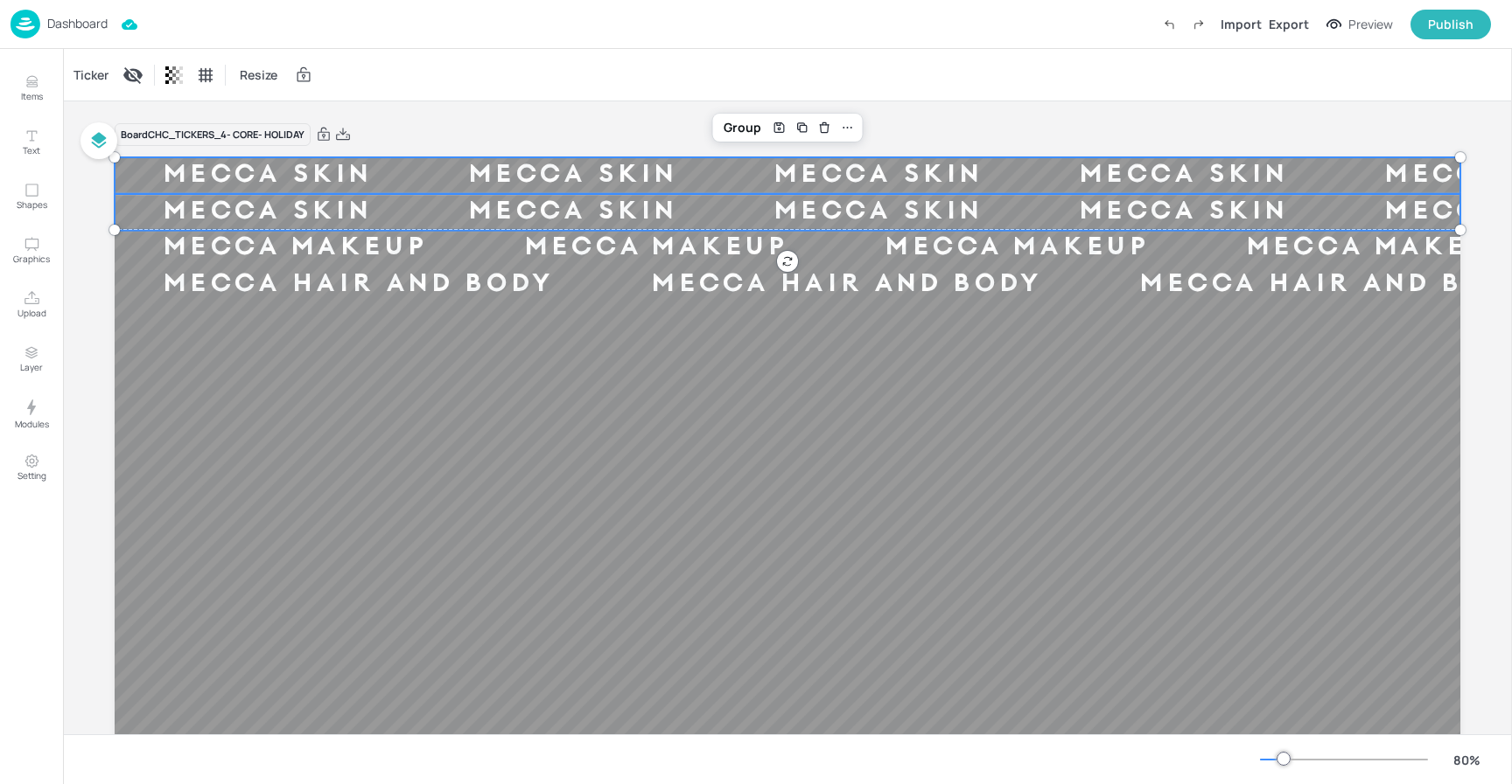
click at [516, 205] on div "MECCA SKIN" at bounding box center [573, 211] width 305 height 33
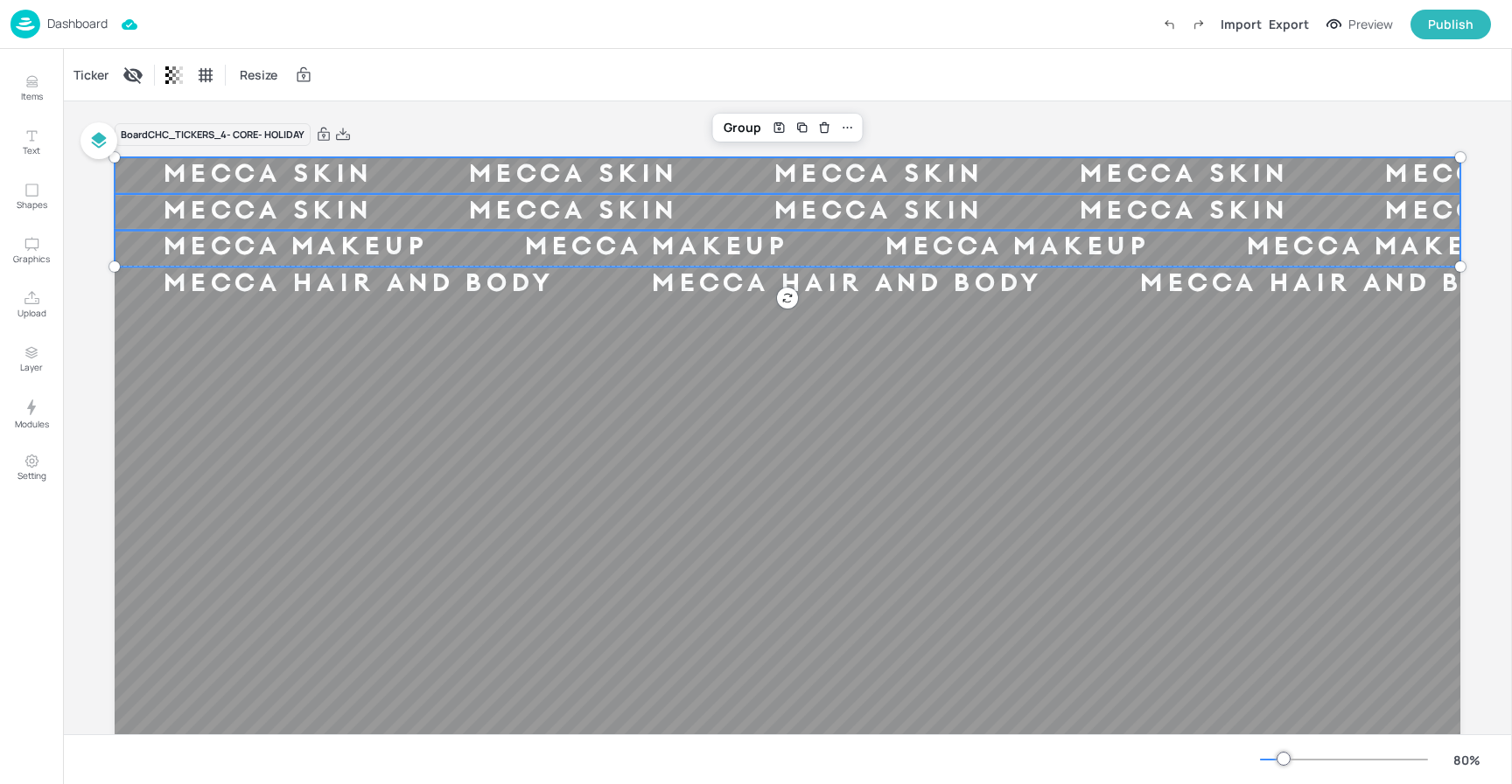
click at [524, 255] on div "MECCA MAKEUP" at bounding box center [656, 247] width 362 height 33
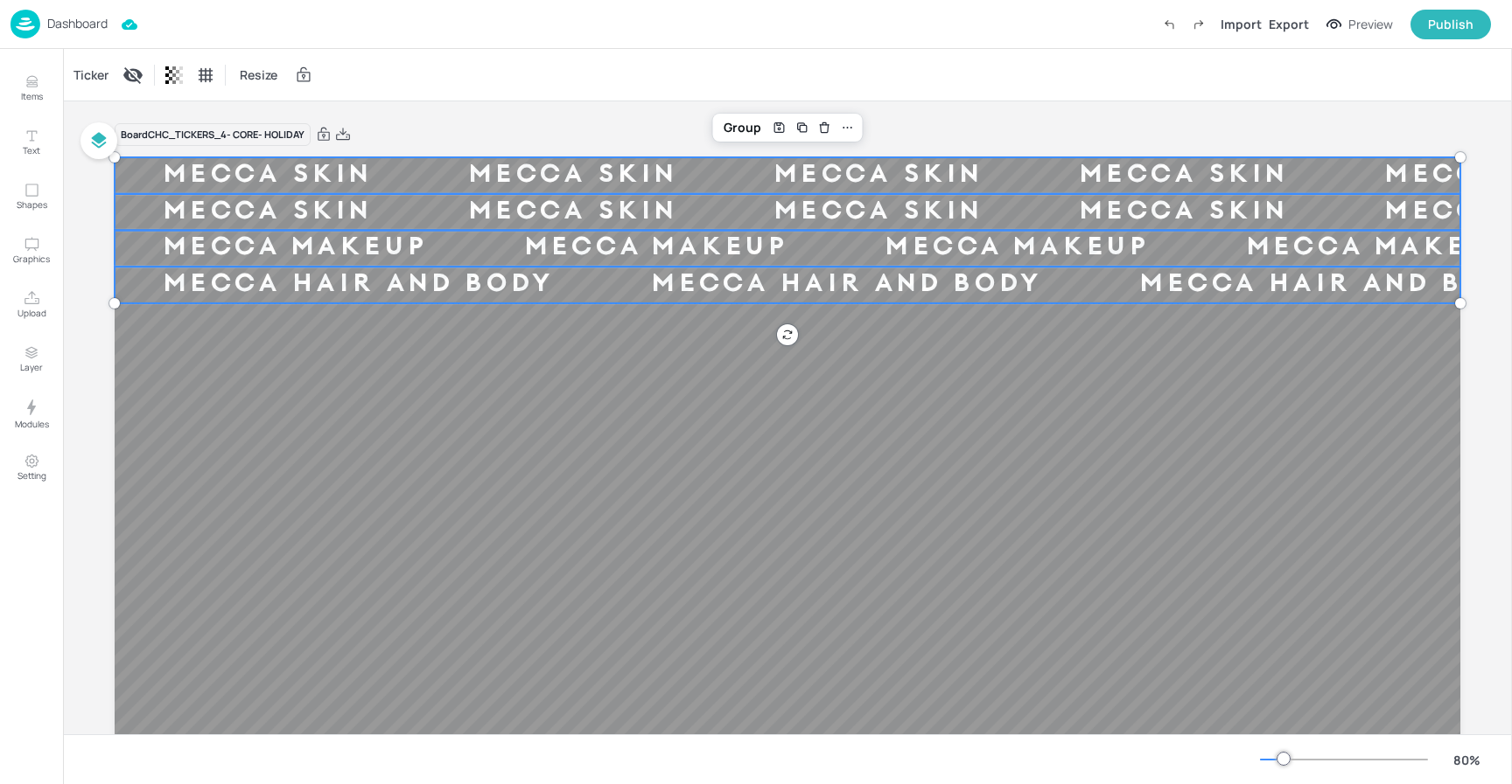
click at [603, 281] on div "MECCA HAIR AND BODY" at bounding box center [847, 285] width 488 height 33
click at [96, 77] on div "Ticker" at bounding box center [91, 75] width 42 height 28
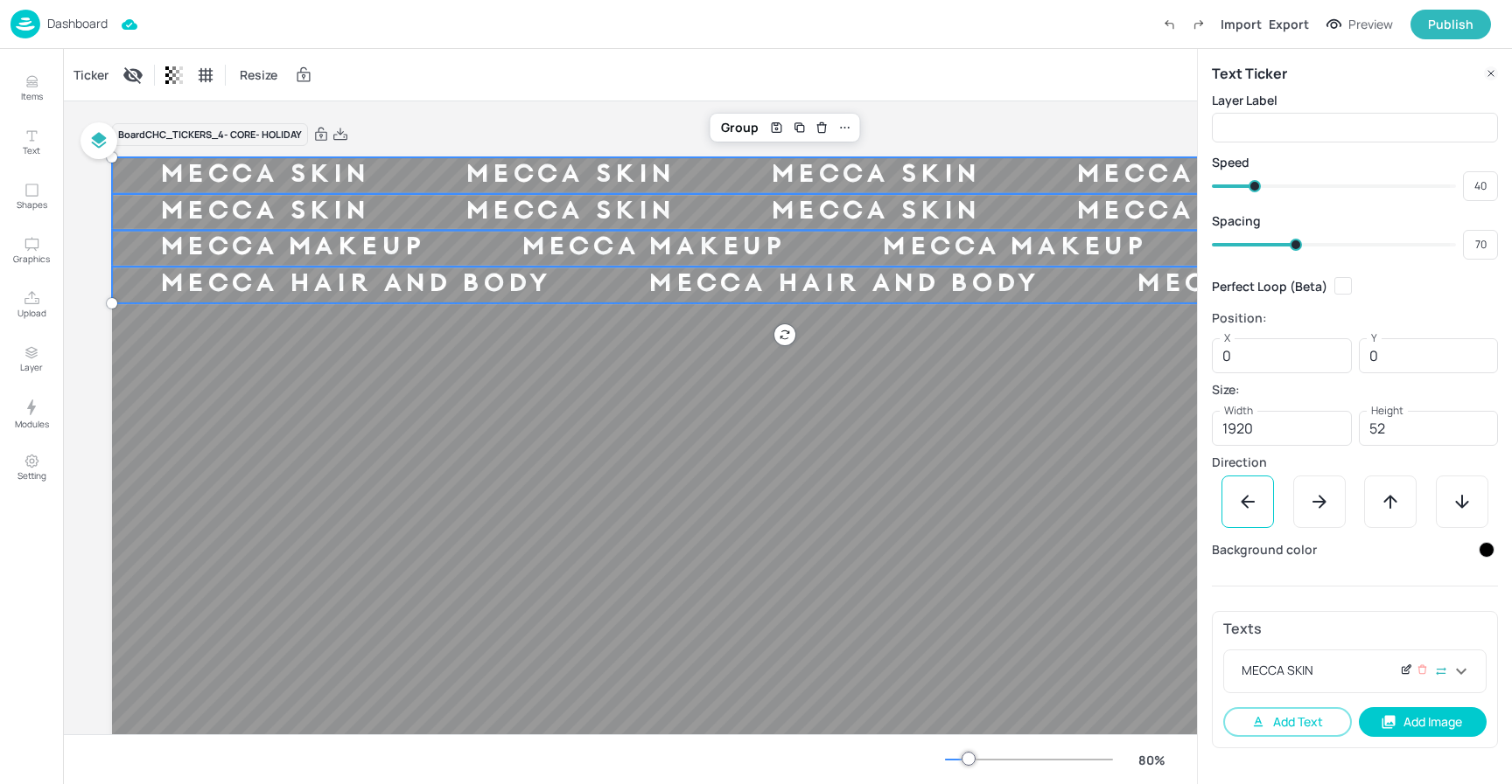
click at [1407, 668] on icon at bounding box center [1406, 670] width 13 height 12
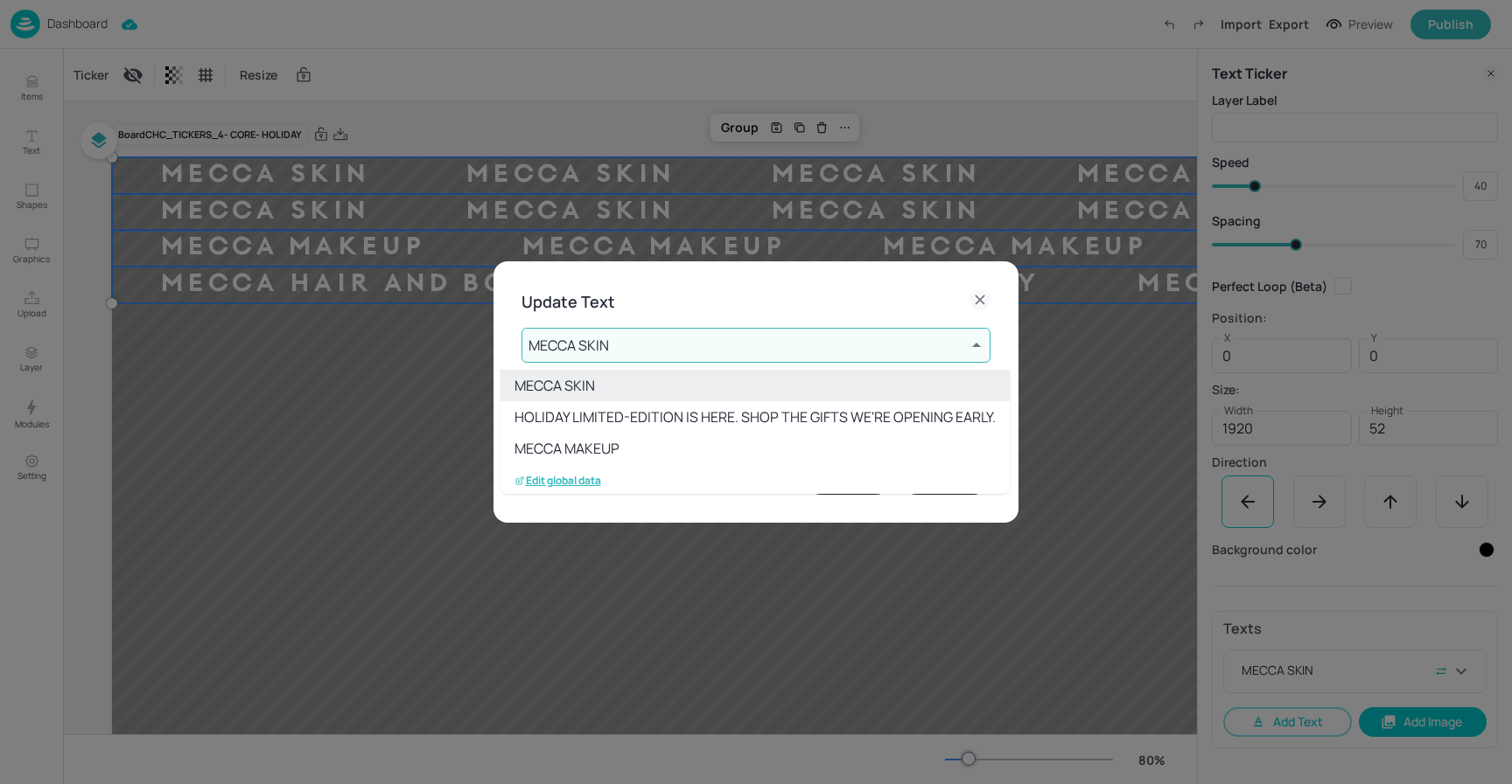
drag, startPoint x: 747, startPoint y: 350, endPoint x: 647, endPoint y: 392, distance: 108.5
click at [746, 351] on body "Dashboard Import Export Preview Publish Items Text Shapes Graphics Upload Layer…" at bounding box center [756, 392] width 1512 height 784
click at [580, 475] on p "Edit global data" at bounding box center [557, 481] width 86 height 12
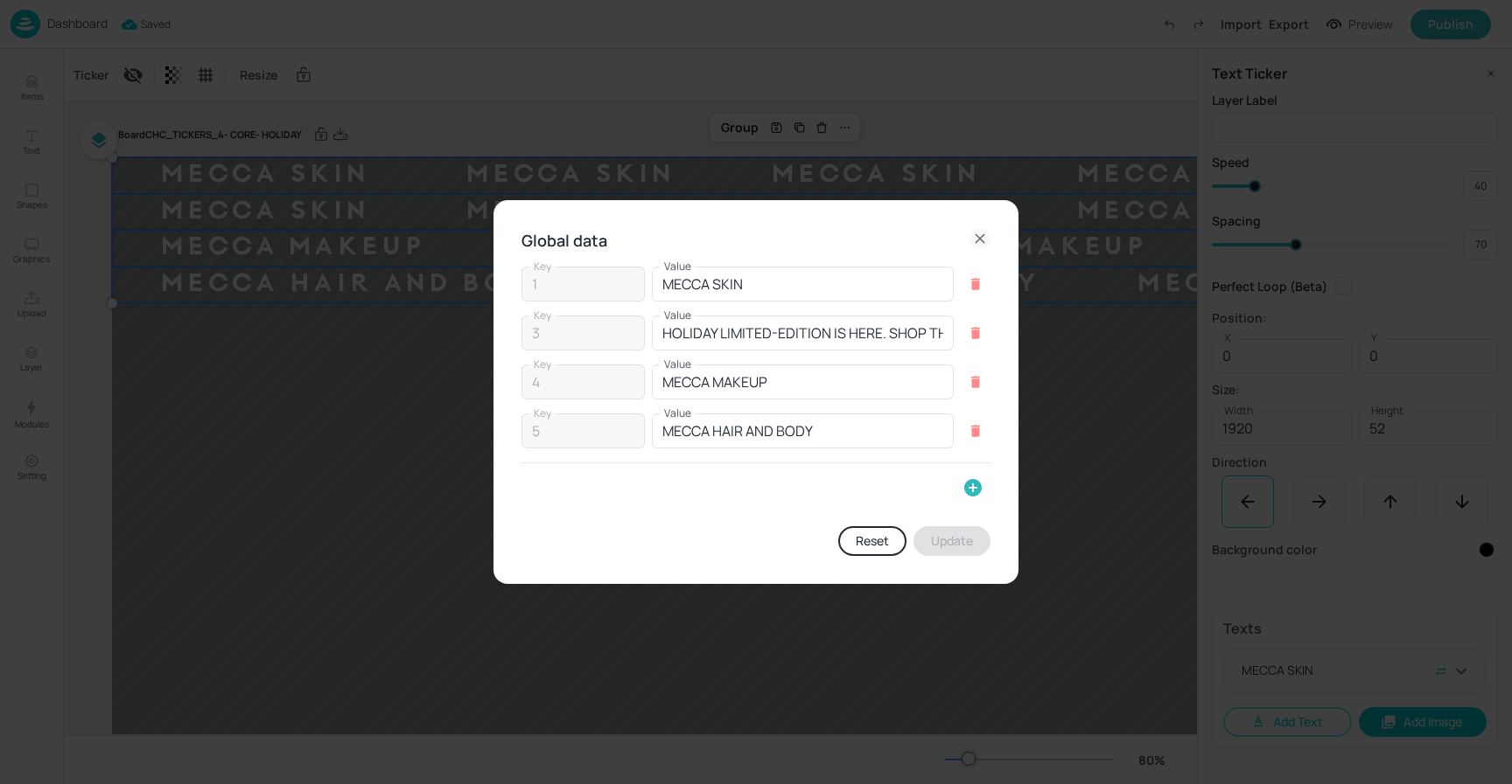
drag, startPoint x: 976, startPoint y: 485, endPoint x: 349, endPoint y: 521, distance: 628.0
click at [971, 485] on icon "button" at bounding box center [973, 488] width 21 height 21
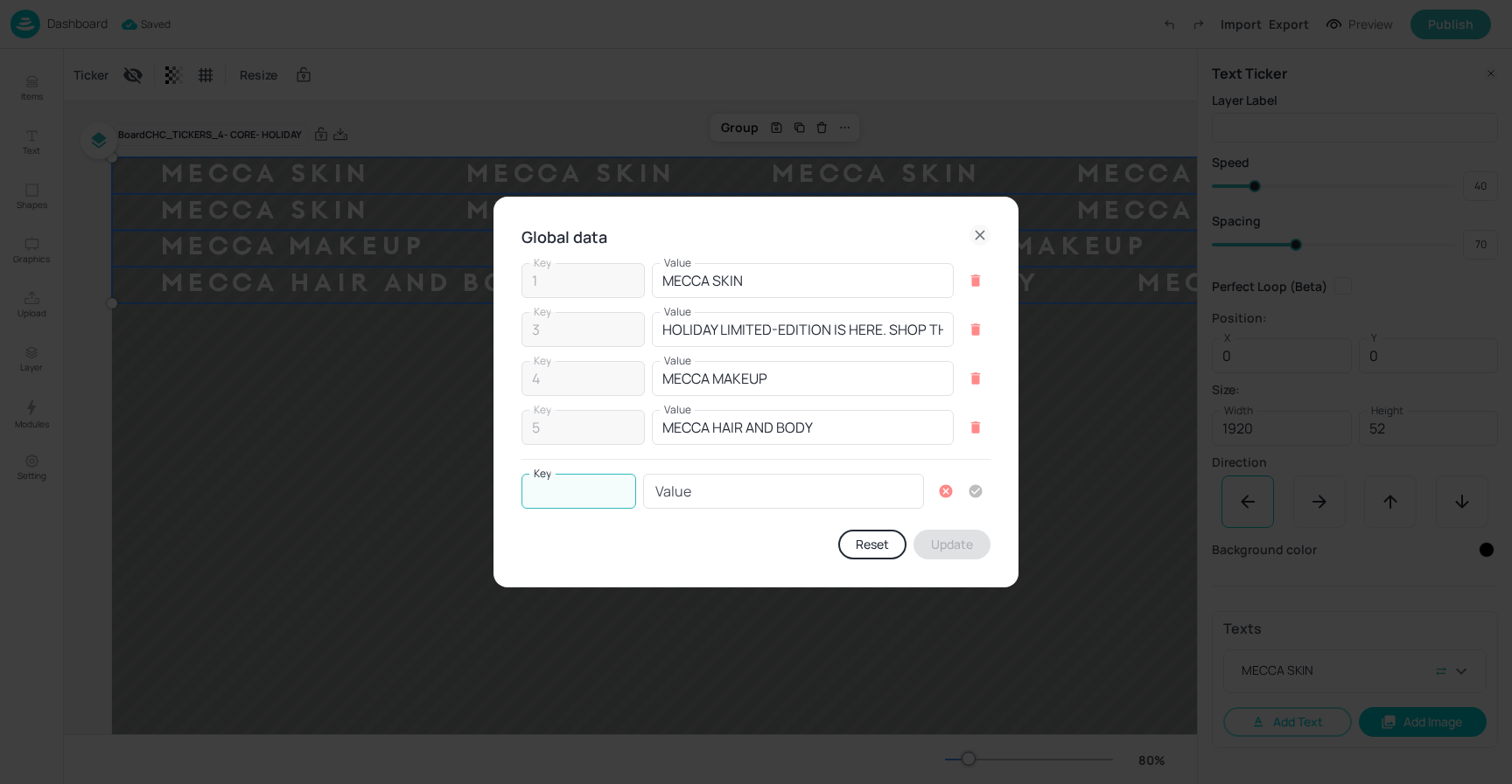
click at [546, 489] on input "Key" at bounding box center [578, 490] width 115 height 35
type input "6"
click at [689, 485] on input "Value" at bounding box center [783, 490] width 280 height 35
paste input "BEAUTY ALL AROUND"
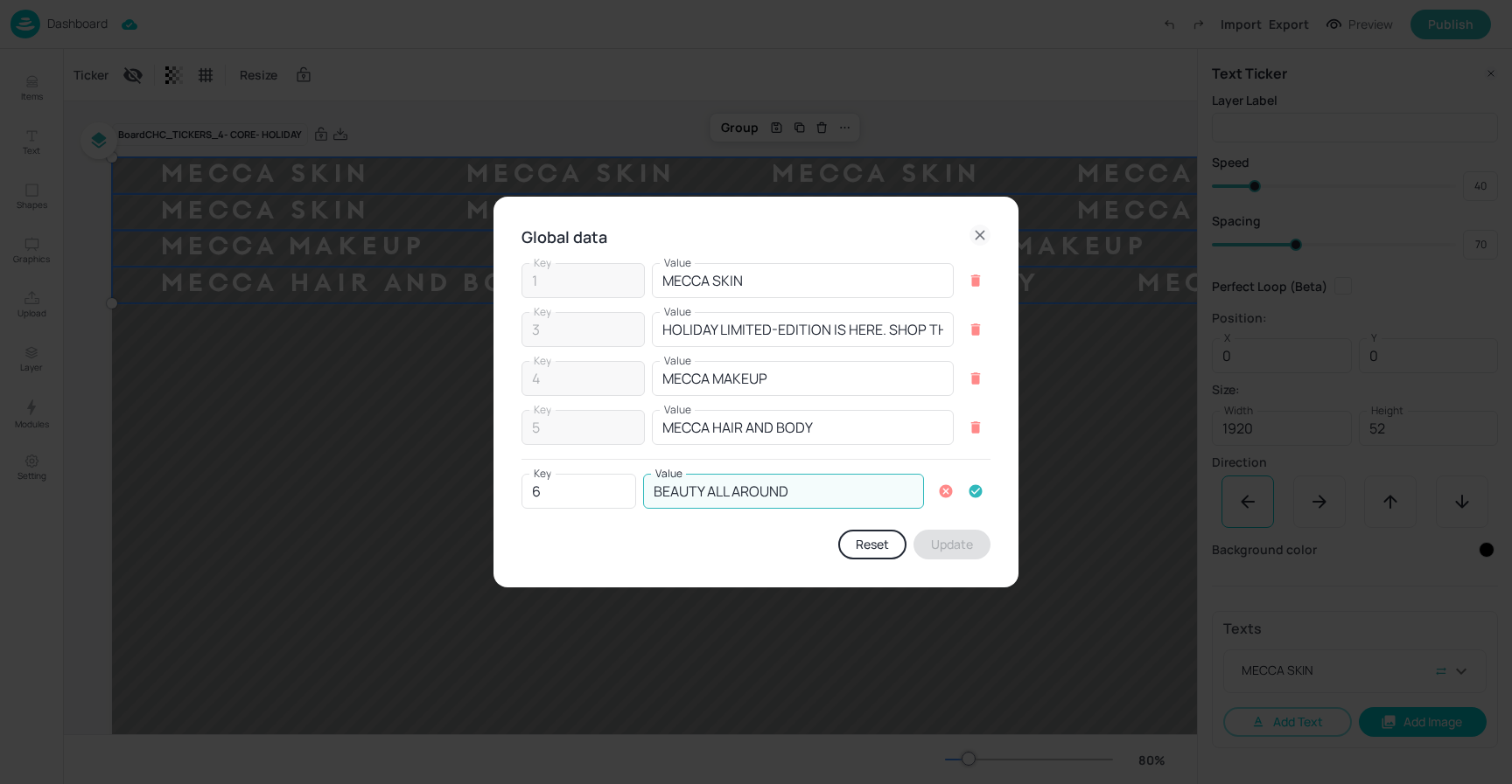
type input "BEAUTY ALL AROUND"
click at [977, 492] on icon "button" at bounding box center [975, 491] width 13 height 13
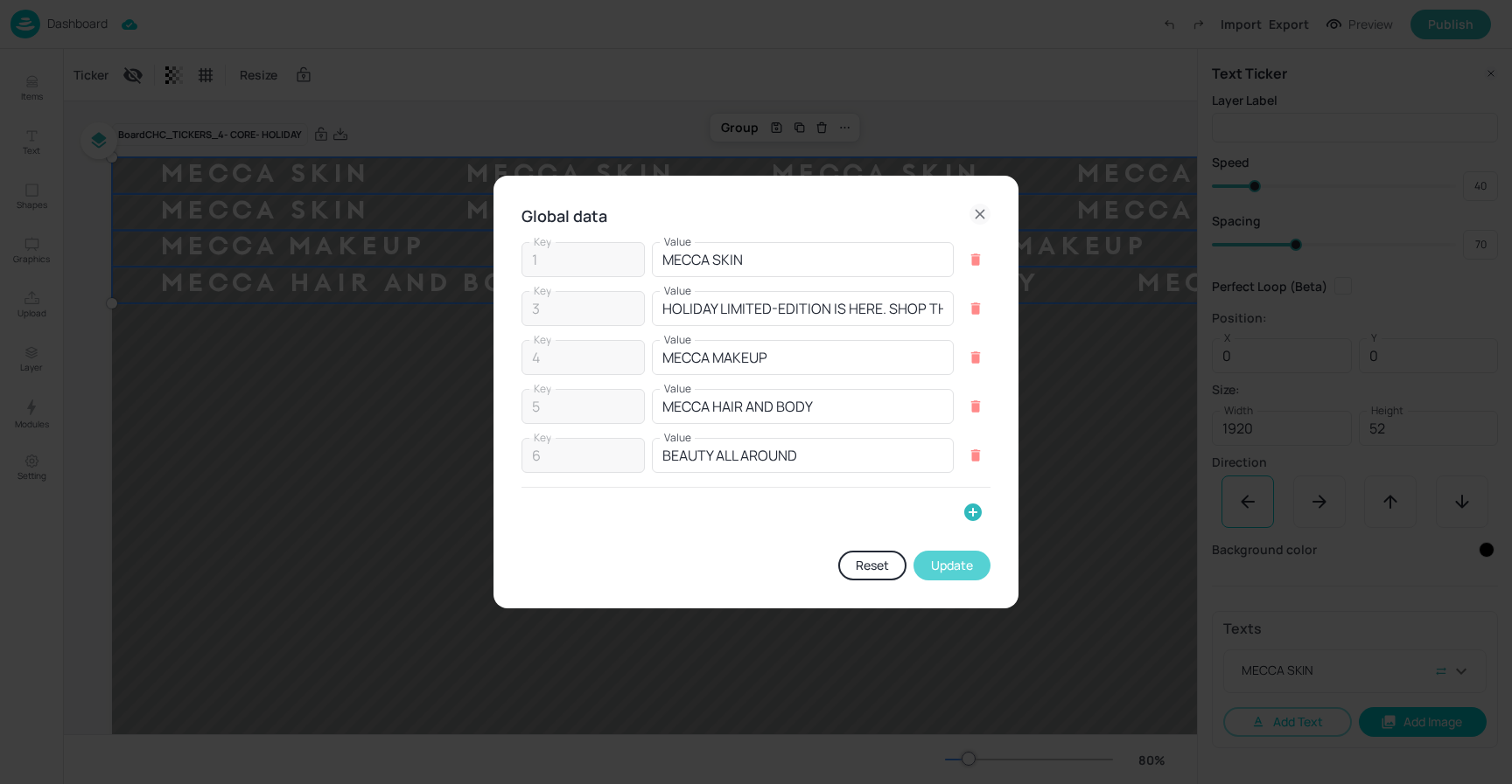
click at [963, 569] on button "Update" at bounding box center [952, 565] width 77 height 29
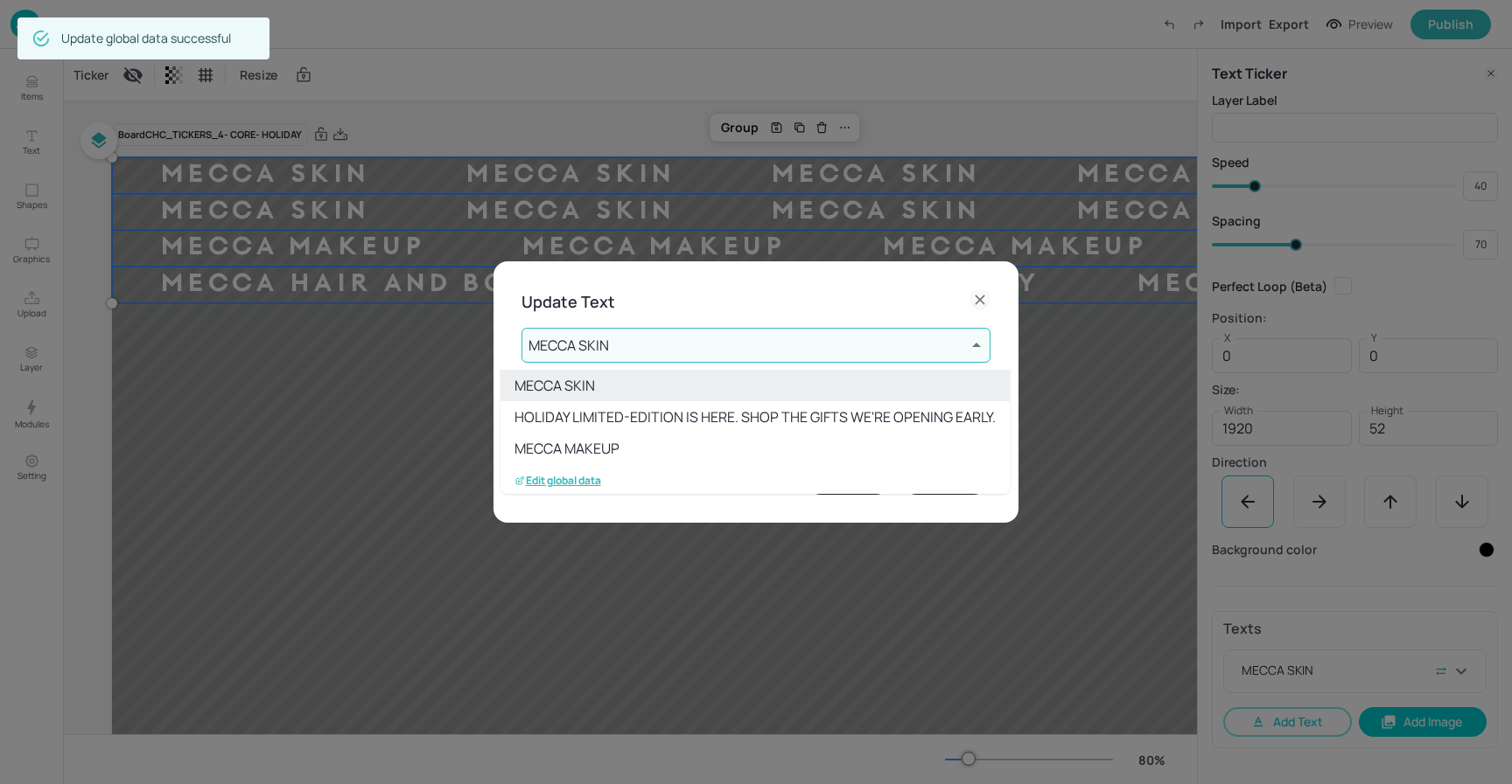
scroll to position [67, 0]
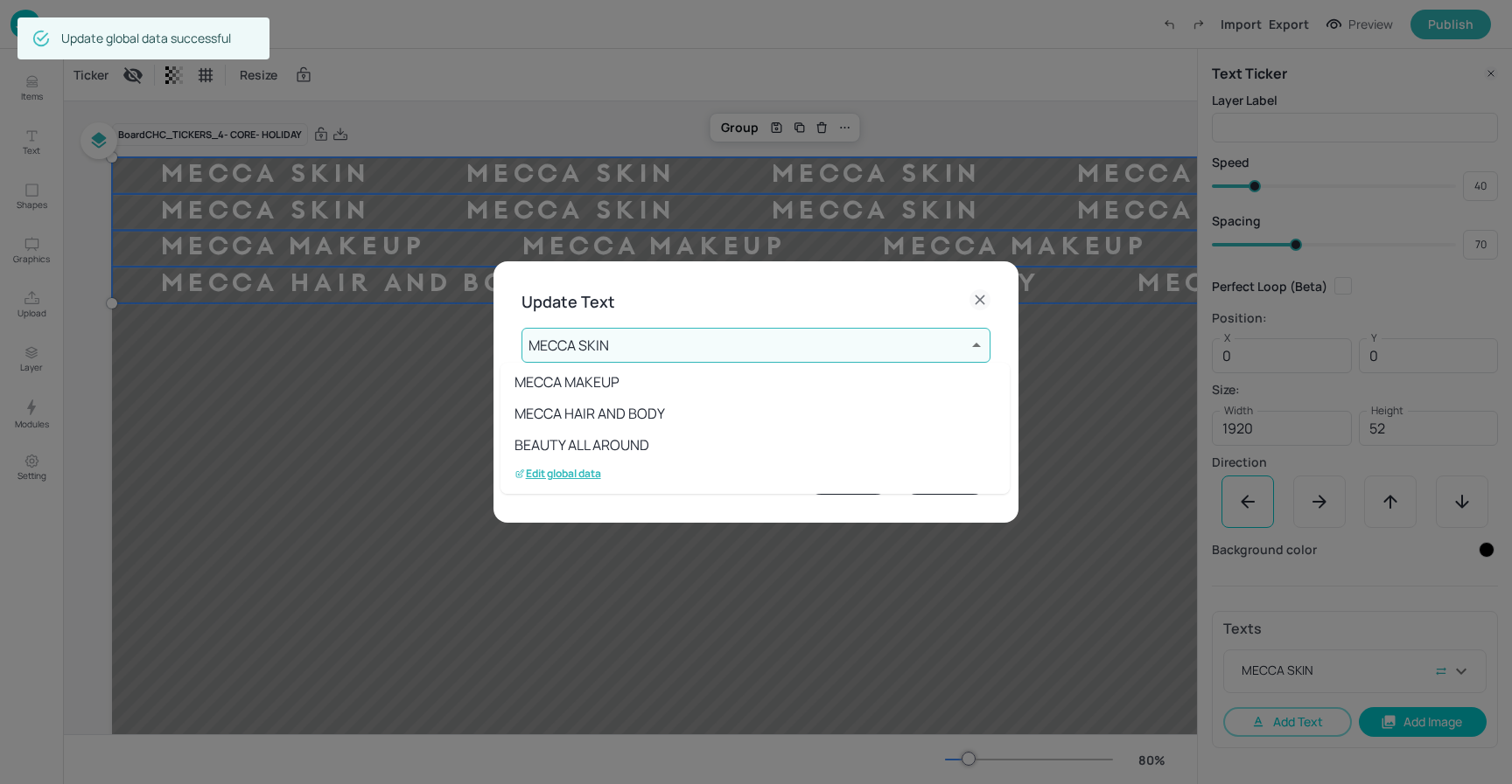
click at [635, 448] on li "BEAUTY ALL AROUND" at bounding box center [755, 444] width 509 height 31
type input "6"
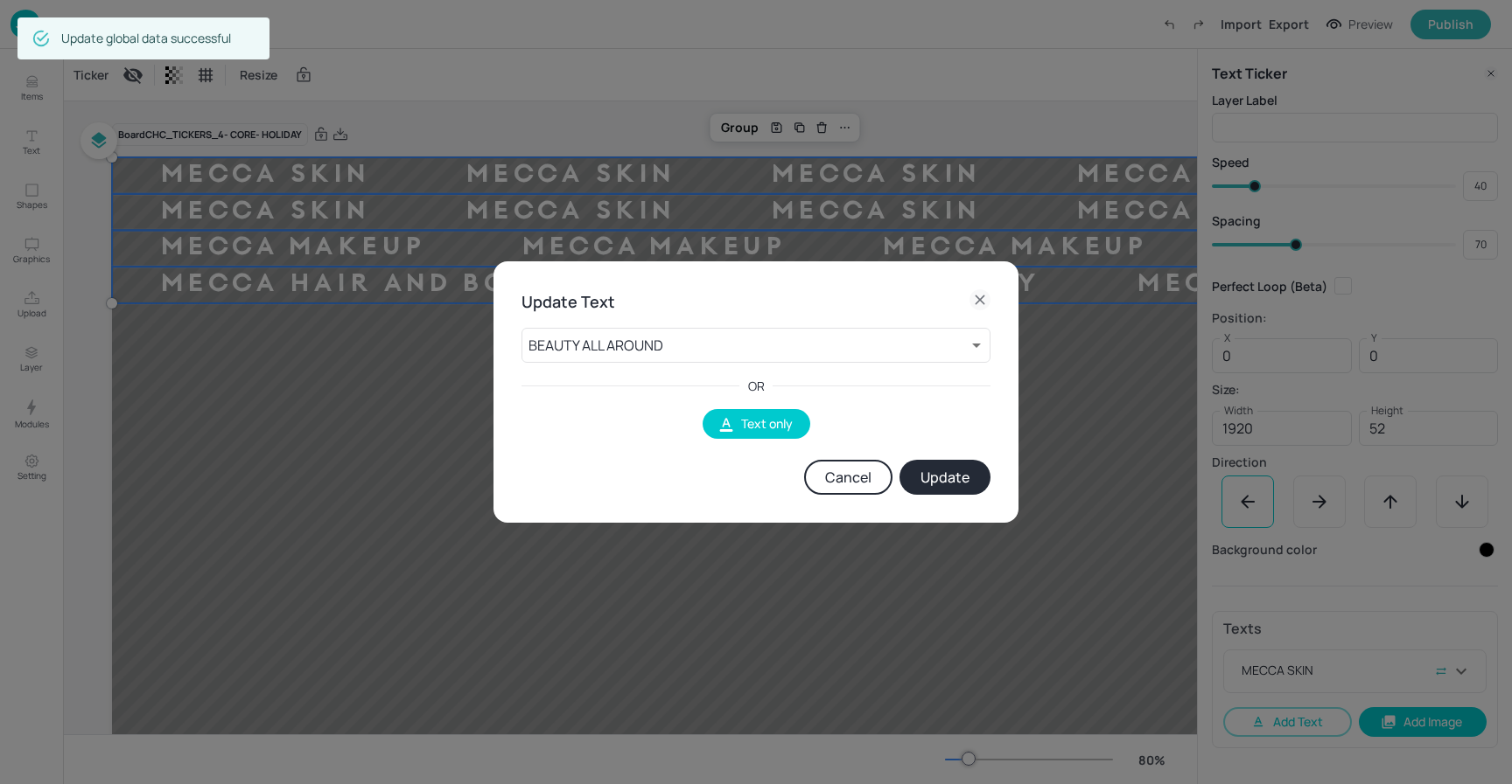
click at [935, 471] on button "Update" at bounding box center [945, 477] width 91 height 35
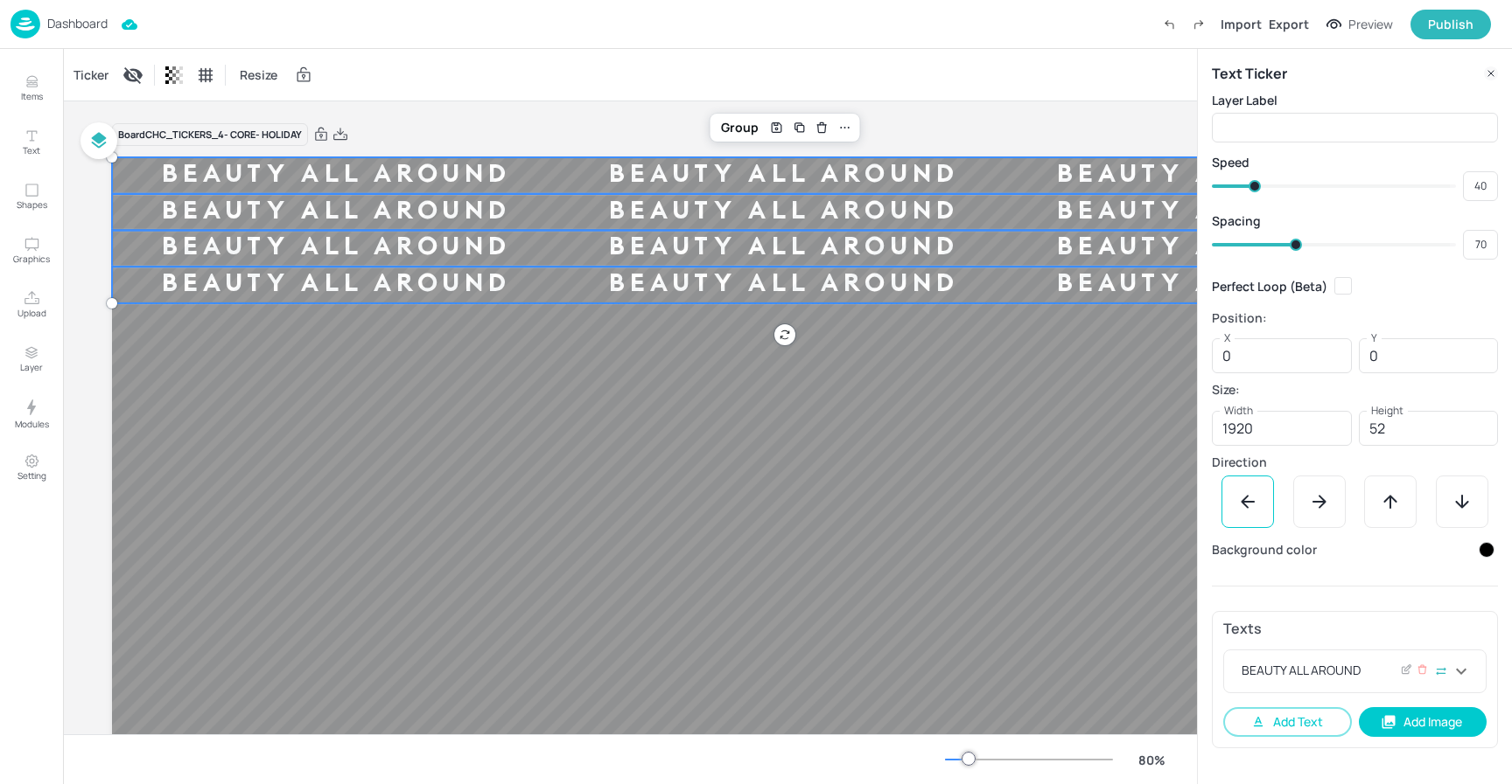
click at [1385, 669] on div "BEAUTY ALL AROUND" at bounding box center [1344, 672] width 213 height 21
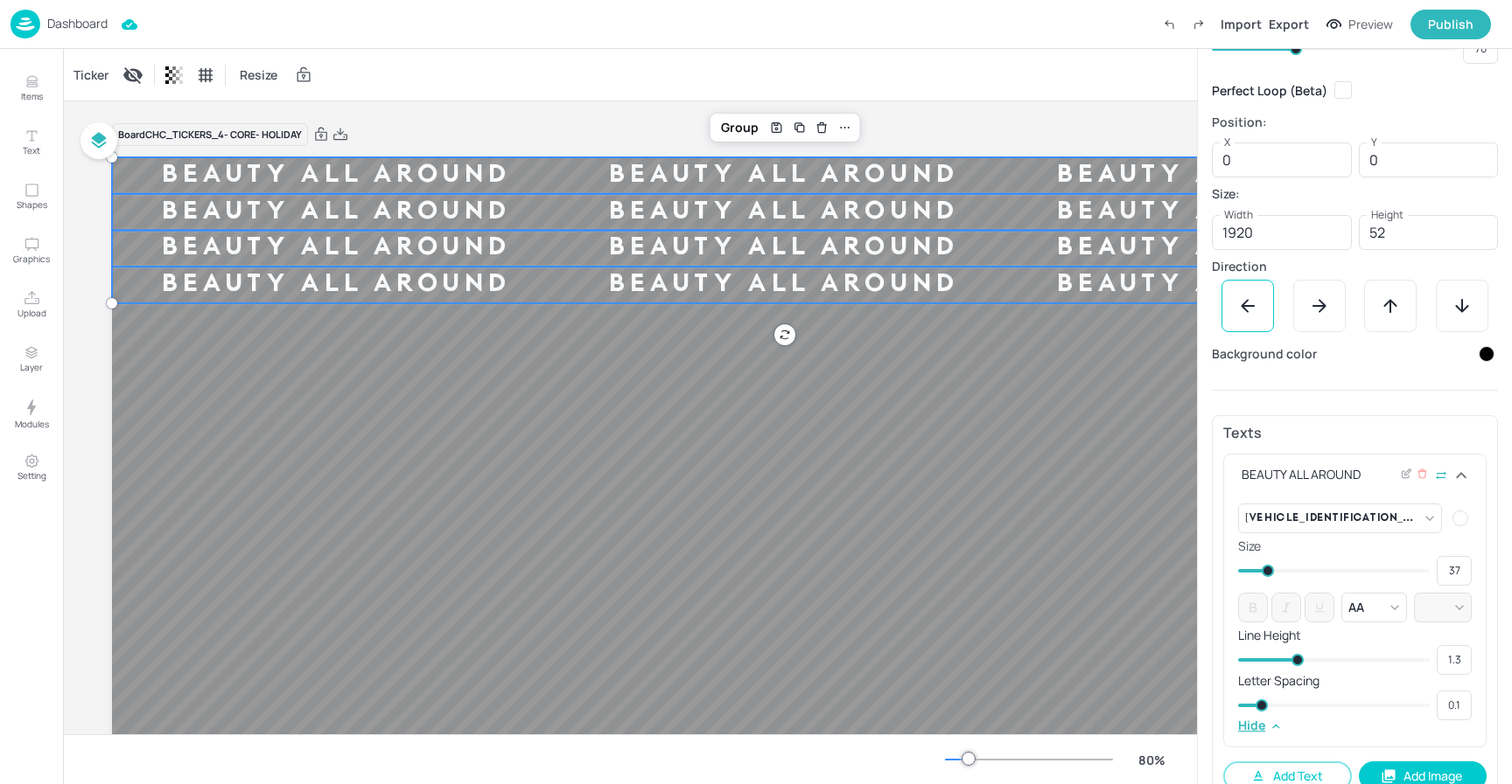
scroll to position [228, 0]
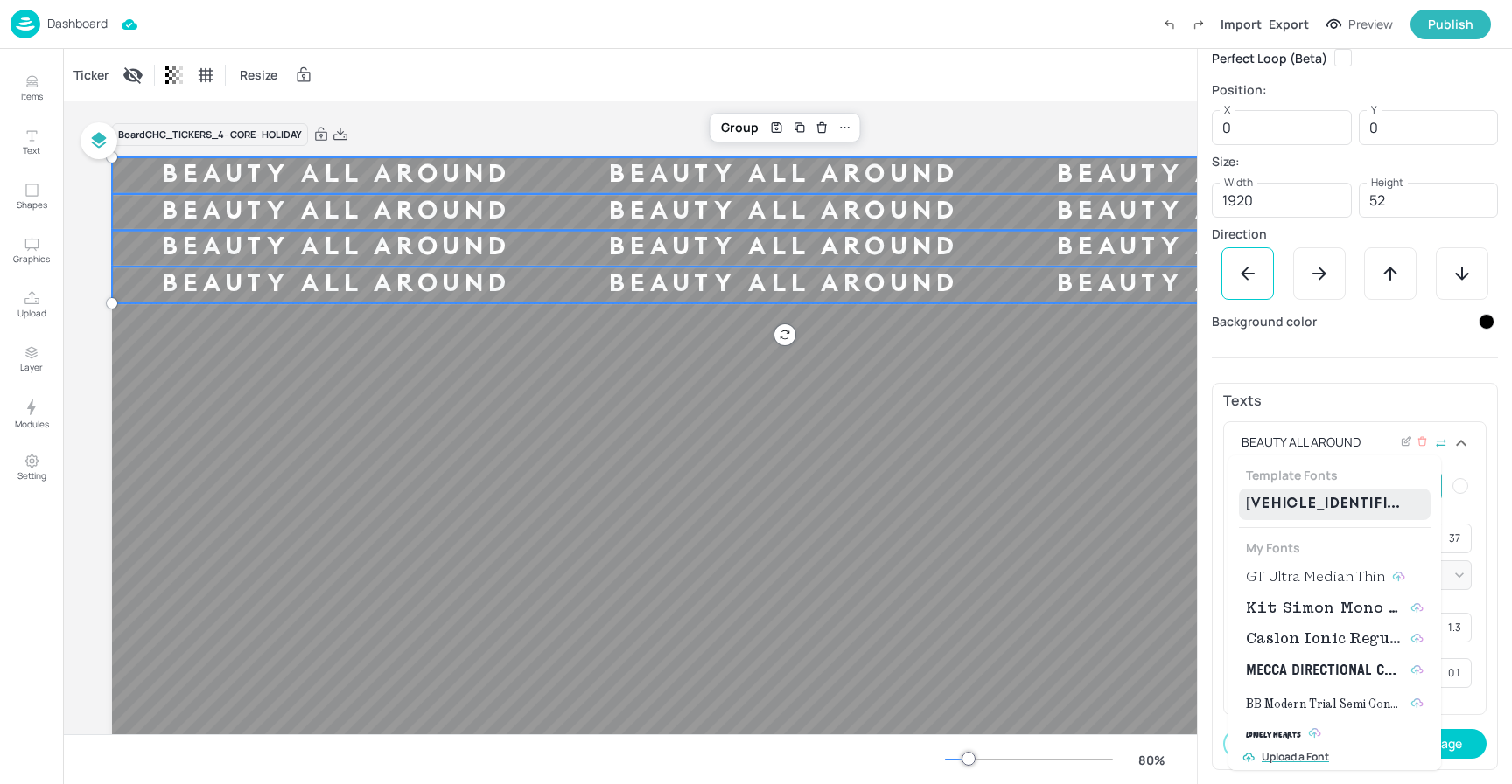
click at [1415, 482] on body "Dashboard Import Export Preview Publish Items Text Shapes Graphics Upload Layer…" at bounding box center [756, 392] width 1512 height 784
click at [1289, 576] on span "GT Ultra Median Thin" at bounding box center [1315, 578] width 139 height 21
type input "{"font":"GTUltraMedianThin","group":"template"}"
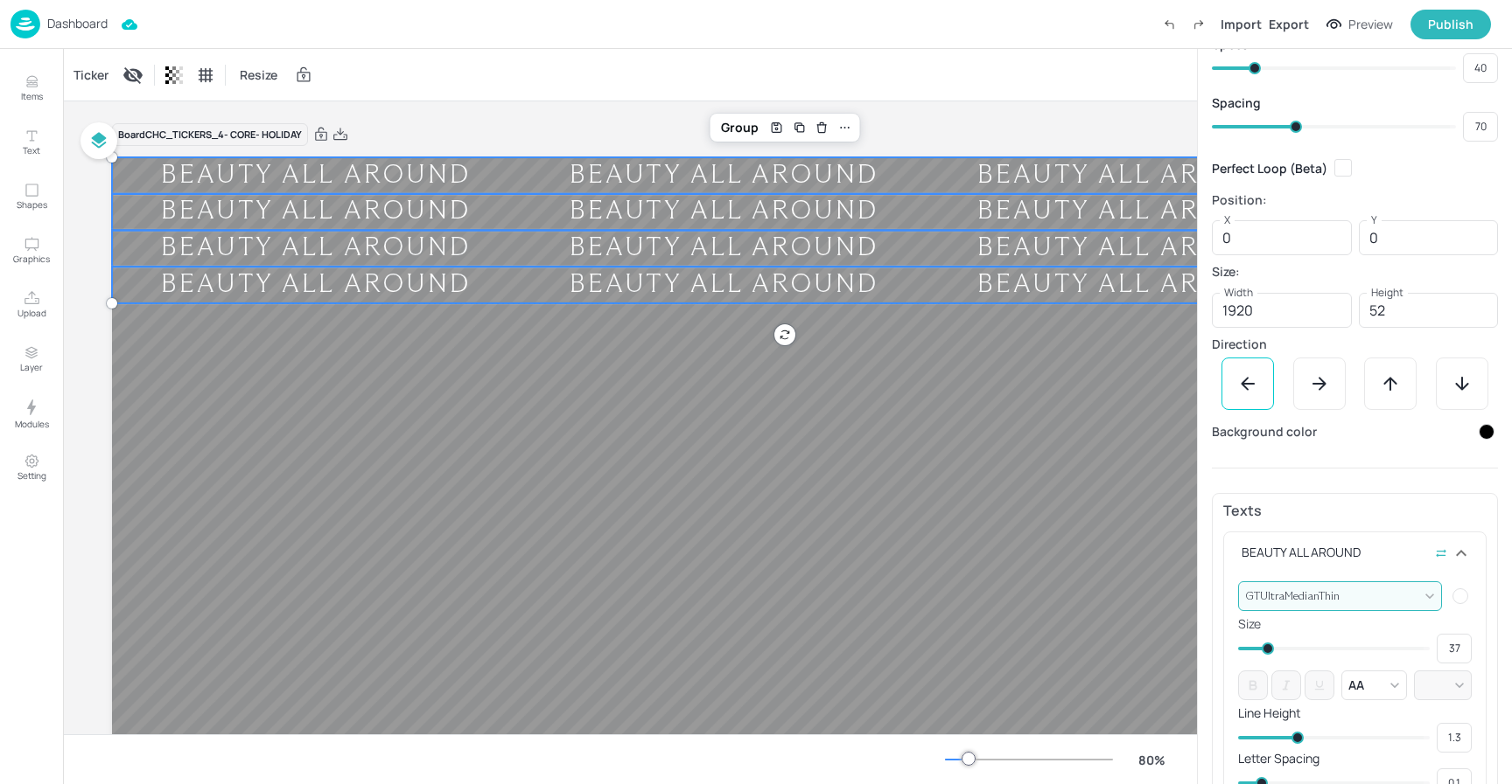
scroll to position [0, 0]
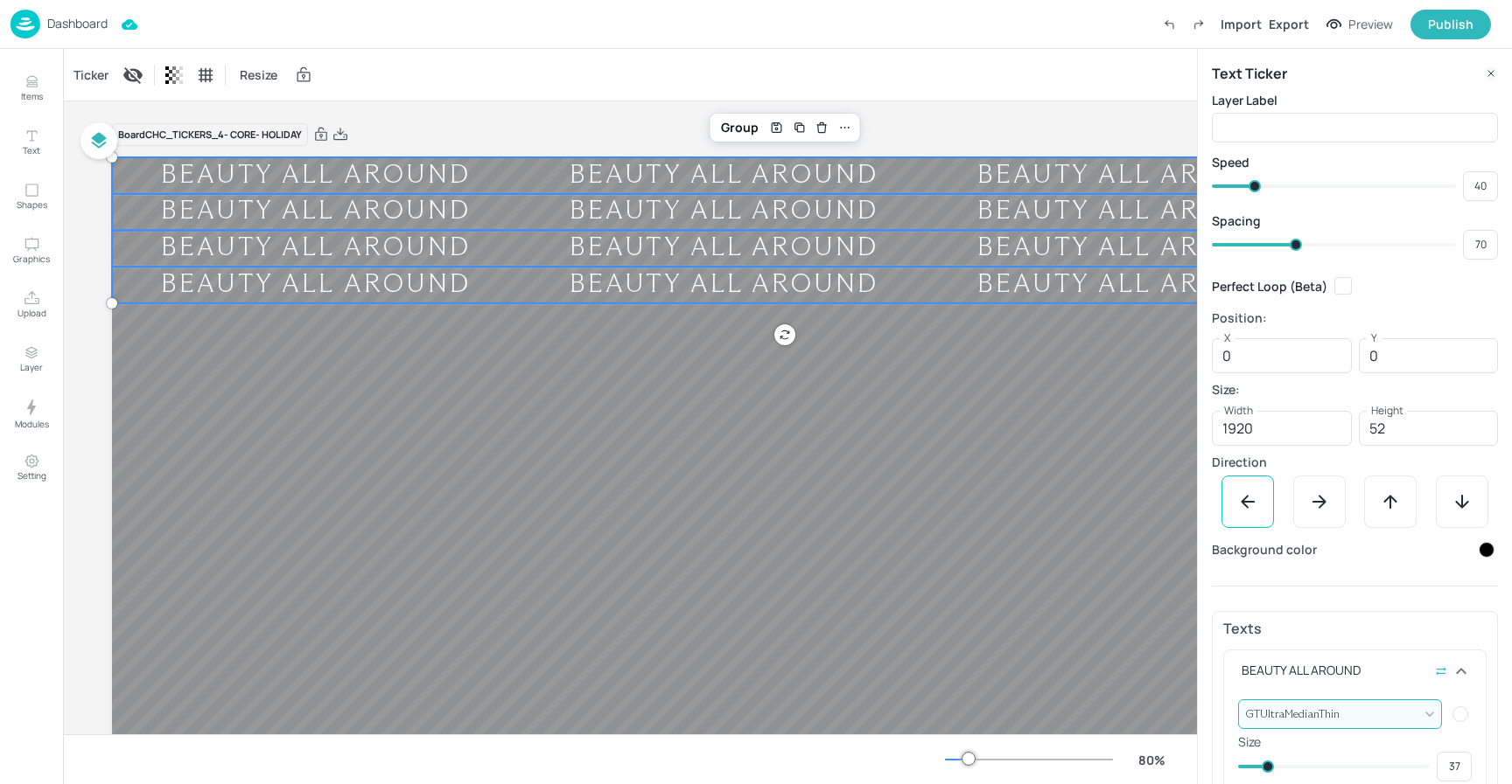
type input "70"
type input "72"
type input "69"
type input "68"
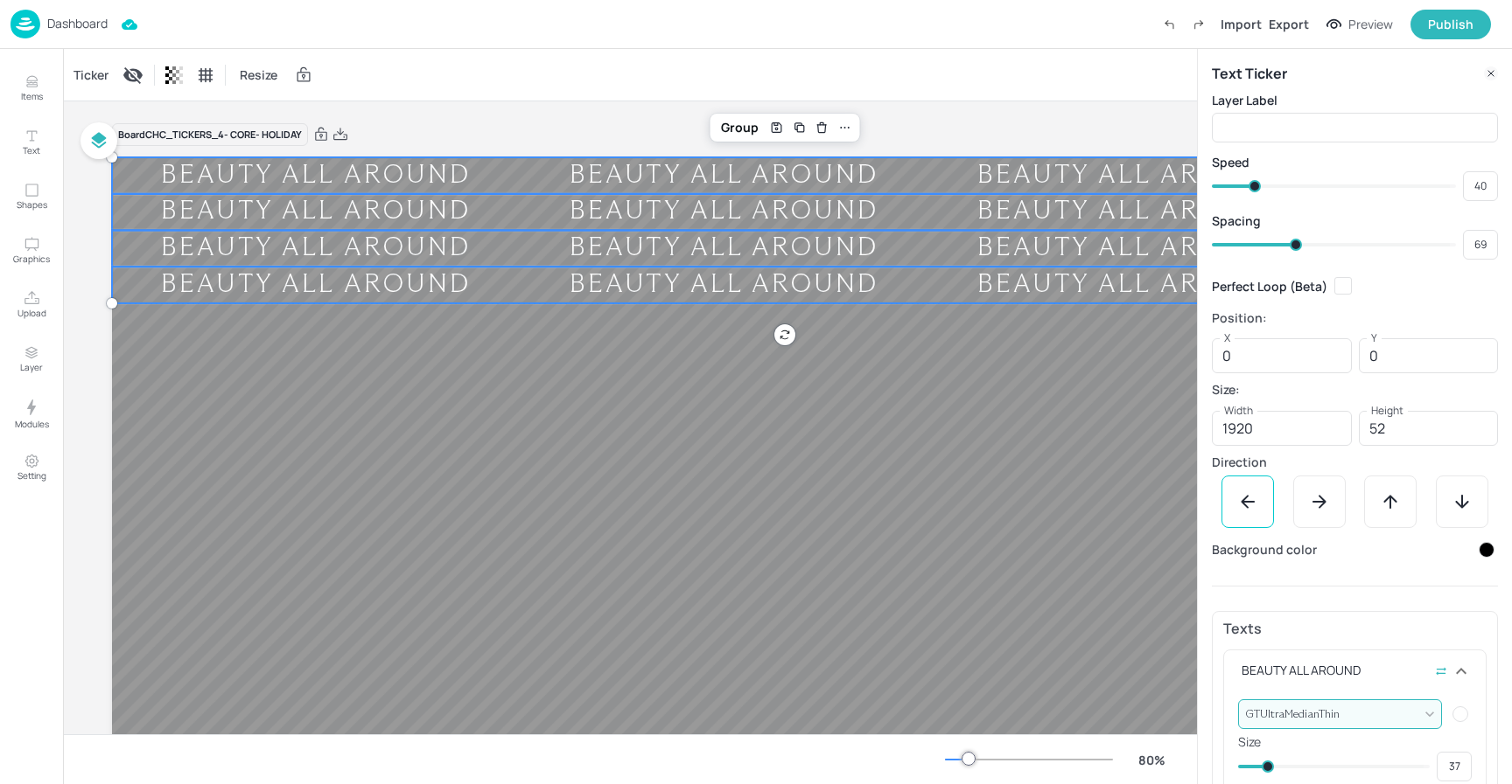
type input "68"
type input "66"
type input "64"
type input "65"
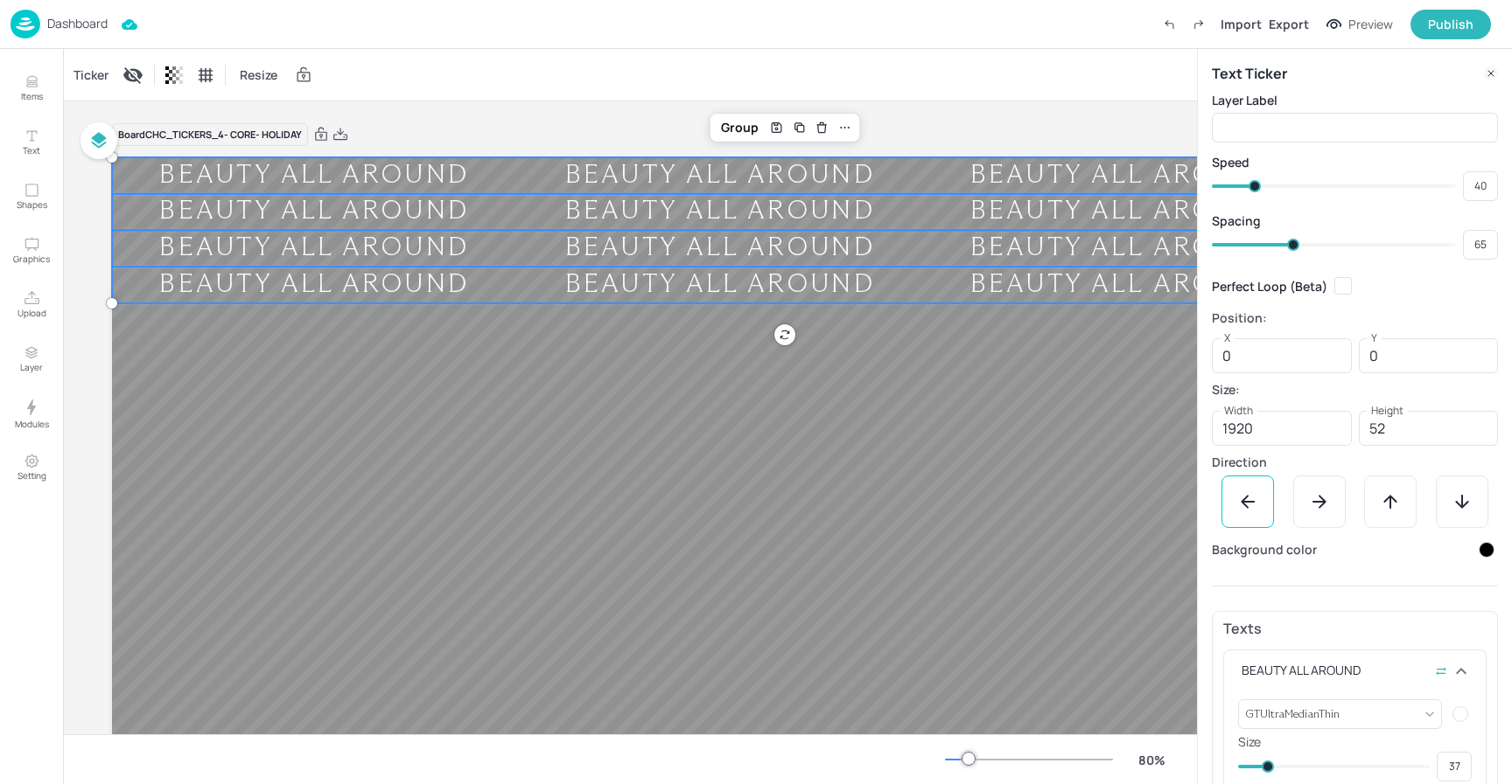
type input "62"
type input "60"
drag, startPoint x: 1297, startPoint y: 243, endPoint x: 1282, endPoint y: 244, distance: 15.0
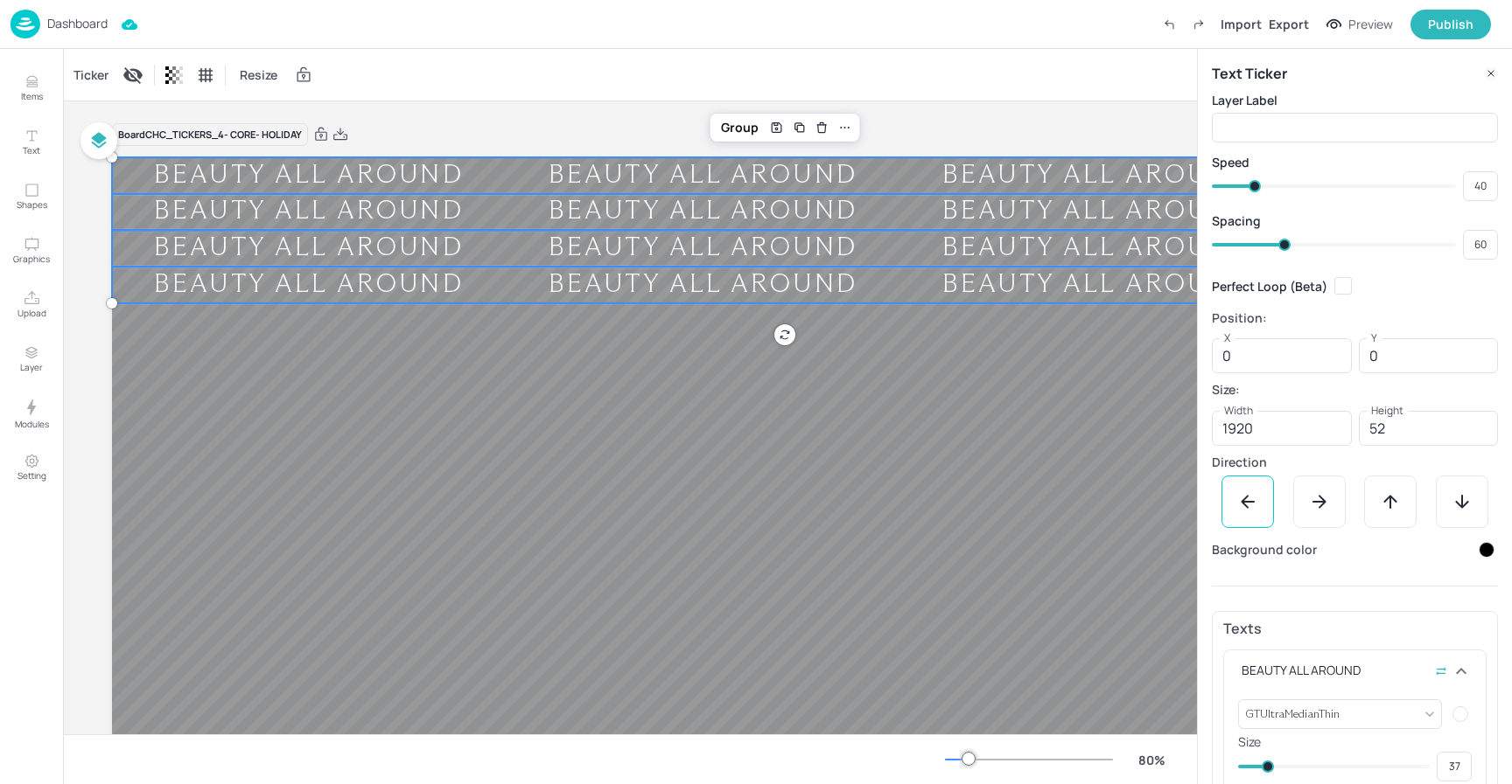
click at [1282, 244] on span at bounding box center [1284, 245] width 12 height 12
click at [451, 79] on div "Ticker Resize" at bounding box center [630, 75] width 1134 height 52
click at [80, 23] on p "Dashboard" at bounding box center [77, 24] width 61 height 12
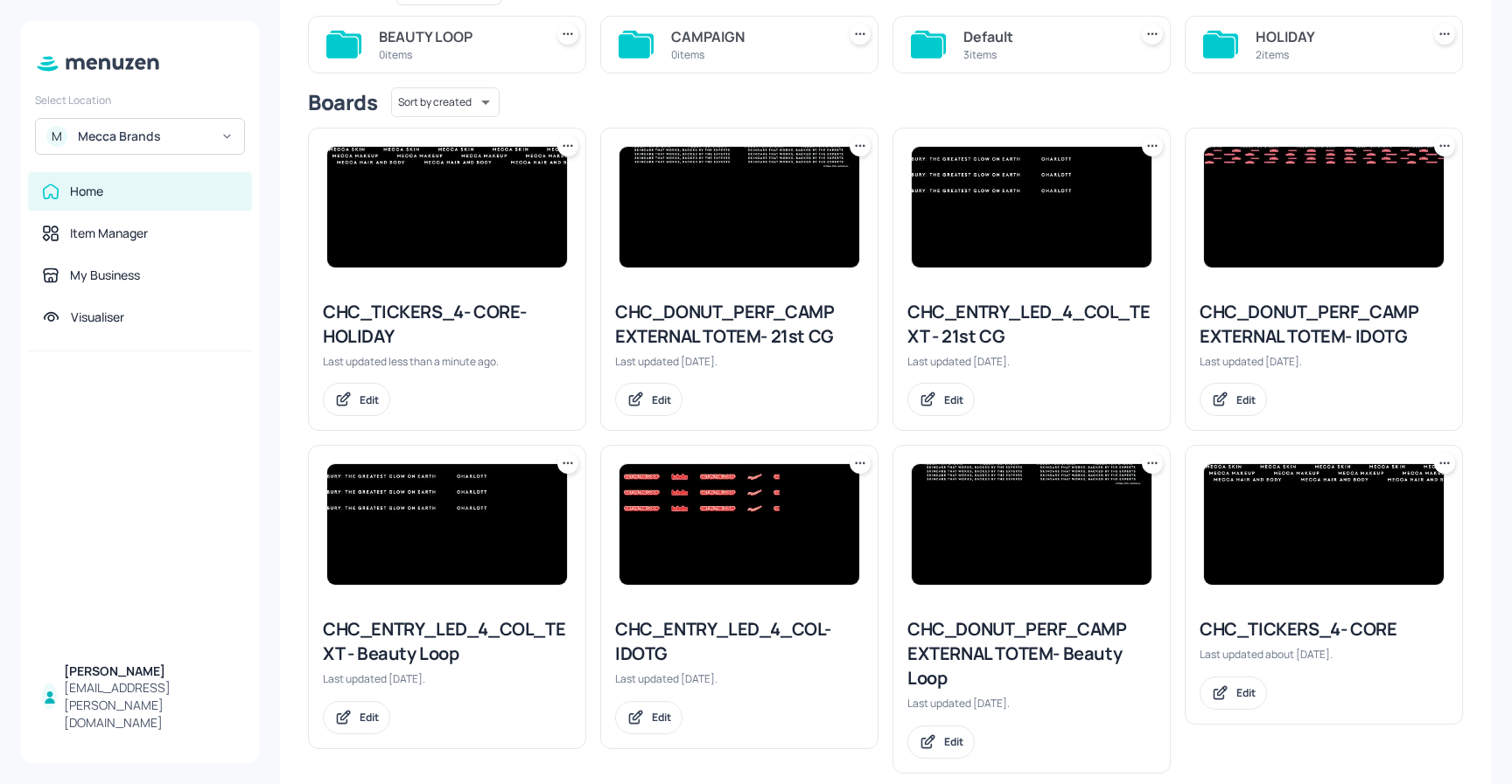
scroll to position [217, 0]
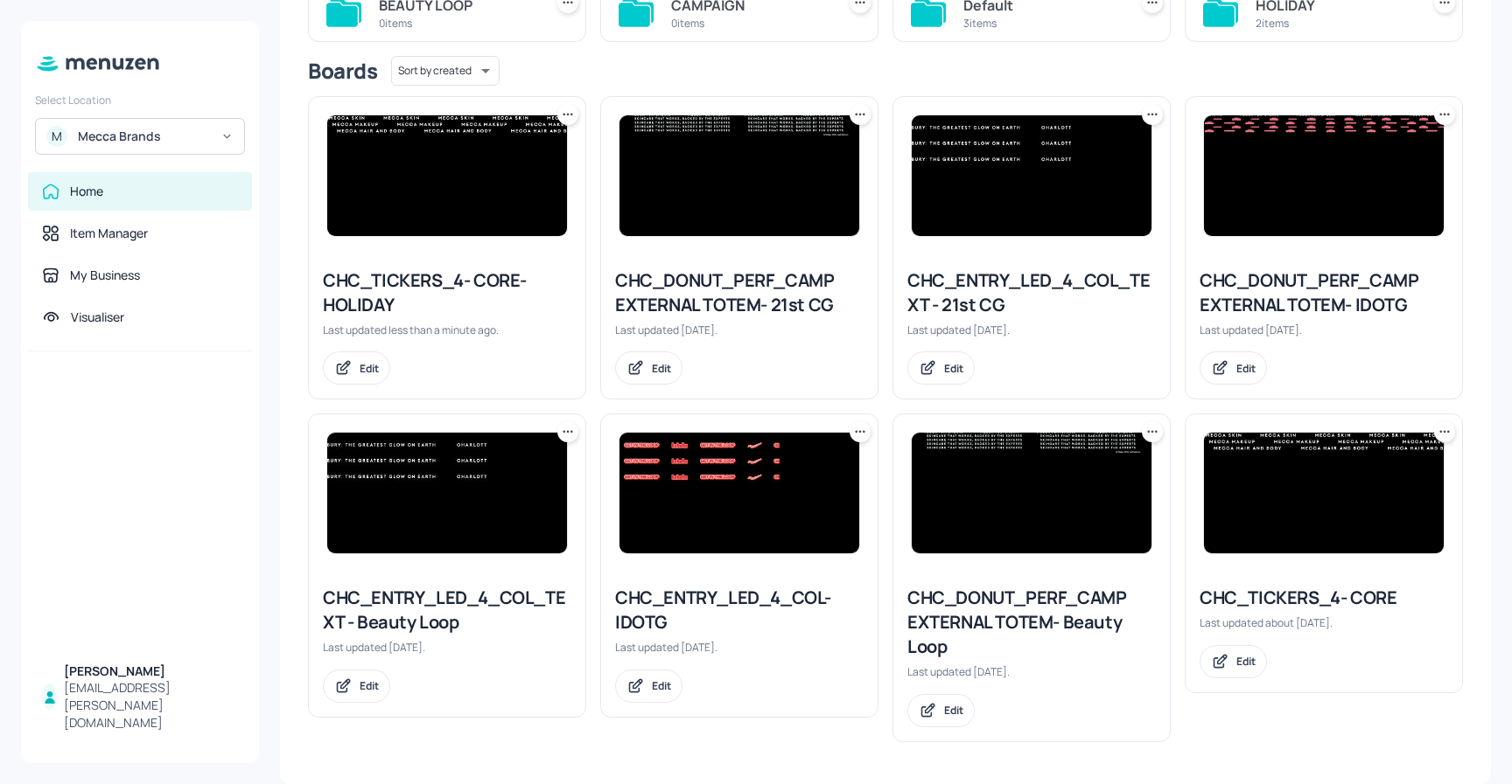
click at [565, 115] on icon at bounding box center [568, 115] width 18 height 18
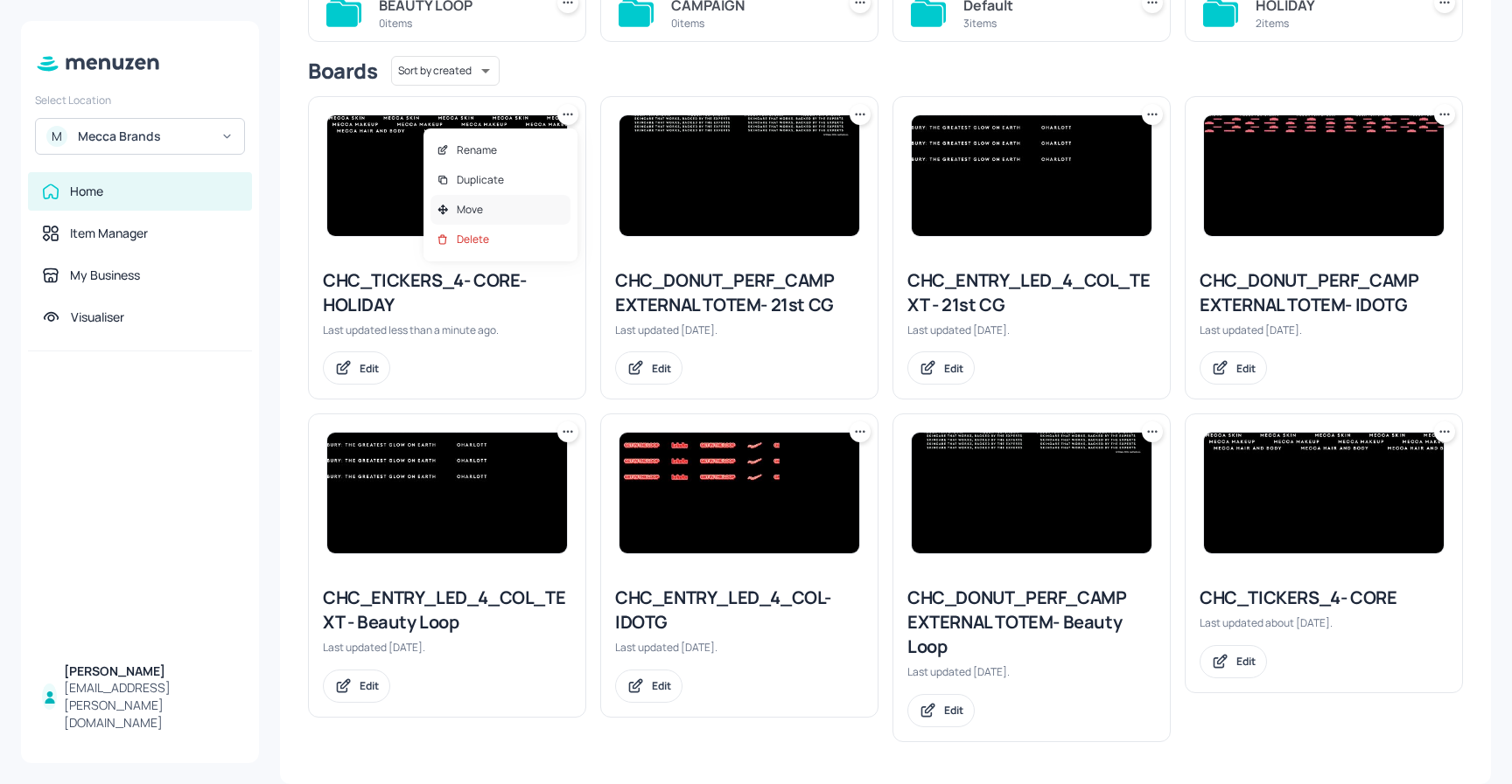
click at [469, 203] on p "Move" at bounding box center [469, 210] width 26 height 16
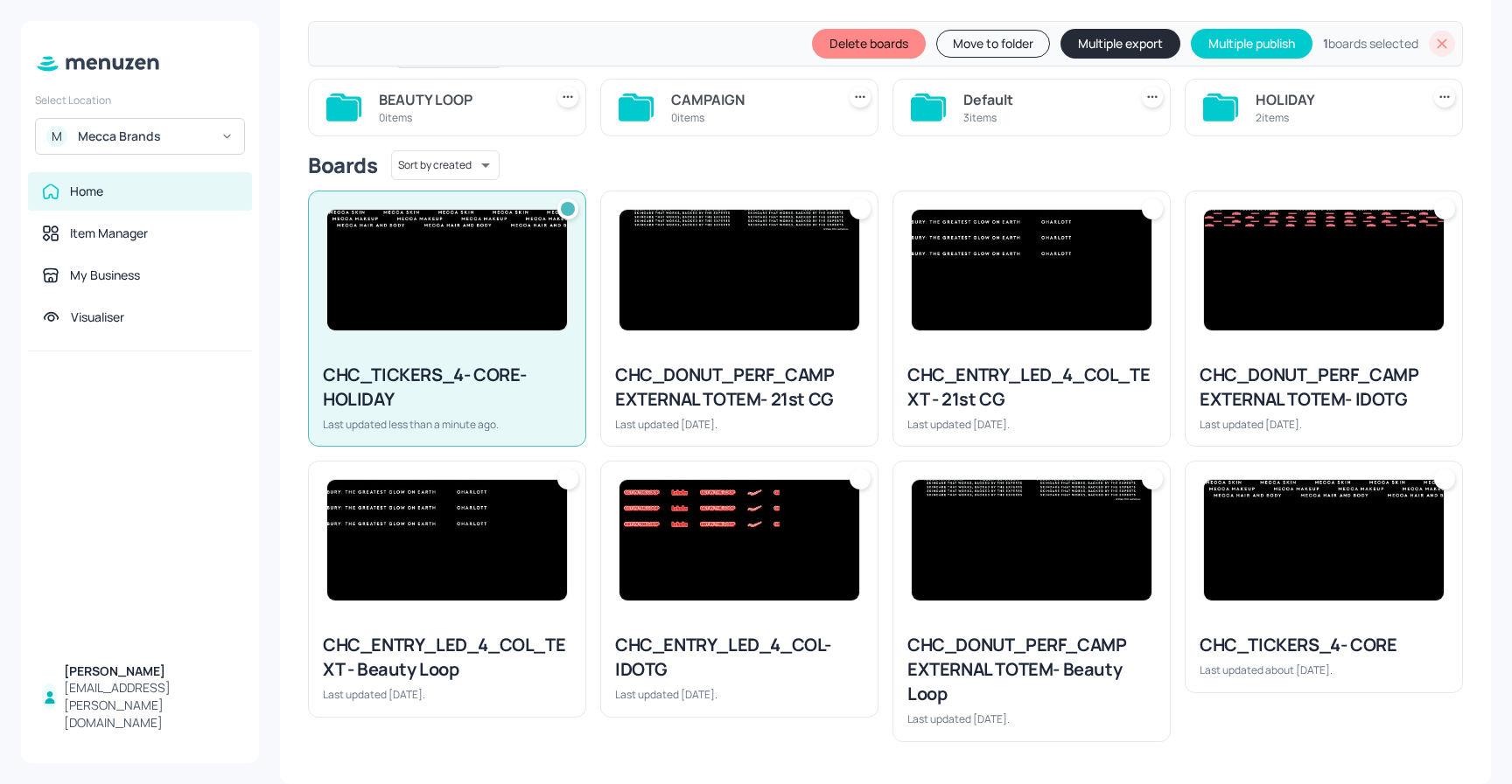
scroll to position [183, 0]
click at [996, 44] on button "Move to folder" at bounding box center [993, 43] width 114 height 28
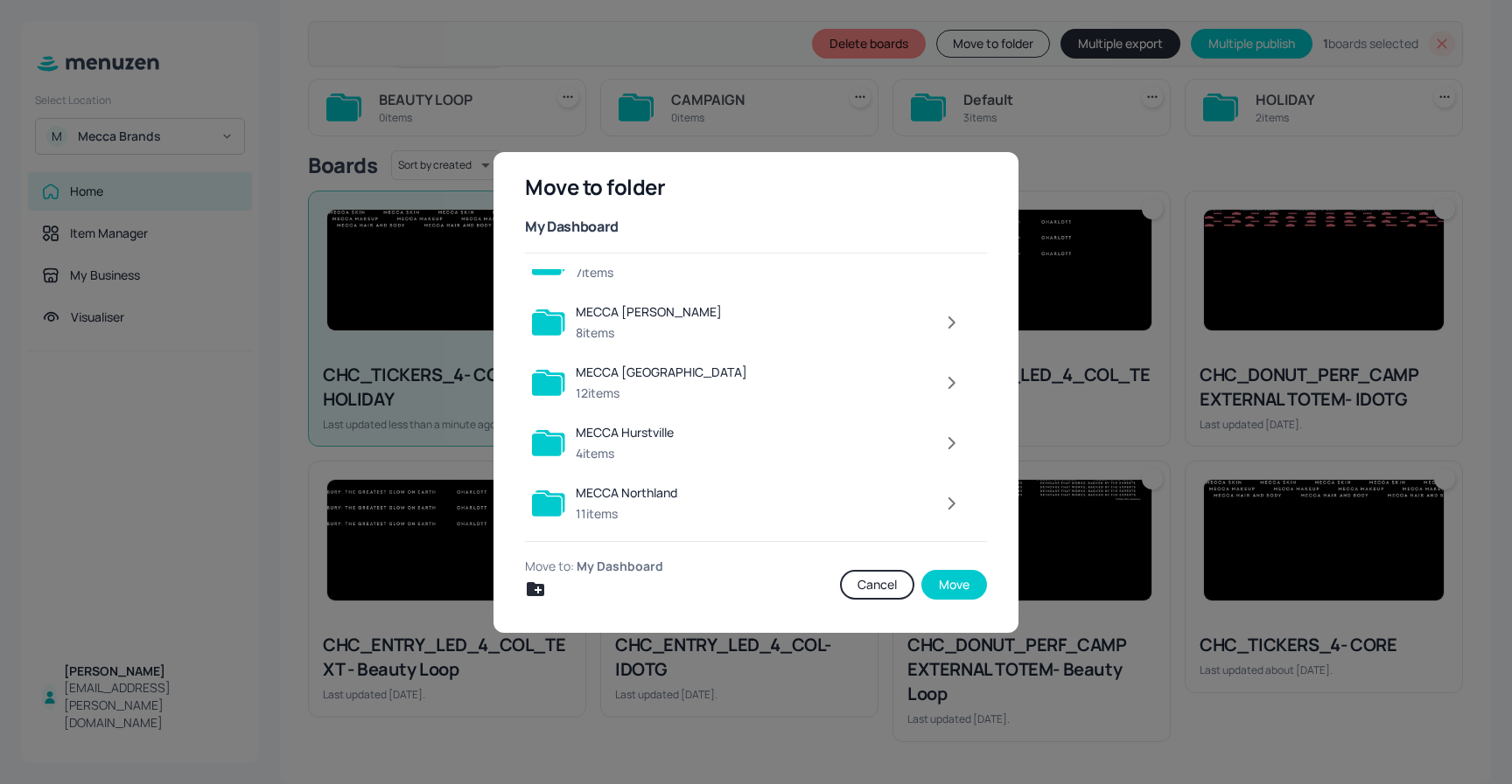
scroll to position [1468, 0]
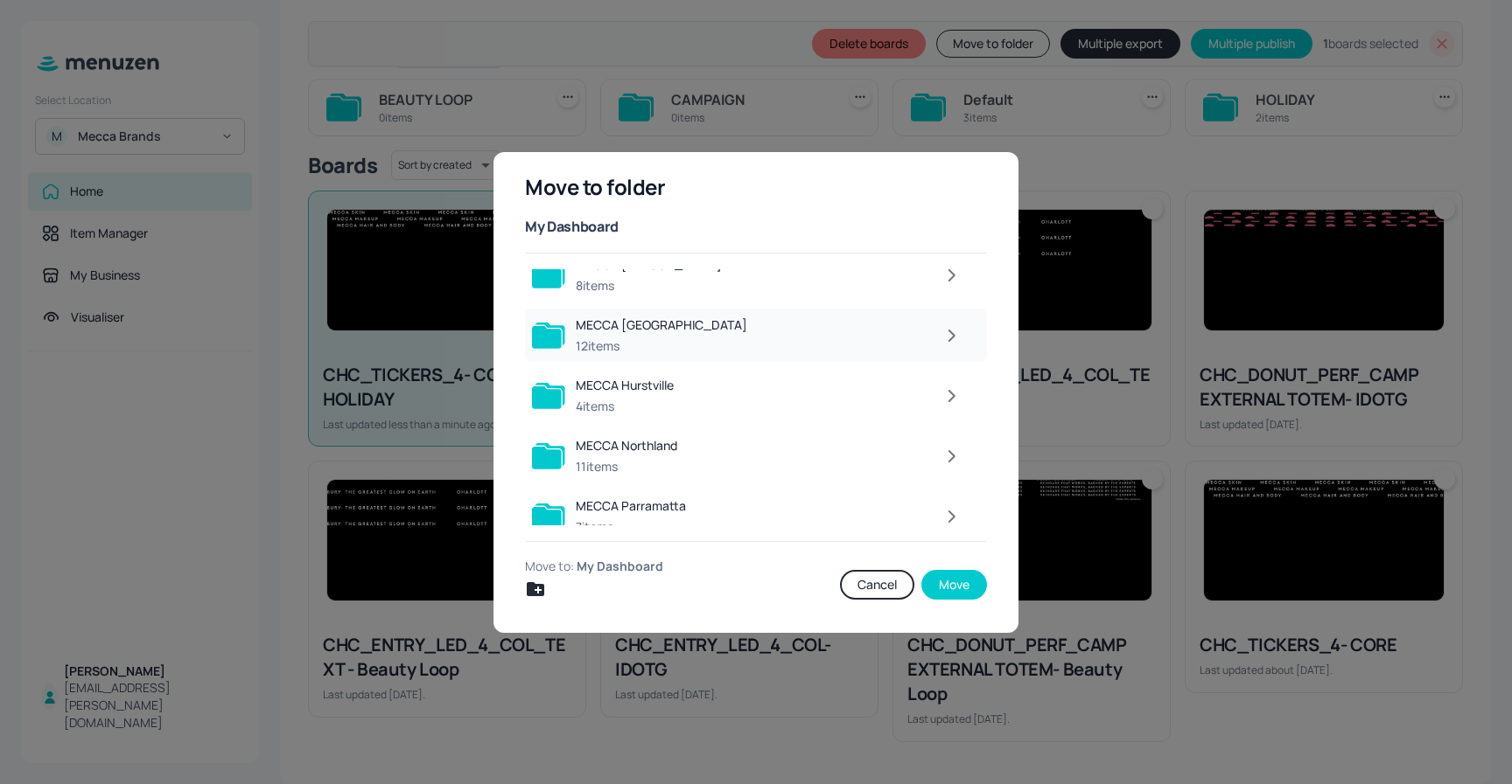
click at [955, 335] on icon "button" at bounding box center [951, 335] width 22 height 21
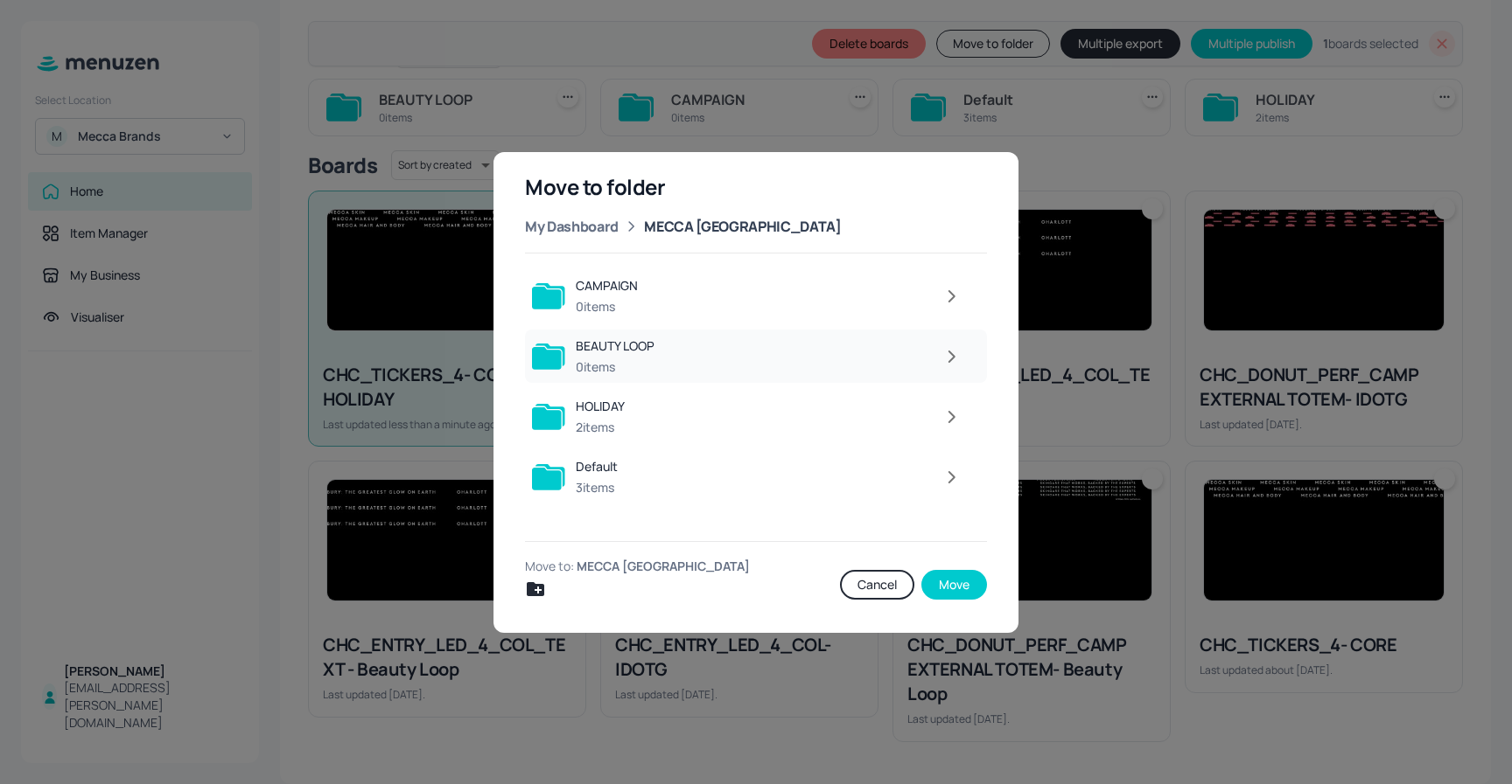
scroll to position [0, 0]
click at [673, 426] on div at bounding box center [802, 416] width 335 height 35
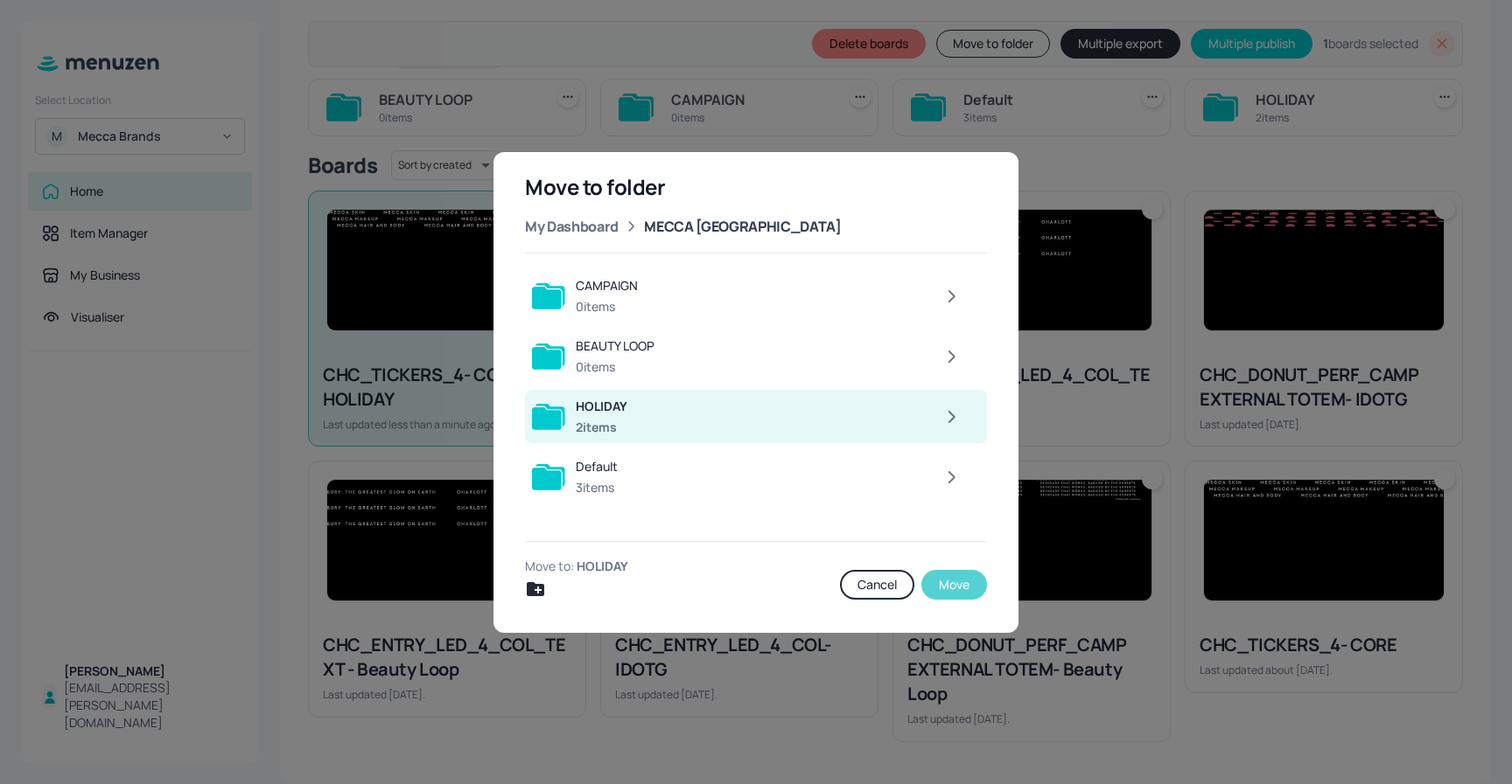
click at [948, 582] on button "Move" at bounding box center [954, 585] width 66 height 29
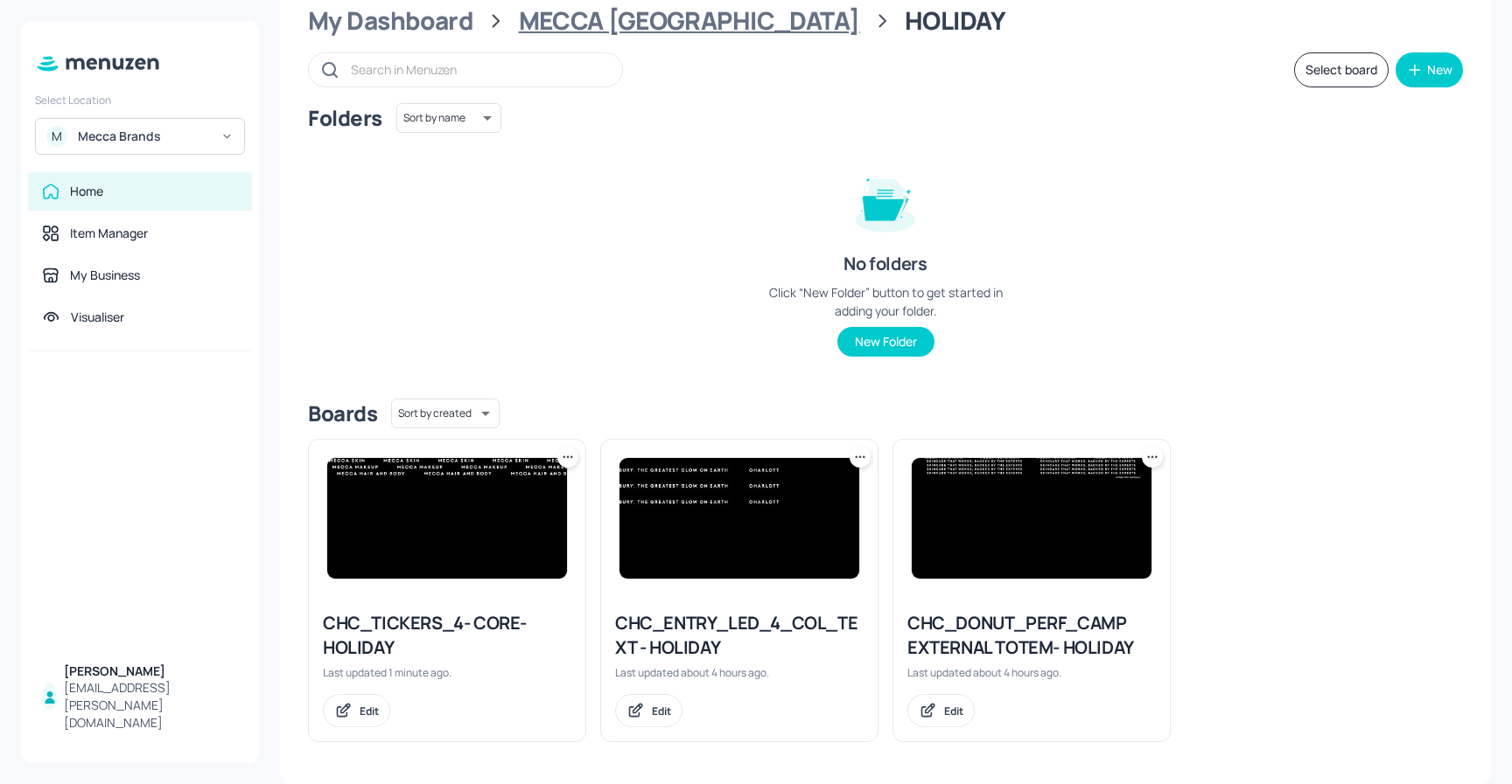
click at [719, 20] on div "MECCA [GEOGRAPHIC_DATA]" at bounding box center [689, 20] width 341 height 31
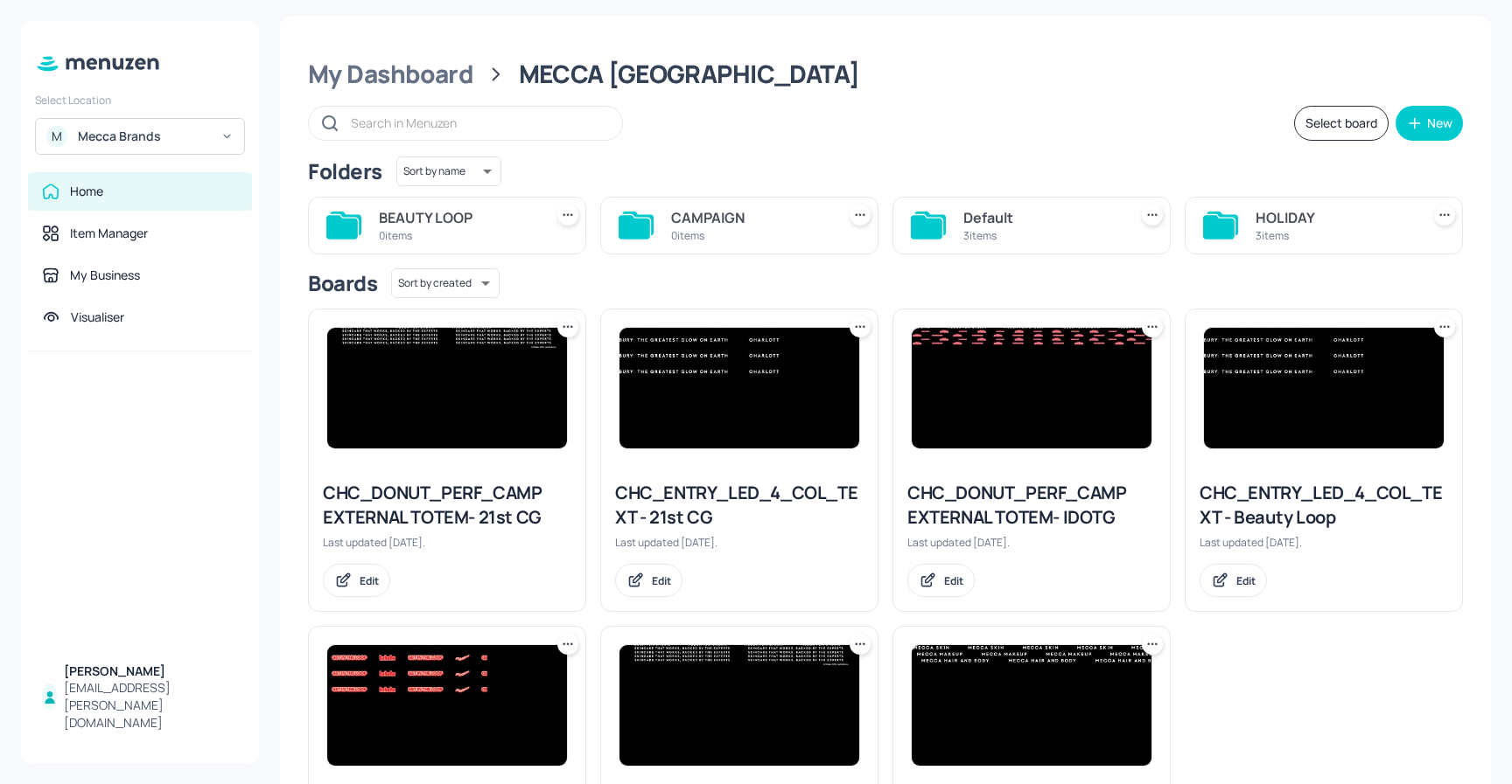
scroll to position [0, 0]
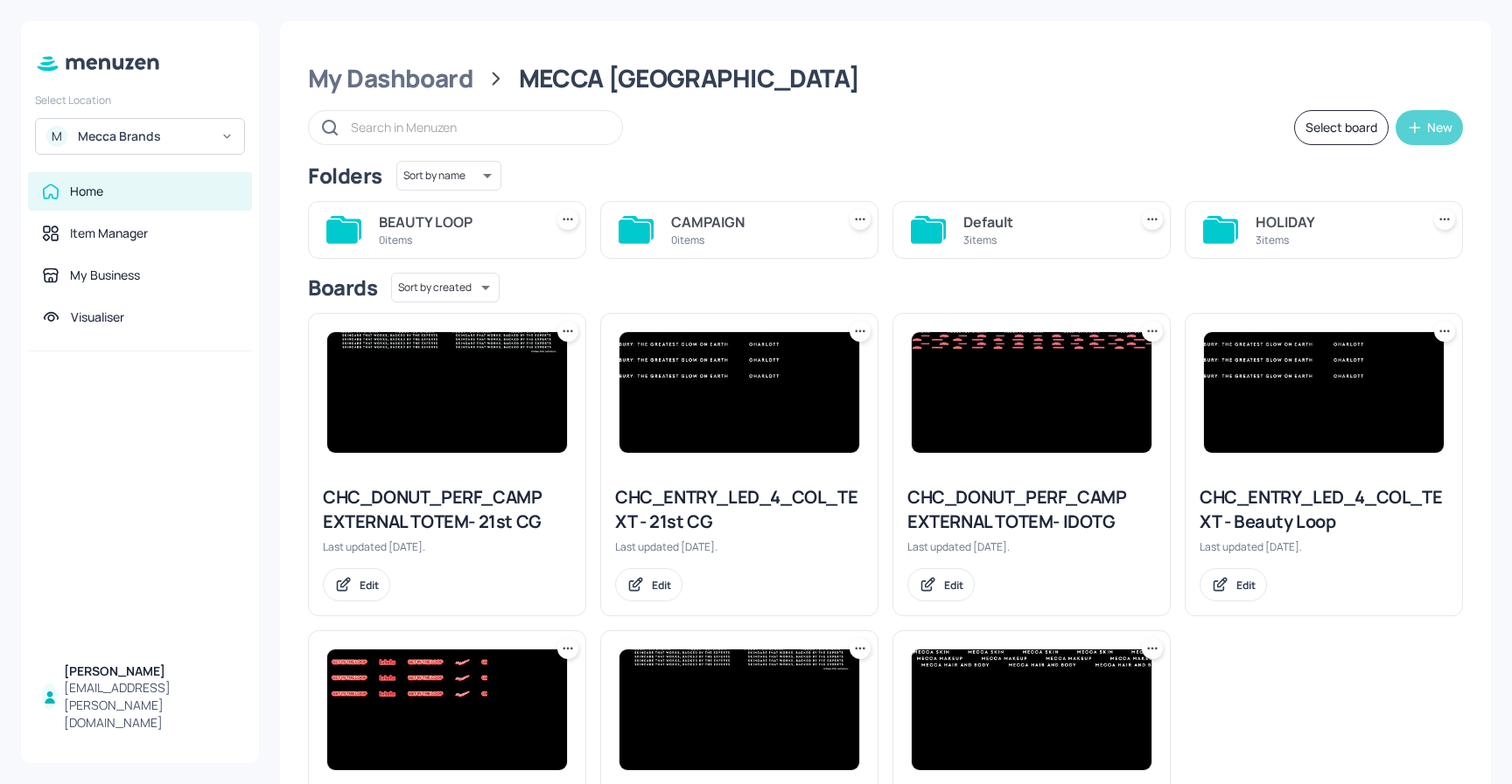
click at [1426, 117] on button "New" at bounding box center [1429, 127] width 68 height 35
click at [1337, 168] on div "Add new folder" at bounding box center [1370, 171] width 175 height 38
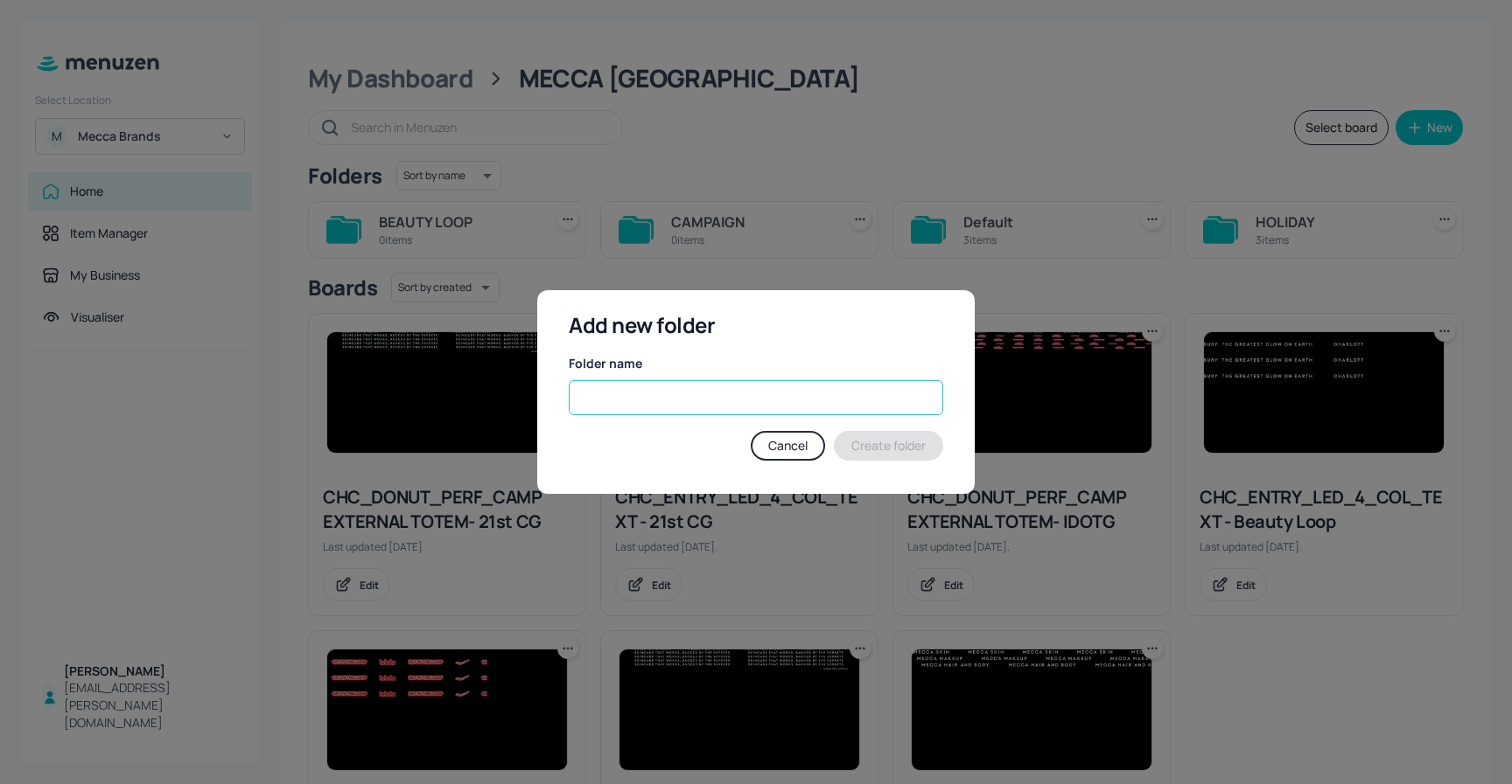
click at [695, 403] on input "text" at bounding box center [756, 397] width 374 height 35
type input "CORE"
click at [893, 452] on button "Create folder" at bounding box center [888, 445] width 110 height 29
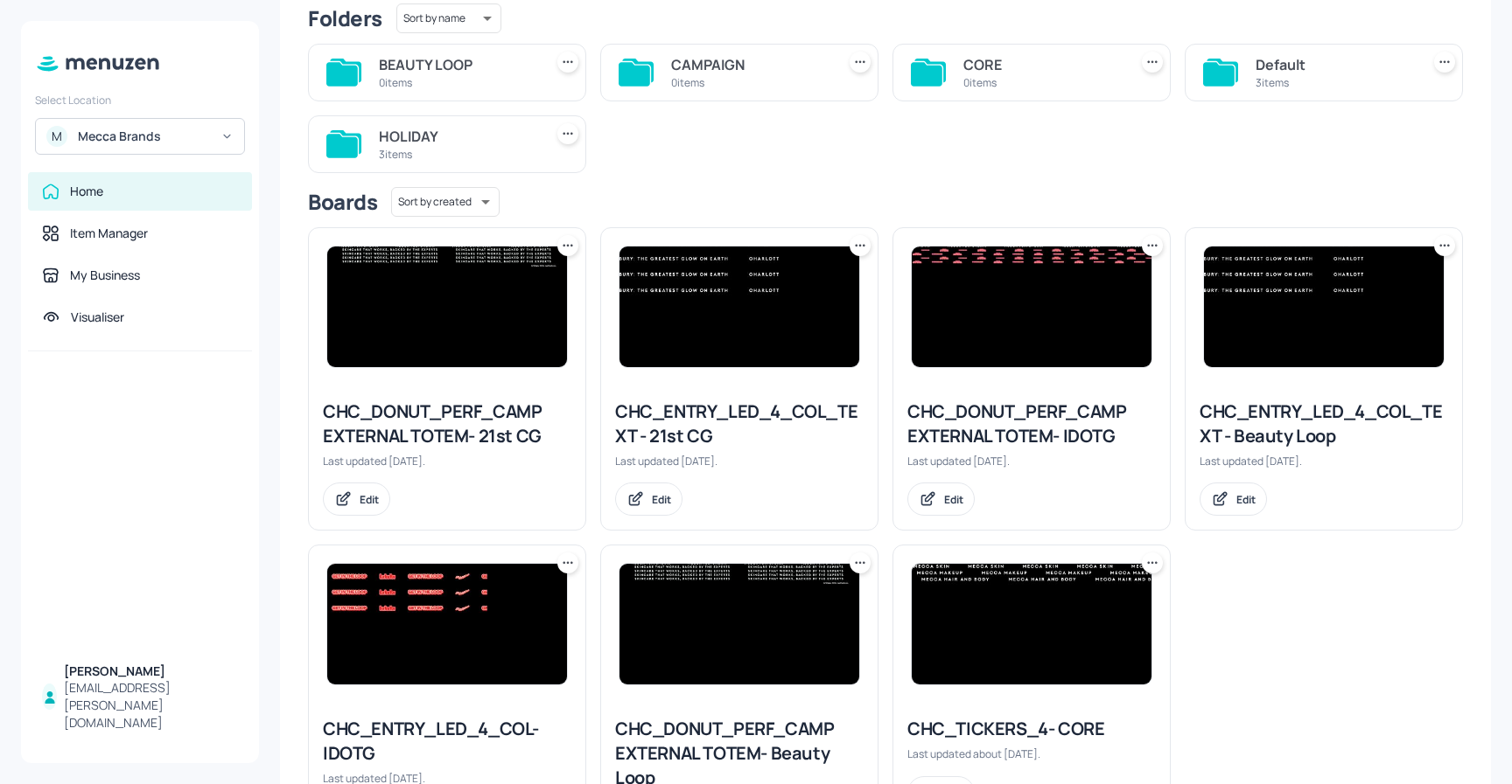
scroll to position [288, 0]
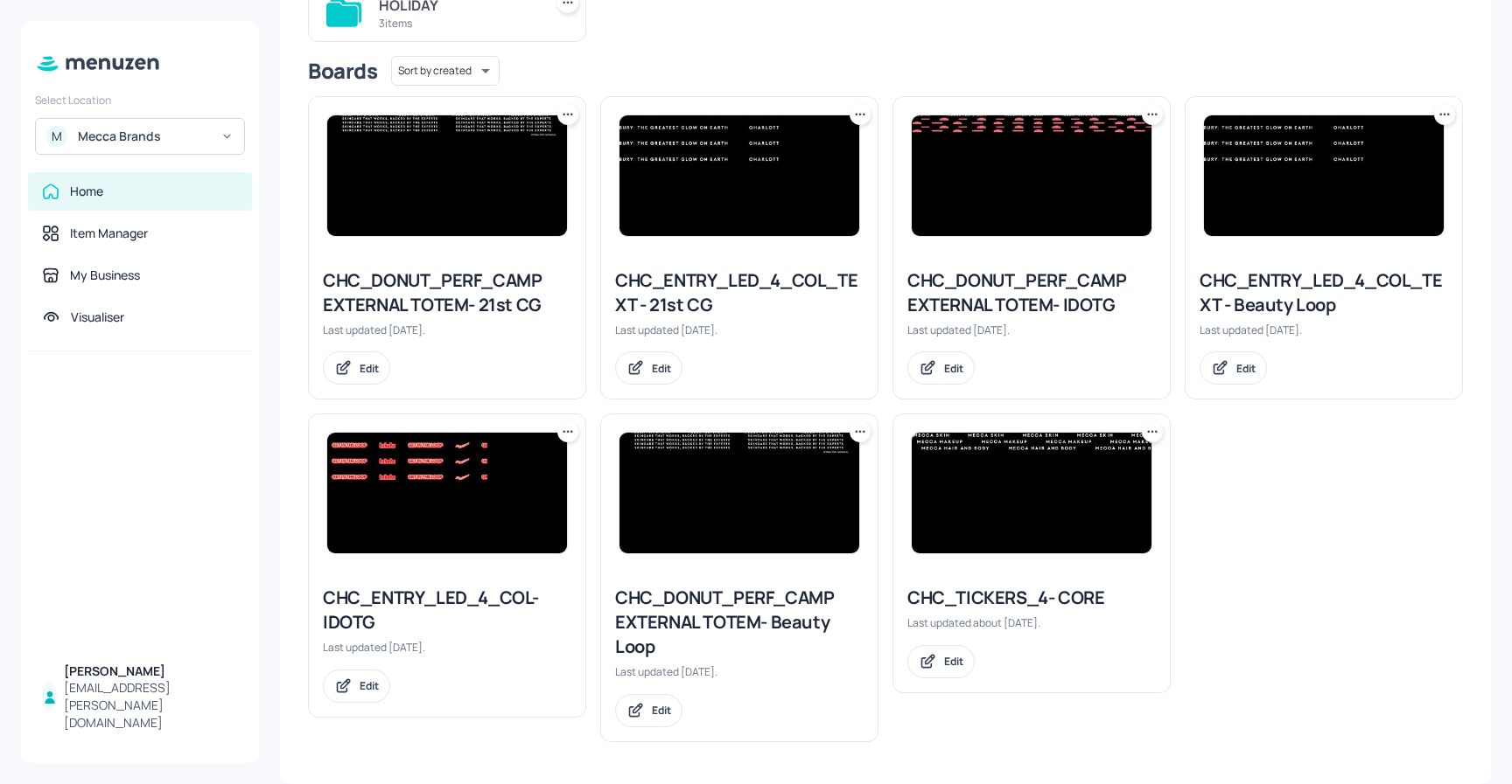
click at [1148, 430] on icon at bounding box center [1152, 432] width 18 height 18
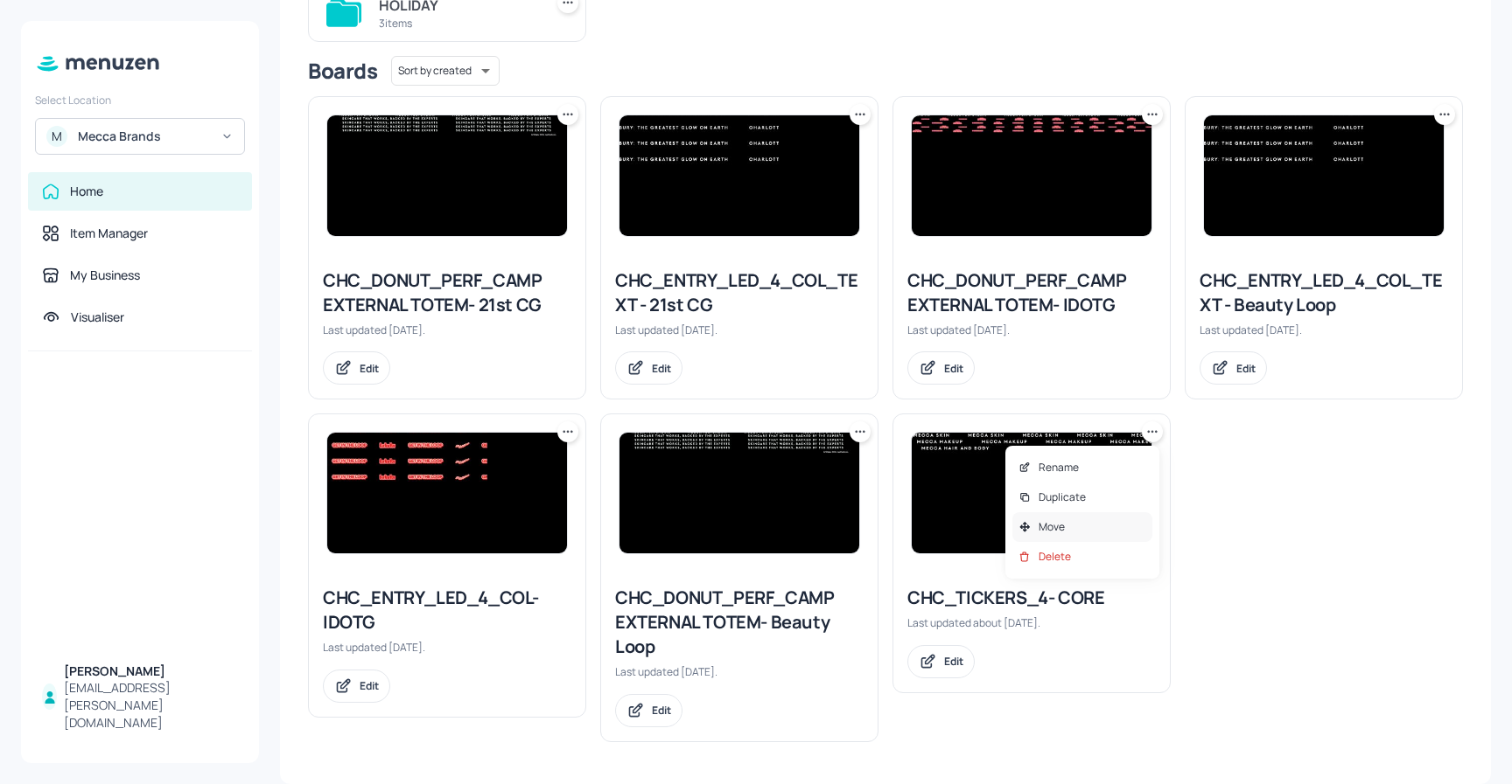
click at [1074, 524] on div "Move" at bounding box center [1082, 527] width 140 height 29
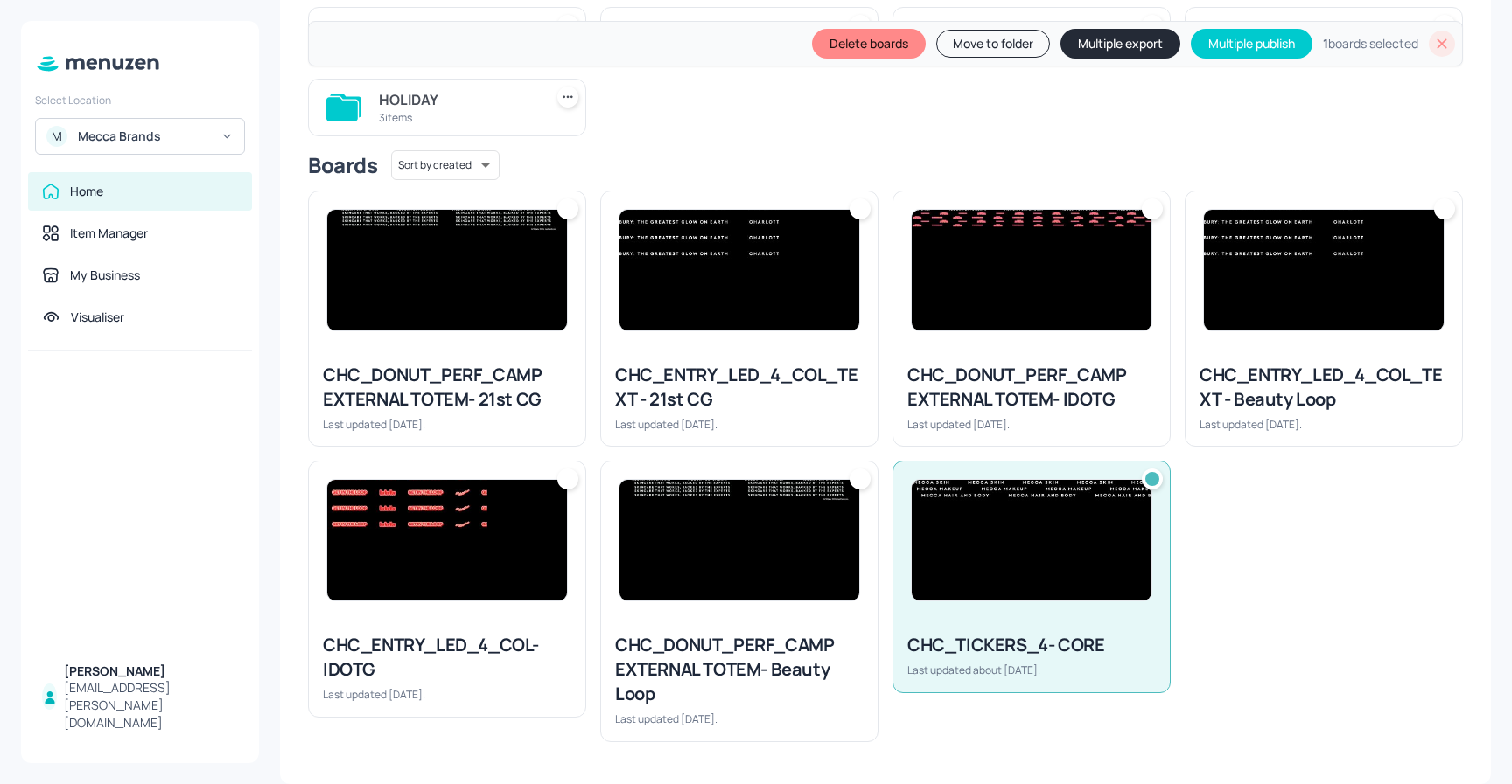
click at [947, 48] on button "Move to folder" at bounding box center [993, 43] width 114 height 28
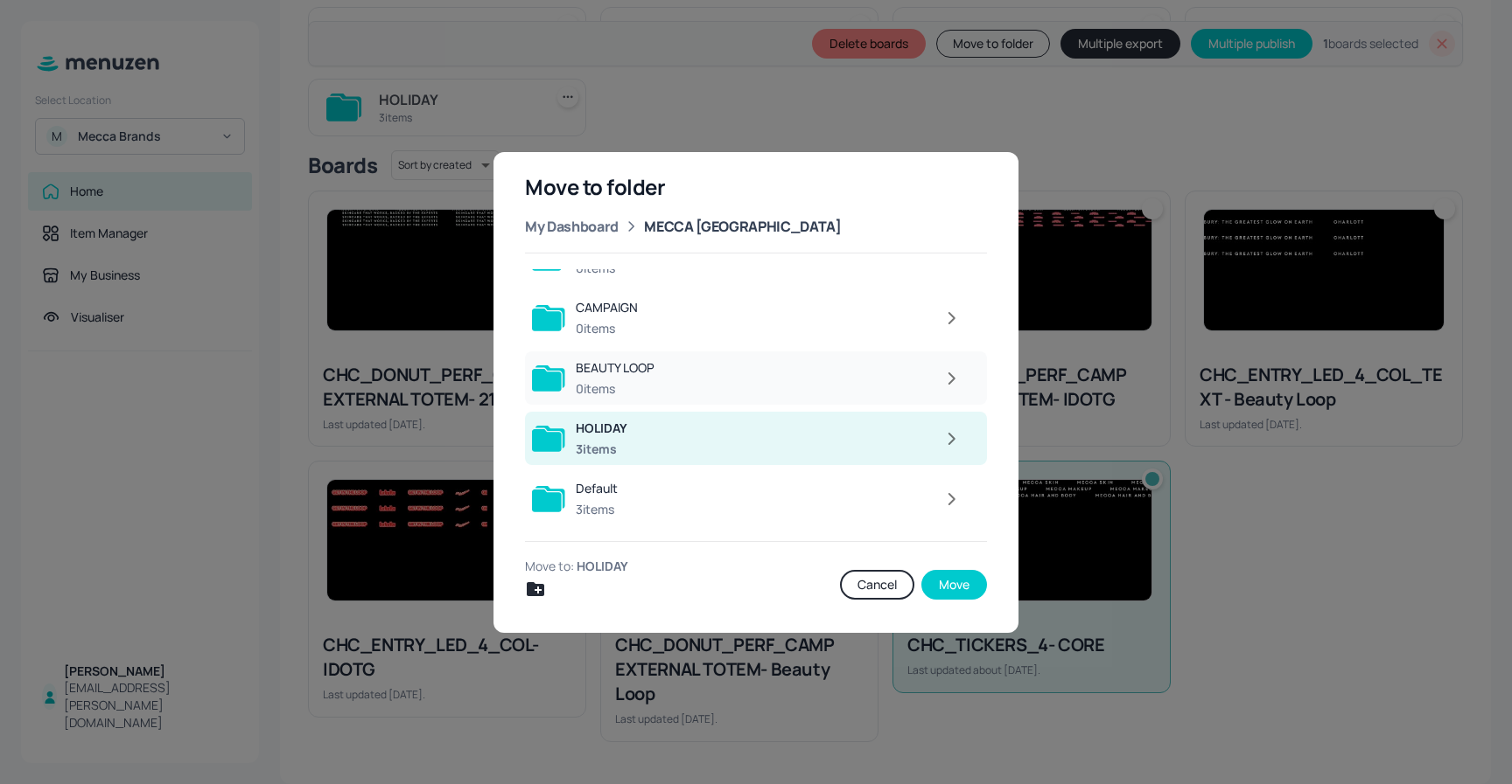
scroll to position [0, 0]
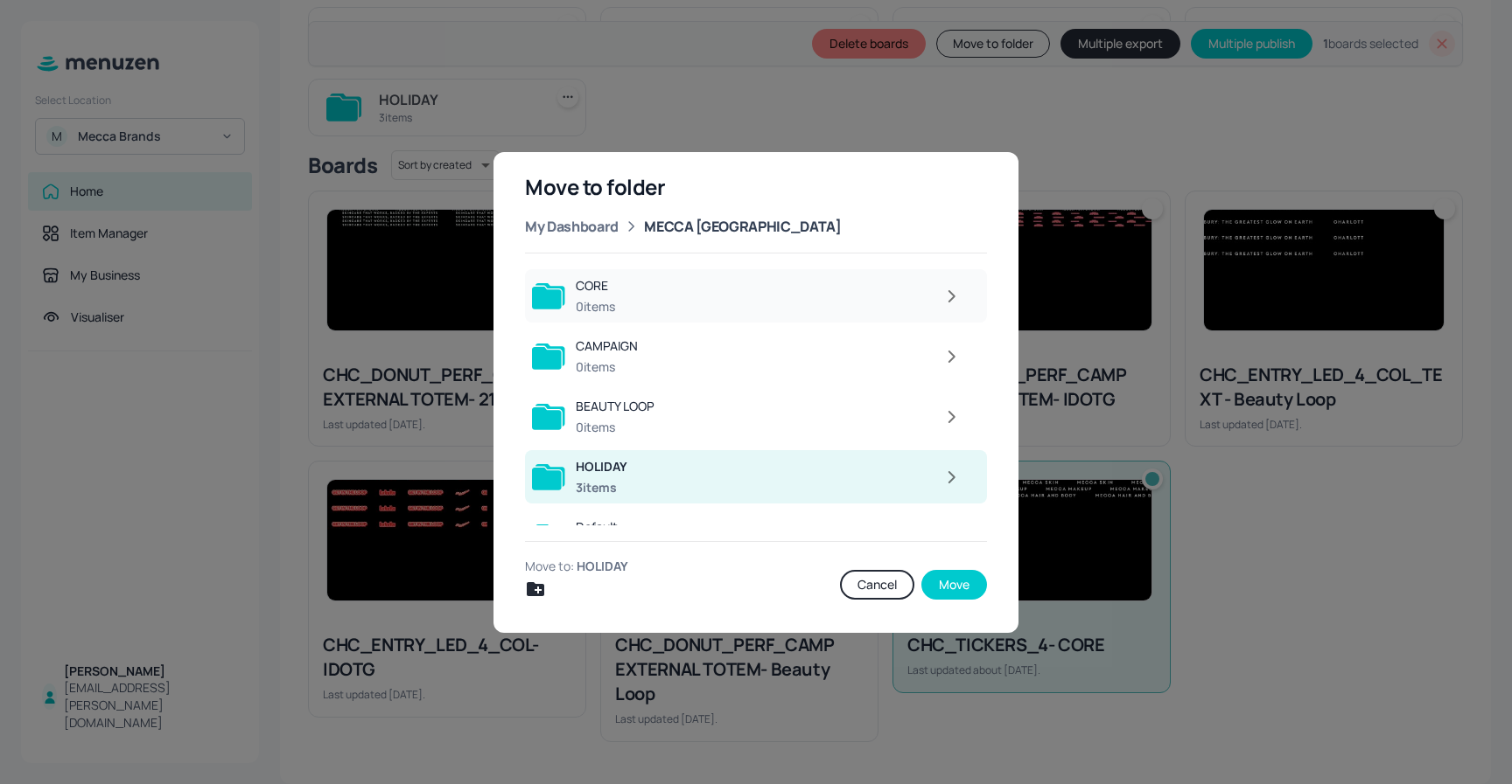
click at [717, 291] on div at bounding box center [797, 295] width 345 height 35
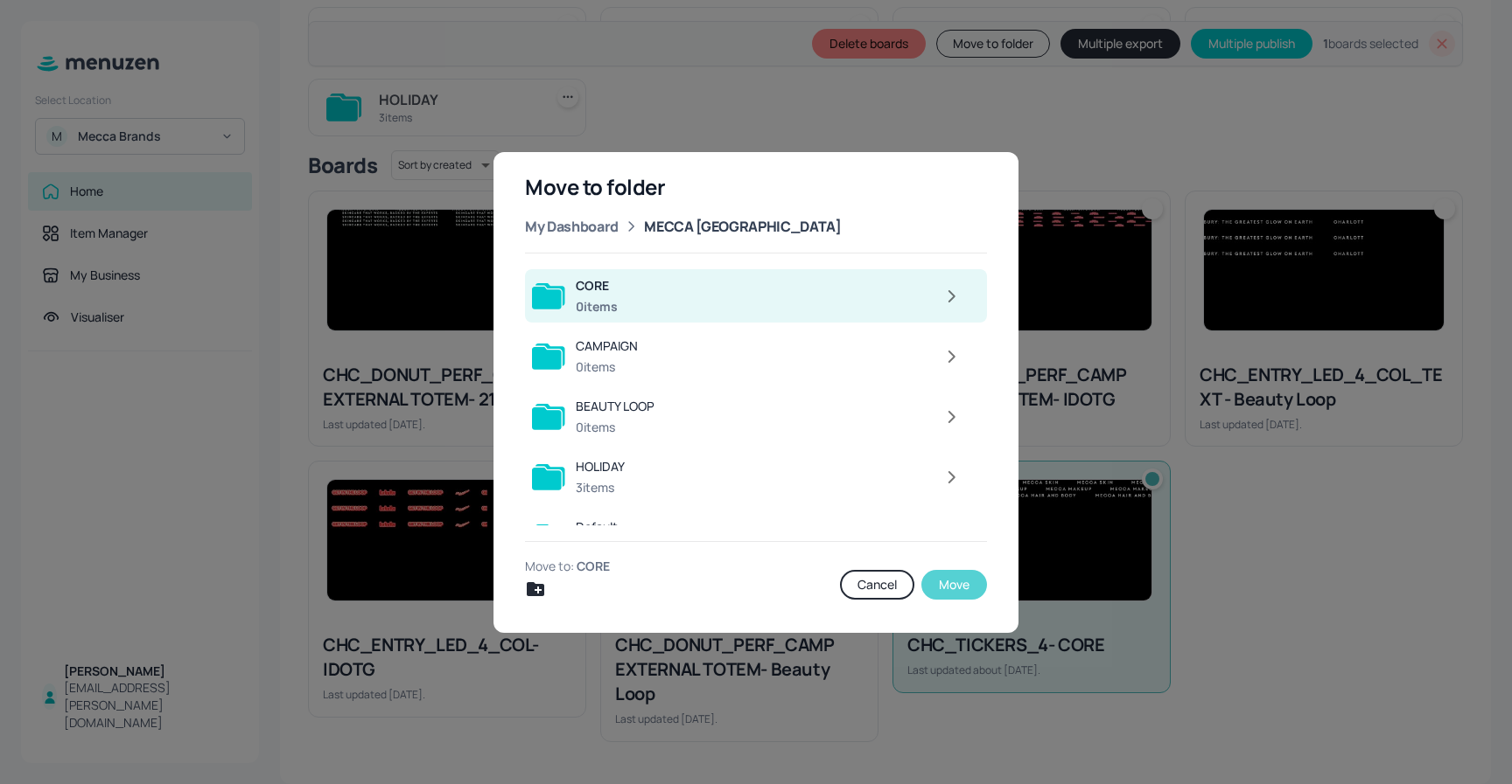
click at [964, 583] on button "Move" at bounding box center [954, 585] width 66 height 29
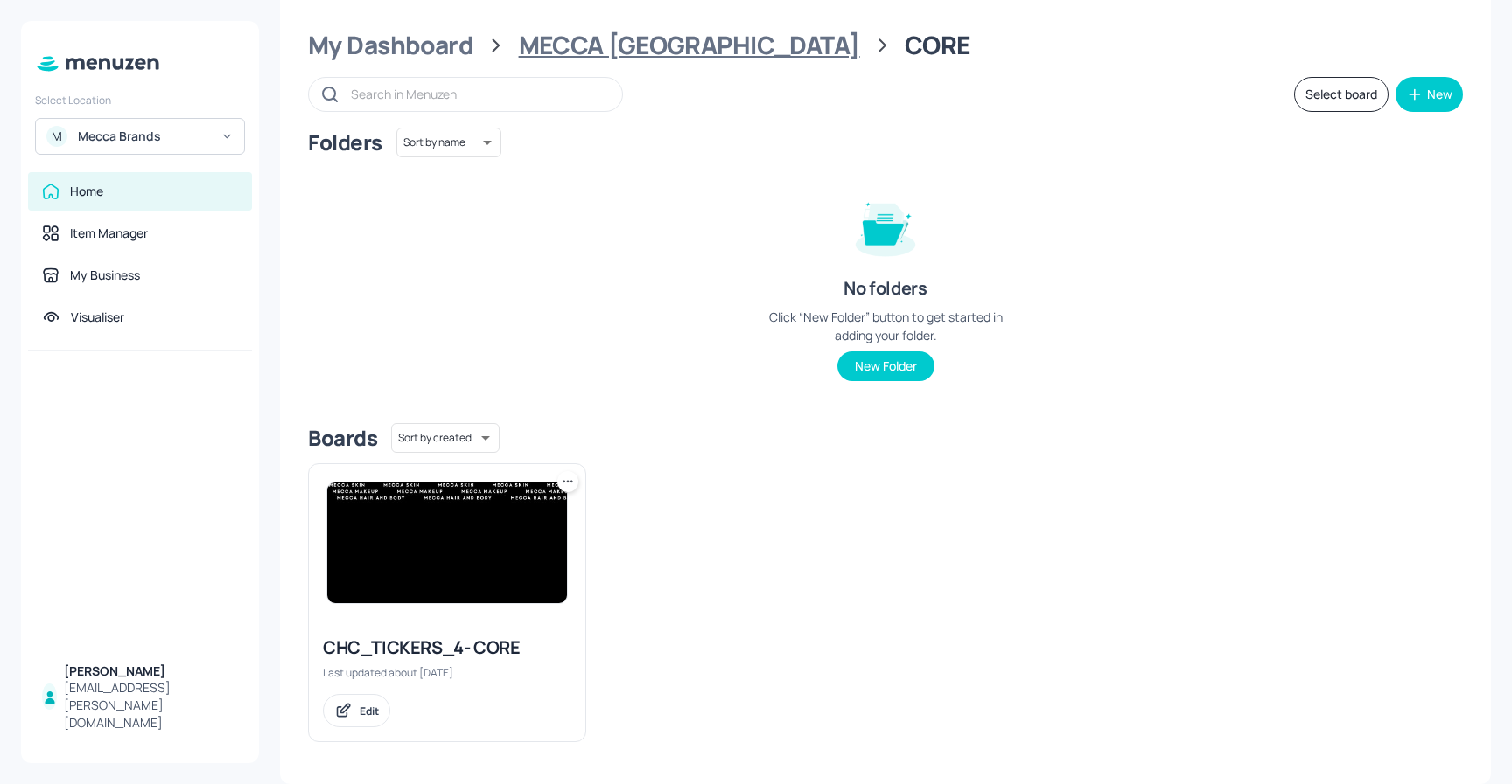
click at [629, 42] on div "MECCA [GEOGRAPHIC_DATA]" at bounding box center [689, 44] width 341 height 31
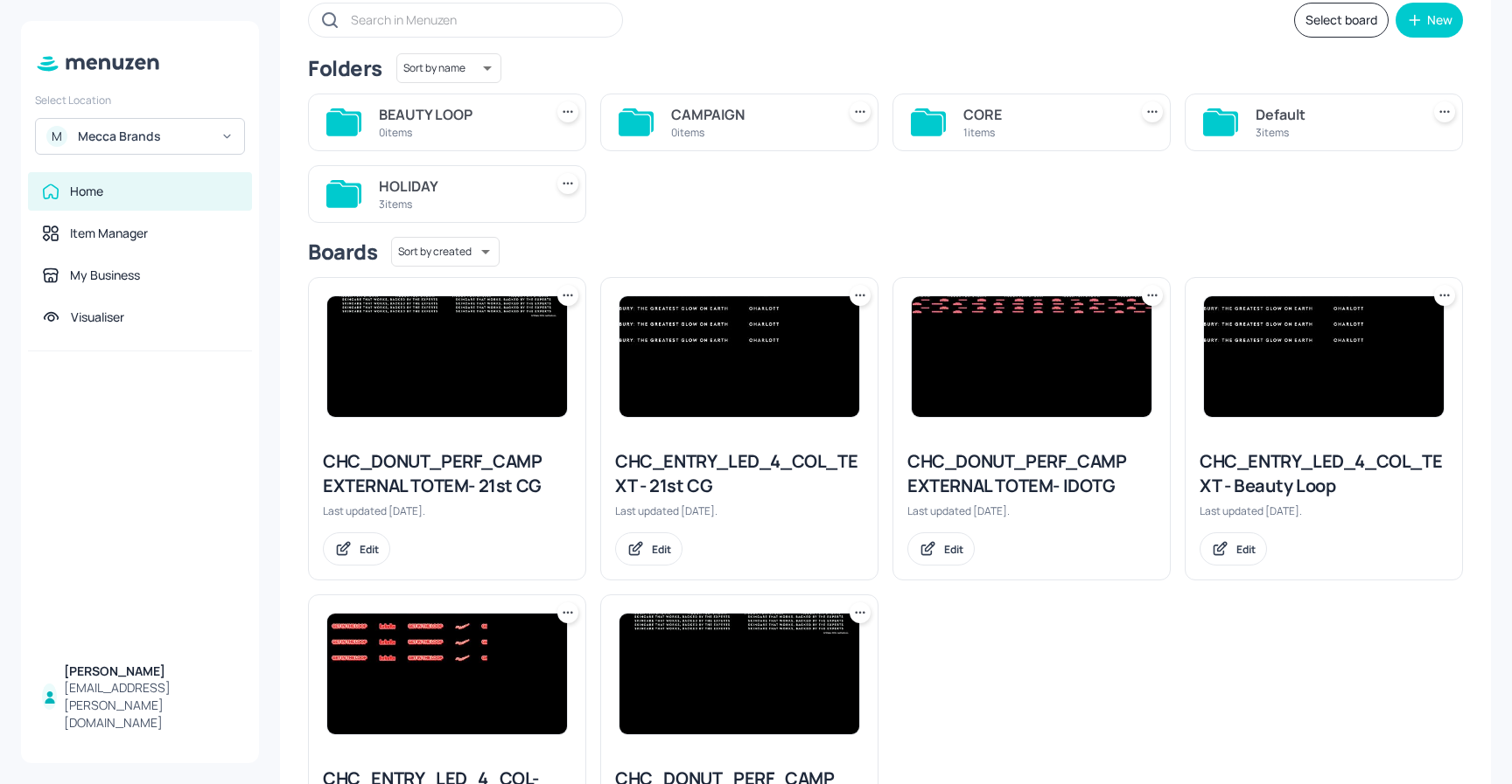
scroll to position [0, 0]
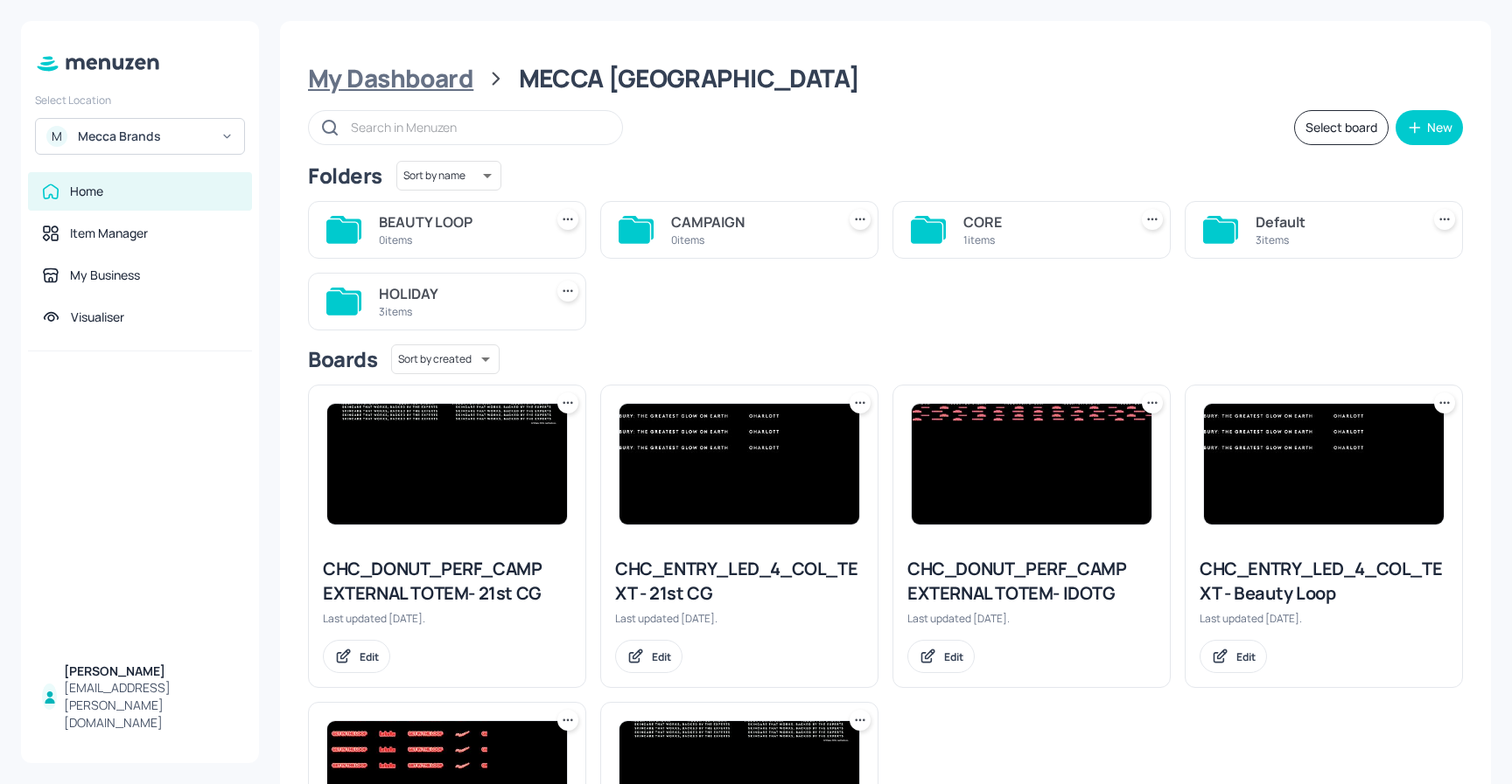
click at [431, 75] on div "My Dashboard" at bounding box center [391, 78] width 166 height 31
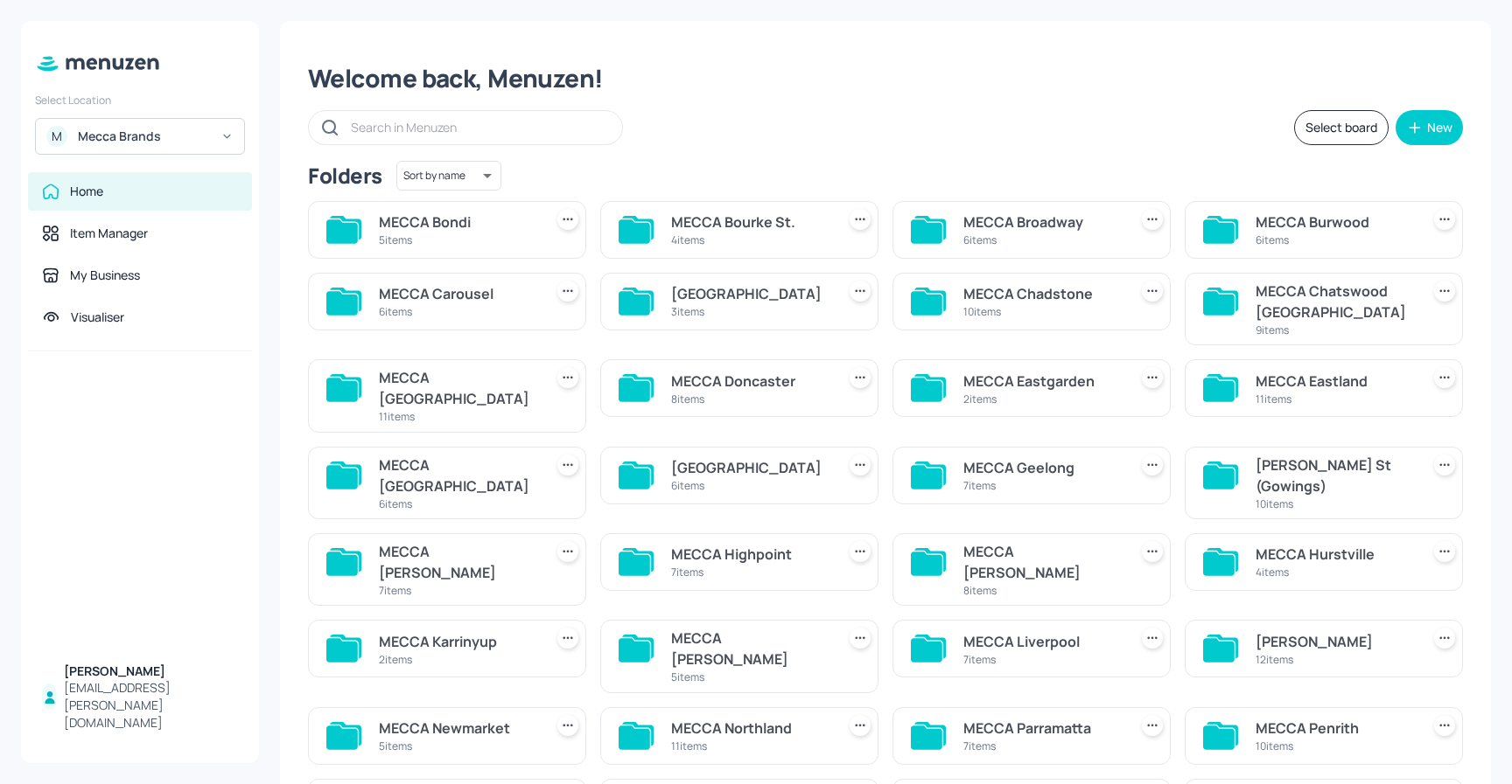
click at [744, 385] on div "MECCA Doncaster" at bounding box center [749, 382] width 158 height 21
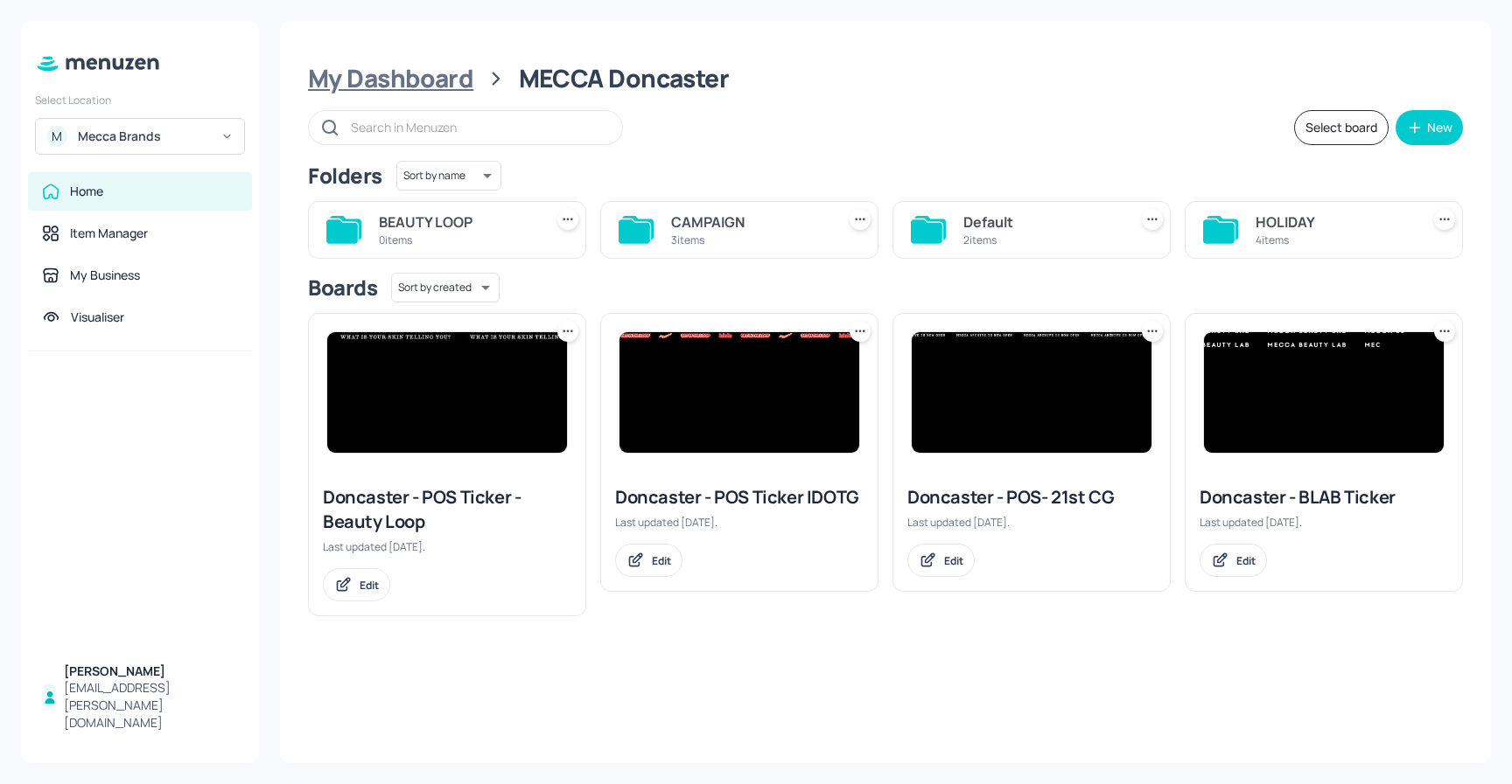
click at [430, 83] on div "My Dashboard" at bounding box center [391, 78] width 166 height 31
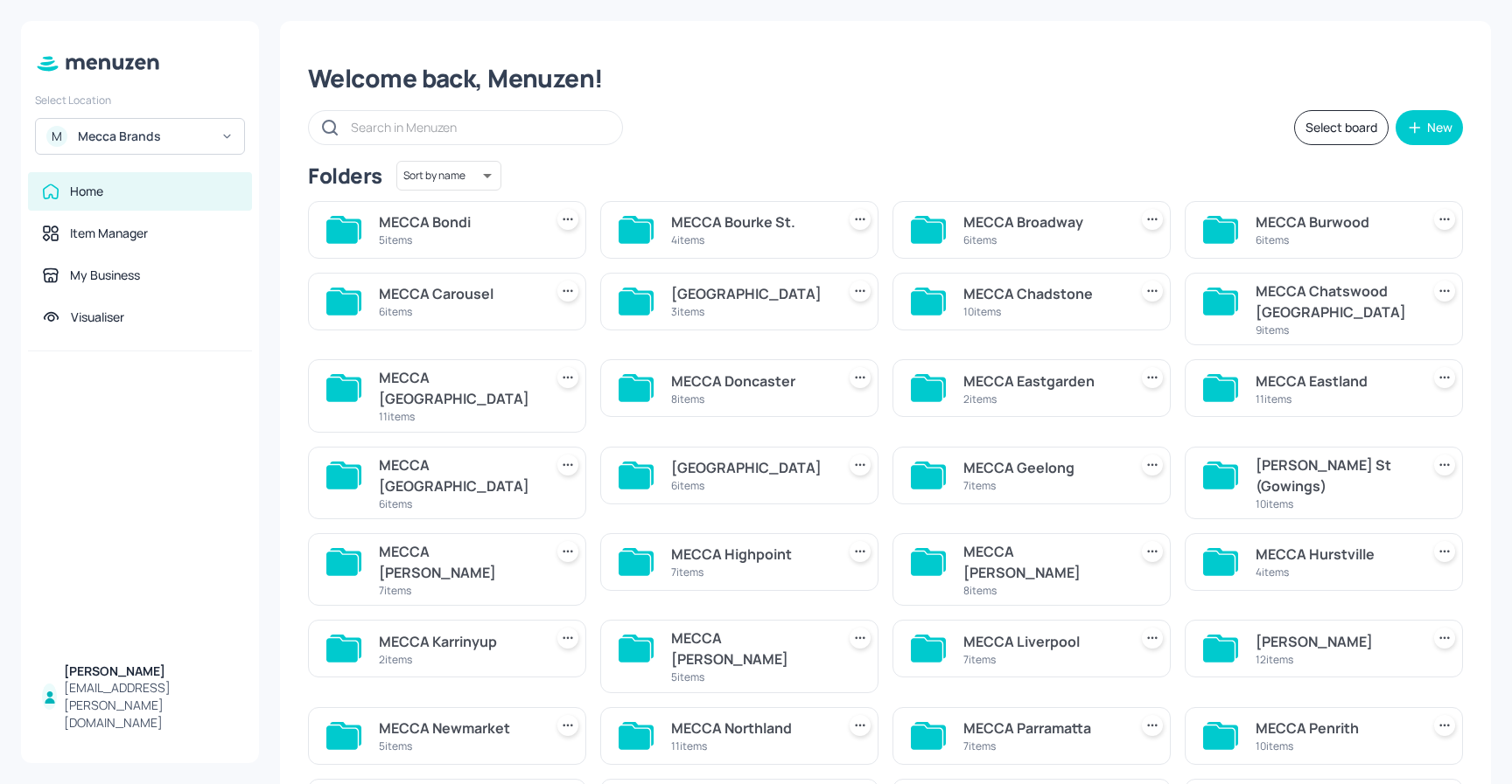
click at [1038, 381] on div "MECCA Eastgarden" at bounding box center [1042, 382] width 158 height 21
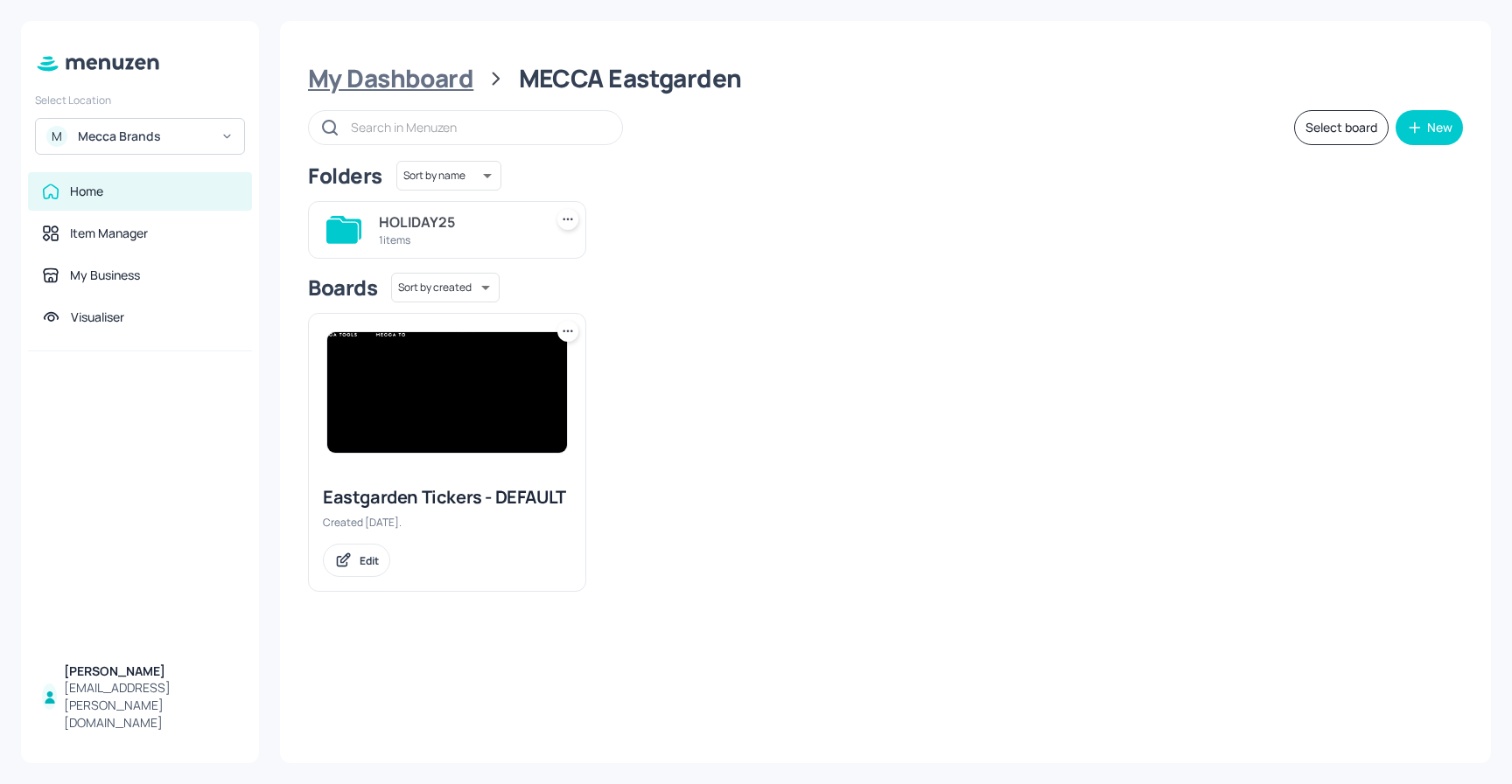
click at [452, 76] on div "My Dashboard" at bounding box center [391, 78] width 166 height 31
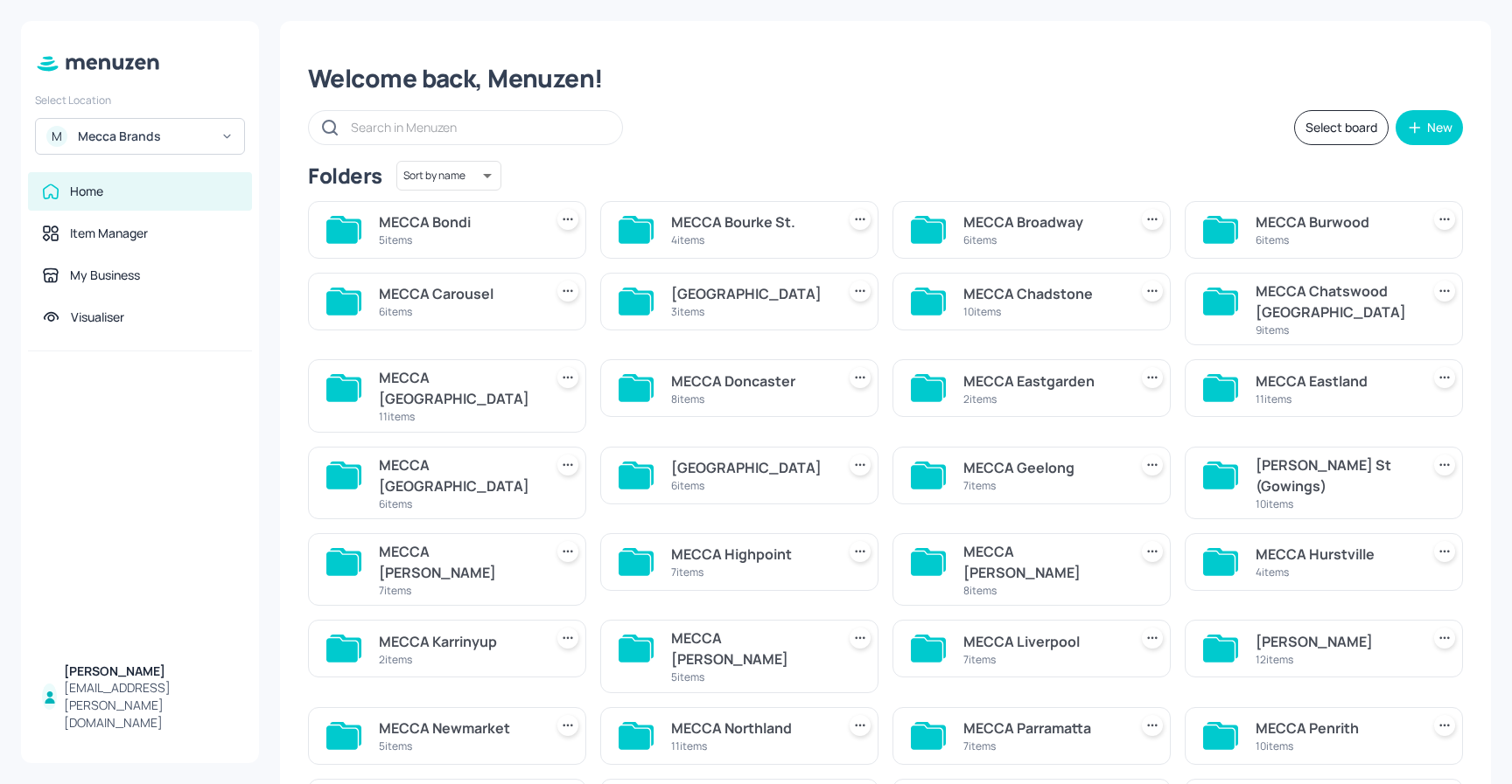
click at [1327, 381] on div "MECCA Eastland" at bounding box center [1334, 382] width 158 height 21
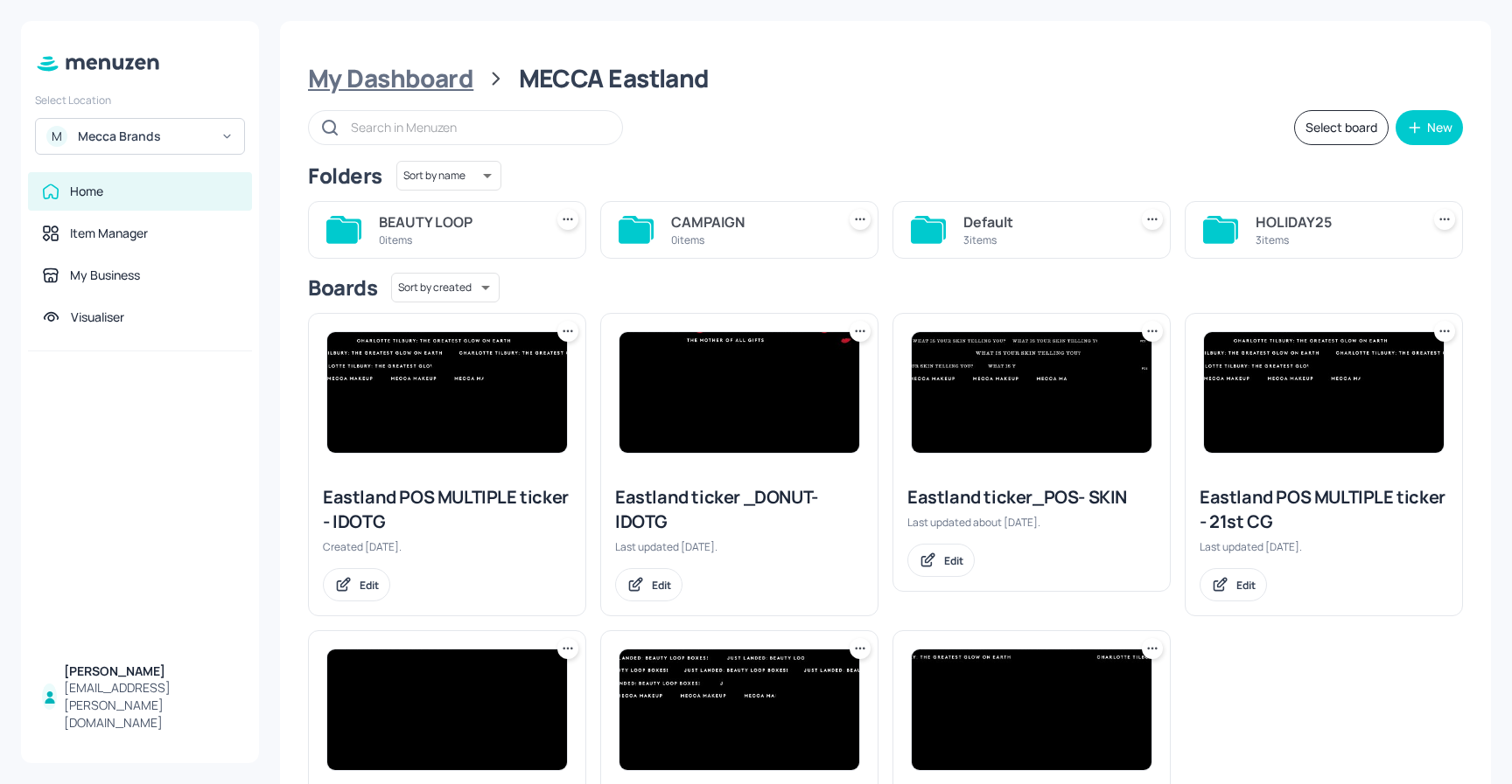
click at [416, 69] on div "My Dashboard" at bounding box center [391, 78] width 166 height 31
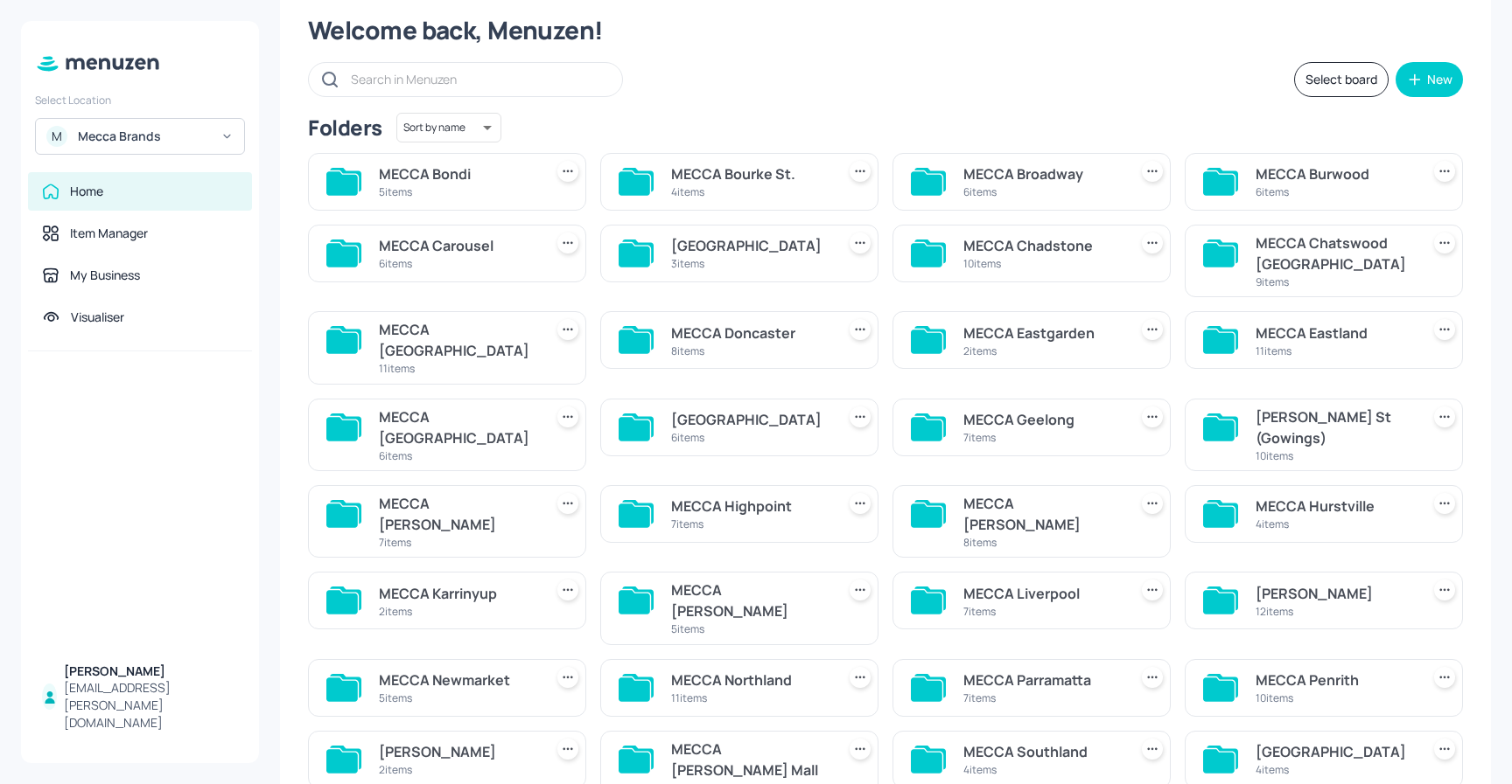
scroll to position [53, 0]
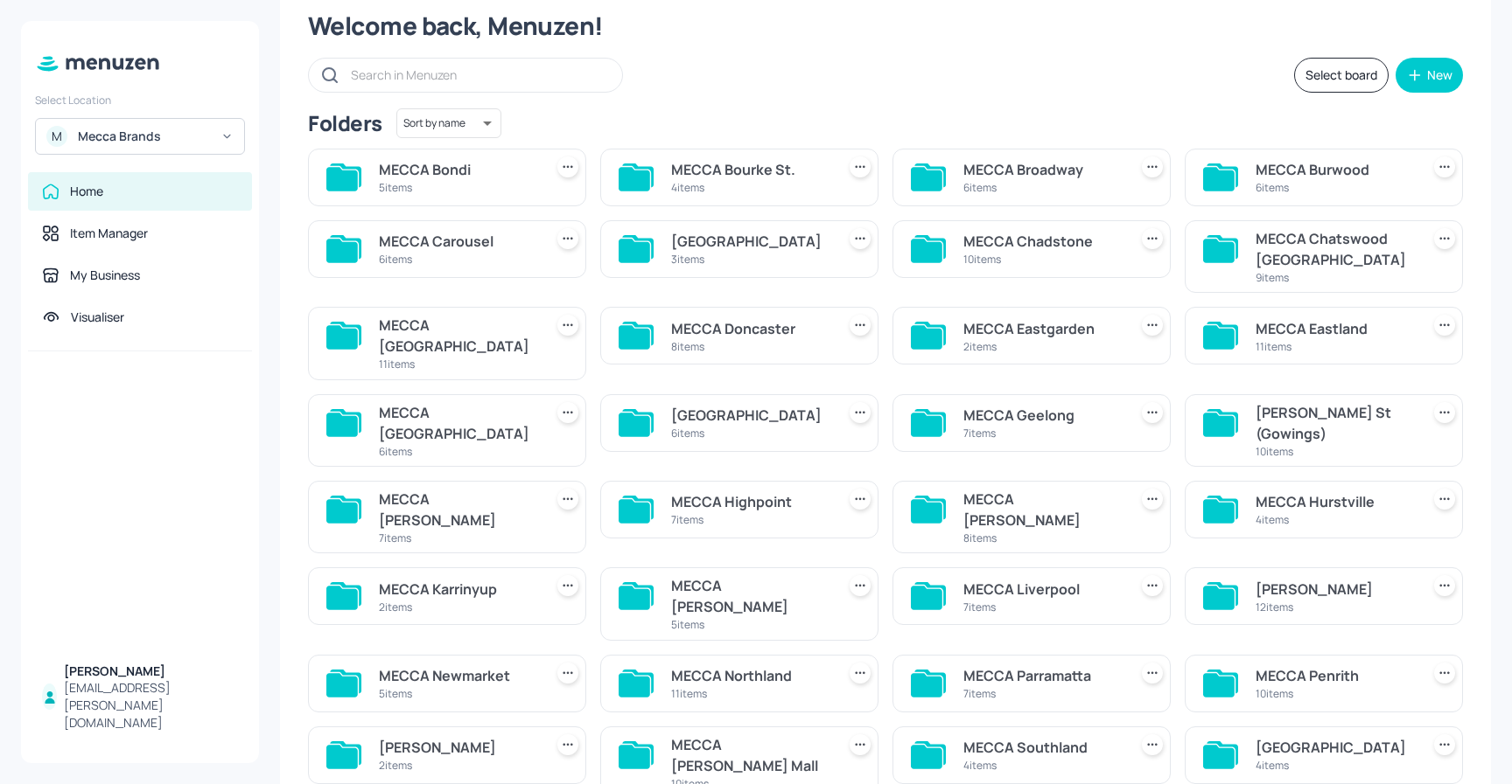
click at [1305, 325] on div "MECCA Eastland" at bounding box center [1334, 329] width 158 height 21
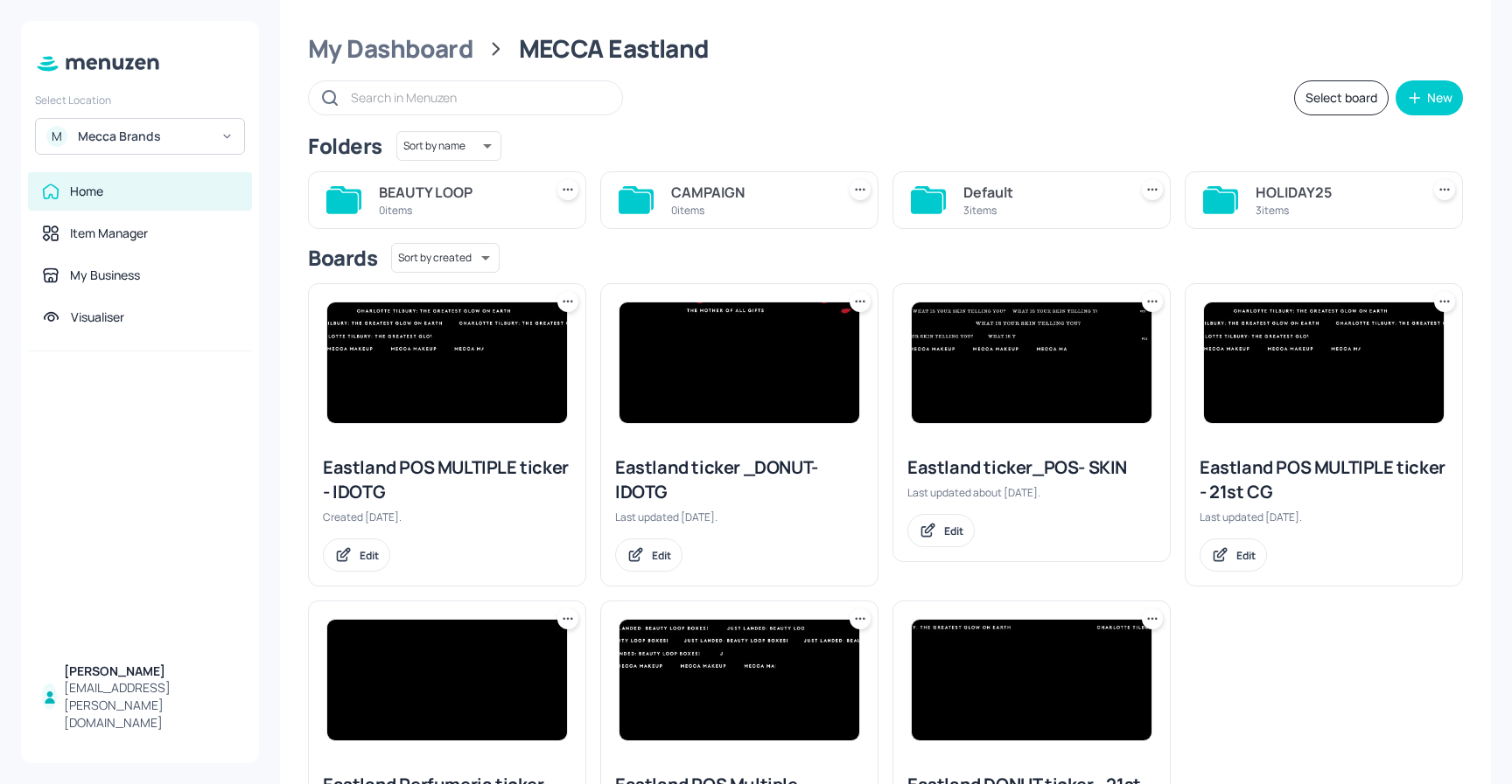
scroll to position [4, 0]
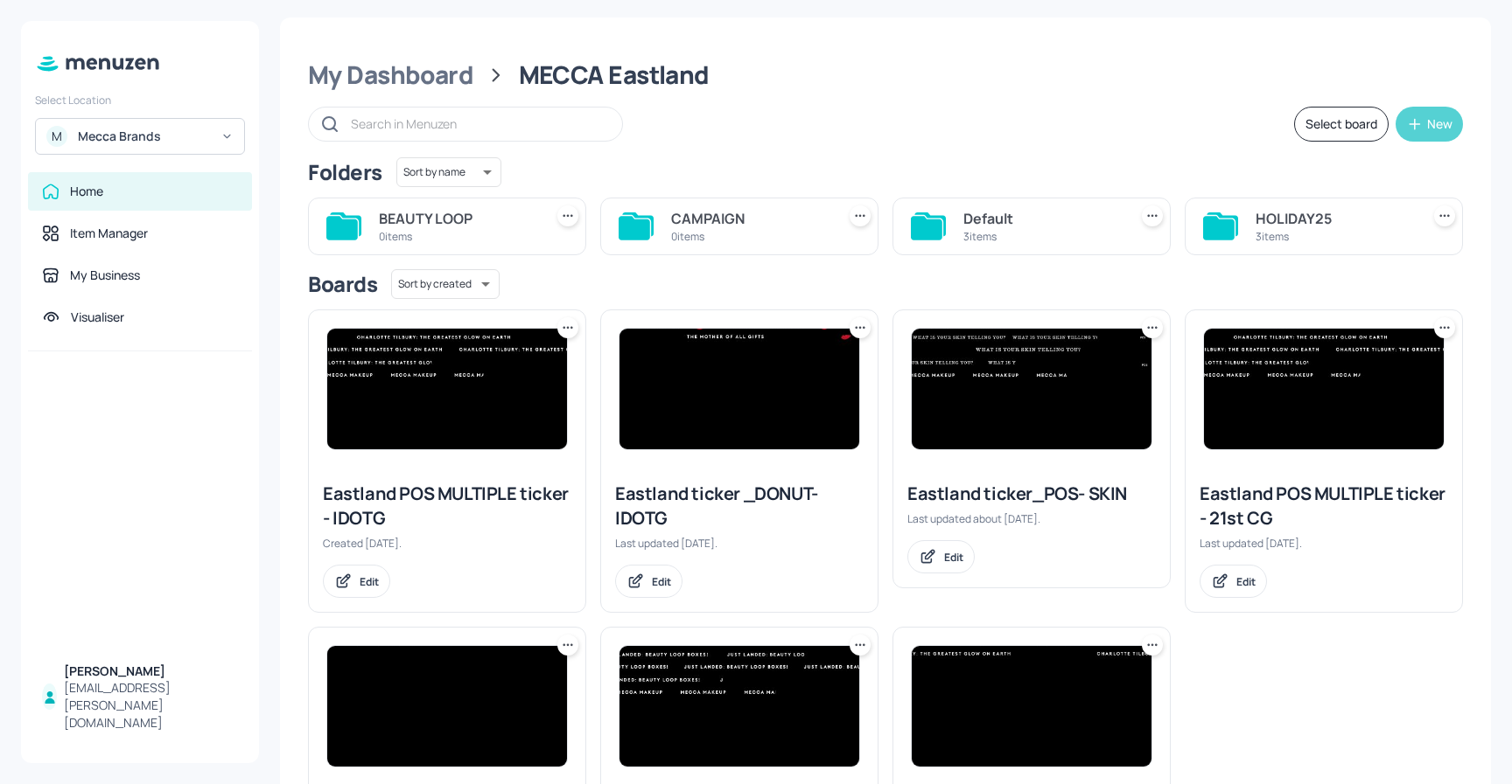
click at [1427, 127] on div "New" at bounding box center [1439, 125] width 25 height 12
click at [1330, 170] on div "Add new folder" at bounding box center [1370, 167] width 175 height 38
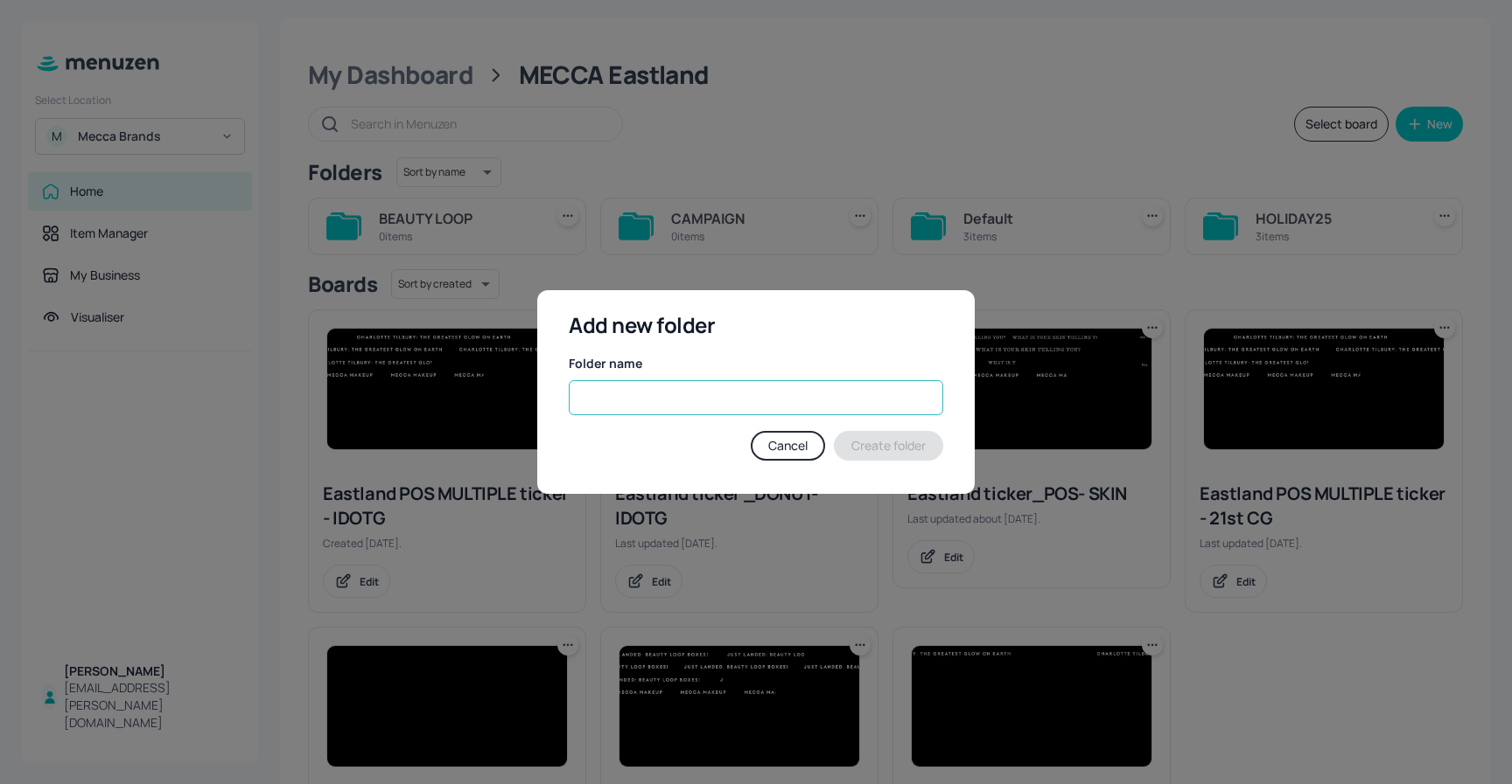
click at [641, 395] on input "text" at bounding box center [756, 397] width 374 height 35
type input "PERFUMERIA"
click at [900, 445] on button "Create folder" at bounding box center [888, 445] width 110 height 29
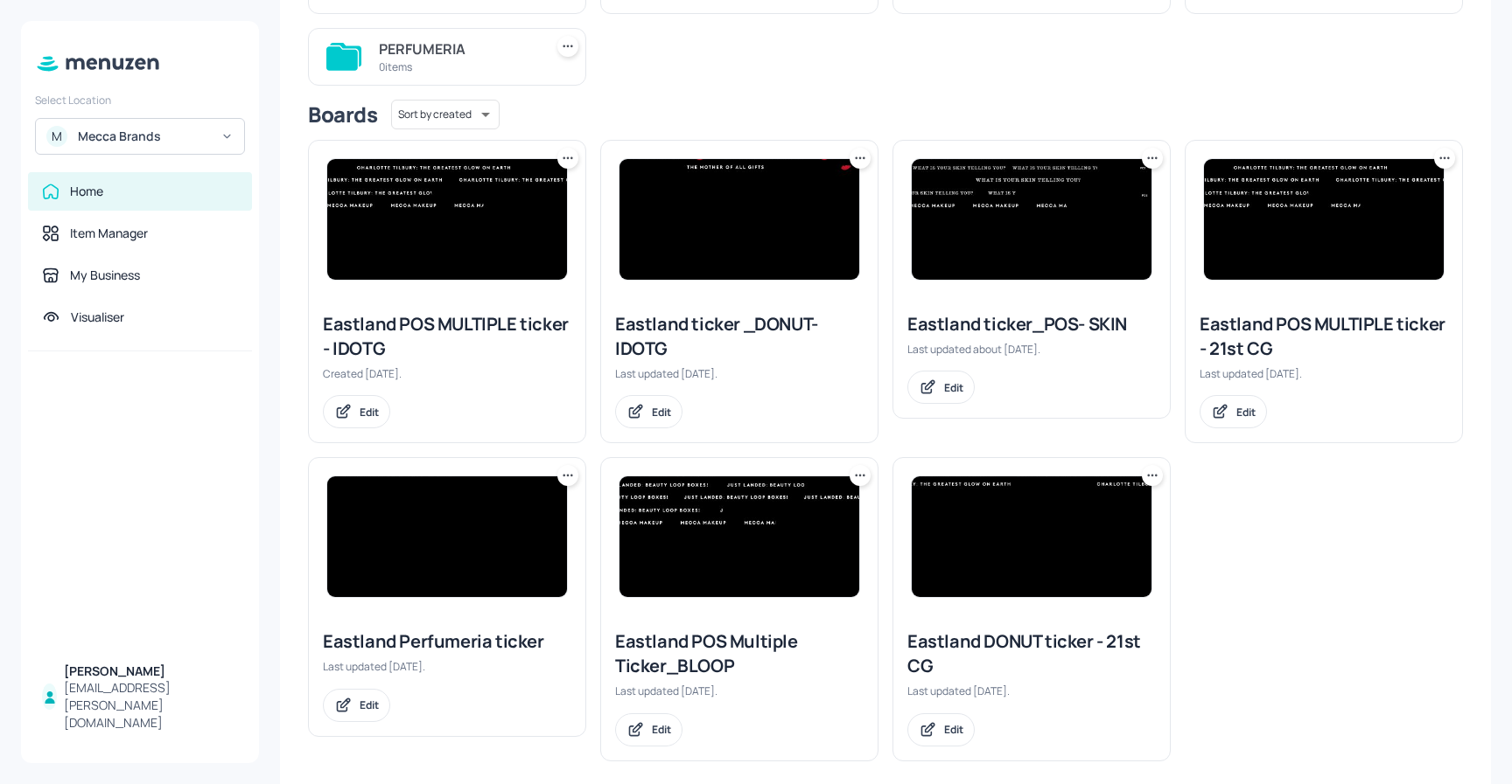
scroll to position [256, 0]
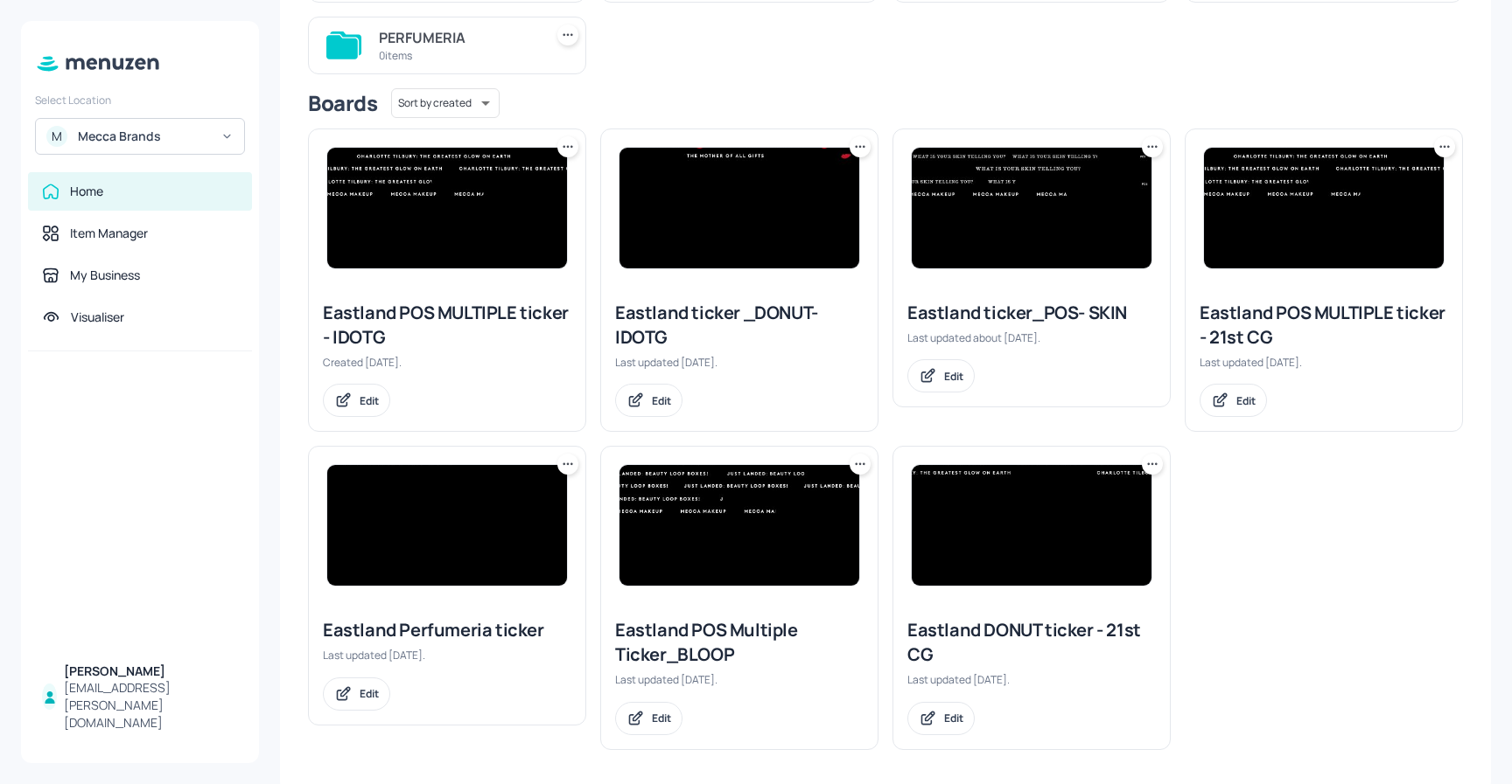
click at [565, 459] on icon at bounding box center [568, 465] width 18 height 18
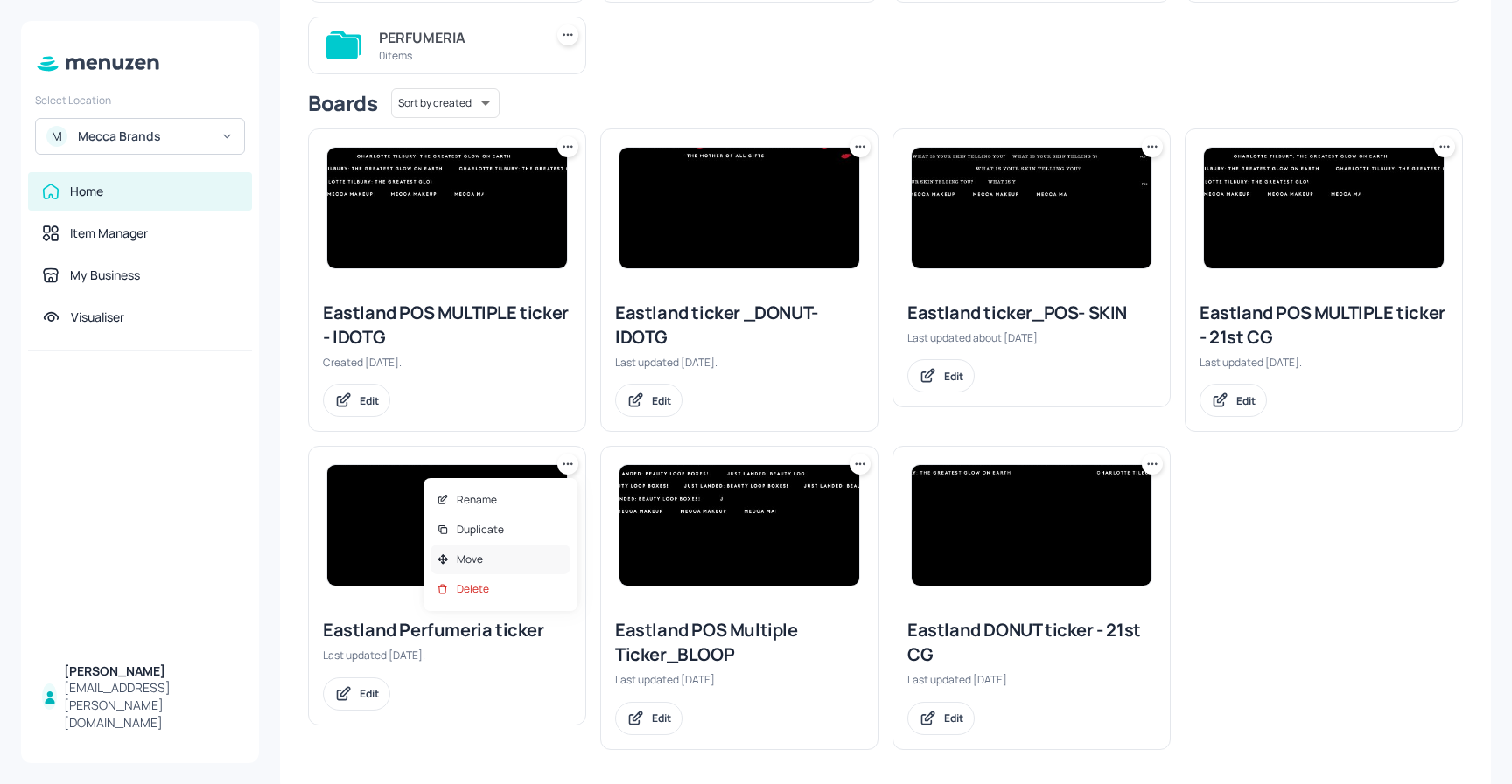
click at [491, 557] on div "Move" at bounding box center [500, 559] width 140 height 29
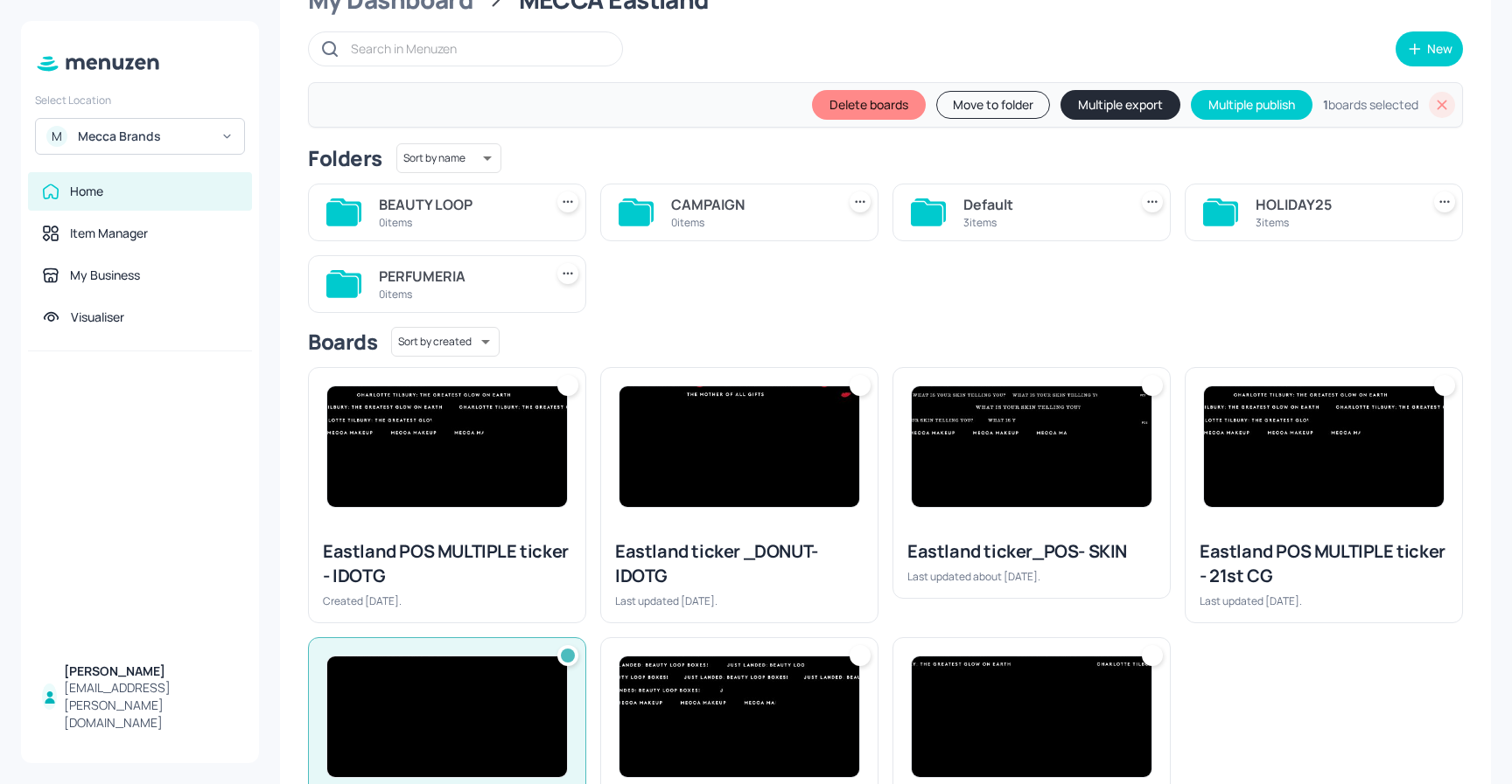
scroll to position [51, 0]
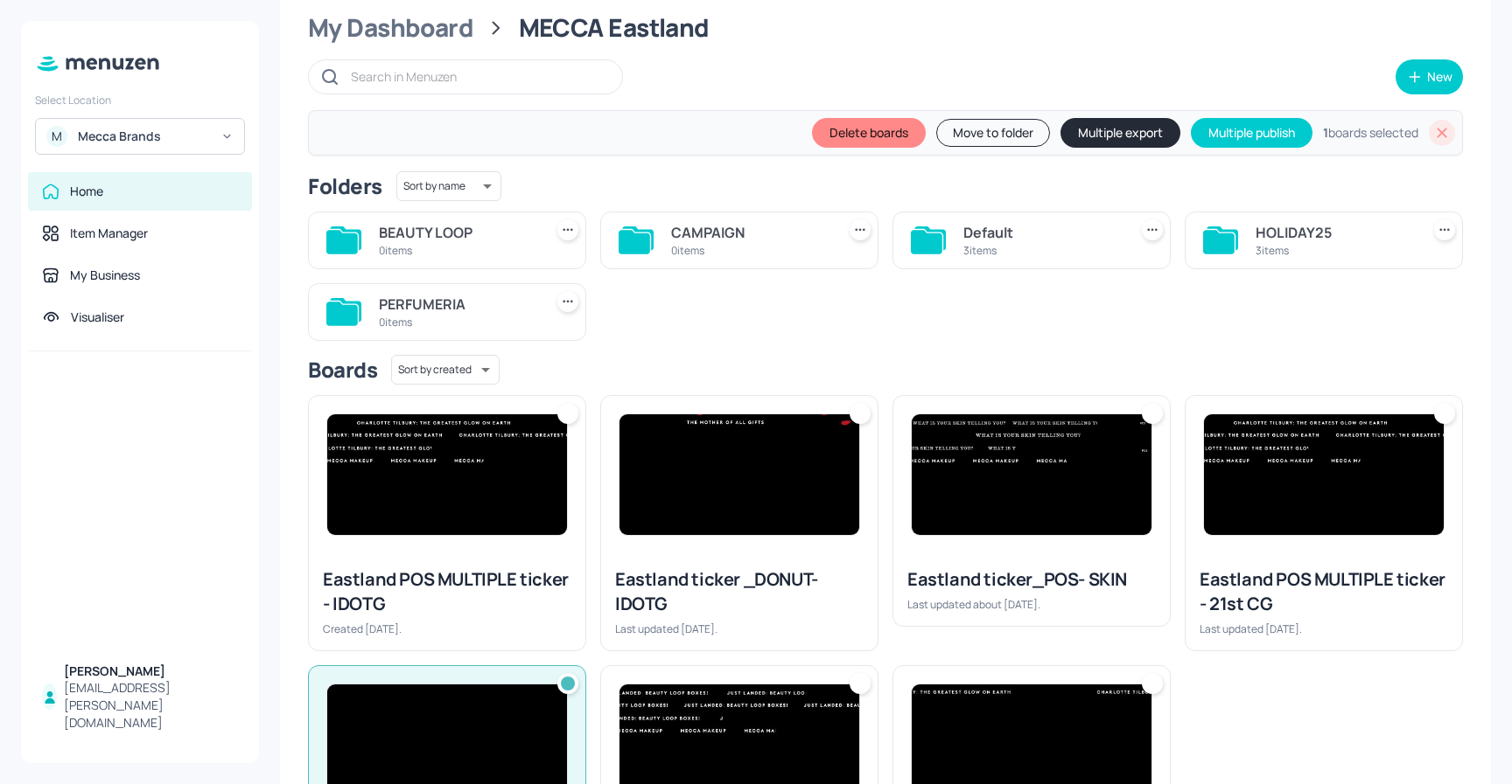
click at [964, 129] on button "Move to folder" at bounding box center [993, 133] width 114 height 28
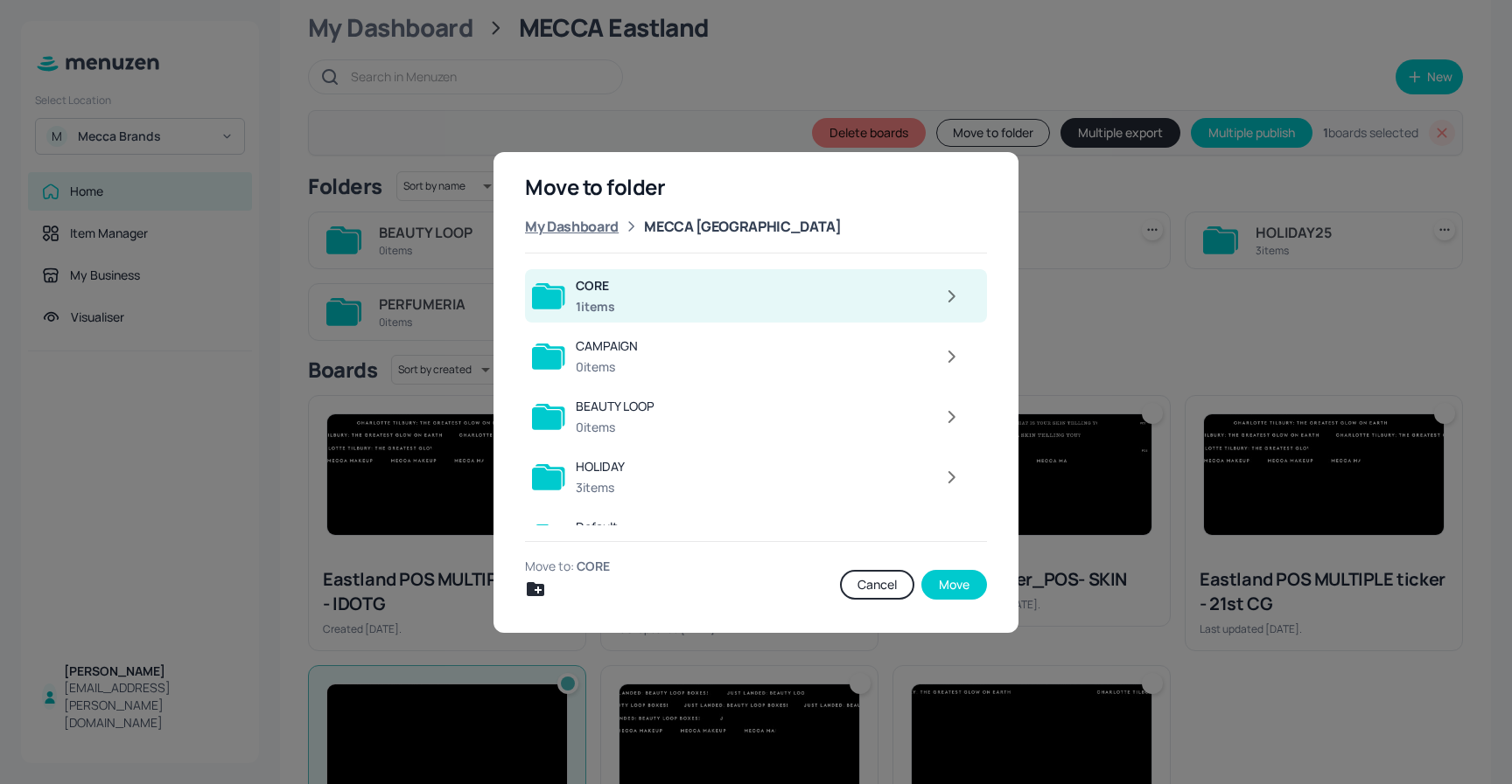
click at [595, 229] on div "My Dashboard" at bounding box center [571, 227] width 93 height 21
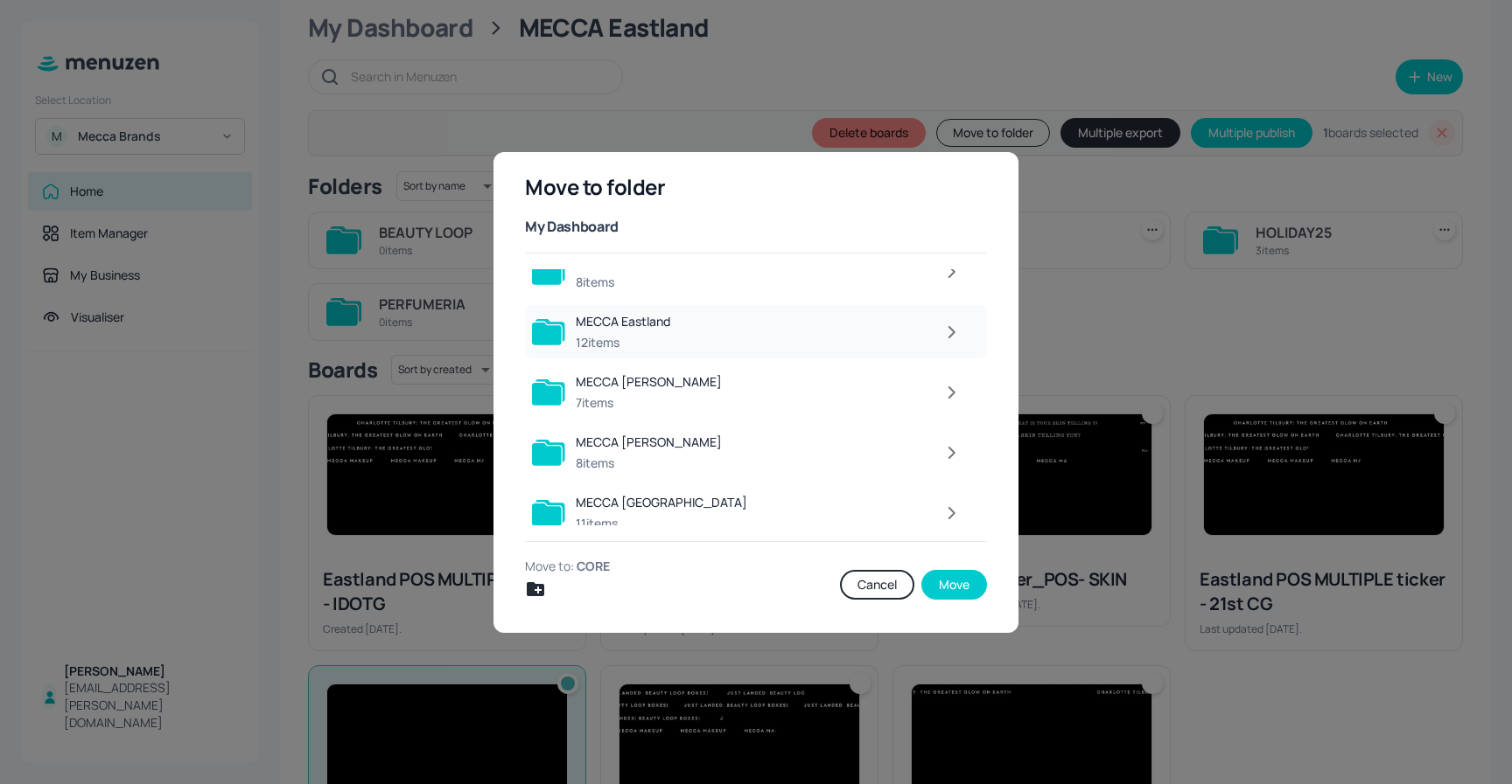
scroll to position [1292, 0]
click at [953, 330] on icon "button" at bounding box center [951, 332] width 22 height 21
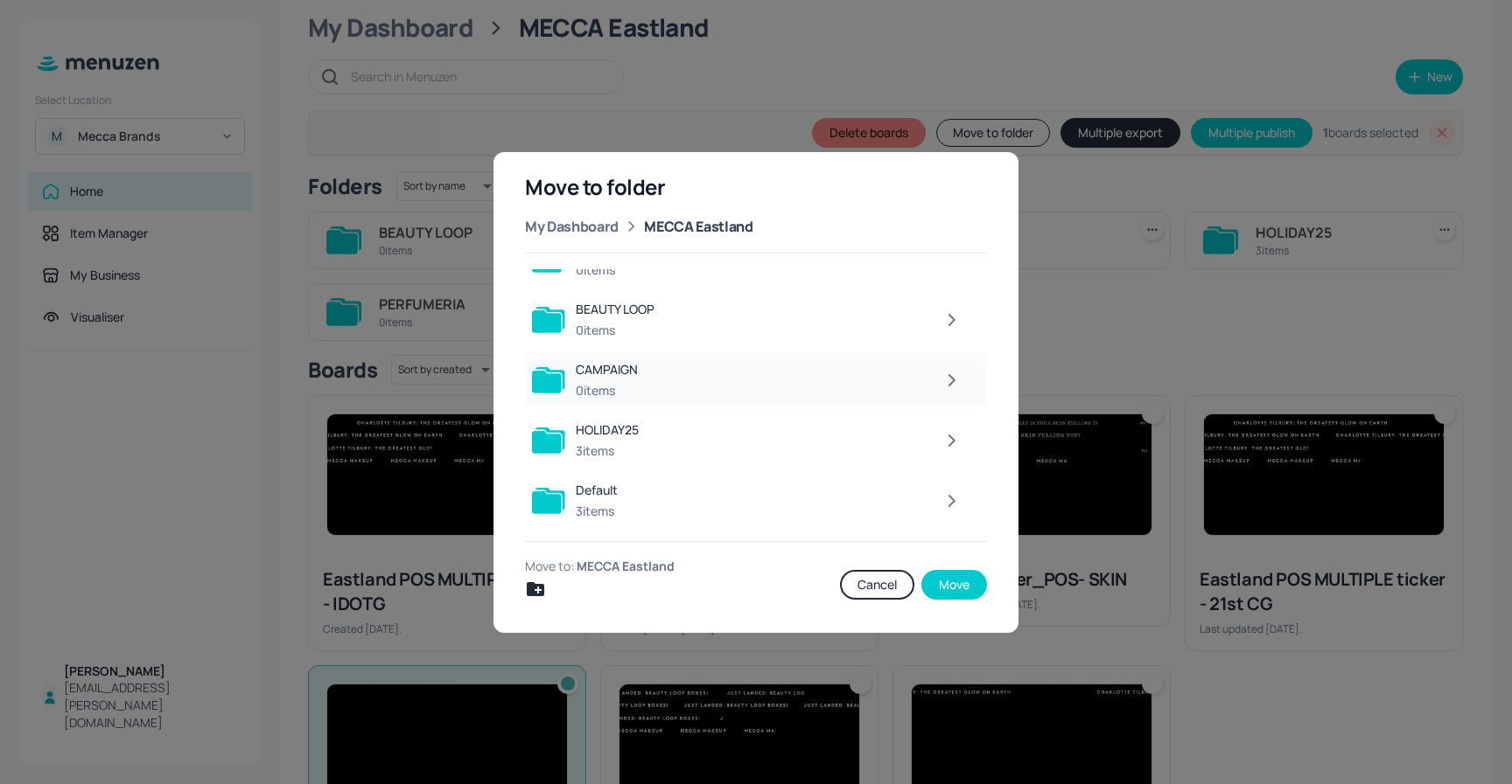
scroll to position [0, 0]
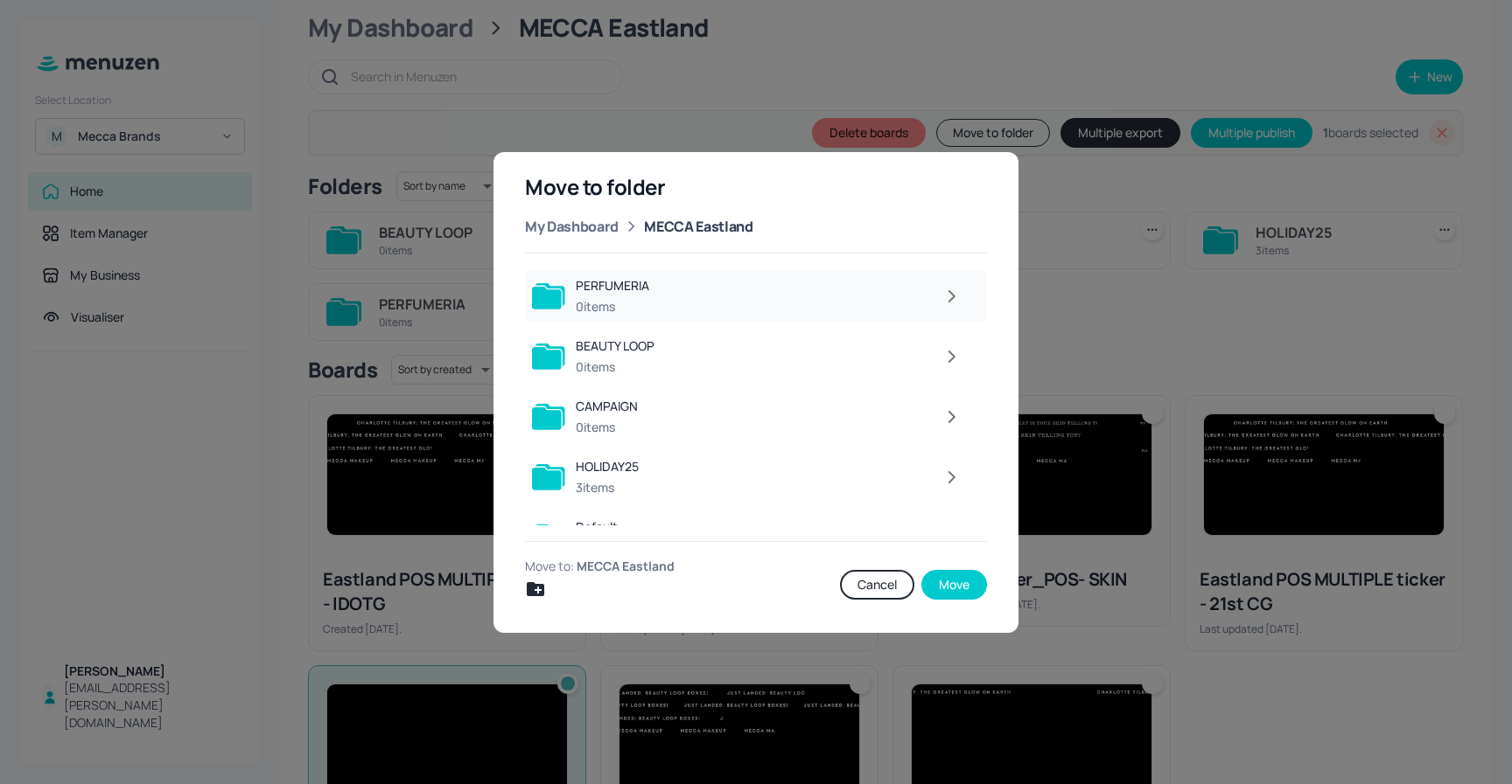
click at [955, 291] on icon "button" at bounding box center [951, 296] width 22 height 21
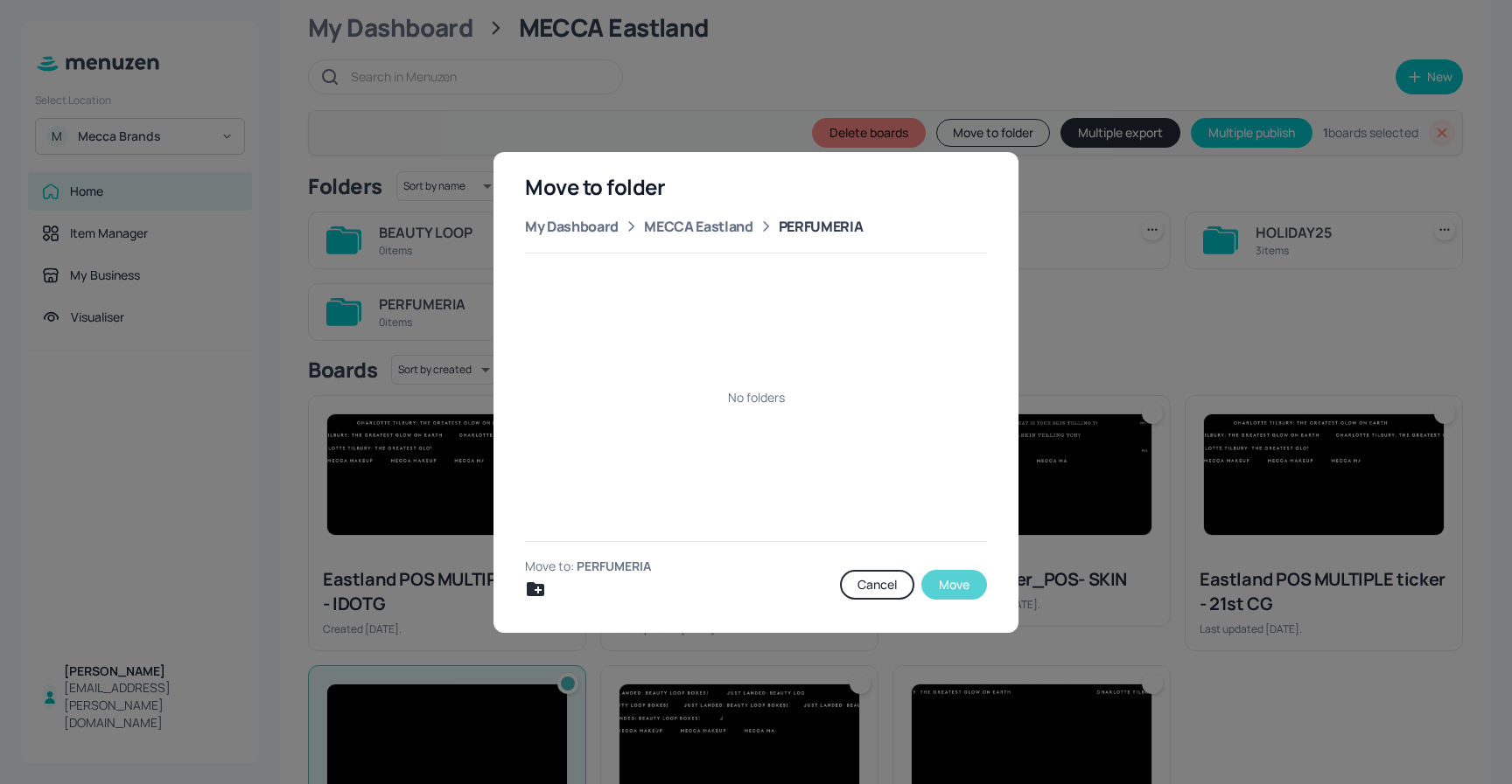
click at [958, 582] on button "Move" at bounding box center [954, 585] width 66 height 29
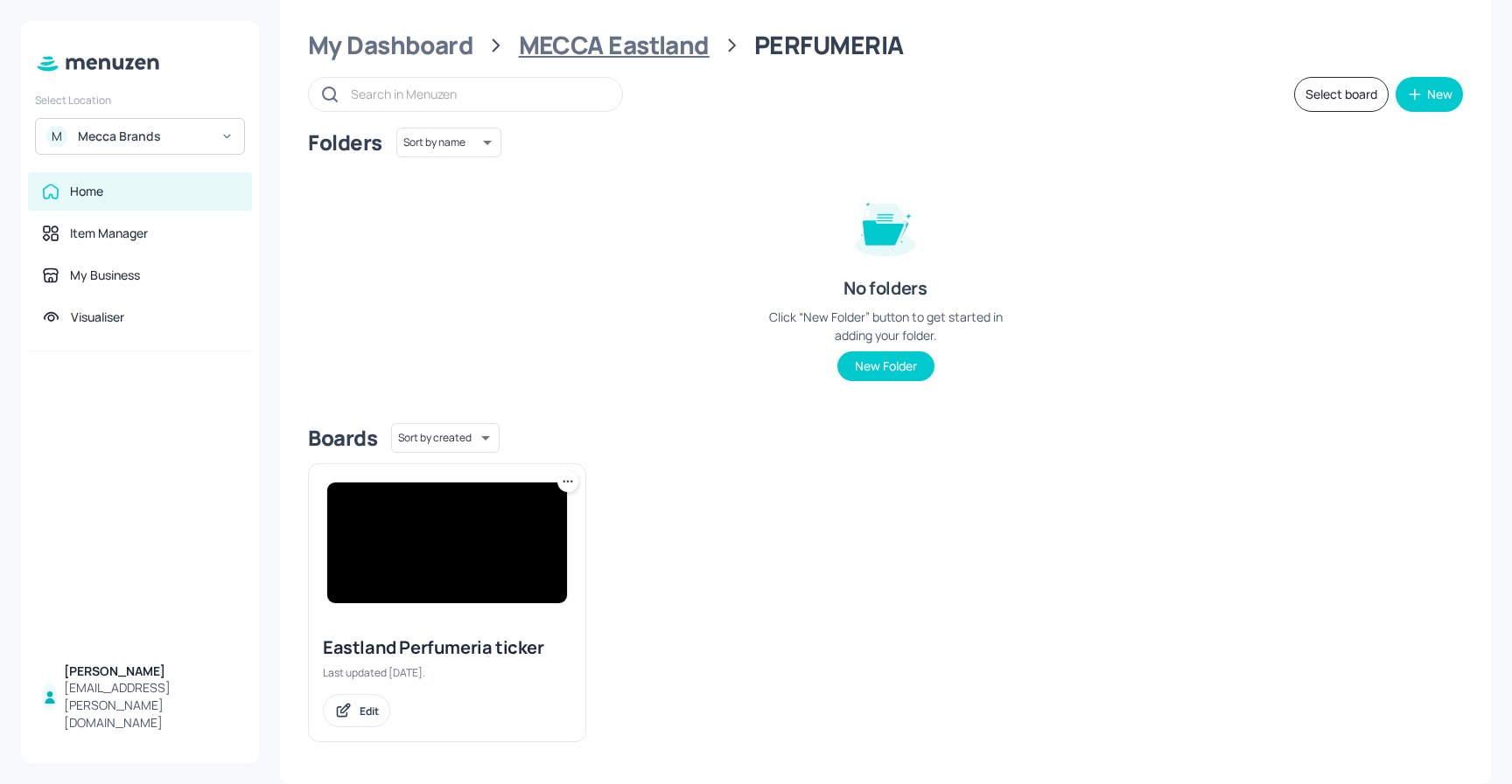
click at [671, 44] on div "MECCA Eastland" at bounding box center [614, 44] width 191 height 31
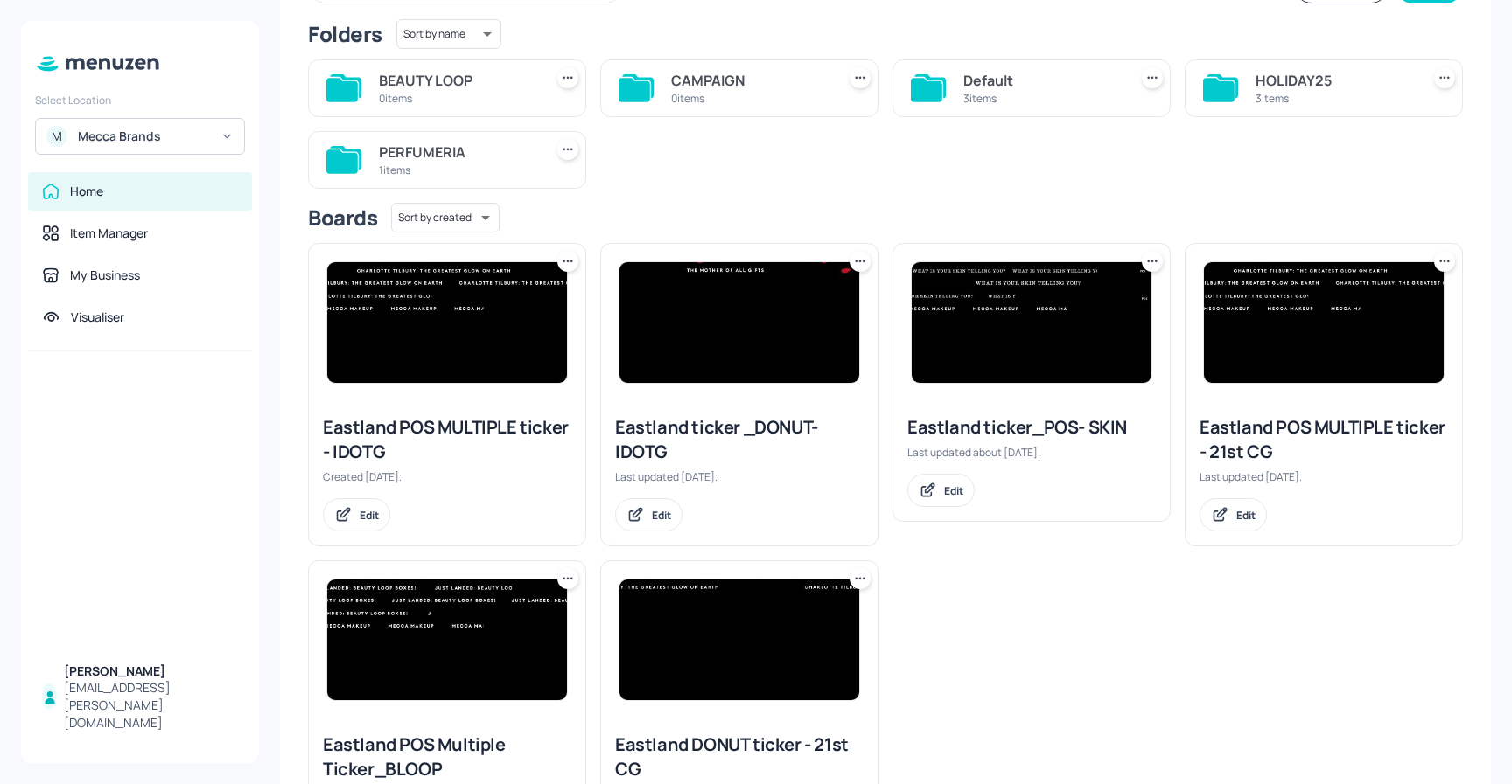
scroll to position [137, 0]
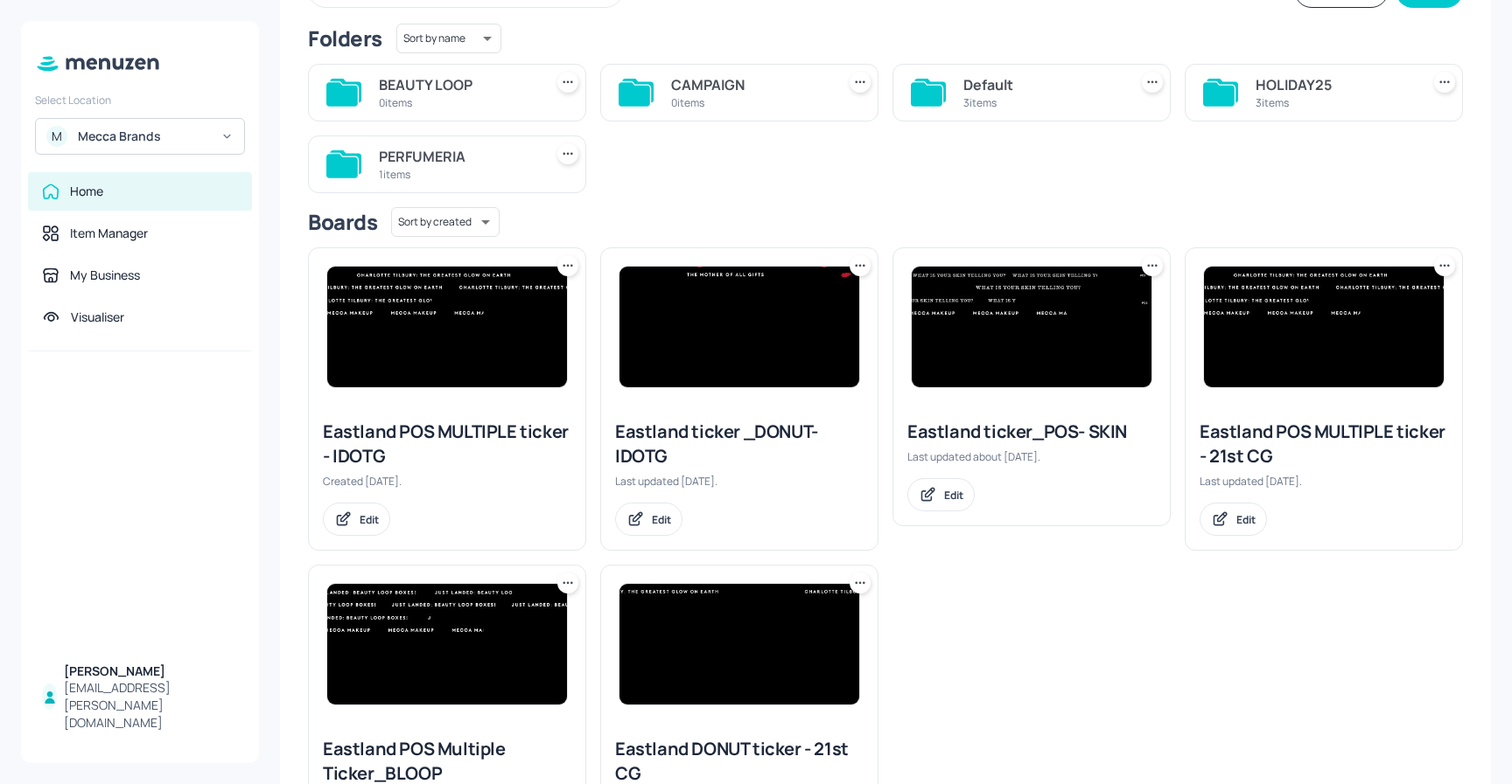
click at [1283, 96] on div "3 items" at bounding box center [1334, 102] width 158 height 15
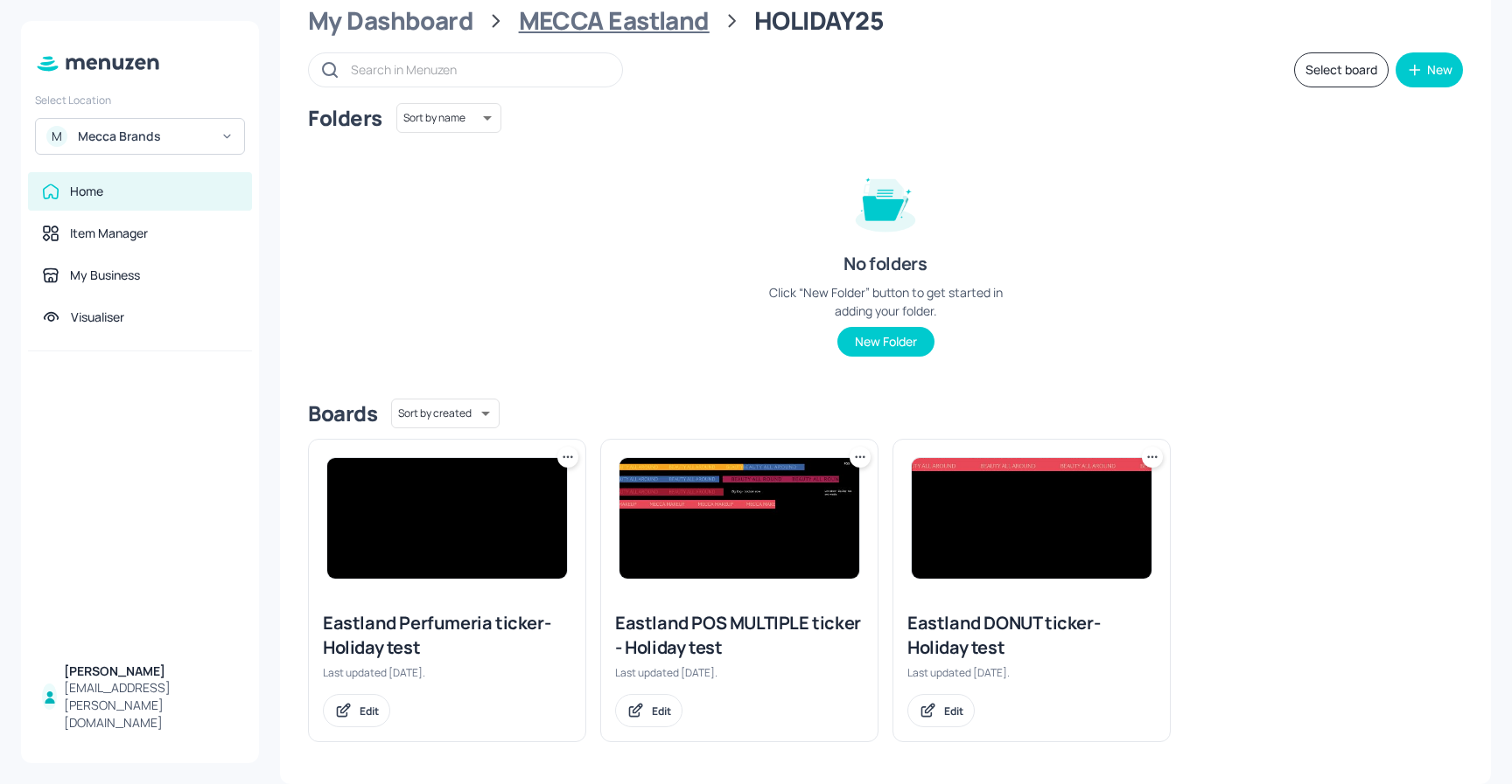
click at [623, 12] on div "MECCA Eastland" at bounding box center [614, 20] width 191 height 31
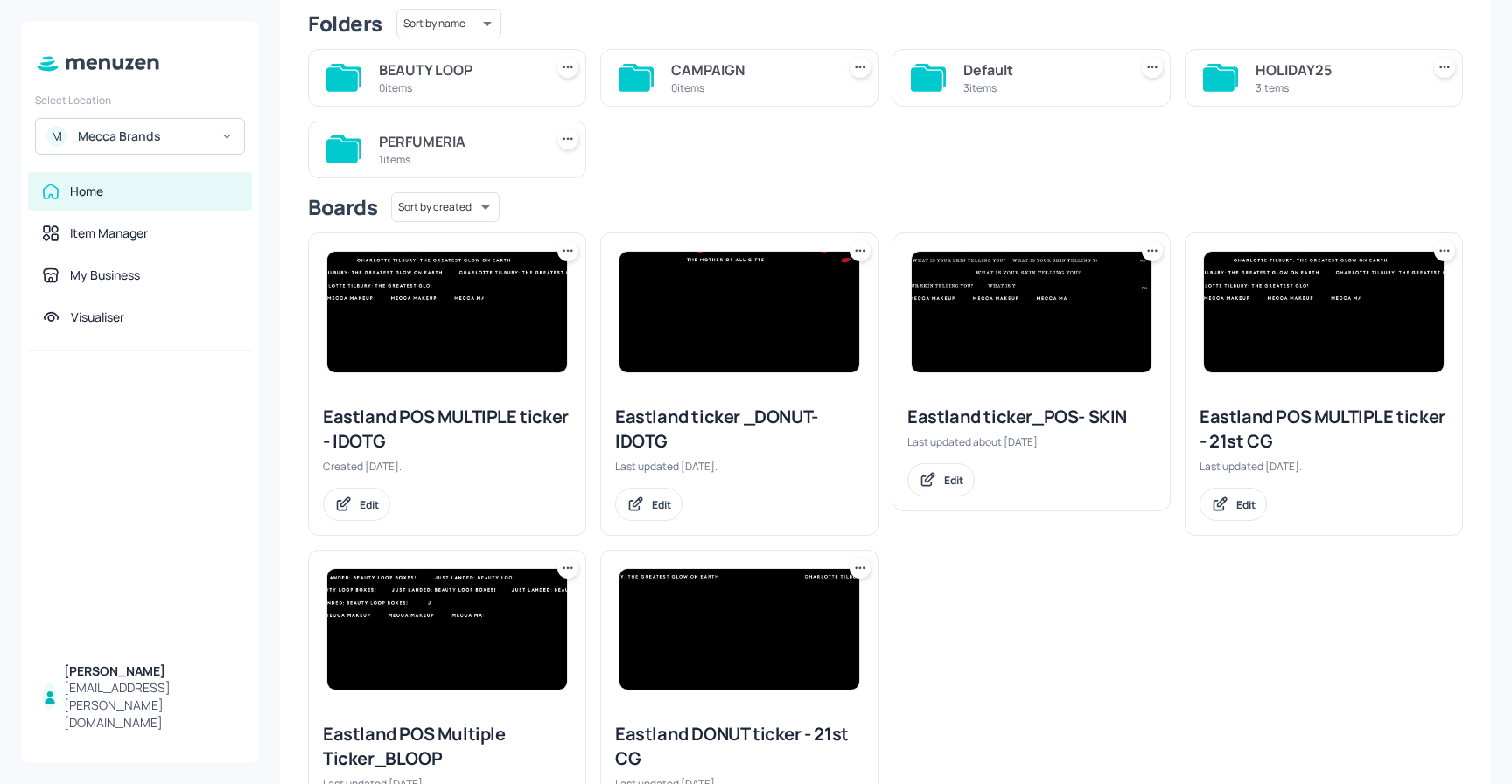
scroll to position [143, 0]
